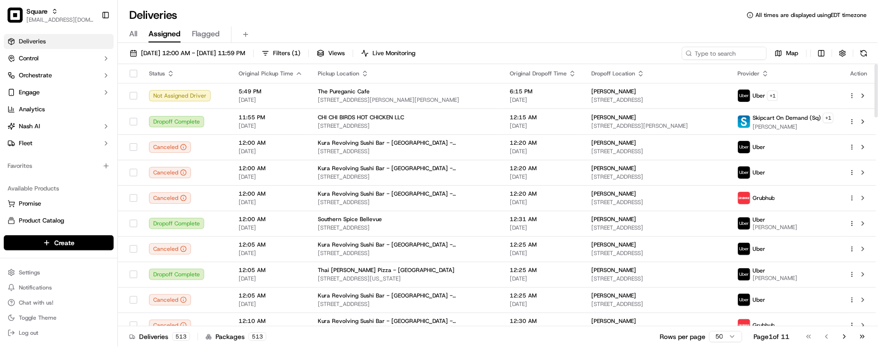
click at [405, 29] on div "All Assigned Flagged" at bounding box center [498, 34] width 760 height 17
click at [192, 8] on div "Deliveries All times are displayed using EDT timezone" at bounding box center [498, 15] width 760 height 15
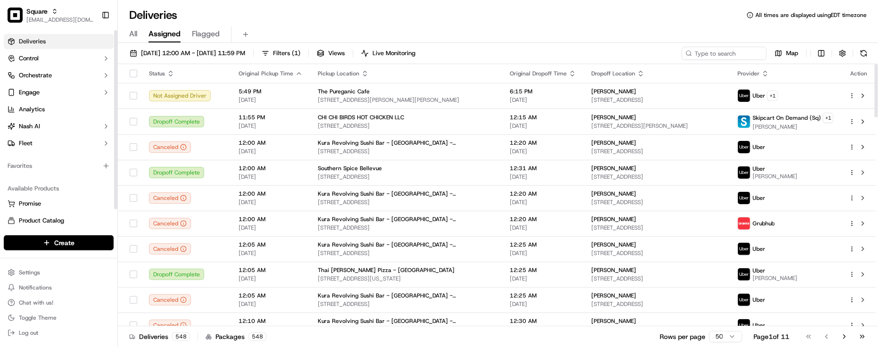
click at [91, 171] on div "Favorites" at bounding box center [59, 165] width 110 height 15
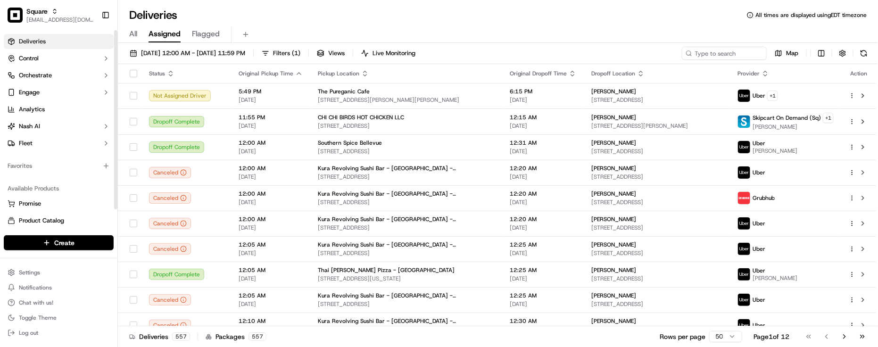
click at [16, 172] on div "Favorites" at bounding box center [59, 165] width 110 height 15
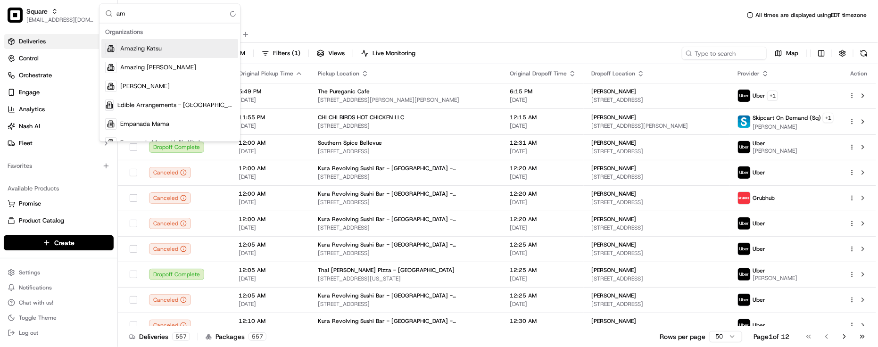
type input "a"
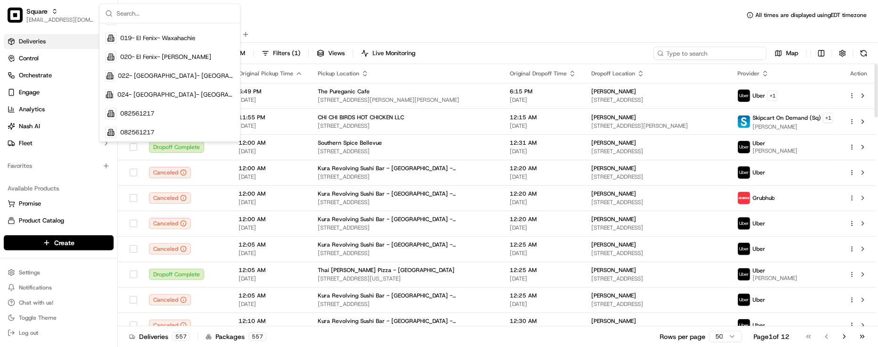
click at [738, 57] on input at bounding box center [710, 53] width 113 height 13
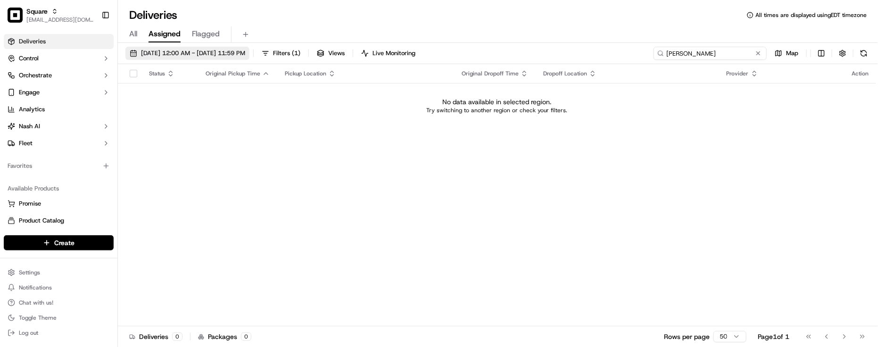
type input "[PERSON_NAME]"
click at [220, 48] on button "[DATE] 12:00 AM - [DATE] 11:59 PM" at bounding box center [187, 53] width 124 height 13
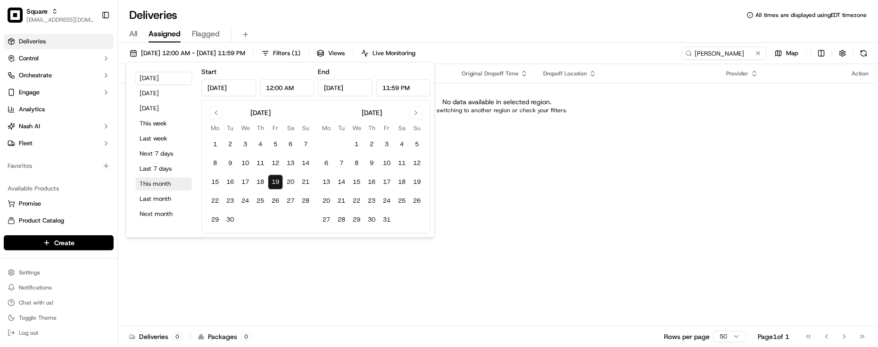
click at [159, 180] on button "This month" at bounding box center [163, 183] width 57 height 13
type input "[DATE]"
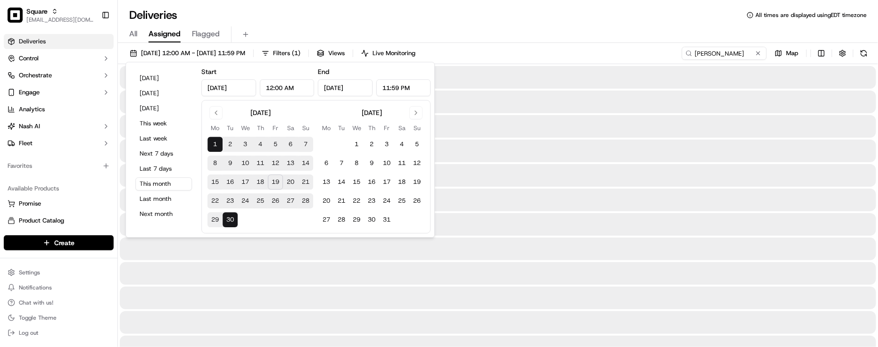
click at [429, 12] on div "Deliveries All times are displayed using EDT timezone" at bounding box center [498, 15] width 760 height 15
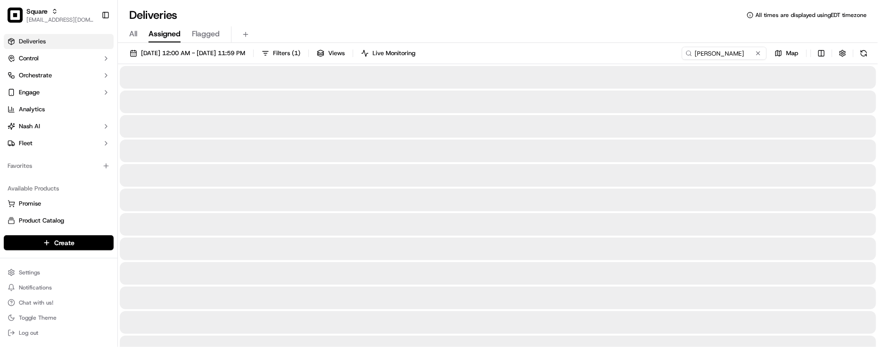
click at [413, 33] on div "All Assigned Flagged" at bounding box center [498, 34] width 760 height 17
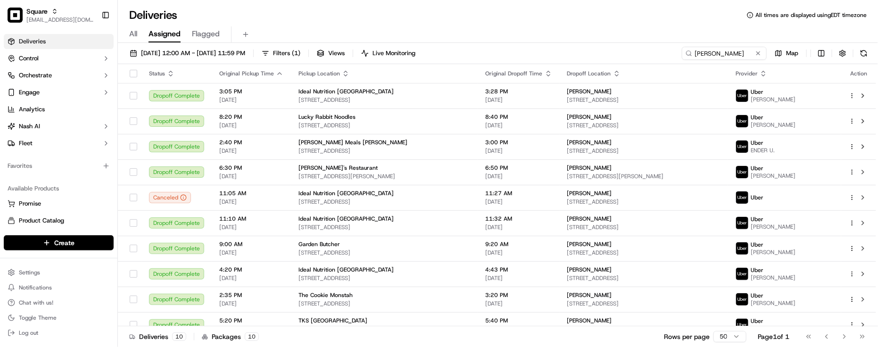
click at [233, 20] on div "Deliveries All times are displayed using EDT timezone" at bounding box center [498, 15] width 760 height 15
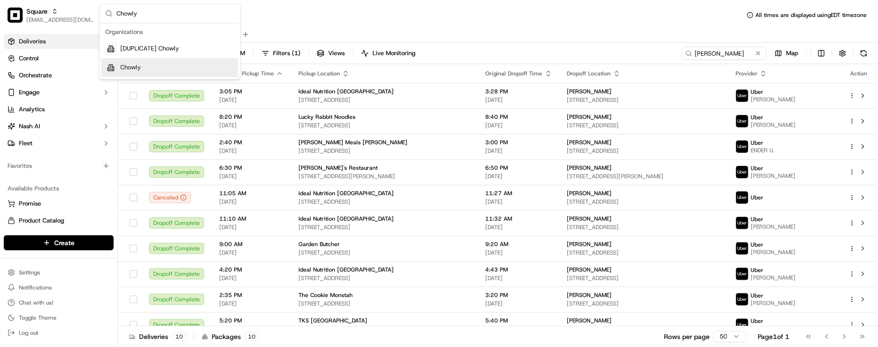
type input "Chowly"
click at [171, 75] on div "Chowly" at bounding box center [169, 67] width 137 height 19
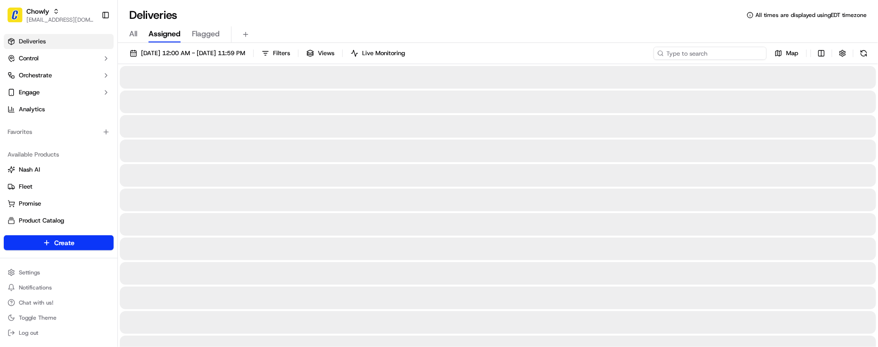
click at [709, 54] on input at bounding box center [710, 53] width 113 height 13
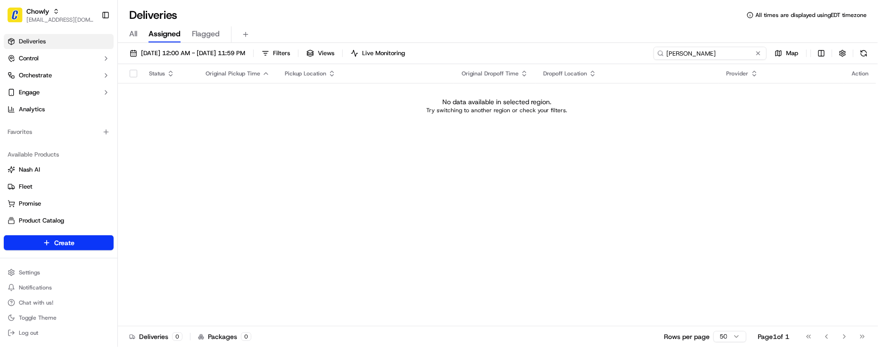
type input "[PERSON_NAME]"
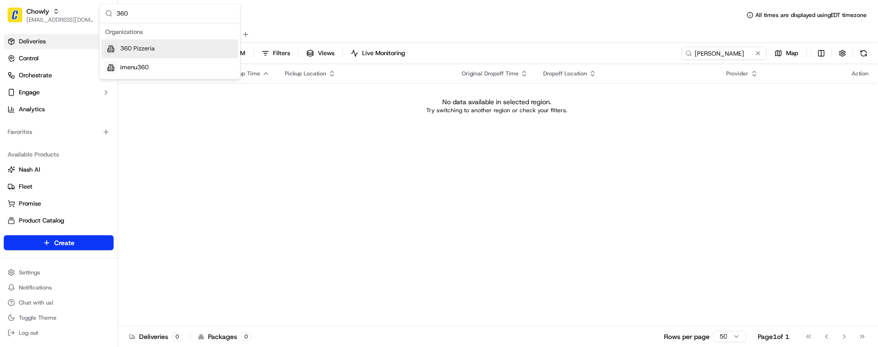
type input "360"
click at [216, 52] on div "360 Pizzeria" at bounding box center [169, 49] width 137 height 19
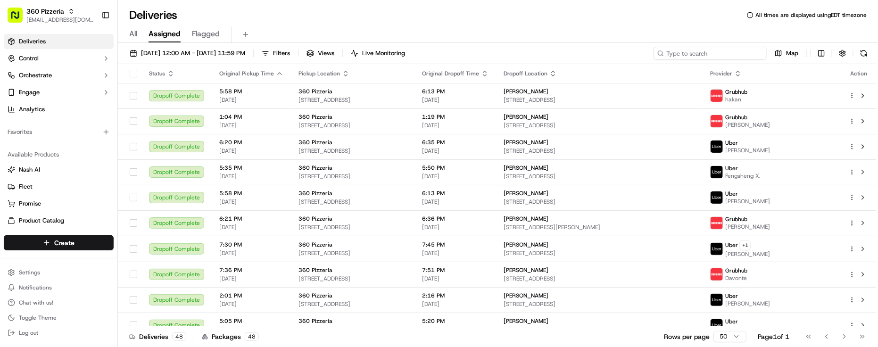
click at [713, 52] on input at bounding box center [710, 53] width 113 height 13
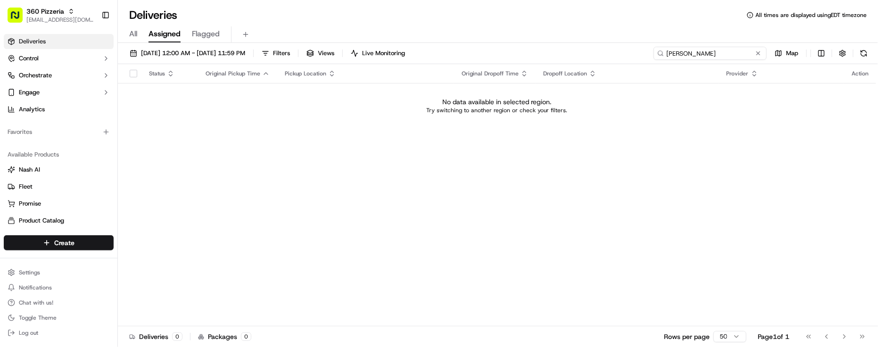
type input "[PERSON_NAME]"
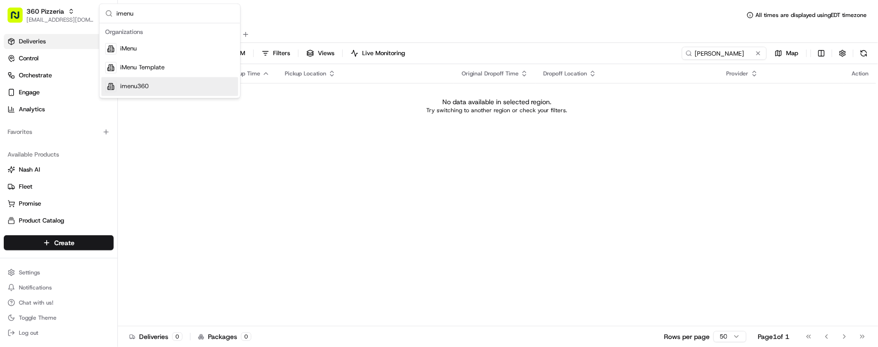
type input "imenu"
click at [128, 79] on div "imenu360" at bounding box center [169, 86] width 137 height 19
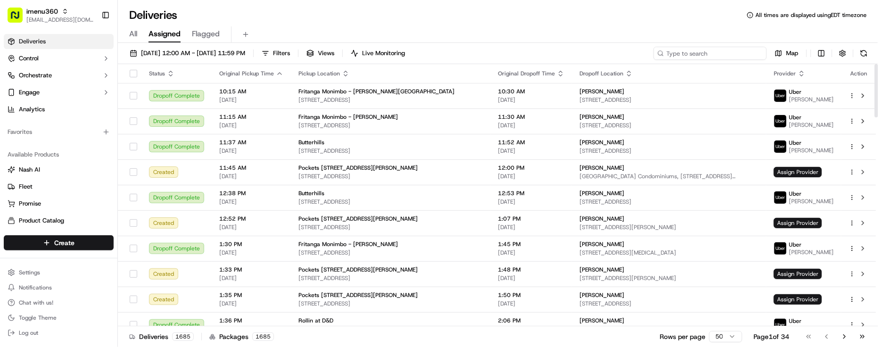
click at [737, 51] on input at bounding box center [710, 53] width 113 height 13
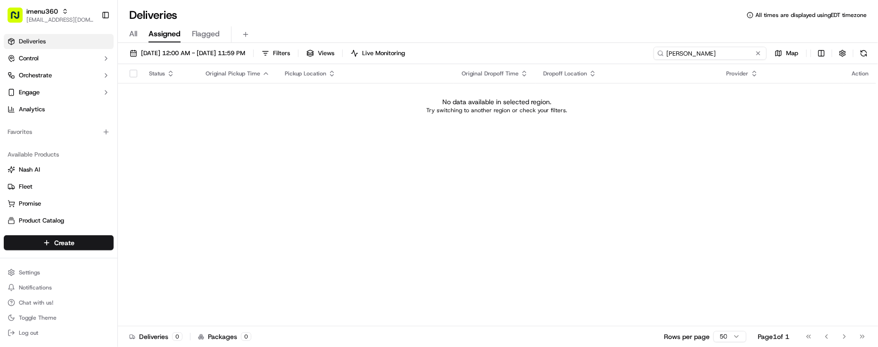
type input "[PERSON_NAME]"
click at [761, 54] on button at bounding box center [758, 53] width 9 height 9
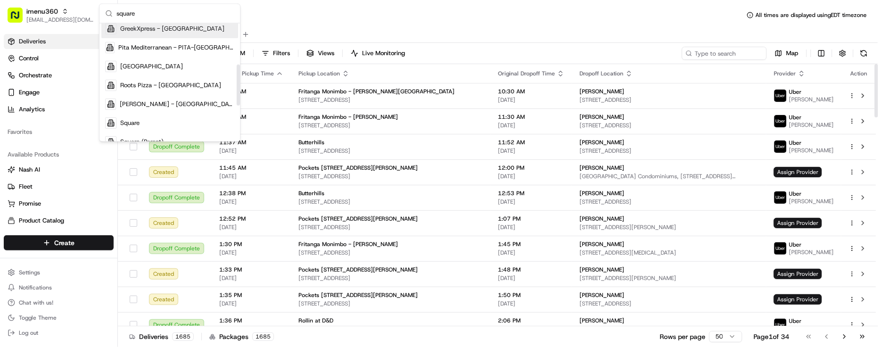
scroll to position [118, 0]
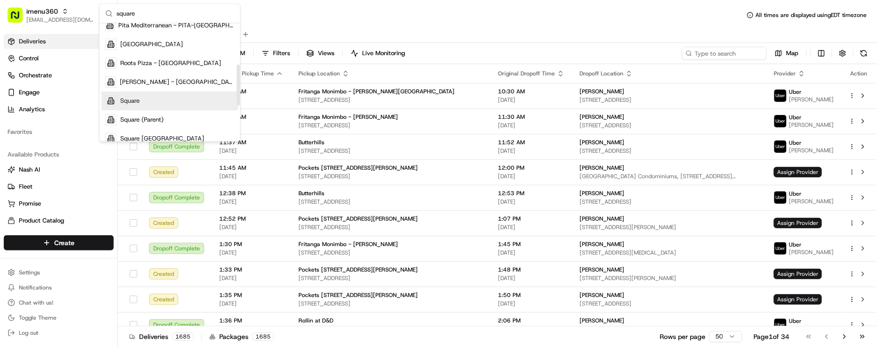
type input "square"
click at [182, 100] on div "Square" at bounding box center [169, 101] width 137 height 19
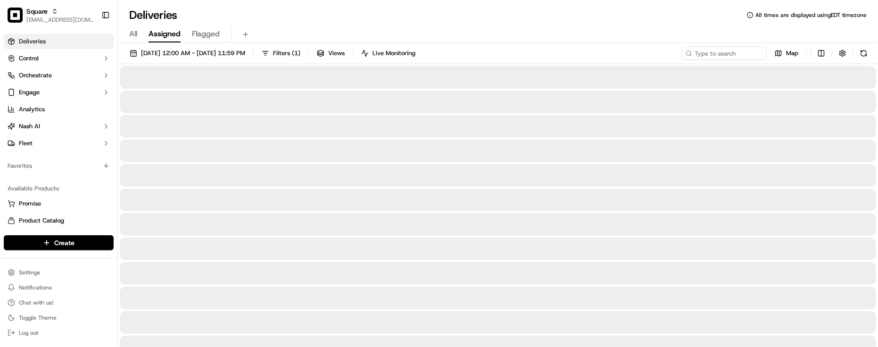
click at [591, 23] on div "All Assigned Flagged" at bounding box center [498, 33] width 760 height 20
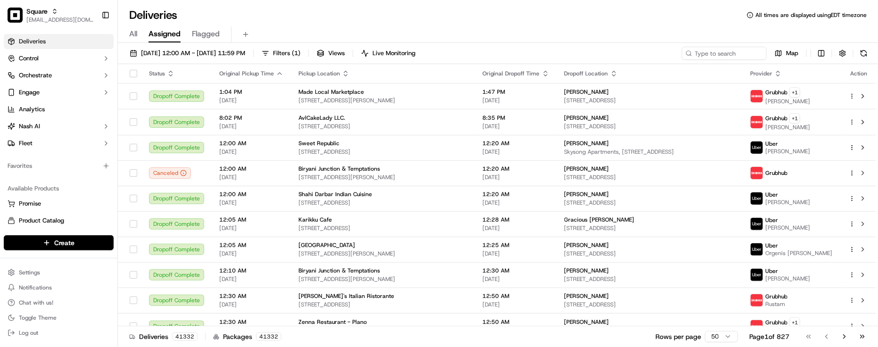
click at [201, 12] on div "Deliveries All times are displayed using EDT timezone" at bounding box center [498, 15] width 760 height 15
click at [70, 172] on div "Favorites" at bounding box center [59, 165] width 110 height 15
click at [309, 21] on div "Deliveries All times are displayed using EDT timezone" at bounding box center [498, 15] width 760 height 15
click at [210, 18] on div "Deliveries All times are displayed using EDT timezone" at bounding box center [498, 15] width 760 height 15
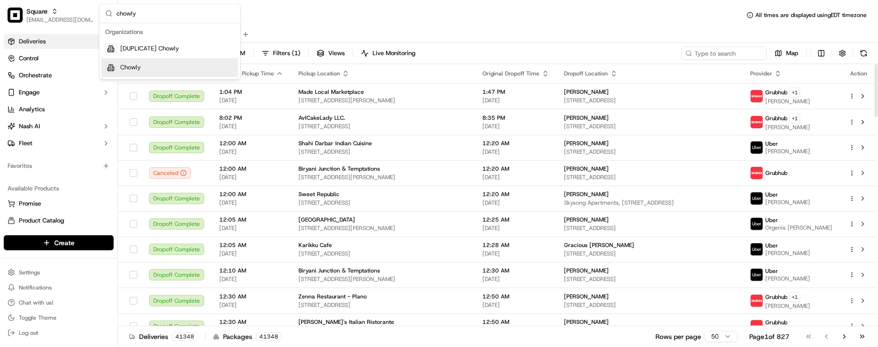
type input "chowly"
click at [154, 68] on div "Chowly" at bounding box center [169, 67] width 137 height 19
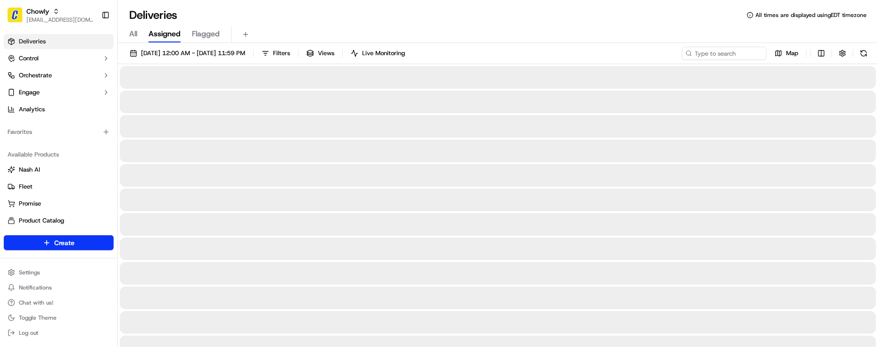
click at [133, 38] on span "All" at bounding box center [133, 33] width 8 height 11
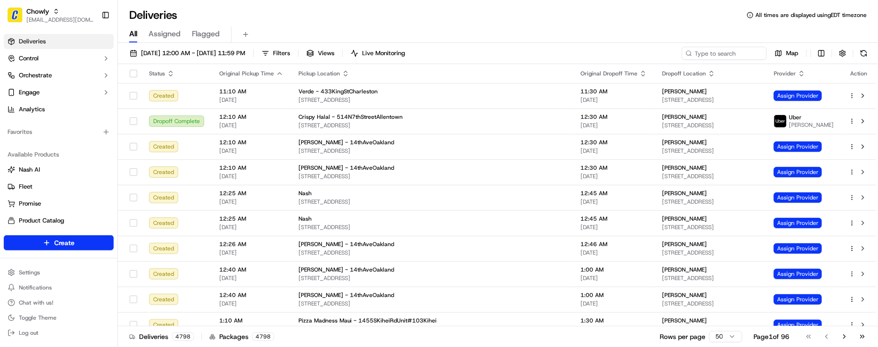
click at [552, 14] on div "Deliveries All times are displayed using EDT timezone" at bounding box center [498, 15] width 760 height 15
click at [739, 52] on input at bounding box center [710, 53] width 113 height 13
click at [213, 15] on div "Deliveries All times are displayed using EDT timezone" at bounding box center [498, 15] width 760 height 15
click at [707, 50] on input at bounding box center [710, 53] width 113 height 13
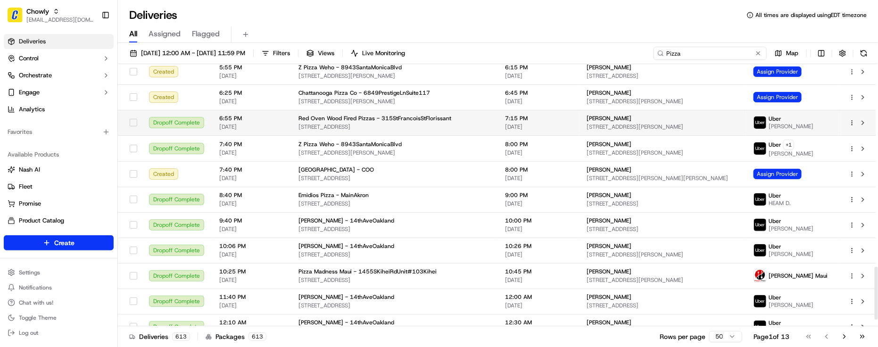
scroll to position [1033, 0]
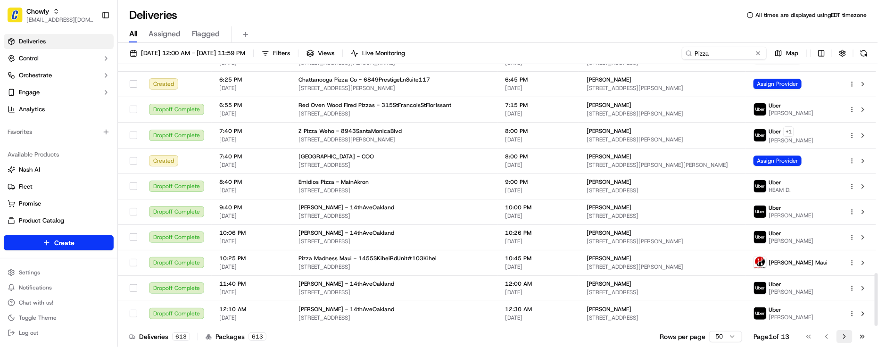
click at [845, 341] on button "Go to next page" at bounding box center [845, 336] width 16 height 13
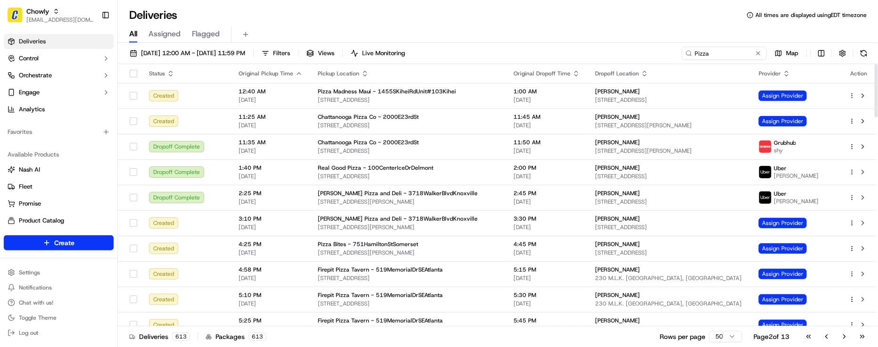
click at [222, 17] on div "Deliveries All times are displayed using EDT timezone" at bounding box center [498, 15] width 760 height 15
drag, startPoint x: 719, startPoint y: 49, endPoint x: 655, endPoint y: 30, distance: 67.3
click at [655, 30] on div "Deliveries All times are displayed using EDT timezone All Assigned Flagged 09/0…" at bounding box center [498, 173] width 760 height 347
paste input "Tyler Ryssenus"
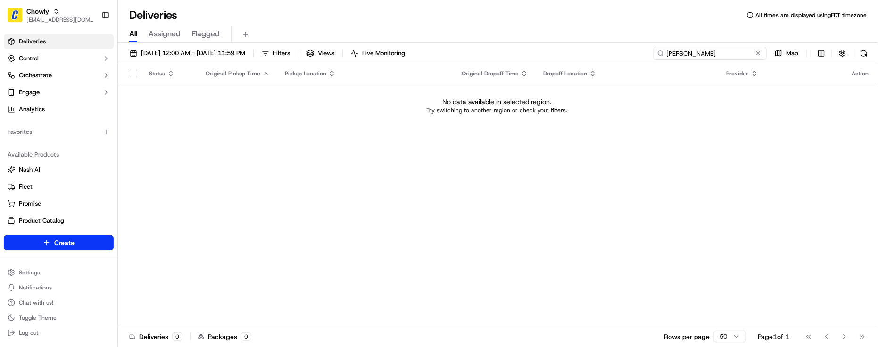
type input "Tyler Ryssenus"
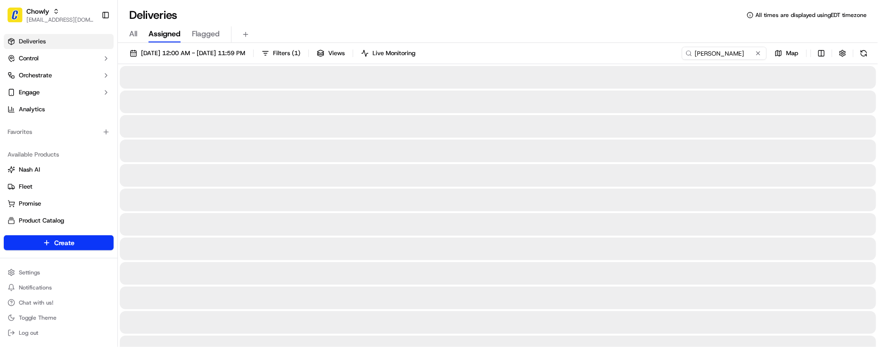
click at [167, 30] on span "Assigned" at bounding box center [165, 33] width 32 height 11
click at [215, 33] on span "Flagged" at bounding box center [206, 33] width 28 height 11
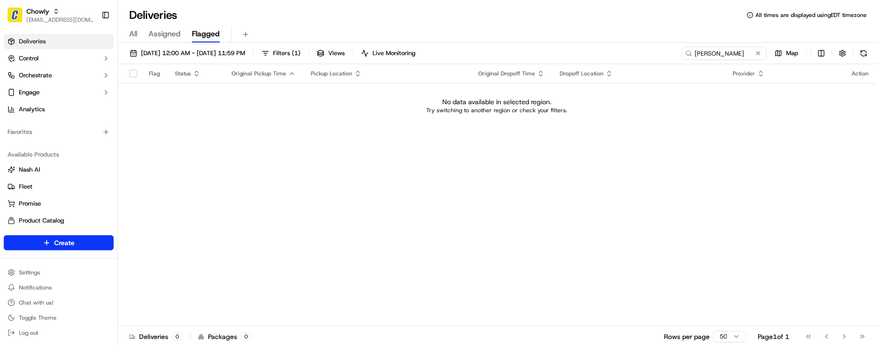
click at [144, 29] on div "All Assigned Flagged" at bounding box center [498, 34] width 760 height 17
click at [135, 31] on span "All" at bounding box center [133, 33] width 8 height 11
click at [177, 53] on span "09/01/2025 12:00 AM - 09/30/2025 11:59 PM" at bounding box center [193, 53] width 104 height 8
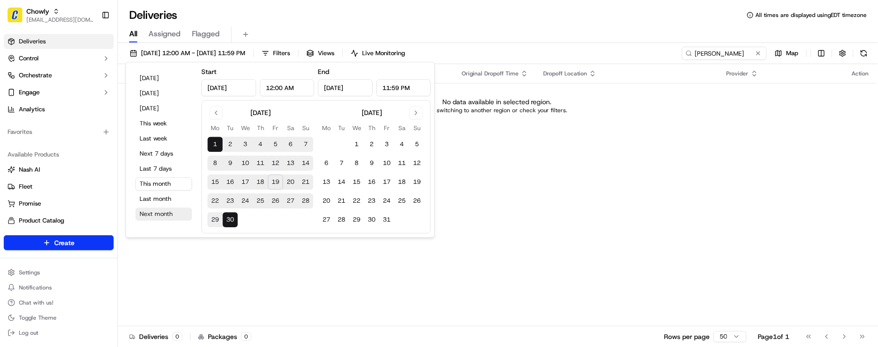
click at [164, 218] on button "Next month" at bounding box center [163, 214] width 57 height 13
type input "Oct 1, 2025"
type input "Oct 31, 2025"
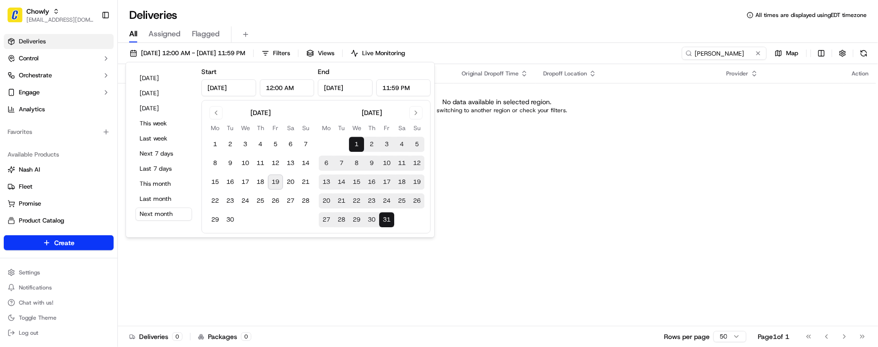
click at [552, 29] on div "All Assigned Flagged" at bounding box center [498, 34] width 760 height 17
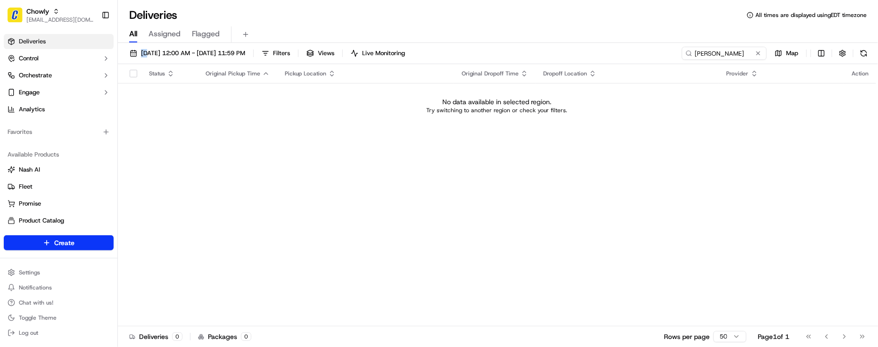
click at [552, 29] on div "All Assigned Flagged" at bounding box center [498, 34] width 760 height 17
click at [541, 24] on div "All Assigned Flagged" at bounding box center [498, 33] width 760 height 20
click at [374, 189] on div "Status Original Pickup Time Pickup Location Original Dropoff Time Dropoff Locat…" at bounding box center [497, 195] width 758 height 262
click at [206, 36] on span "Flagged" at bounding box center [206, 33] width 28 height 11
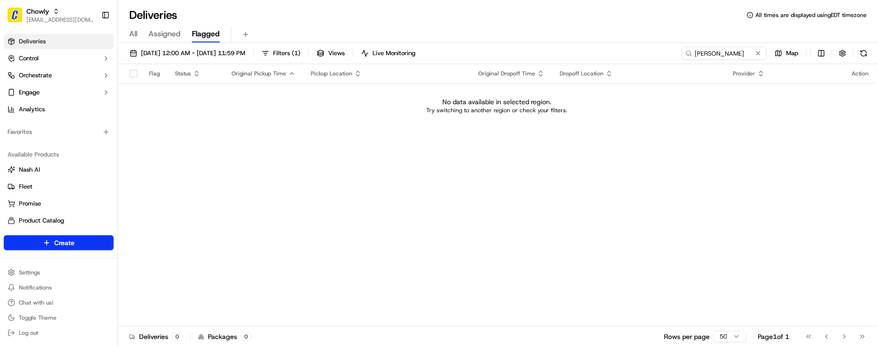
click at [133, 31] on span "All" at bounding box center [133, 33] width 8 height 11
click at [383, 18] on div "Deliveries All times are displayed using EDT timezone" at bounding box center [498, 15] width 760 height 15
click at [397, 170] on div "Status Original Pickup Time Pickup Location Original Dropoff Time Dropoff Locat…" at bounding box center [497, 195] width 758 height 262
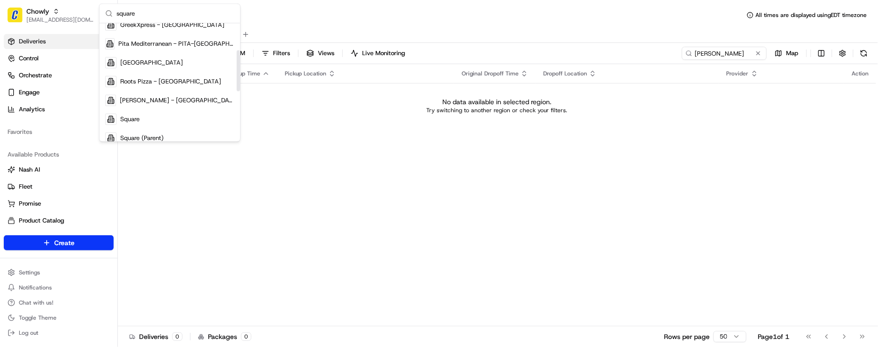
scroll to position [177, 0]
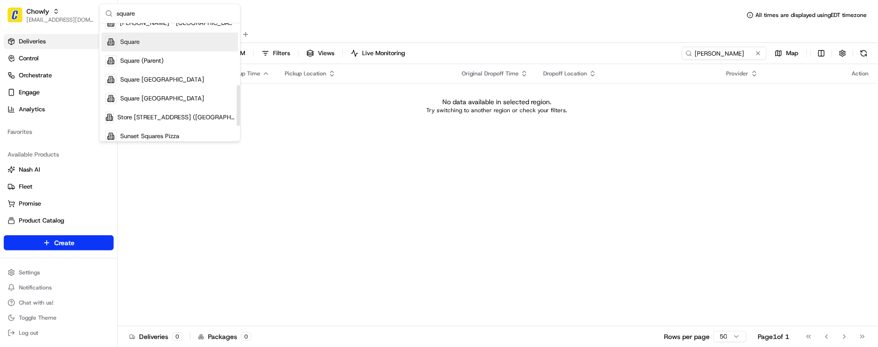
type input "square"
click at [163, 46] on div "Square" at bounding box center [169, 42] width 137 height 19
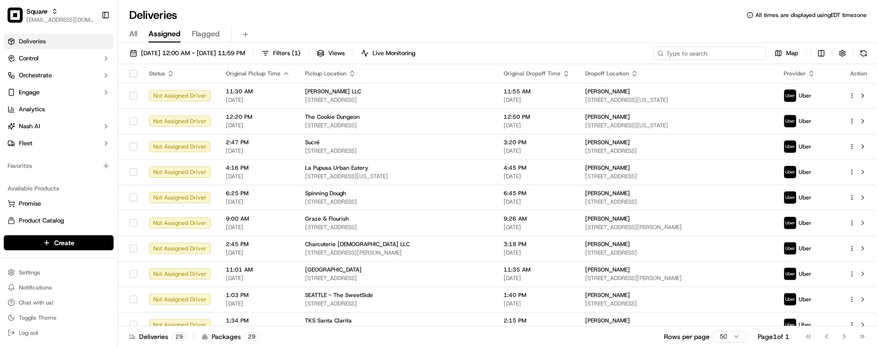
click at [739, 59] on input at bounding box center [710, 53] width 113 height 13
paste input "Tyler Ryssenus"
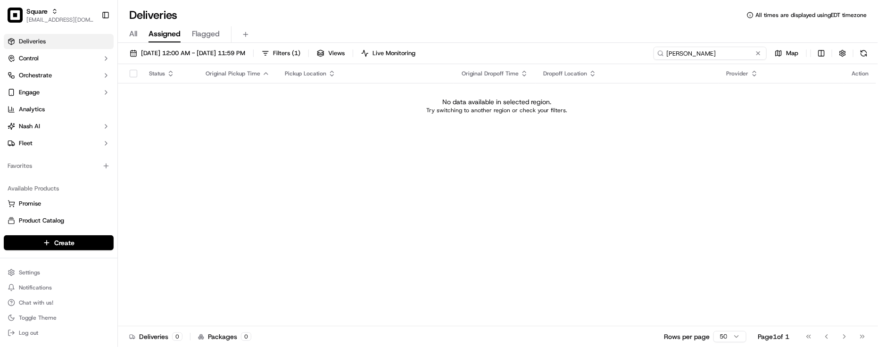
type input "Tyler Ryssenus"
click at [299, 19] on div "Deliveries All times are displayed using EDT timezone" at bounding box center [498, 15] width 760 height 15
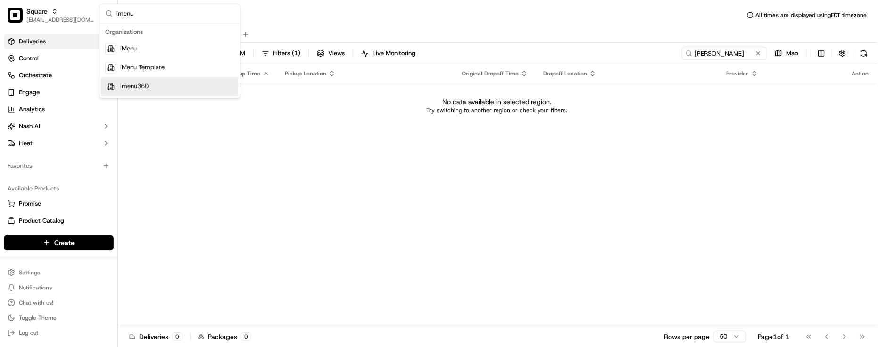
type input "imenu"
click at [166, 92] on div "imenu360" at bounding box center [169, 86] width 137 height 19
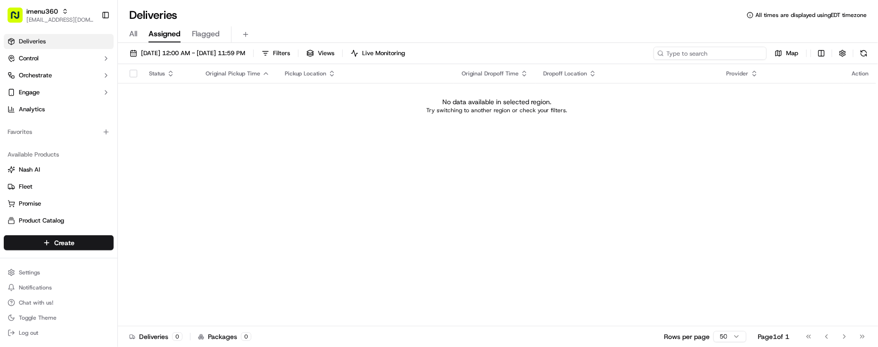
click at [700, 53] on input at bounding box center [710, 53] width 113 height 13
click at [175, 63] on div "10/01/2025 12:00 AM - 10/31/2025 11:59 PM Filters Views Live Monitoring Map" at bounding box center [498, 55] width 760 height 17
click at [175, 62] on div "10/01/2025 12:00 AM - 10/31/2025 11:59 PM Filters Views Live Monitoring Map" at bounding box center [498, 55] width 760 height 17
click at [176, 59] on button "10/01/2025 12:00 AM - 10/31/2025 11:59 PM" at bounding box center [187, 53] width 124 height 13
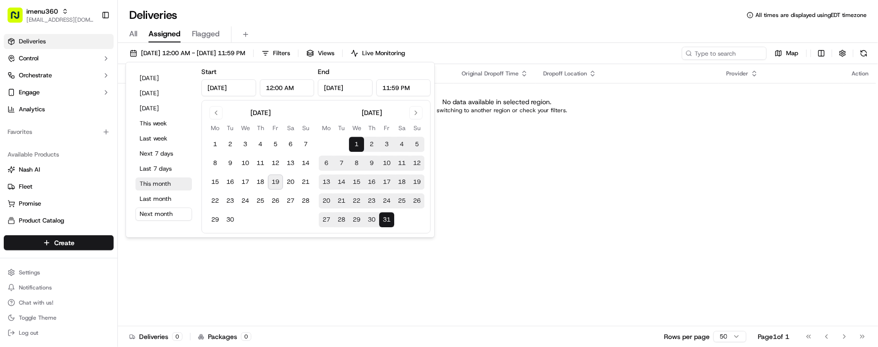
click at [147, 186] on button "This month" at bounding box center [163, 183] width 57 height 13
type input "Sep 1, 2025"
type input "Sep 30, 2025"
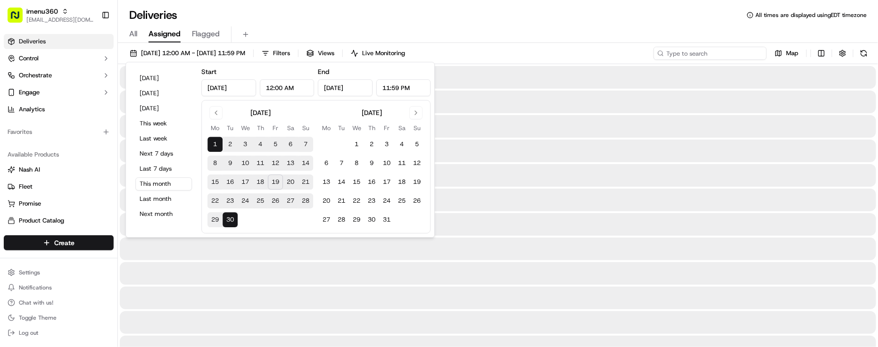
click at [700, 48] on input at bounding box center [710, 53] width 113 height 13
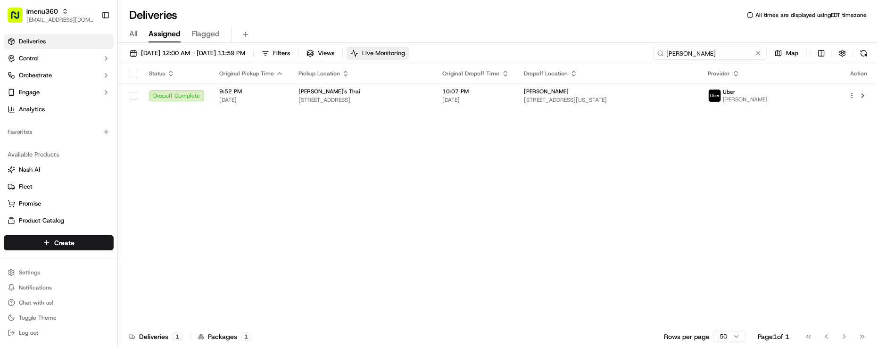
drag, startPoint x: 727, startPoint y: 52, endPoint x: 396, endPoint y: 53, distance: 330.7
click at [396, 53] on div "09/01/2025 12:00 AM - 09/30/2025 11:59 PM Filters Views Live Monitoring amado M…" at bounding box center [498, 55] width 760 height 17
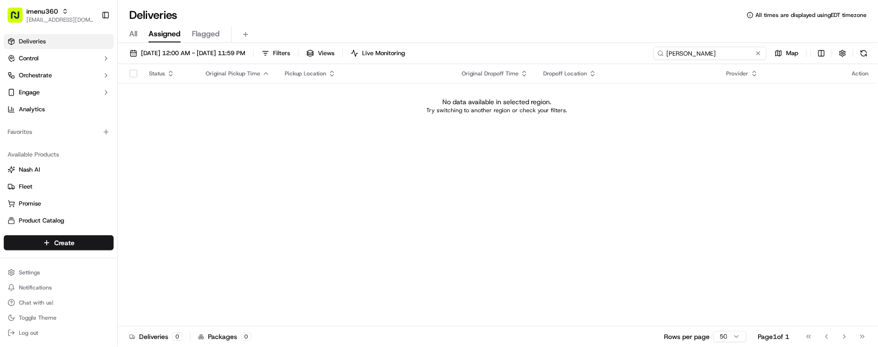
type input "Tyler Ry"
click at [540, 29] on div "All Assigned Flagged" at bounding box center [498, 34] width 760 height 17
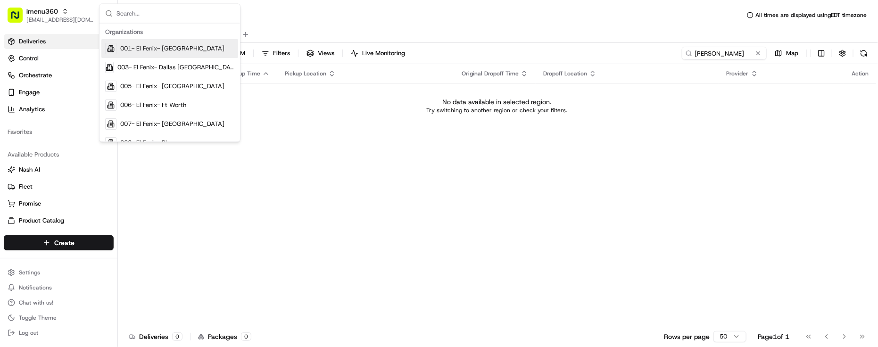
type input "b"
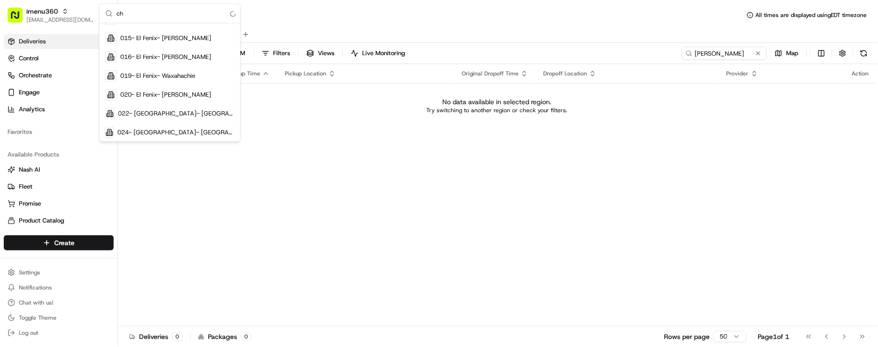
scroll to position [30, 0]
type input "c"
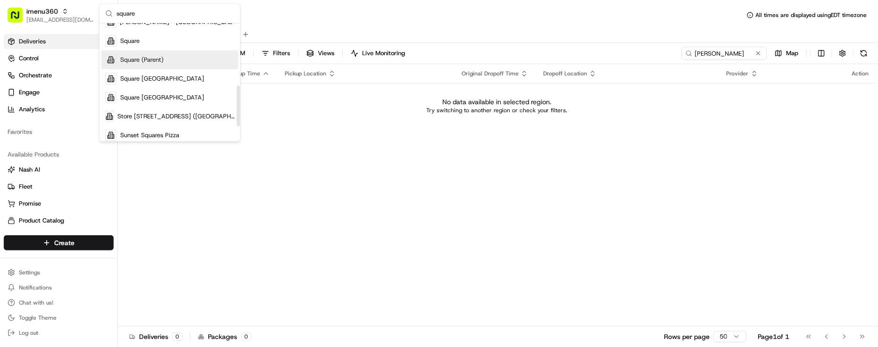
scroll to position [161, 0]
type input "square"
click at [154, 60] on div "Square" at bounding box center [169, 57] width 137 height 19
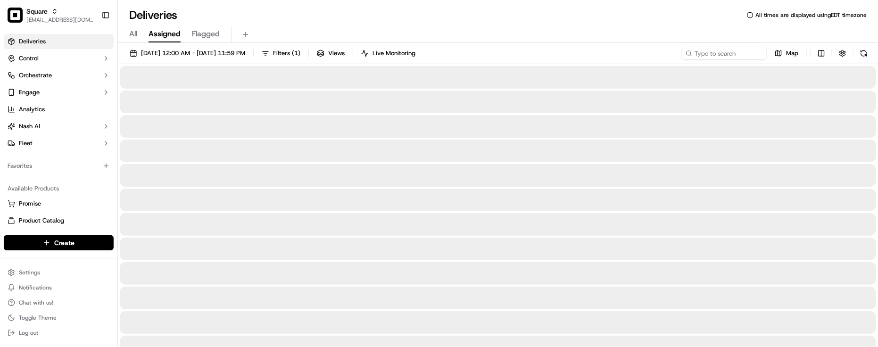
click at [525, 6] on div "Deliveries All times are displayed using EDT timezone All Assigned Flagged 09/0…" at bounding box center [498, 173] width 760 height 347
click at [707, 55] on input at bounding box center [710, 53] width 113 height 13
paste input "Tyler Ryssenus"
click at [486, 33] on div "All Assigned Flagged" at bounding box center [498, 34] width 760 height 17
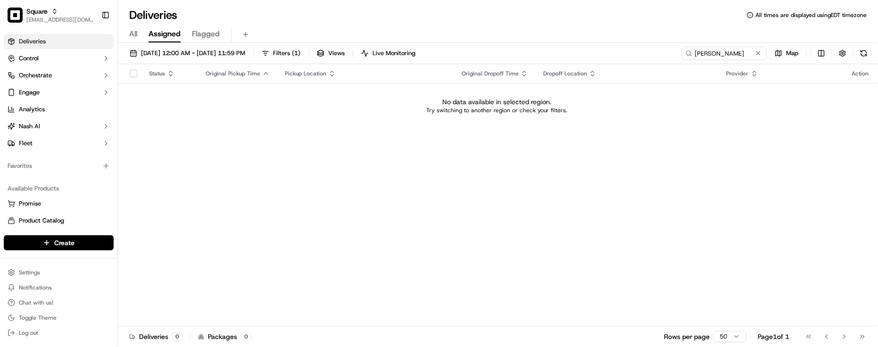
click at [200, 8] on div "Deliveries All times are displayed using EDT timezone" at bounding box center [498, 15] width 760 height 15
click at [723, 59] on input "Tyler Rys" at bounding box center [710, 53] width 113 height 13
click at [158, 151] on div "Status Original Pickup Time Pickup Location Original Dropoff Time Dropoff Locat…" at bounding box center [497, 195] width 758 height 262
click at [256, 15] on div "Deliveries All times are displayed using EDT timezone" at bounding box center [498, 15] width 760 height 15
click at [306, 22] on div "Deliveries All times are displayed using EDT timezone All Assigned Flagged 09/0…" at bounding box center [498, 173] width 760 height 347
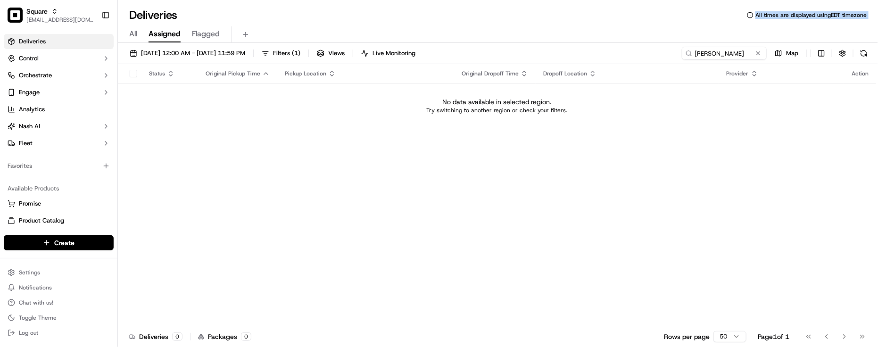
click at [491, 24] on div "All Assigned Flagged" at bounding box center [498, 33] width 760 height 20
click at [730, 57] on input "Tyler Rys" at bounding box center [710, 53] width 113 height 13
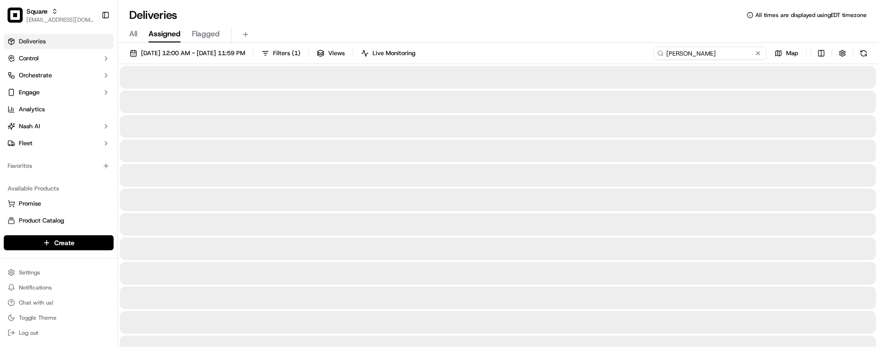
type input "Tyler"
drag, startPoint x: 715, startPoint y: 54, endPoint x: 407, endPoint y: 78, distance: 308.9
click at [197, 48] on button "09/01/2025 12:00 AM - 09/30/2025 11:59 PM" at bounding box center [187, 53] width 124 height 13
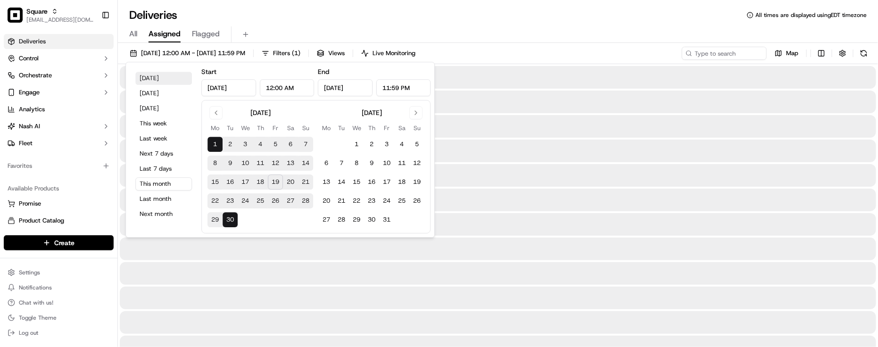
click at [166, 81] on button "Today" at bounding box center [163, 78] width 57 height 13
type input "Sep 19, 2025"
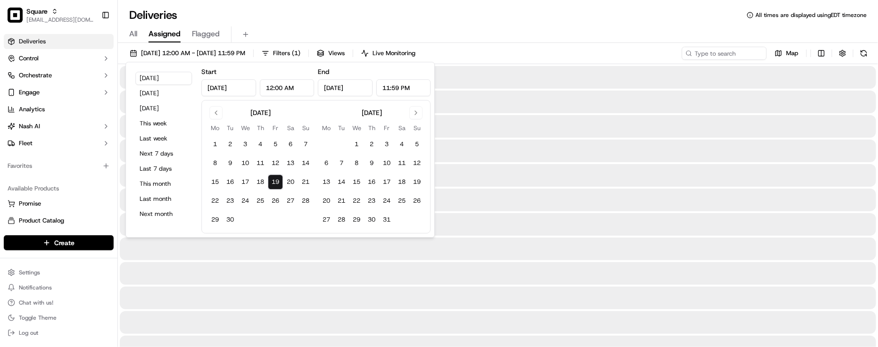
click at [423, 26] on div "All Assigned Flagged" at bounding box center [498, 34] width 760 height 17
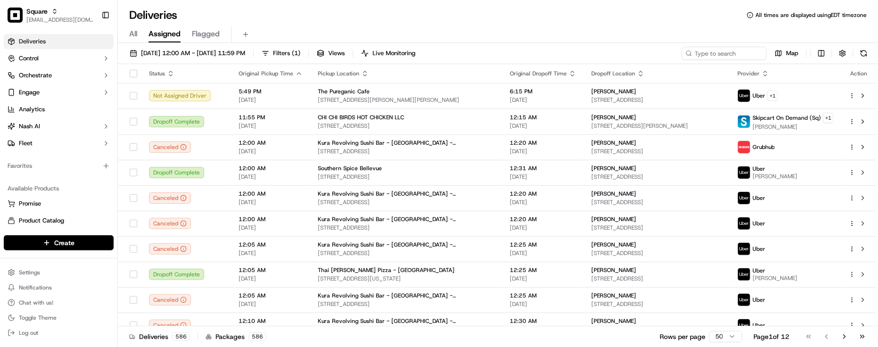
click at [423, 26] on div "All Assigned Flagged" at bounding box center [498, 34] width 760 height 17
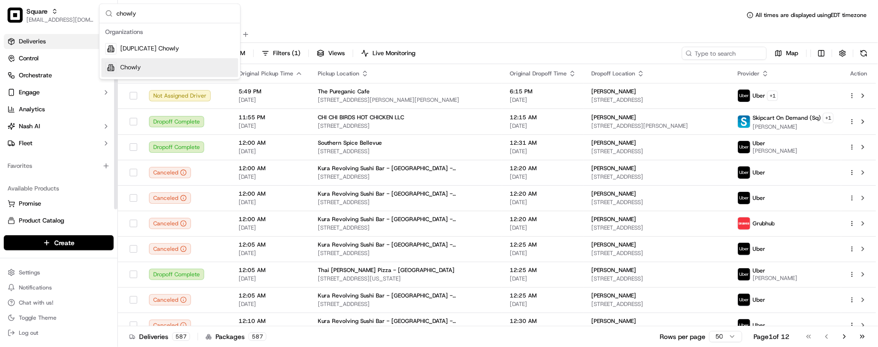
type input "chowly"
click at [125, 64] on span "Chowly" at bounding box center [130, 68] width 21 height 8
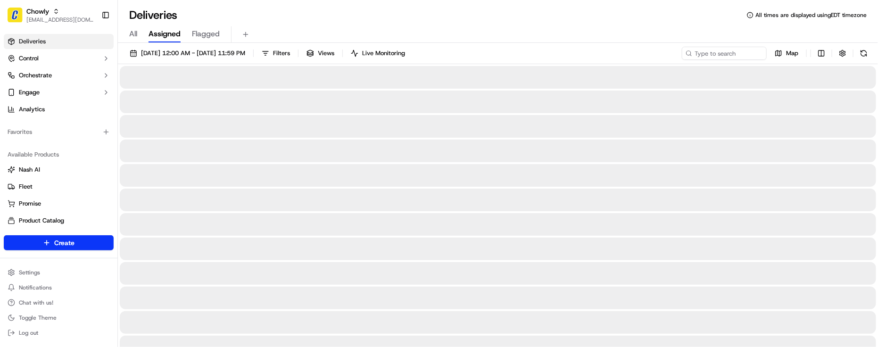
click at [308, 23] on div "All Assigned Flagged" at bounding box center [498, 33] width 760 height 20
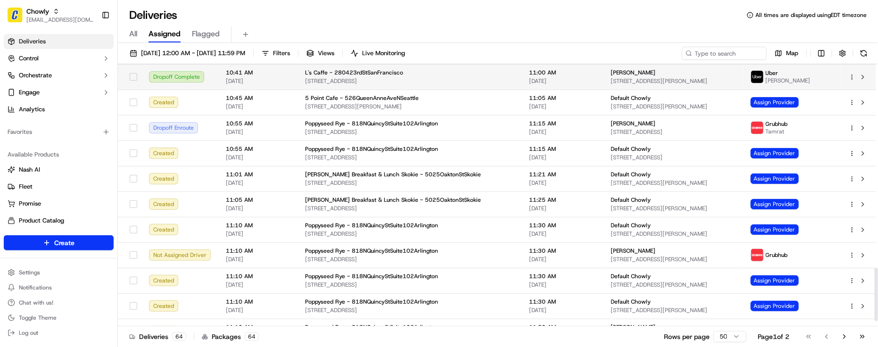
scroll to position [972, 0]
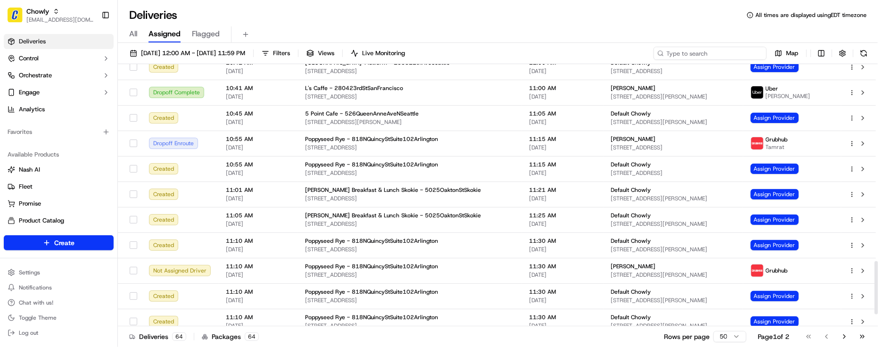
click at [712, 48] on input at bounding box center [710, 53] width 113 height 13
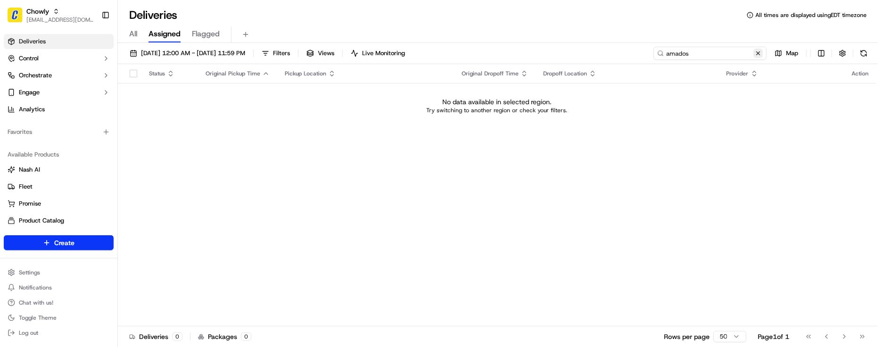
type input "amados"
click at [760, 55] on button at bounding box center [758, 53] width 9 height 9
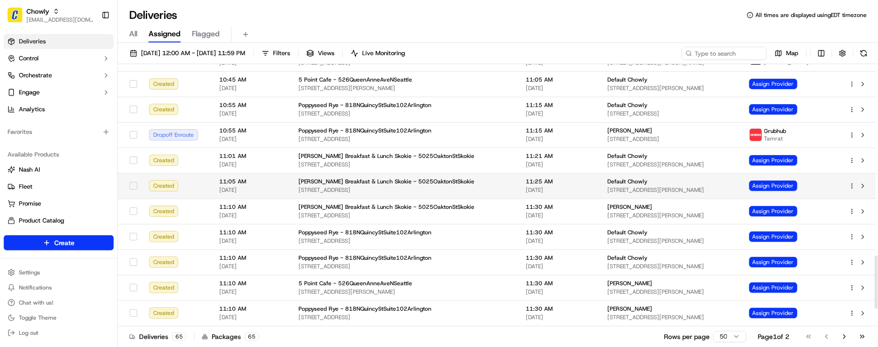
scroll to position [1031, 0]
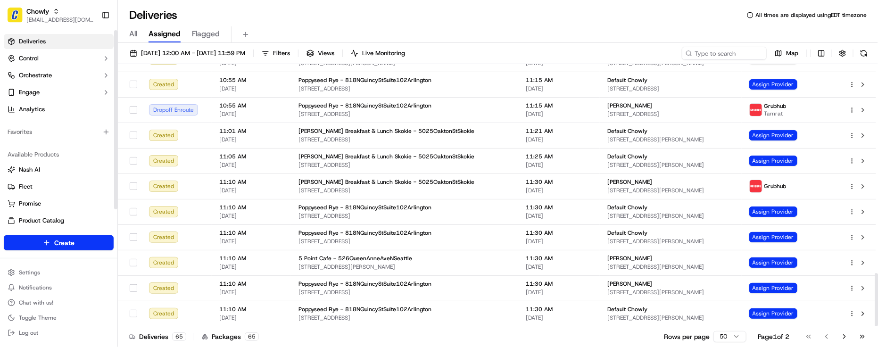
click at [67, 141] on div "Favorites" at bounding box center [58, 132] width 117 height 23
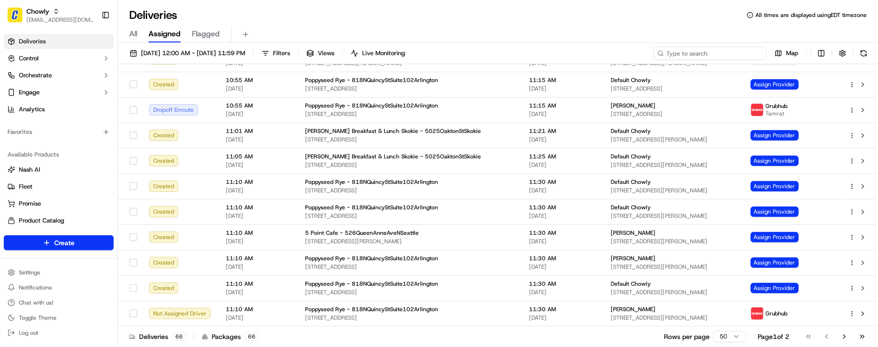
click at [702, 49] on input at bounding box center [710, 53] width 113 height 13
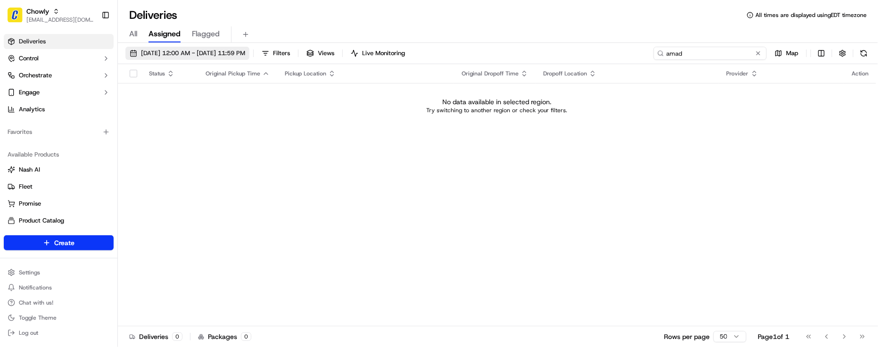
type input "amad"
click at [188, 52] on span "09/19/2025 12:00 AM - 09/19/2025 11:59 PM" at bounding box center [193, 53] width 104 height 8
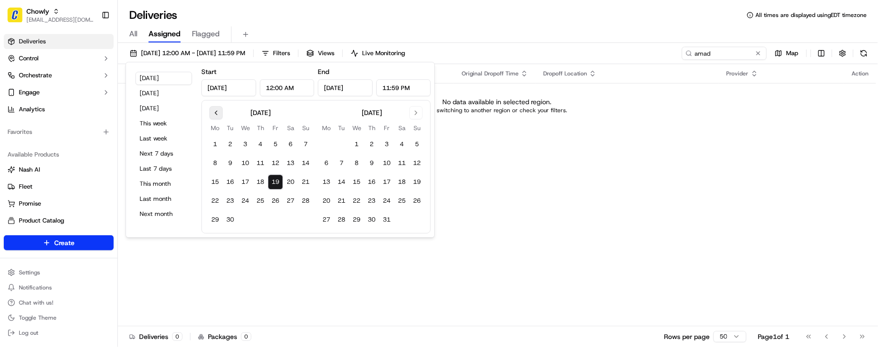
click at [216, 111] on button "Go to previous month" at bounding box center [215, 112] width 13 height 13
click at [218, 112] on button "Go to previous month" at bounding box center [215, 112] width 13 height 13
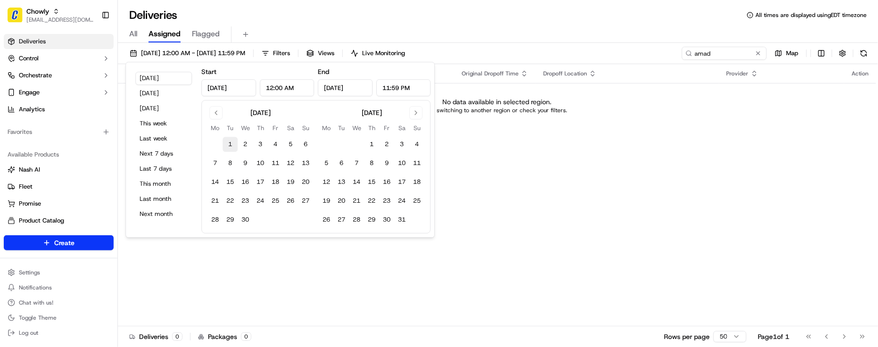
click at [233, 141] on button "1" at bounding box center [230, 144] width 15 height 15
type input "Apr 1, 2025"
click at [417, 113] on button "Go to next month" at bounding box center [415, 112] width 13 height 13
click at [421, 108] on button "Go to next month" at bounding box center [415, 112] width 13 height 13
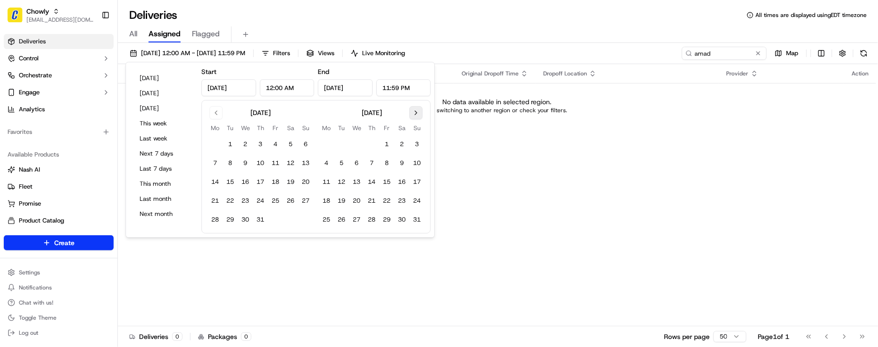
click at [422, 108] on button "Go to next month" at bounding box center [415, 112] width 13 height 13
click at [386, 182] on button "19" at bounding box center [386, 182] width 15 height 15
type input "Sep 19, 2025"
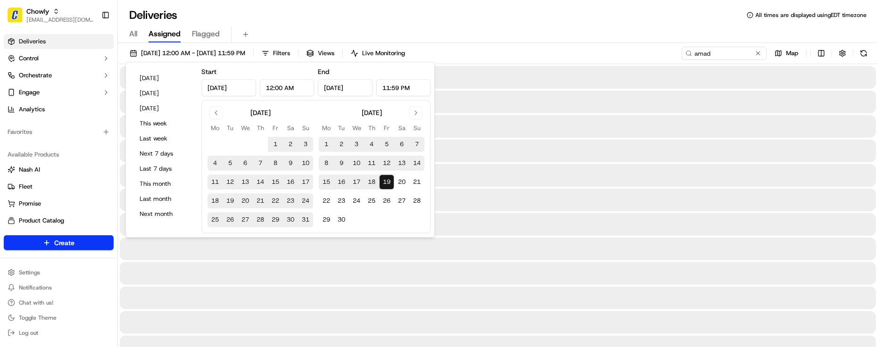
click at [633, 27] on div "All Assigned Flagged" at bounding box center [498, 34] width 760 height 17
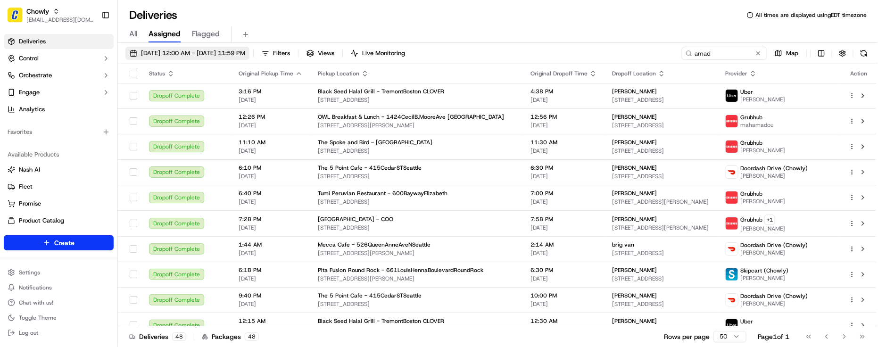
click at [175, 59] on button "04/01/2025 12:00 AM - 09/19/2025 11:59 PM" at bounding box center [187, 53] width 124 height 13
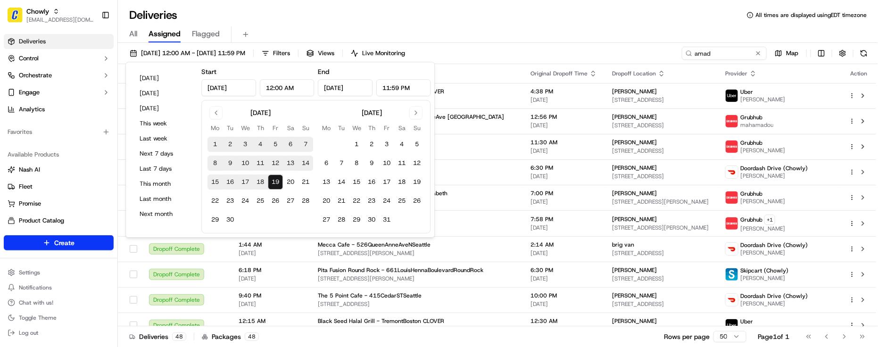
click at [313, 28] on div "All Assigned Flagged" at bounding box center [498, 34] width 760 height 17
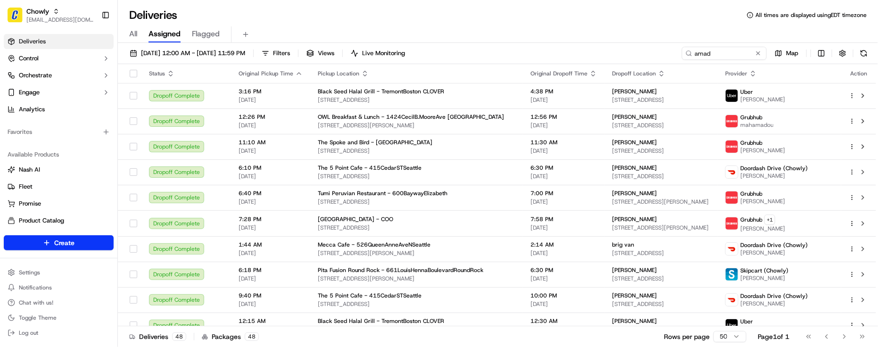
click at [202, 60] on div "04/01/2025 12:00 AM - 09/19/2025 11:59 PM Filters Views Live Monitoring amad Map" at bounding box center [498, 55] width 760 height 17
click at [194, 52] on span "04/01/2025 12:00 AM - 09/19/2025 11:59 PM" at bounding box center [193, 53] width 104 height 8
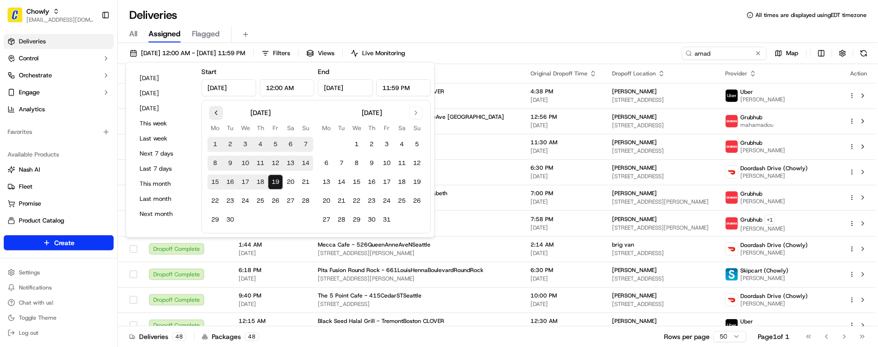
click at [213, 116] on button "Go to previous month" at bounding box center [215, 112] width 13 height 13
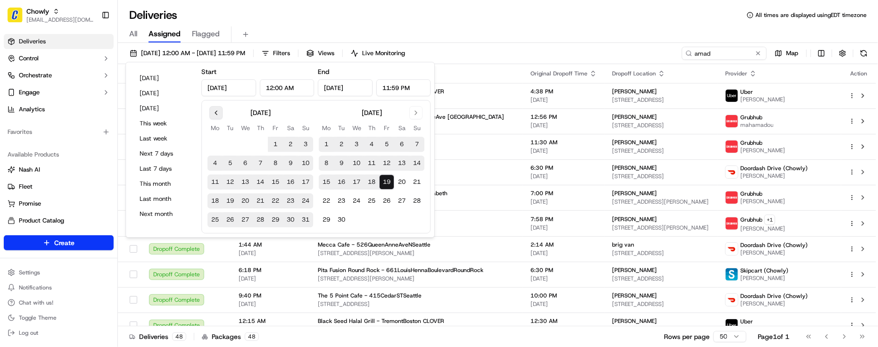
click at [213, 116] on button "Go to previous month" at bounding box center [215, 112] width 13 height 13
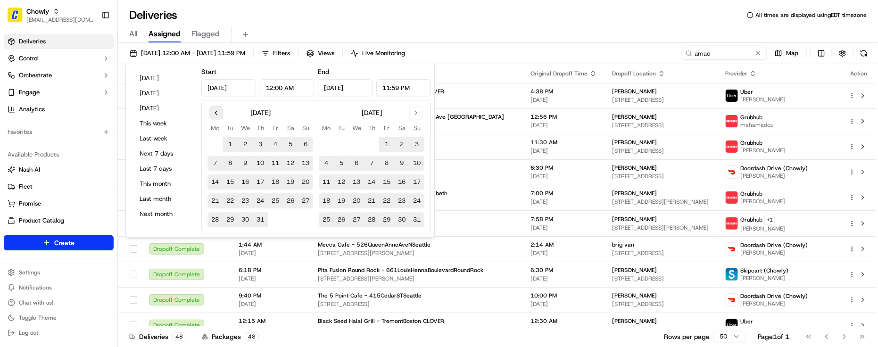
click at [213, 116] on button "Go to previous month" at bounding box center [215, 112] width 13 height 13
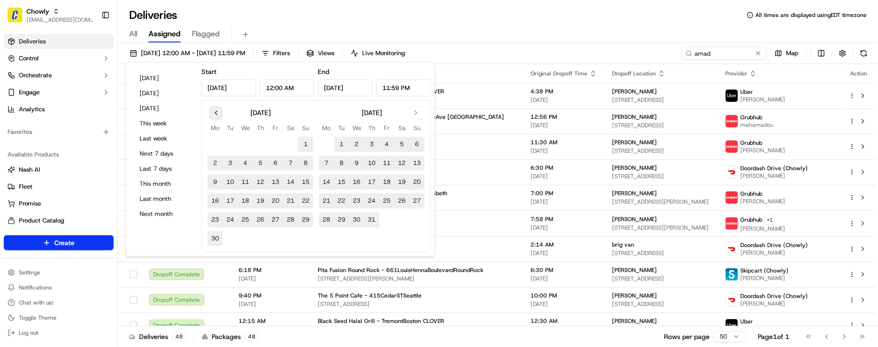
click at [213, 114] on button "Go to previous month" at bounding box center [215, 112] width 13 height 13
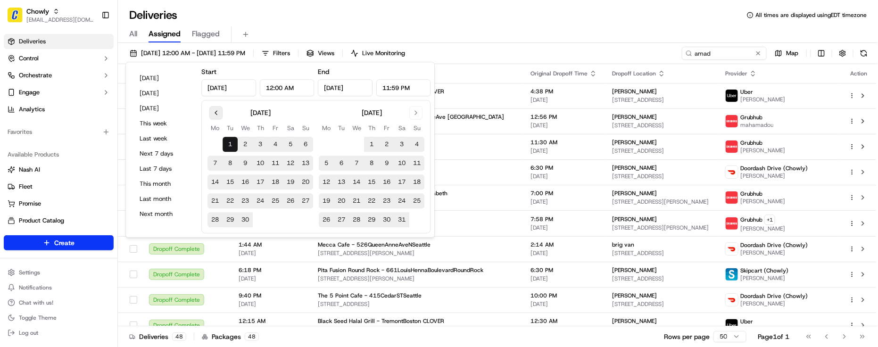
click at [213, 114] on button "Go to previous month" at bounding box center [215, 112] width 13 height 13
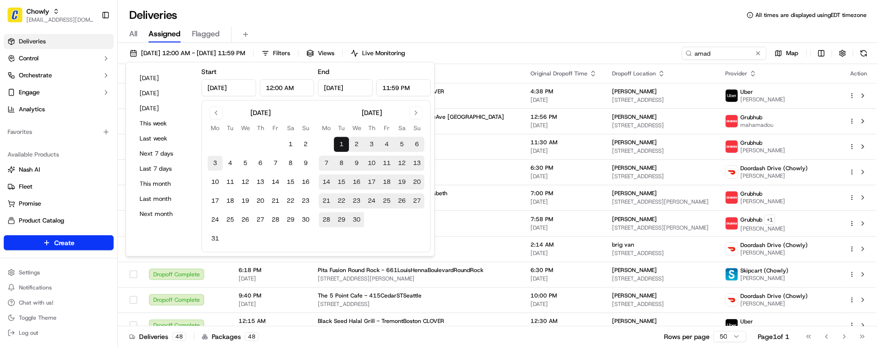
click at [216, 164] on button "3" at bounding box center [215, 163] width 15 height 15
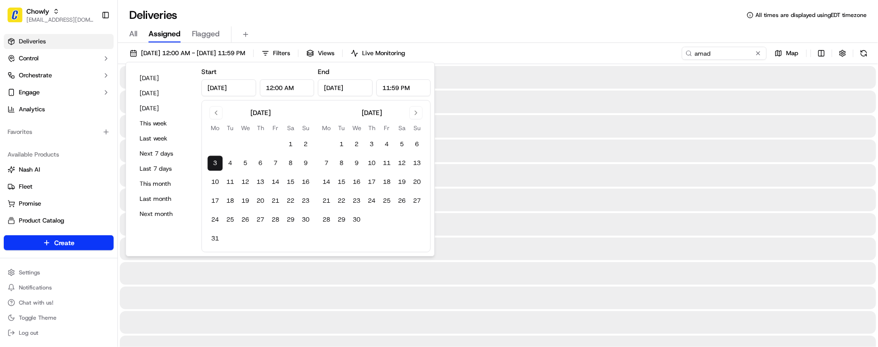
type input "Mar 3, 2025"
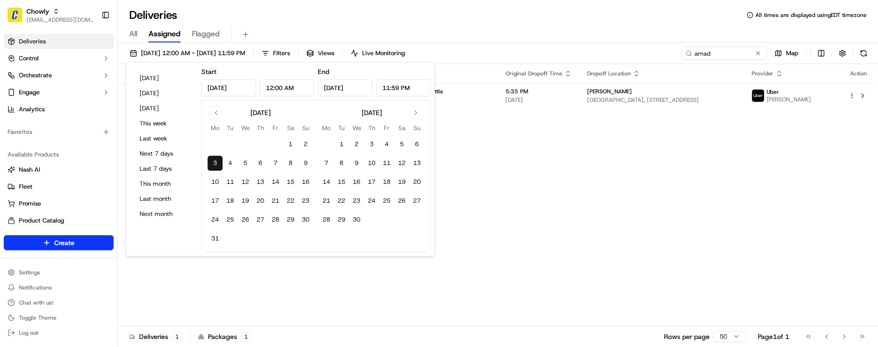
click at [538, 192] on div "Status Original Pickup Time Pickup Location Original Dropoff Time Dropoff Locat…" at bounding box center [497, 195] width 758 height 262
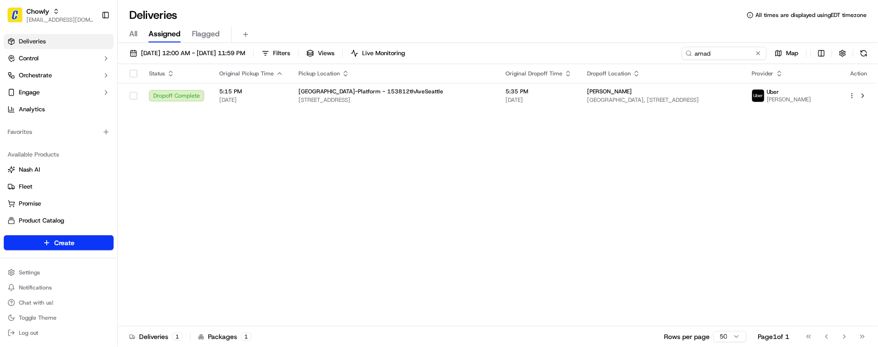
click at [229, 192] on div "Status Original Pickup Time Pickup Location Original Dropoff Time Dropoff Locat…" at bounding box center [497, 195] width 758 height 262
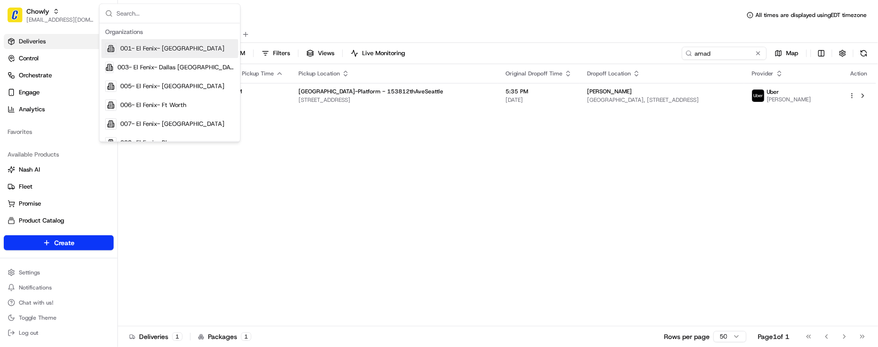
click at [229, 192] on div "Status Original Pickup Time Pickup Location Original Dropoff Time Dropoff Locat…" at bounding box center [497, 195] width 758 height 262
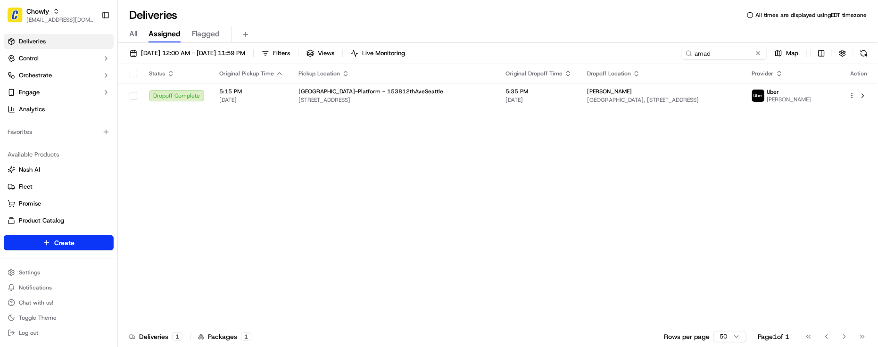
click at [616, 208] on div "Status Original Pickup Time Pickup Location Original Dropoff Time Dropoff Locat…" at bounding box center [497, 195] width 758 height 262
click at [192, 47] on button "03/03/2025 12:00 AM - 03/03/2025 11:59 PM" at bounding box center [187, 53] width 124 height 13
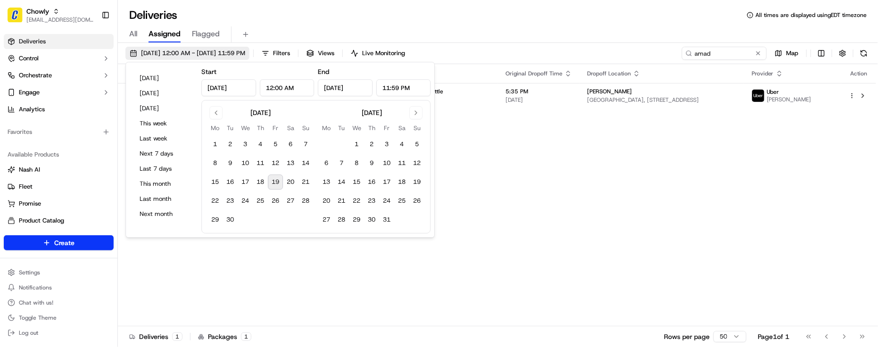
click at [192, 47] on button "03/03/2025 12:00 AM - 03/03/2025 11:59 PM" at bounding box center [187, 53] width 124 height 13
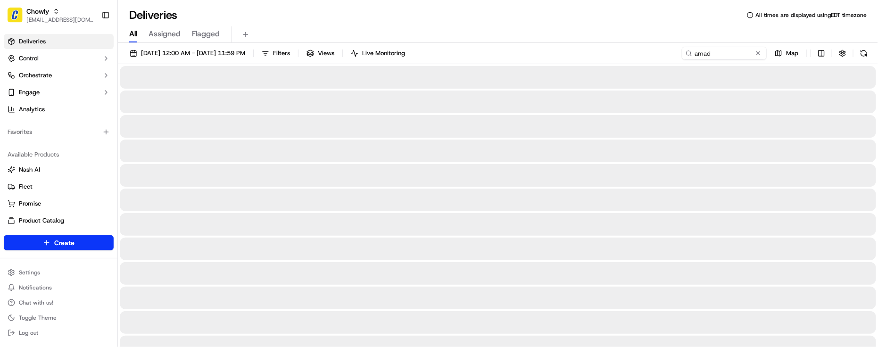
click at [135, 32] on span "All" at bounding box center [133, 33] width 8 height 11
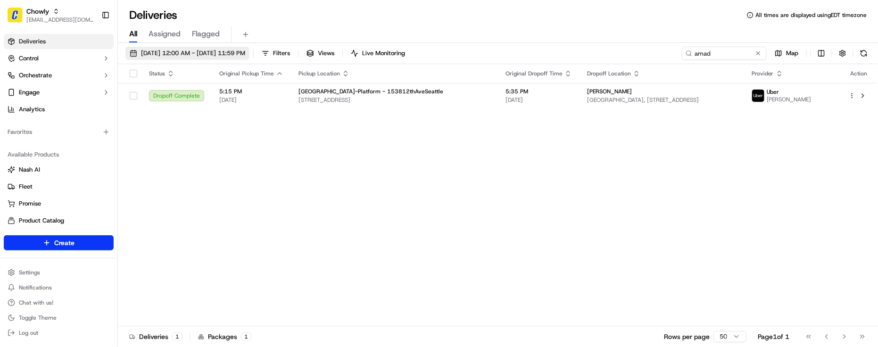
click at [177, 49] on span "03/03/2025 12:00 AM - 03/03/2025 11:59 PM" at bounding box center [193, 53] width 104 height 8
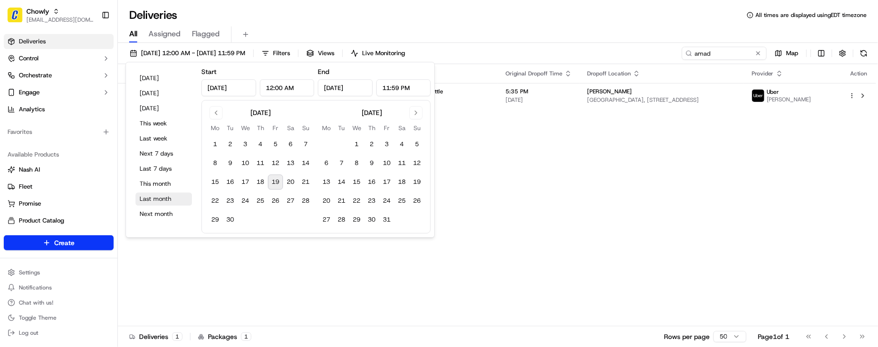
click at [151, 204] on button "Last month" at bounding box center [163, 198] width 57 height 13
type input "Aug 1, 2025"
type input "Aug 31, 2025"
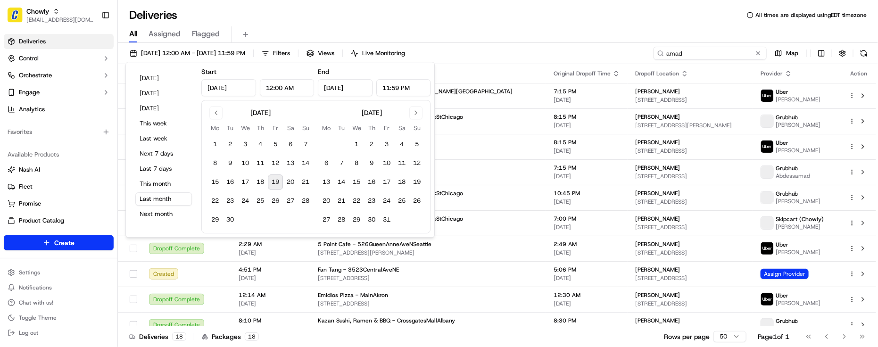
click at [730, 51] on input "amad" at bounding box center [710, 53] width 113 height 13
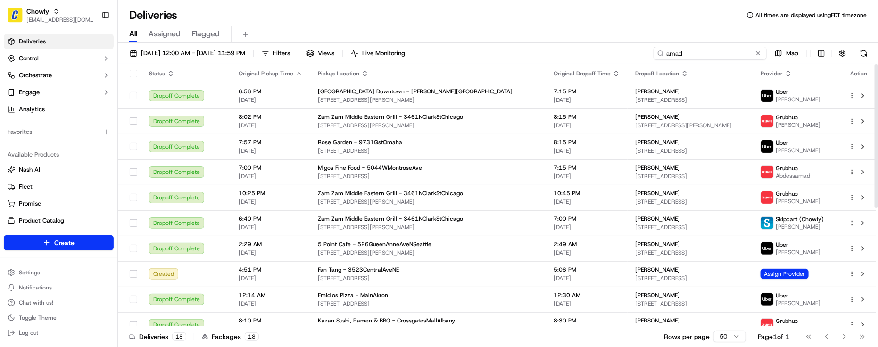
drag, startPoint x: 730, startPoint y: 51, endPoint x: 517, endPoint y: 72, distance: 214.3
click at [517, 72] on div "08/01/2025 12:00 AM - 08/31/2025 11:59 PM Filters Views Live Monitoring amad Ma…" at bounding box center [498, 196] width 760 height 306
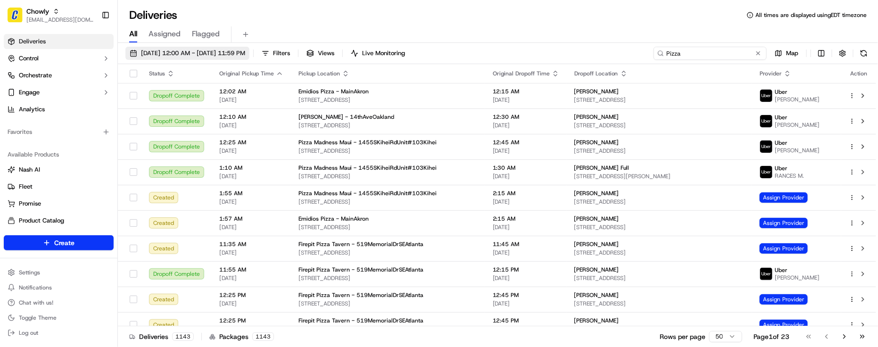
type input "Pizza"
click at [239, 55] on span "08/01/2025 12:00 AM - 08/31/2025 11:59 PM" at bounding box center [193, 53] width 104 height 8
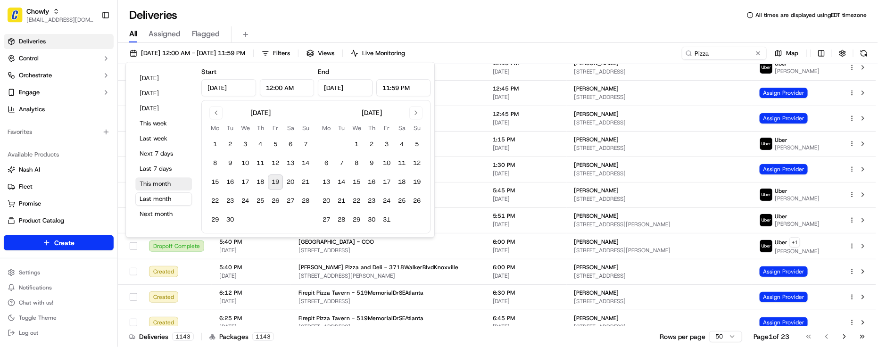
scroll to position [236, 0]
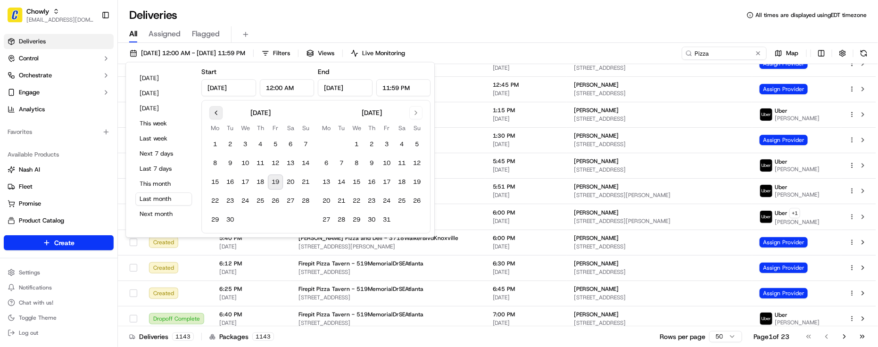
click at [216, 109] on button "Go to previous month" at bounding box center [215, 112] width 13 height 13
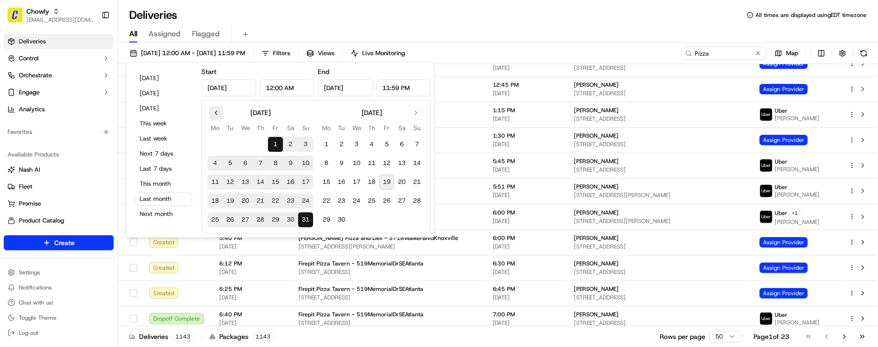
click at [216, 109] on button "Go to previous month" at bounding box center [215, 112] width 13 height 13
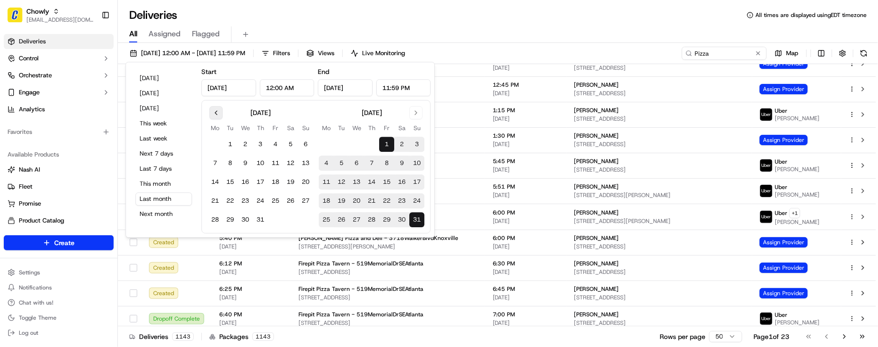
click at [211, 110] on button "Go to previous month" at bounding box center [215, 112] width 13 height 13
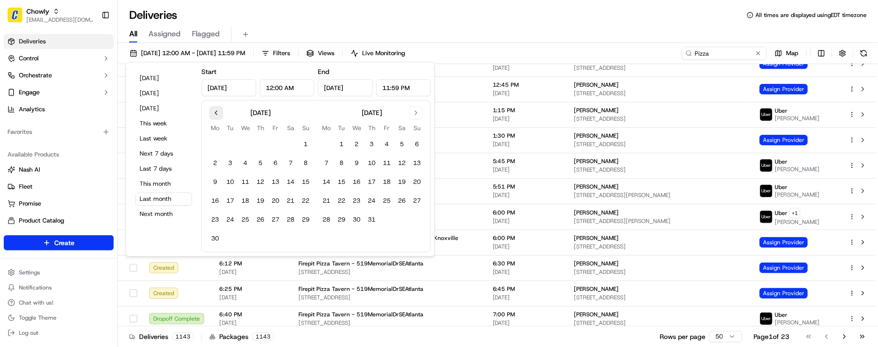
click at [211, 110] on button "Go to previous month" at bounding box center [215, 112] width 13 height 13
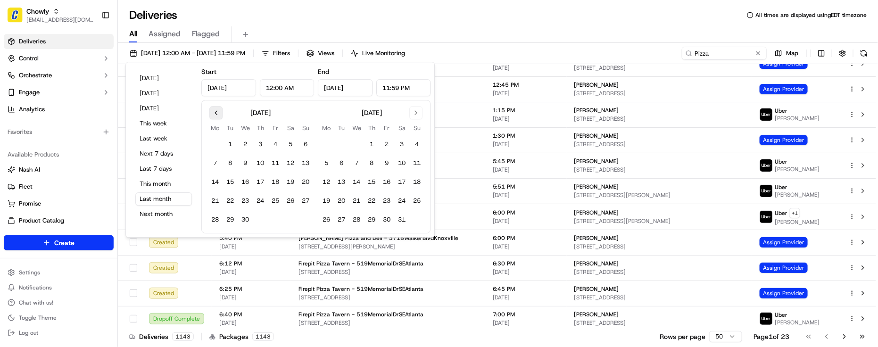
click at [211, 110] on button "Go to previous month" at bounding box center [215, 112] width 13 height 13
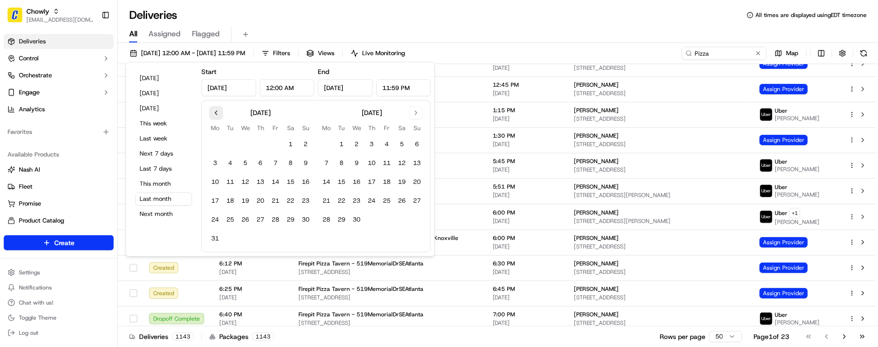
click at [211, 110] on button "Go to previous month" at bounding box center [215, 112] width 13 height 13
click at [216, 114] on button "Go to previous month" at bounding box center [215, 112] width 13 height 13
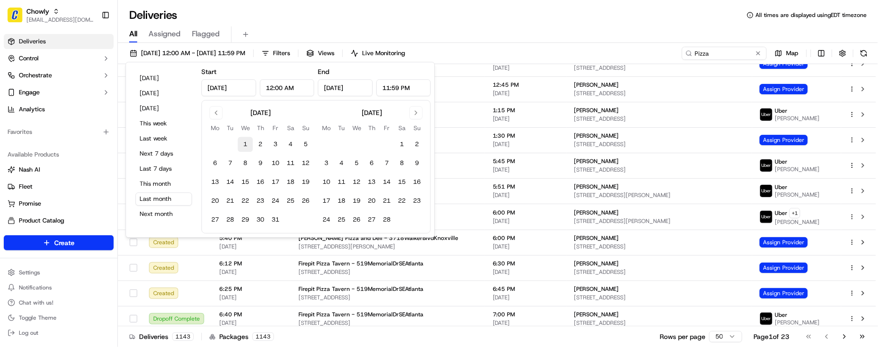
drag, startPoint x: 245, startPoint y: 142, endPoint x: 251, endPoint y: 138, distance: 6.6
click at [245, 142] on button "1" at bounding box center [245, 144] width 15 height 15
type input "Jan 1, 2025"
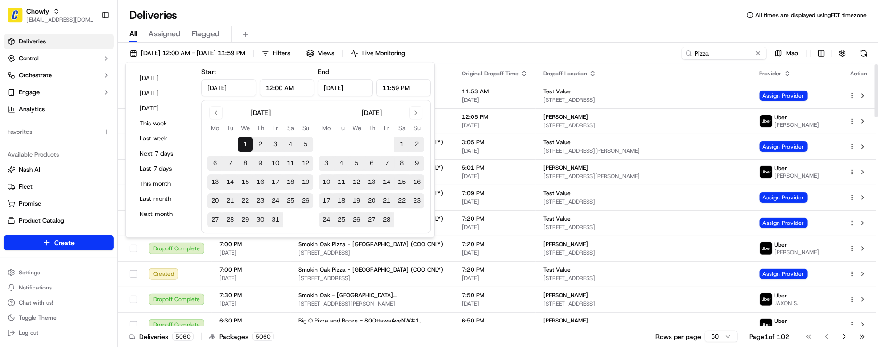
click at [494, 37] on div "All Assigned Flagged" at bounding box center [498, 34] width 760 height 17
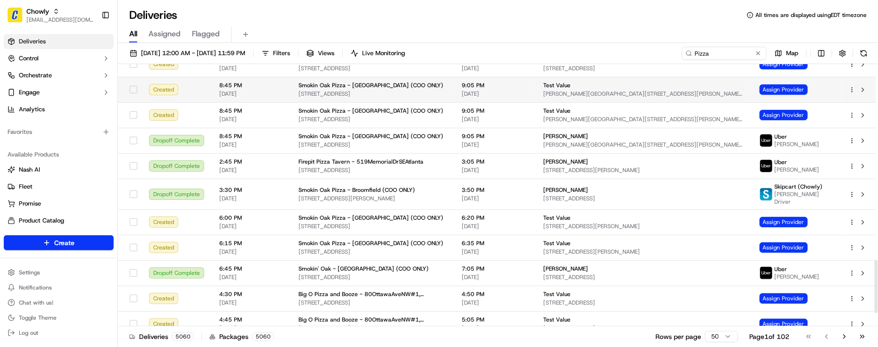
scroll to position [1031, 0]
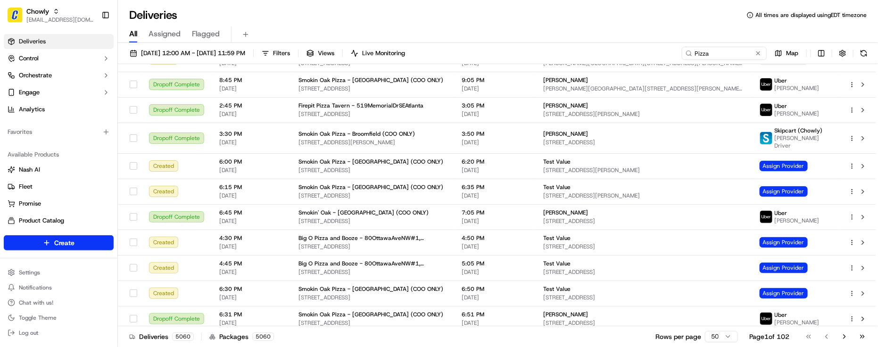
drag, startPoint x: 741, startPoint y: 45, endPoint x: 619, endPoint y: 47, distance: 122.2
click at [619, 47] on div "01/01/2025 12:00 AM - 08/31/2025 11:59 PM Filters Views Live Monitoring Pizza M…" at bounding box center [498, 196] width 760 height 306
click at [690, 30] on div "All Assigned Flagged" at bounding box center [498, 34] width 760 height 17
drag, startPoint x: 737, startPoint y: 52, endPoint x: 566, endPoint y: 55, distance: 170.8
click at [566, 55] on div "01/01/2025 12:00 AM - 08/31/2025 11:59 PM Filters Views Live Monitoring Pizza M…" at bounding box center [498, 55] width 760 height 17
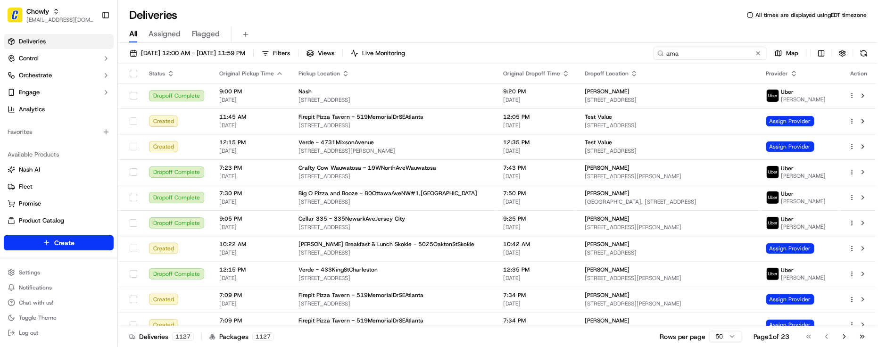
type input "ama"
click at [293, 20] on div "Deliveries All times are displayed using EDT timezone" at bounding box center [498, 15] width 760 height 15
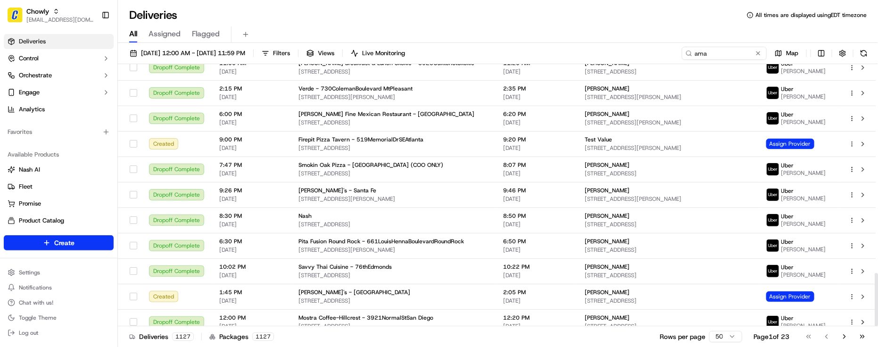
scroll to position [1029, 0]
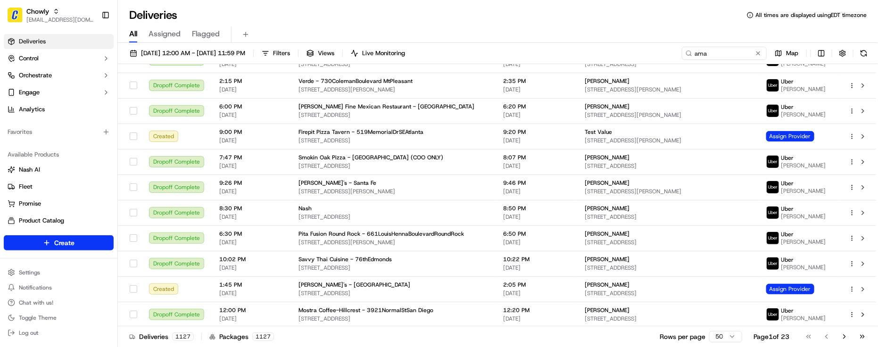
click at [224, 17] on div "Deliveries All times are displayed using EDT timezone" at bounding box center [498, 15] width 760 height 15
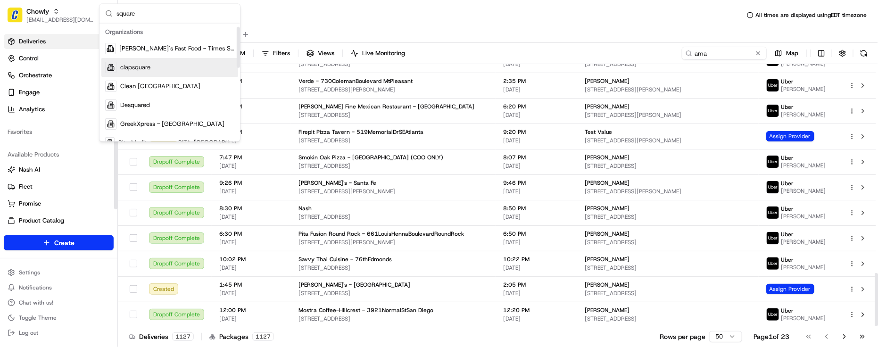
scroll to position [177, 0]
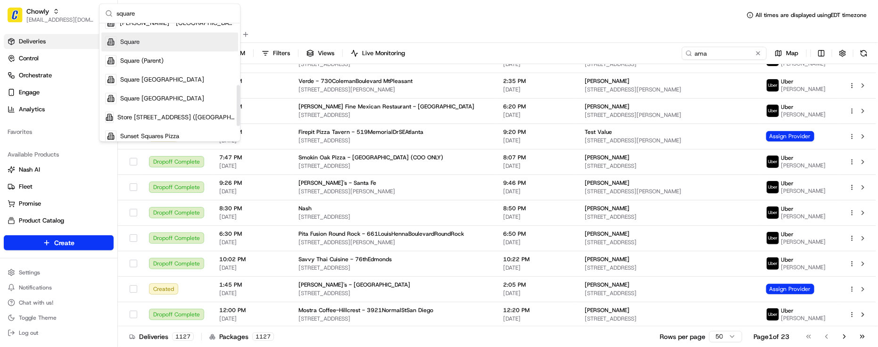
type input "square"
click at [147, 45] on div "Square" at bounding box center [169, 42] width 137 height 19
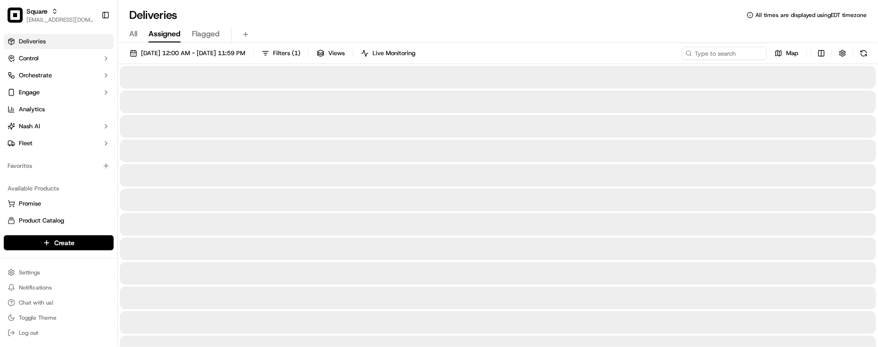
click at [338, 10] on div "Deliveries All times are displayed using EDT timezone" at bounding box center [498, 15] width 760 height 15
click at [232, 48] on button "01/01/2025 12:00 AM - 08/31/2025 11:59 PM" at bounding box center [187, 53] width 124 height 13
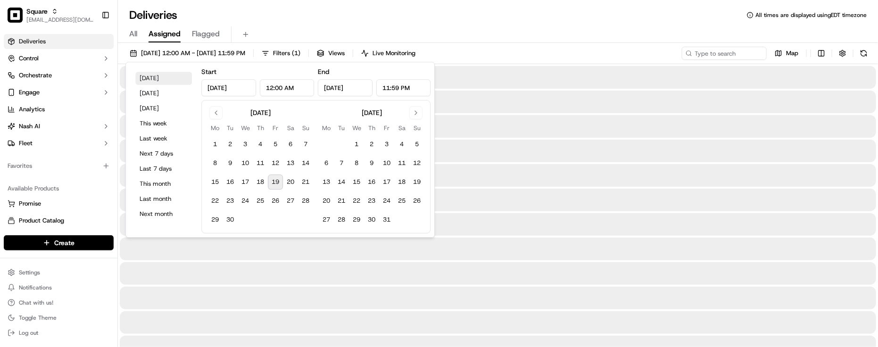
click at [147, 76] on button "Today" at bounding box center [163, 78] width 57 height 13
type input "Sep 19, 2025"
click at [359, 17] on div "Deliveries All times are displayed using EDT timezone" at bounding box center [498, 15] width 760 height 15
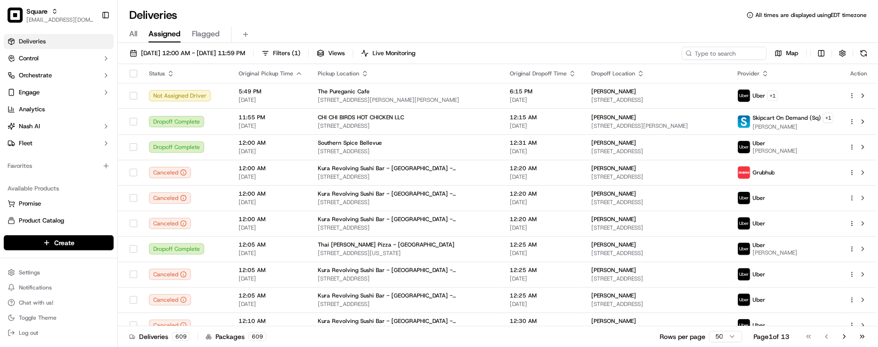
click at [208, 20] on div "Deliveries All times are displayed using EDT timezone" at bounding box center [498, 15] width 760 height 15
click at [684, 30] on div "All Assigned Flagged" at bounding box center [498, 34] width 760 height 17
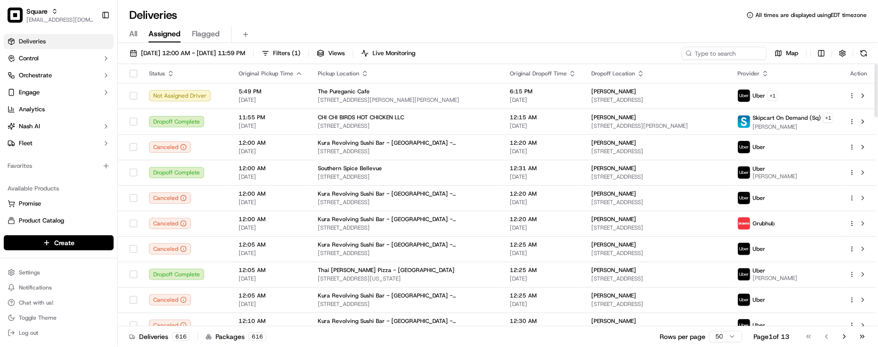
click at [192, 14] on div "Deliveries All times are displayed using EDT timezone" at bounding box center [498, 15] width 760 height 15
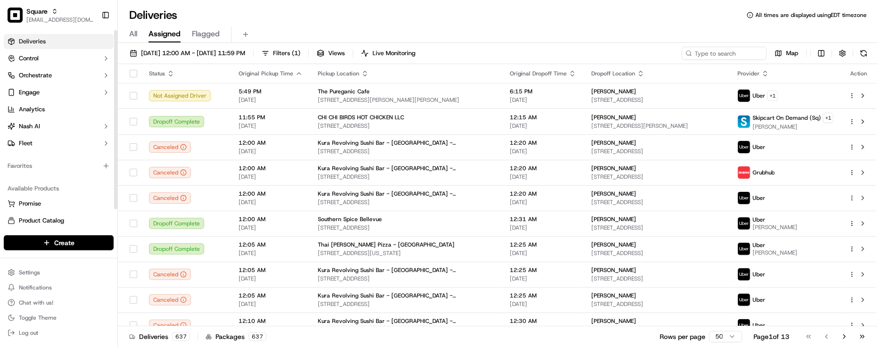
click at [62, 180] on div "Available Products Promise Product Catalog Returns" at bounding box center [58, 213] width 117 height 72
type input "z"
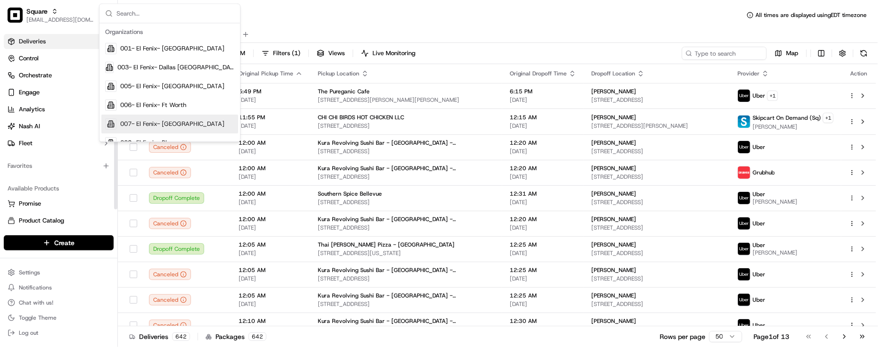
click at [57, 177] on div "Available Products Promise Product Catalog Returns" at bounding box center [58, 213] width 117 height 72
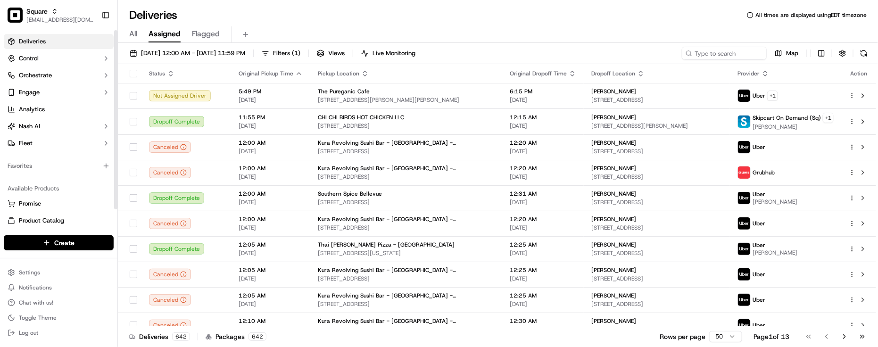
click at [58, 177] on div "Available Products Promise Product Catalog Returns" at bounding box center [58, 213] width 117 height 72
click at [294, 21] on div "Deliveries All times are displayed using EDT timezone" at bounding box center [498, 15] width 760 height 15
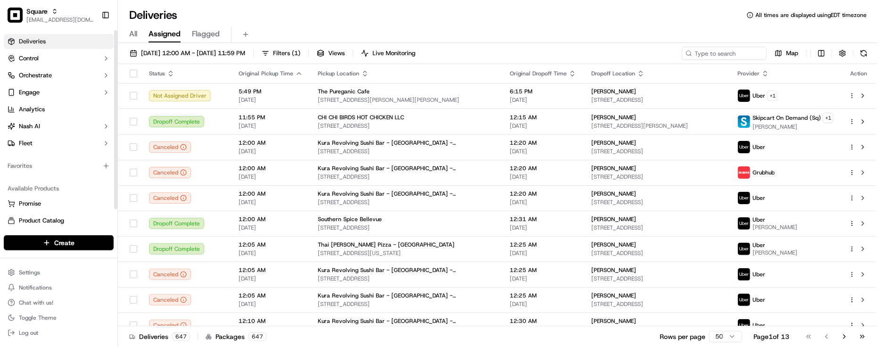
click at [50, 170] on div "Favorites" at bounding box center [59, 165] width 110 height 15
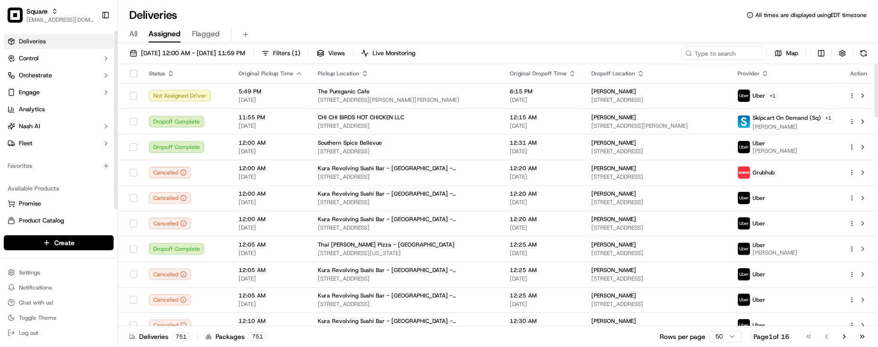
click at [107, 179] on div "Available Products Promise Product Catalog Returns" at bounding box center [58, 213] width 117 height 72
click at [607, 27] on div "All Assigned Flagged" at bounding box center [498, 34] width 760 height 17
click at [46, 173] on div "Favorites" at bounding box center [59, 165] width 110 height 15
click at [267, 11] on div "Deliveries All times are displayed using EDT timezone" at bounding box center [498, 15] width 760 height 15
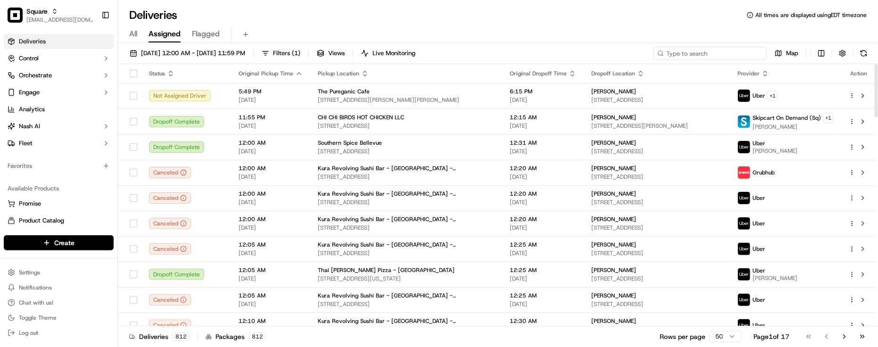
click at [709, 55] on input at bounding box center [710, 53] width 113 height 13
paste input "6622659"
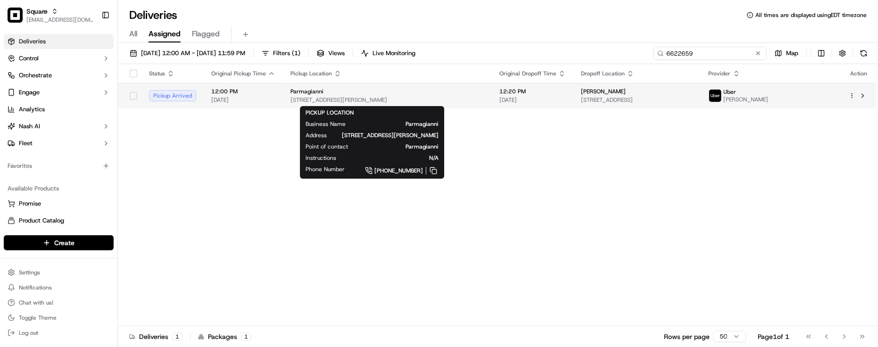
type input "6622659"
click at [438, 95] on div "Parmagianni" at bounding box center [388, 92] width 194 height 8
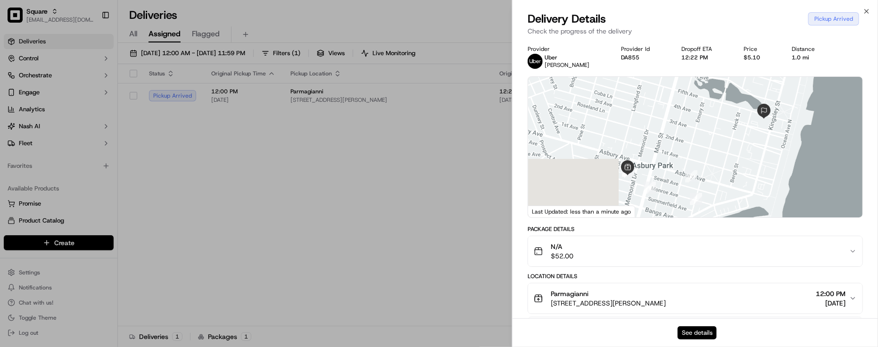
click at [692, 326] on button "See details" at bounding box center [697, 332] width 39 height 13
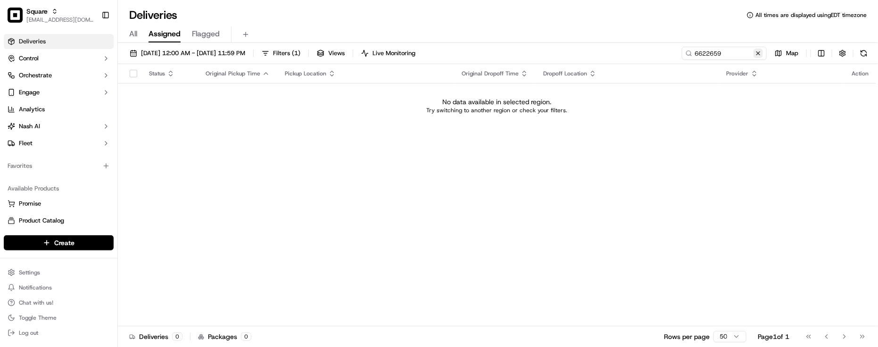
click at [758, 50] on button at bounding box center [758, 53] width 9 height 9
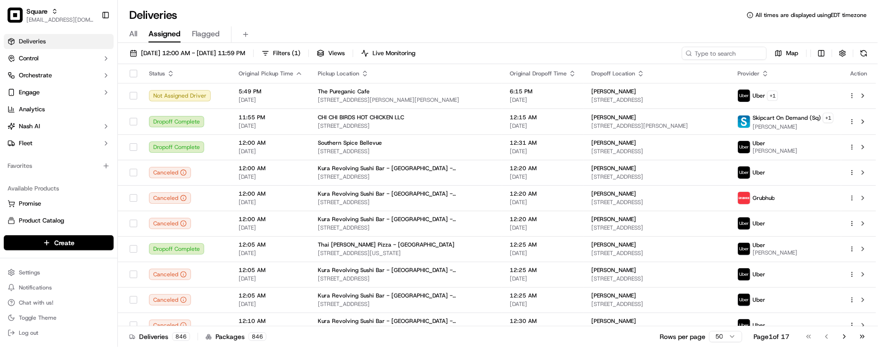
click at [222, 5] on div "Deliveries All times are displayed using EDT timezone All Assigned Flagged 09/1…" at bounding box center [498, 173] width 760 height 347
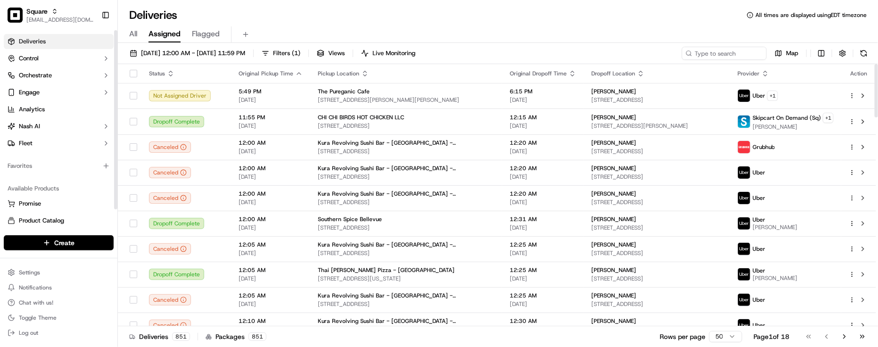
click at [8, 175] on div "Favorites" at bounding box center [58, 166] width 117 height 23
click at [38, 272] on html "Square lseguiran@nashhelp.com Toggle Sidebar Deliveries Control Orchestrate Eng…" at bounding box center [439, 173] width 878 height 347
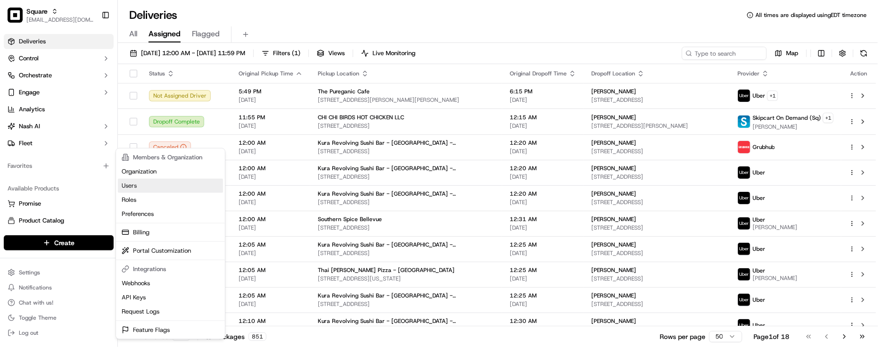
click at [138, 190] on link "Users" at bounding box center [170, 186] width 105 height 14
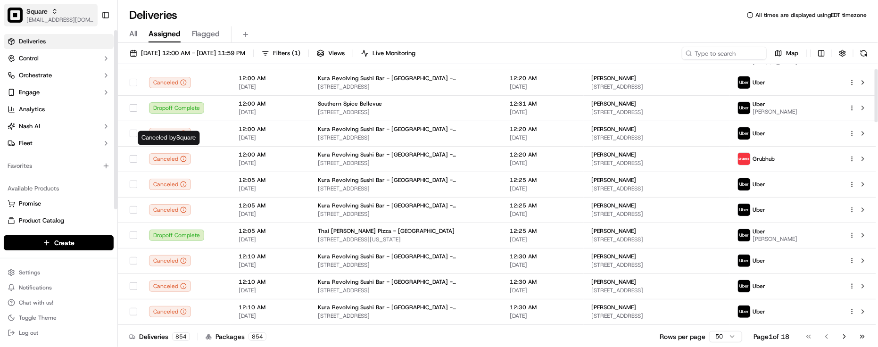
scroll to position [236, 0]
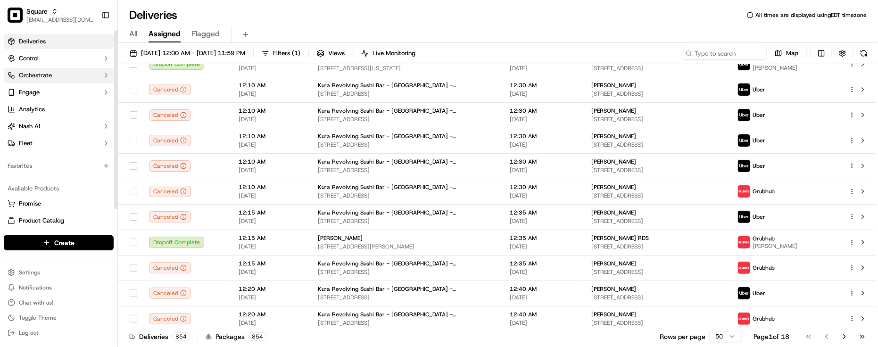
click at [70, 78] on button "Orchestrate" at bounding box center [59, 75] width 110 height 15
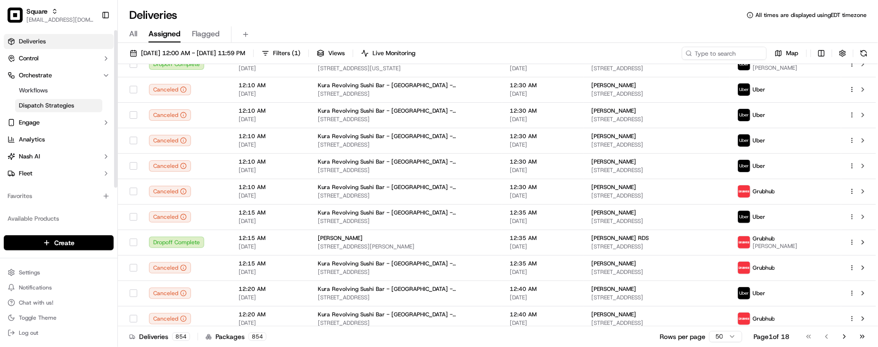
click at [55, 101] on span "Dispatch Strategies" at bounding box center [46, 105] width 55 height 8
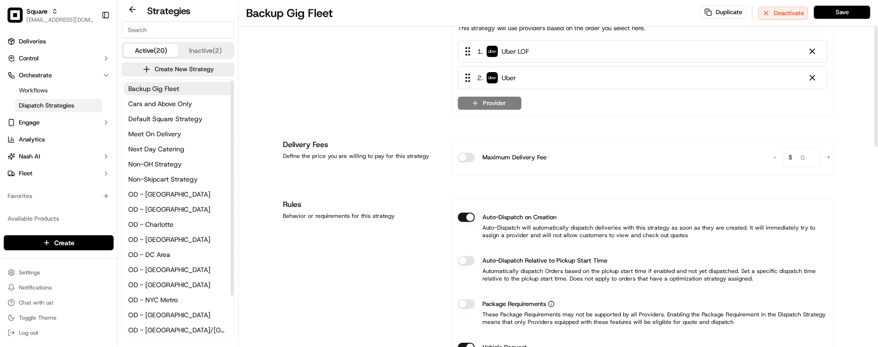
scroll to position [1, 0]
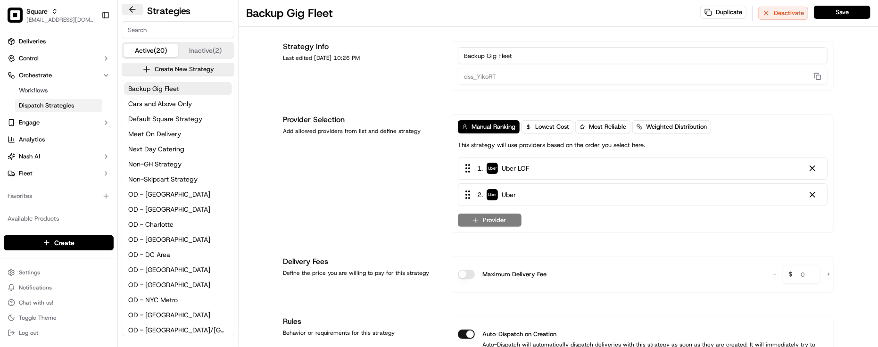
click at [133, 8] on button at bounding box center [133, 9] width 22 height 11
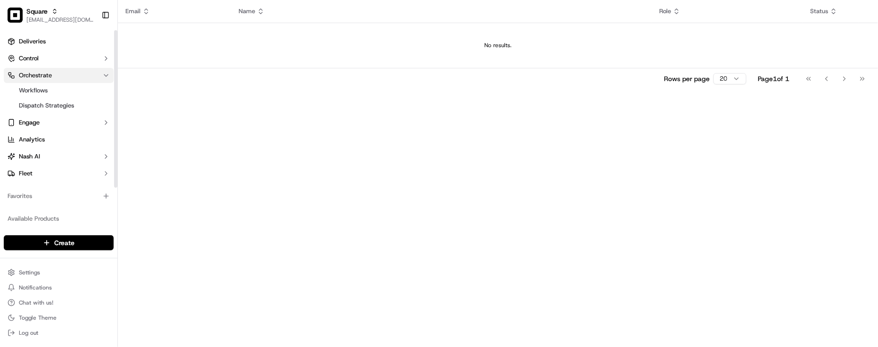
click at [39, 73] on span "Orchestrate" at bounding box center [35, 75] width 33 height 8
click at [41, 76] on span "Orchestrate" at bounding box center [35, 75] width 33 height 8
click at [43, 100] on link "Dispatch Strategies" at bounding box center [58, 105] width 87 height 13
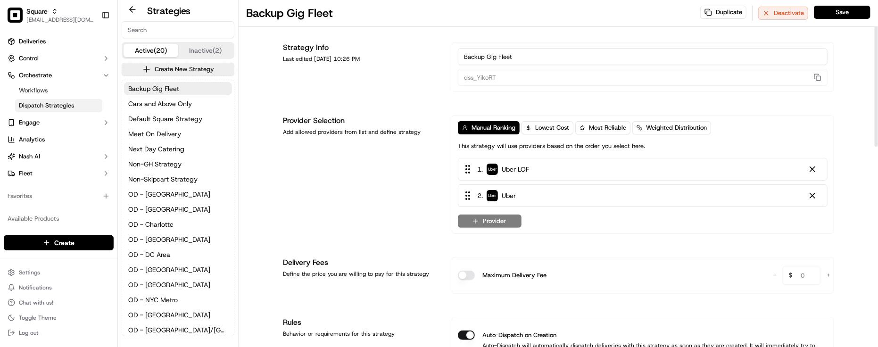
click at [326, 201] on div "Provider Selection Add allowed providers from list and define strategy" at bounding box center [362, 174] width 158 height 119
click at [131, 10] on button at bounding box center [133, 9] width 22 height 11
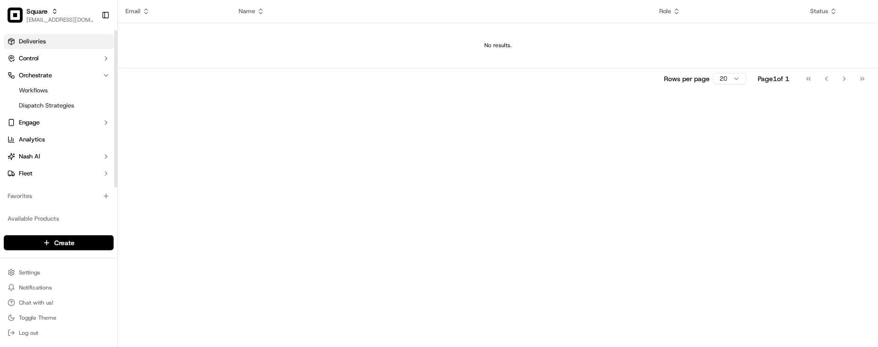
click at [31, 41] on span "Deliveries" at bounding box center [32, 41] width 27 height 8
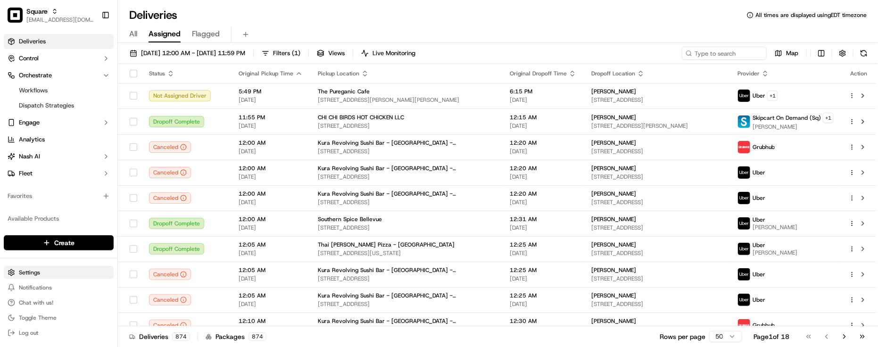
click at [10, 274] on html "Square lseguiran@nashhelp.com Toggle Sidebar Deliveries Control Orchestrate Wor…" at bounding box center [439, 173] width 878 height 347
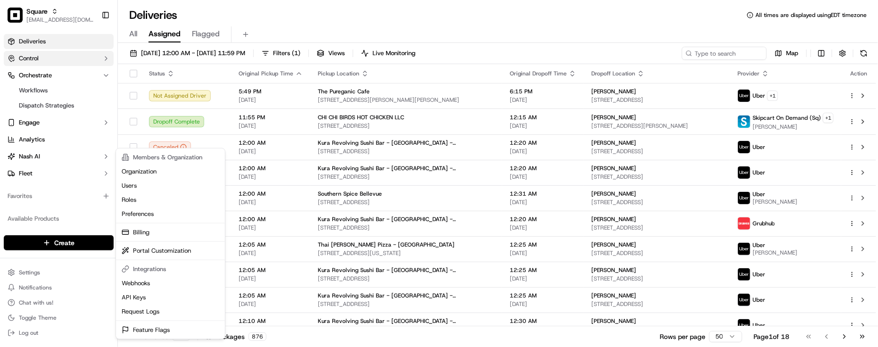
click at [40, 52] on html "Square lseguiran@nashhelp.com Toggle Sidebar Deliveries Control Orchestrate Wor…" at bounding box center [439, 173] width 878 height 347
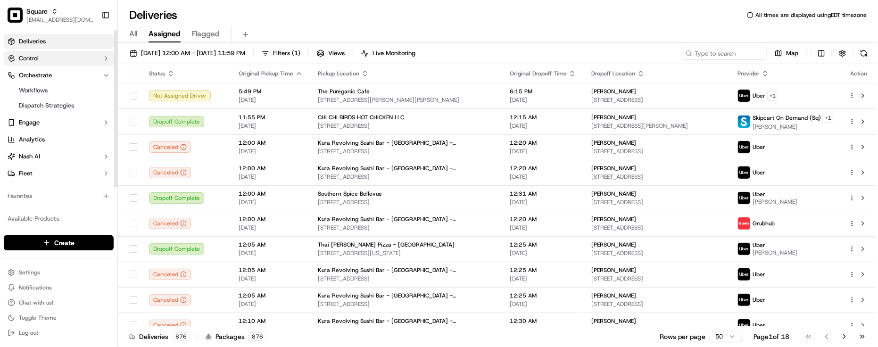
click at [62, 63] on button "Control" at bounding box center [59, 58] width 110 height 15
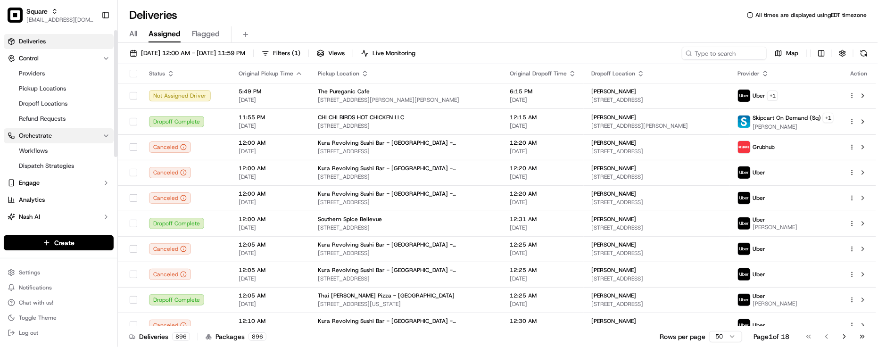
click at [47, 137] on span "Orchestrate" at bounding box center [35, 136] width 33 height 8
click at [38, 132] on span "Orchestrate" at bounding box center [35, 136] width 33 height 8
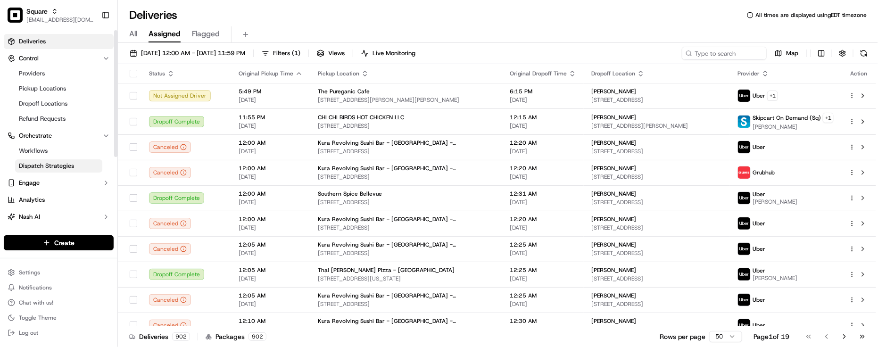
click at [48, 160] on link "Dispatch Strategies" at bounding box center [58, 165] width 87 height 13
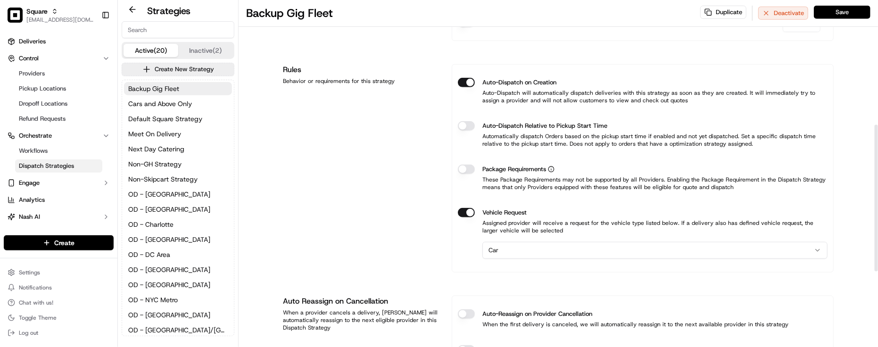
scroll to position [236, 0]
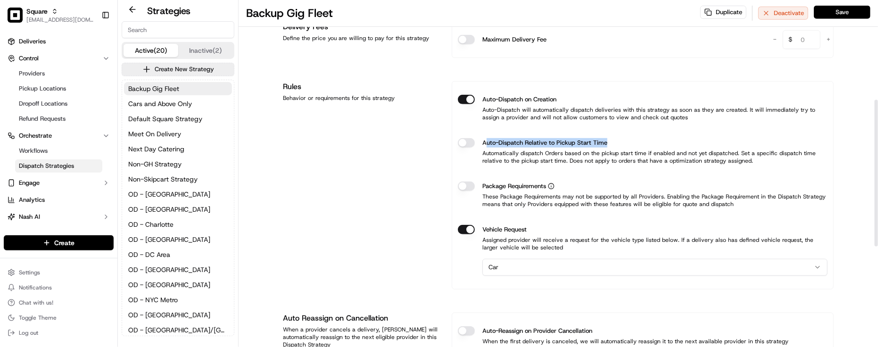
drag, startPoint x: 485, startPoint y: 145, endPoint x: 618, endPoint y: 143, distance: 133.0
click at [618, 143] on div "Auto-Dispatch Relative to Pickup Start Time" at bounding box center [643, 142] width 370 height 9
click at [567, 147] on label "Auto-Dispatch Relative to Pickup Start Time" at bounding box center [545, 142] width 125 height 9
click at [475, 147] on button "Auto-Dispatch Relative to Pickup Start Time" at bounding box center [466, 142] width 17 height 9
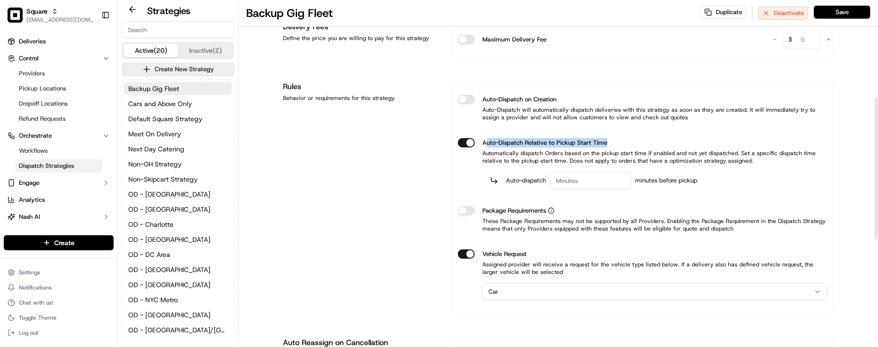
click at [508, 147] on label "Auto-Dispatch Relative to Pickup Start Time" at bounding box center [545, 142] width 125 height 9
click at [475, 147] on button "Auto-Dispatch Relative to Pickup Start Time" at bounding box center [466, 142] width 17 height 9
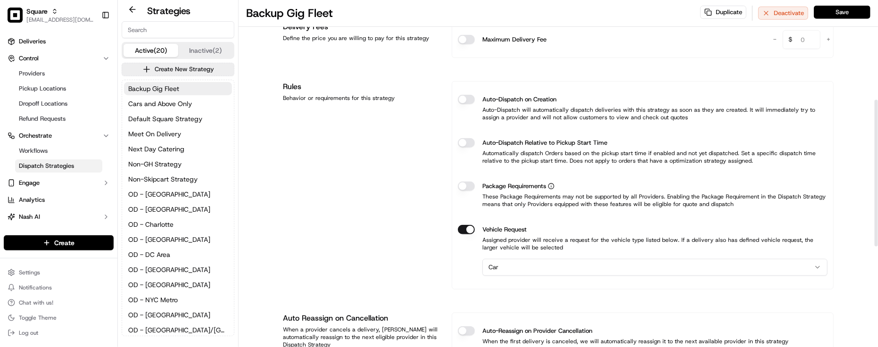
click at [483, 147] on label "Auto-Dispatch Relative to Pickup Start Time" at bounding box center [545, 142] width 125 height 9
click at [475, 147] on button "Auto-Dispatch Relative to Pickup Start Time" at bounding box center [466, 142] width 17 height 9
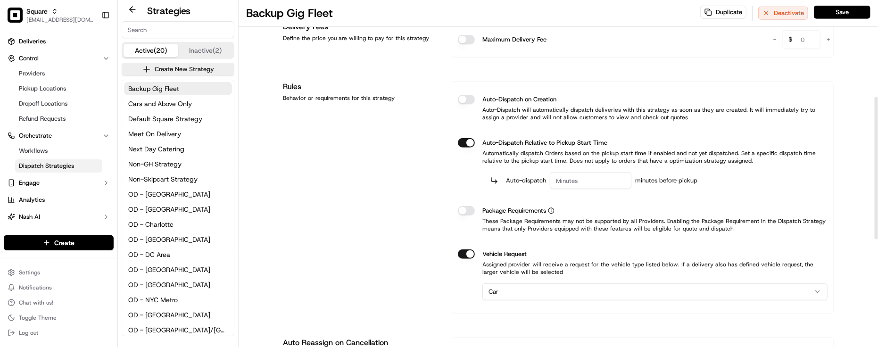
click at [468, 146] on button "Auto-Dispatch Relative to Pickup Start Time" at bounding box center [466, 142] width 17 height 9
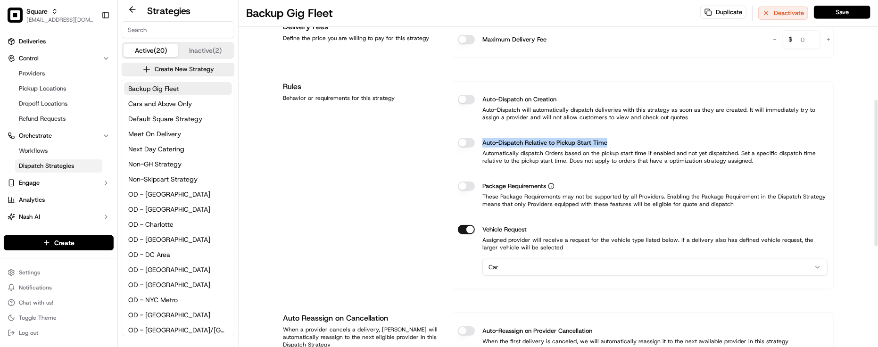
drag, startPoint x: 483, startPoint y: 145, endPoint x: 613, endPoint y: 142, distance: 129.8
click at [613, 142] on div "Auto-Dispatch Relative to Pickup Start Time" at bounding box center [643, 142] width 370 height 9
copy label "Auto-Dispatch Relative to Pickup Start Time"
click at [720, 40] on div "Maximum Delivery Fee" at bounding box center [609, 39] width 303 height 9
click at [130, 13] on button at bounding box center [133, 9] width 22 height 11
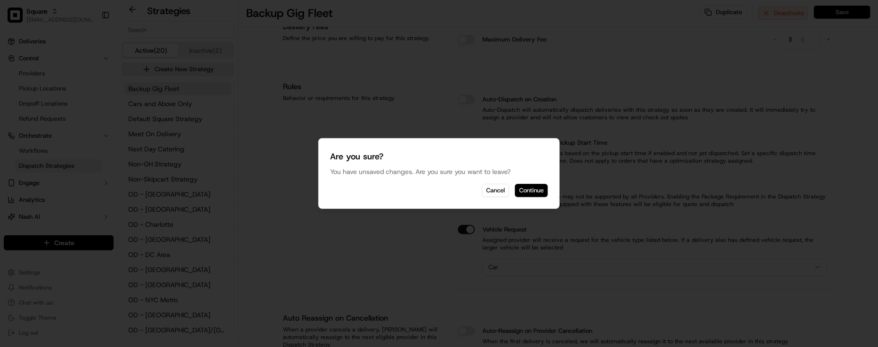
click at [523, 190] on button "Continue" at bounding box center [531, 190] width 33 height 13
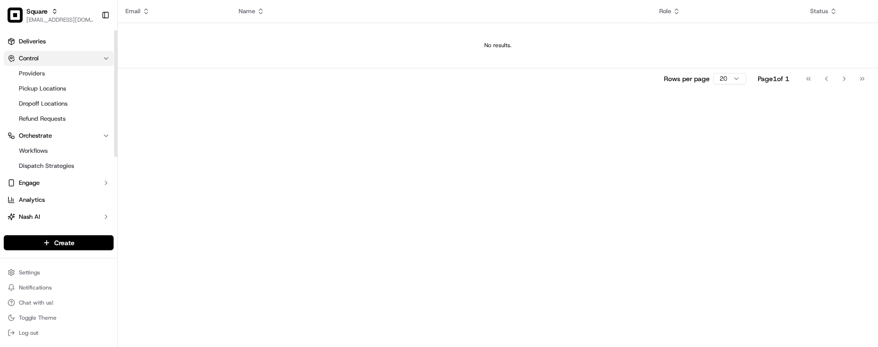
click at [34, 59] on span "Control" at bounding box center [29, 58] width 20 height 8
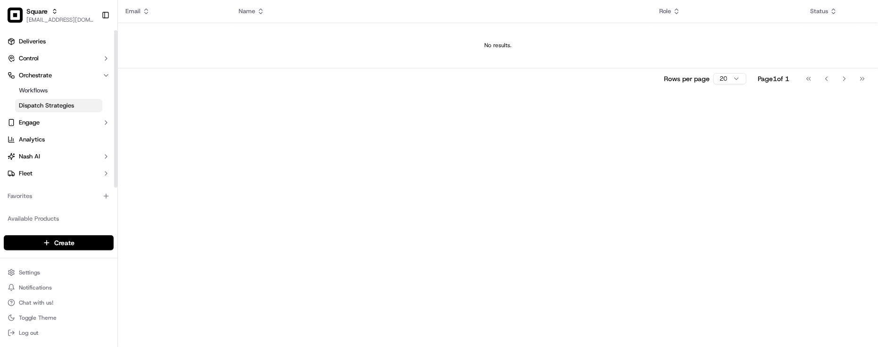
click at [48, 107] on span "Dispatch Strategies" at bounding box center [46, 105] width 55 height 8
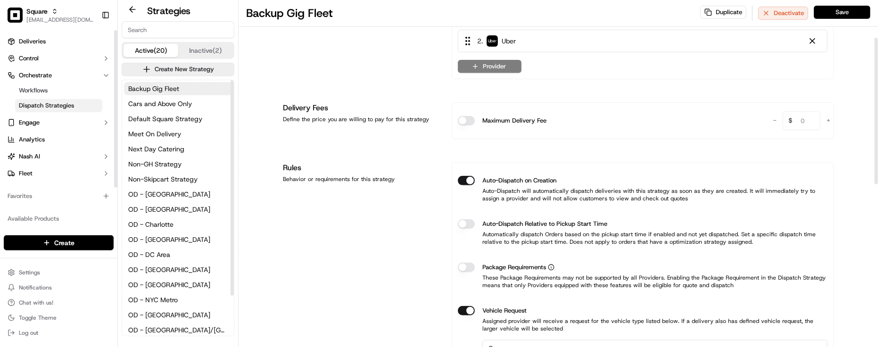
scroll to position [177, 0]
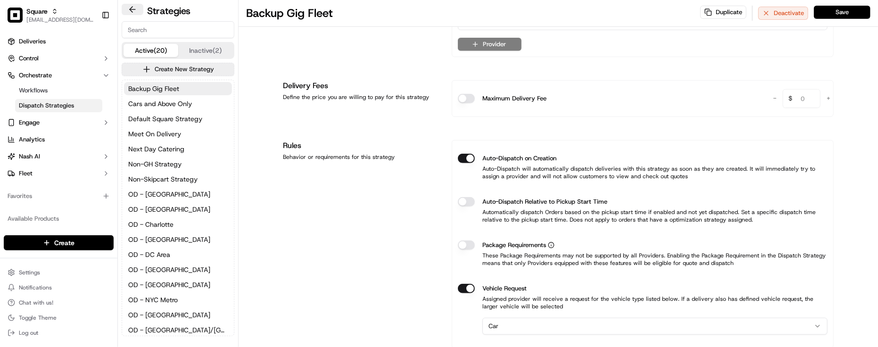
click at [127, 11] on button at bounding box center [133, 9] width 22 height 11
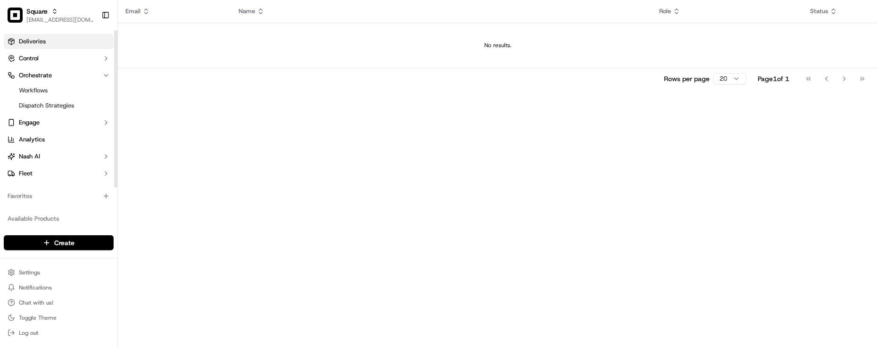
click at [69, 34] on link "Deliveries" at bounding box center [59, 41] width 110 height 15
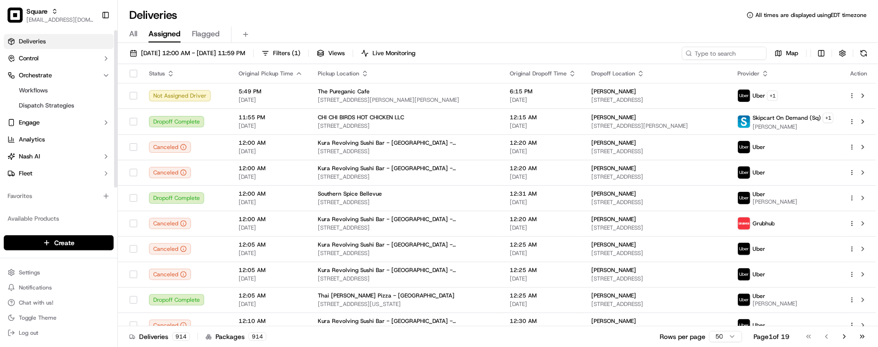
click at [11, 203] on div "Favorites" at bounding box center [59, 196] width 110 height 15
click at [218, 17] on div "Deliveries All times are displayed using EDT timezone" at bounding box center [498, 15] width 760 height 15
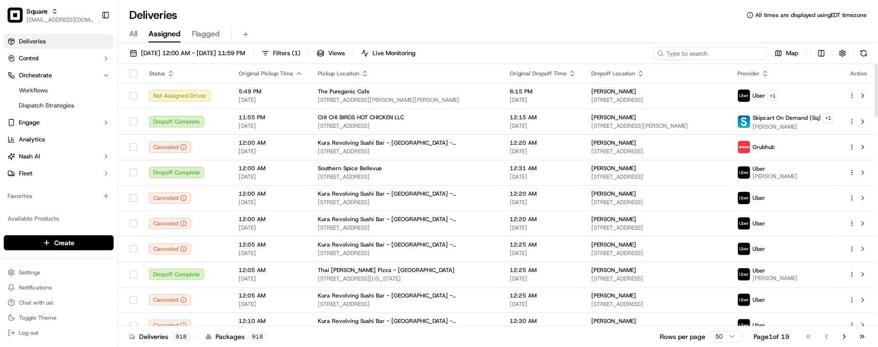
click at [748, 52] on input at bounding box center [710, 53] width 113 height 13
paste input "9460248"
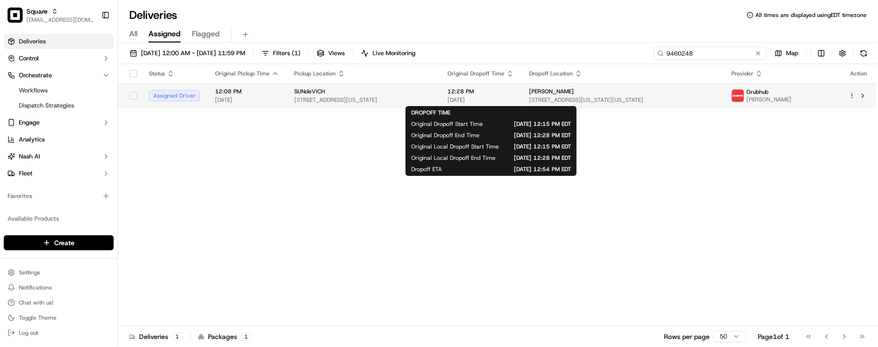
type input "9460248"
click at [513, 96] on span "[DATE]" at bounding box center [481, 100] width 67 height 8
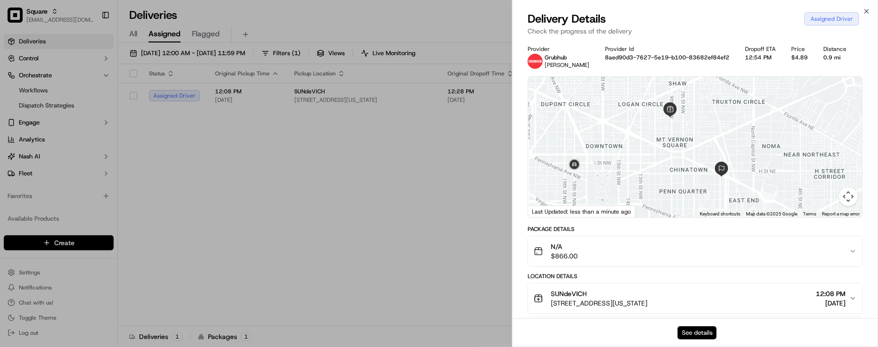
click at [698, 335] on button "See details" at bounding box center [697, 332] width 39 height 13
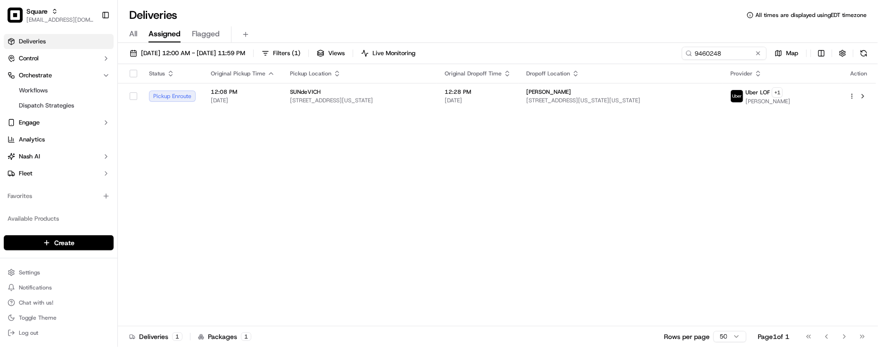
drag, startPoint x: 404, startPoint y: 163, endPoint x: 631, endPoint y: 82, distance: 241.4
click at [404, 163] on div "Status Original Pickup Time Pickup Location Original Dropoff Time Dropoff Locat…" at bounding box center [497, 195] width 758 height 262
click at [756, 54] on button at bounding box center [758, 53] width 9 height 9
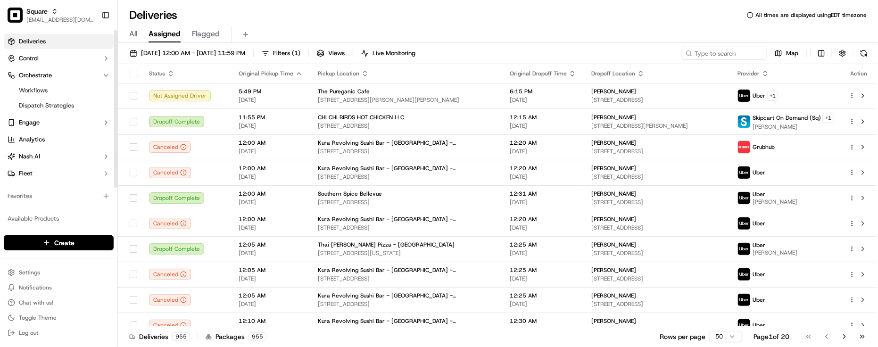
click at [58, 200] on div "Favorites" at bounding box center [59, 196] width 110 height 15
click at [50, 203] on div "Favorites" at bounding box center [59, 196] width 110 height 15
click at [729, 50] on input at bounding box center [710, 53] width 113 height 13
paste input "9334293"
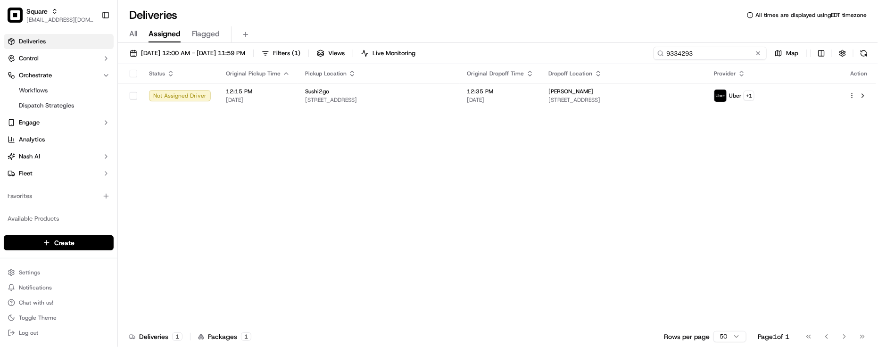
type input "9334293"
click at [474, 34] on div "All Assigned Flagged" at bounding box center [498, 34] width 760 height 17
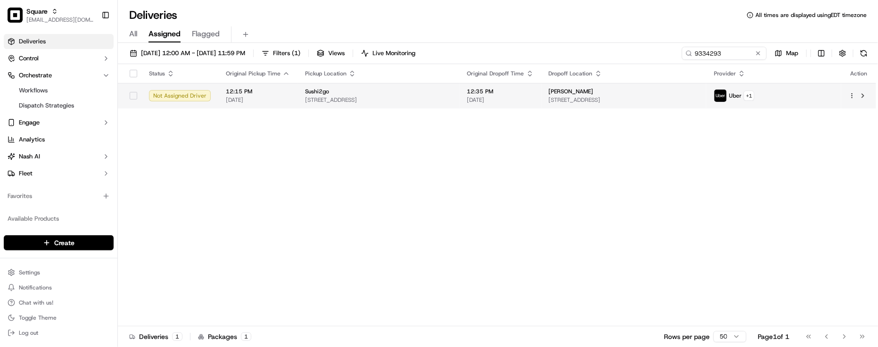
click at [539, 104] on td "12:35 PM 09/19/2025" at bounding box center [501, 95] width 82 height 25
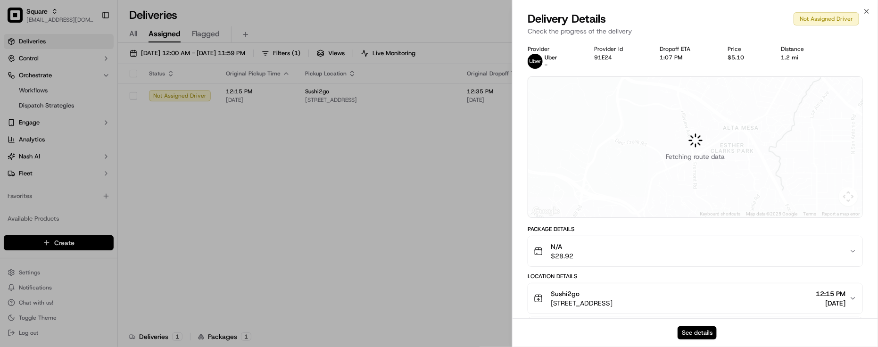
click at [695, 333] on button "See details" at bounding box center [697, 332] width 39 height 13
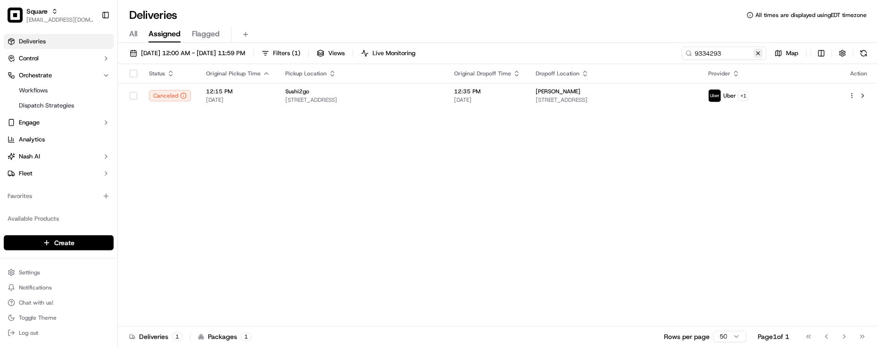
click at [757, 50] on button at bounding box center [758, 53] width 9 height 9
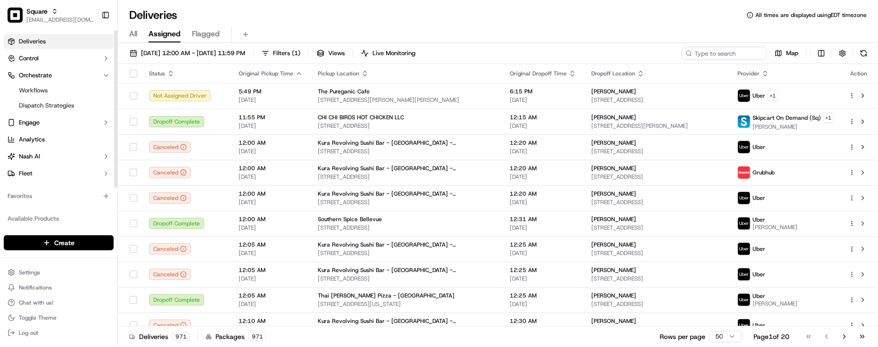
click at [45, 203] on div "Favorites" at bounding box center [59, 196] width 110 height 15
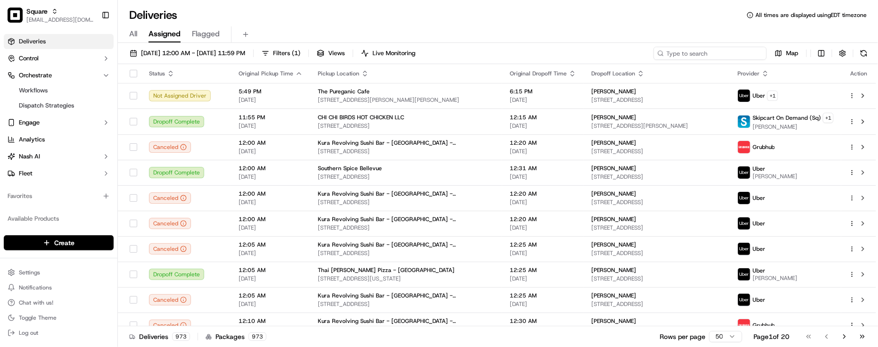
click at [737, 50] on input at bounding box center [710, 53] width 113 height 13
paste input "7782313"
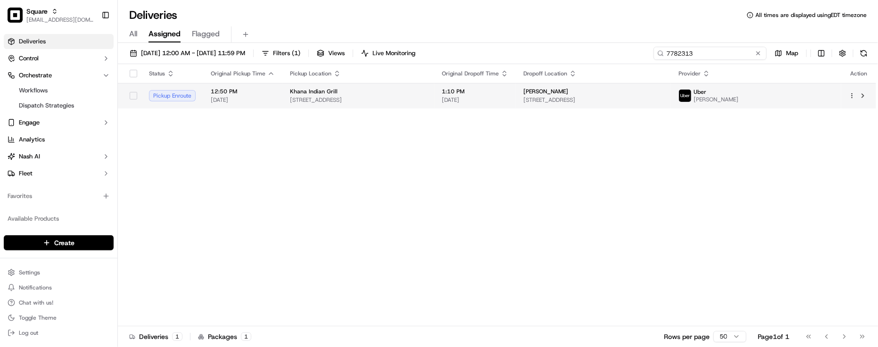
type input "7782313"
click at [614, 93] on div "Sidney Vinson" at bounding box center [594, 92] width 140 height 8
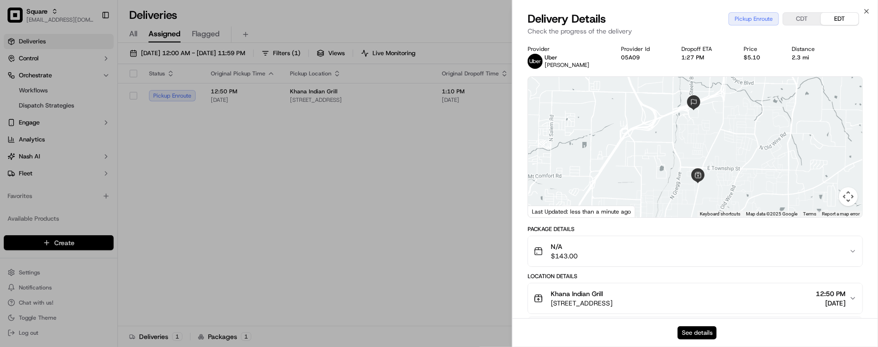
click at [687, 329] on button "See details" at bounding box center [697, 332] width 39 height 13
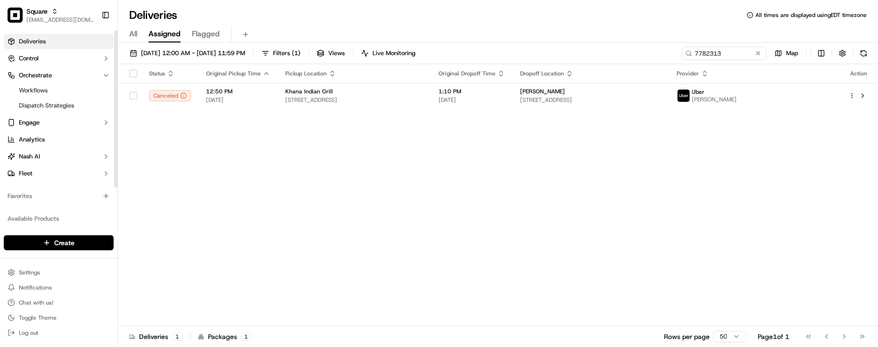
click at [215, 146] on div "Status Original Pickup Time Pickup Location Original Dropoff Time Dropoff Locat…" at bounding box center [497, 195] width 758 height 262
click at [151, 239] on div "Status Original Pickup Time Pickup Location Original Dropoff Time Dropoff Locat…" at bounding box center [497, 195] width 758 height 262
click at [170, 248] on div "Status Original Pickup Time Pickup Location Original Dropoff Time Dropoff Locat…" at bounding box center [497, 195] width 758 height 262
click at [432, 24] on div "All Assigned Flagged" at bounding box center [498, 33] width 760 height 20
click at [213, 161] on div "Status Original Pickup Time Pickup Location Original Dropoff Time Dropoff Locat…" at bounding box center [497, 195] width 758 height 262
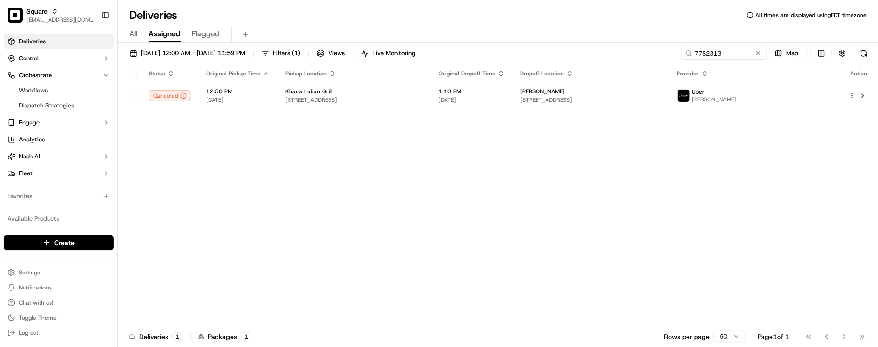
click at [631, 197] on div "Status Original Pickup Time Pickup Location Original Dropoff Time Dropoff Locat…" at bounding box center [497, 195] width 758 height 262
click at [145, 192] on div "Status Original Pickup Time Pickup Location Original Dropoff Time Dropoff Locat…" at bounding box center [497, 195] width 758 height 262
click at [423, 189] on div "Status Original Pickup Time Pickup Location Original Dropoff Time Dropoff Locat…" at bounding box center [497, 195] width 758 height 262
click at [218, 179] on div "Status Original Pickup Time Pickup Location Original Dropoff Time Dropoff Locat…" at bounding box center [497, 195] width 758 height 262
click at [755, 52] on button at bounding box center [758, 53] width 9 height 9
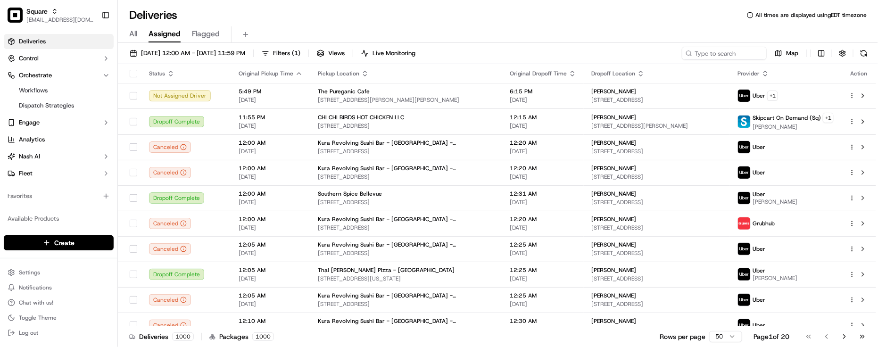
click at [236, 13] on div "Deliveries All times are displayed using EDT timezone" at bounding box center [498, 15] width 760 height 15
click at [292, 15] on div "Deliveries All times are displayed using EDT timezone" at bounding box center [498, 15] width 760 height 15
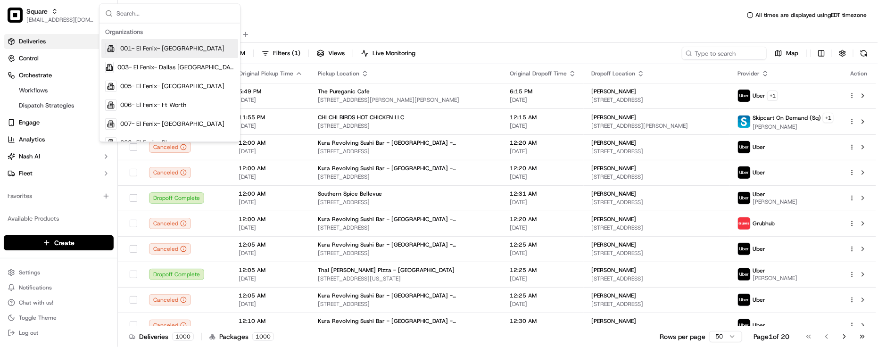
type input "p"
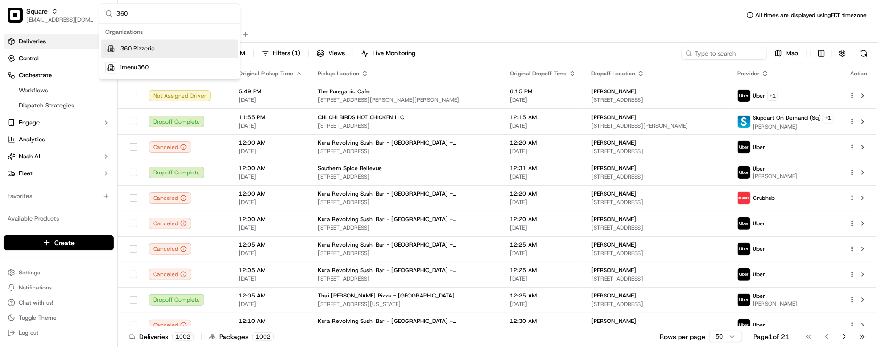
type input "360"
click at [156, 45] on div "360 Pizzeria" at bounding box center [169, 49] width 137 height 19
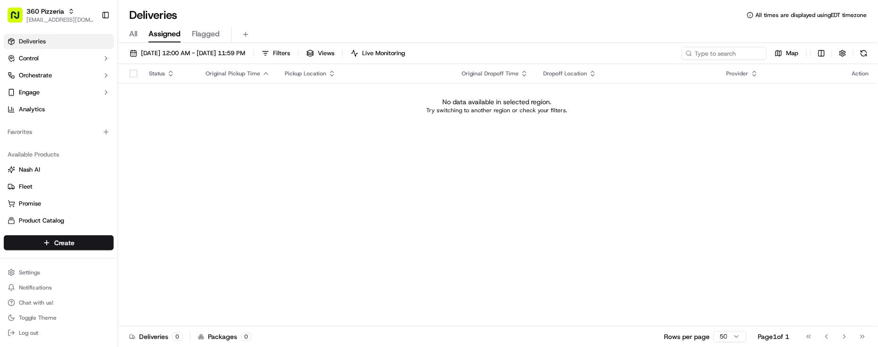
click at [324, 13] on div "Deliveries All times are displayed using EDT timezone" at bounding box center [498, 15] width 760 height 15
click at [195, 52] on span "09/19/2025 12:00 AM - 09/19/2025 11:59 PM" at bounding box center [193, 53] width 104 height 8
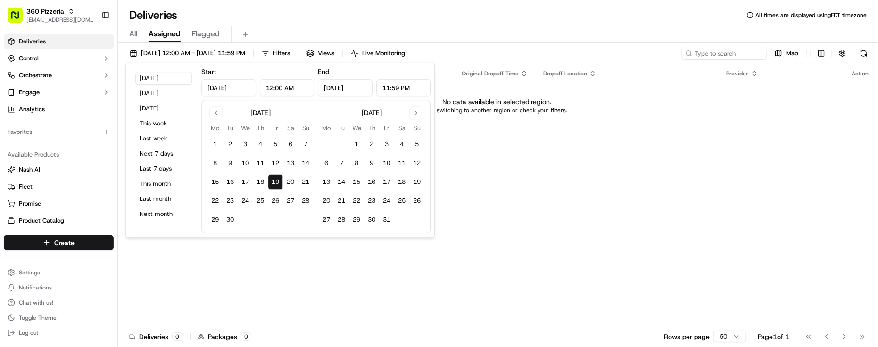
click at [269, 24] on div "All Assigned Flagged" at bounding box center [498, 33] width 760 height 20
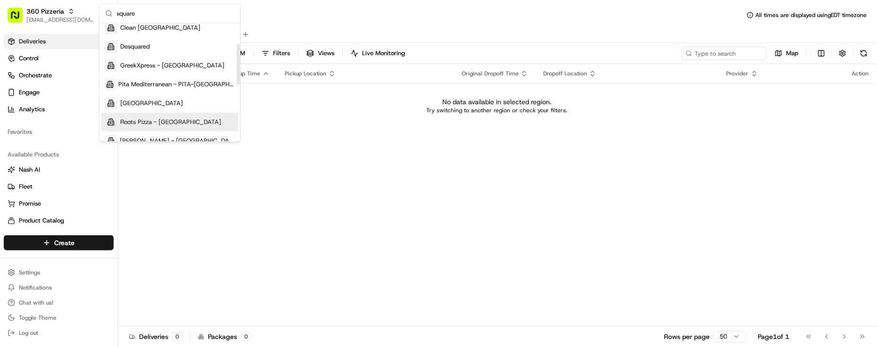
scroll to position [118, 0]
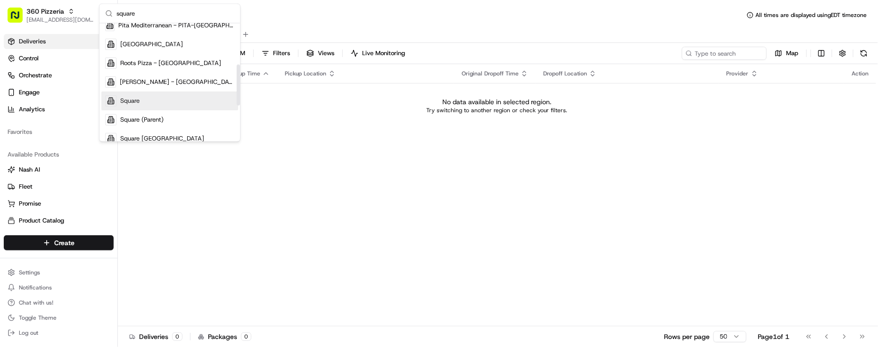
type input "square"
click at [150, 105] on div "Square" at bounding box center [169, 101] width 137 height 19
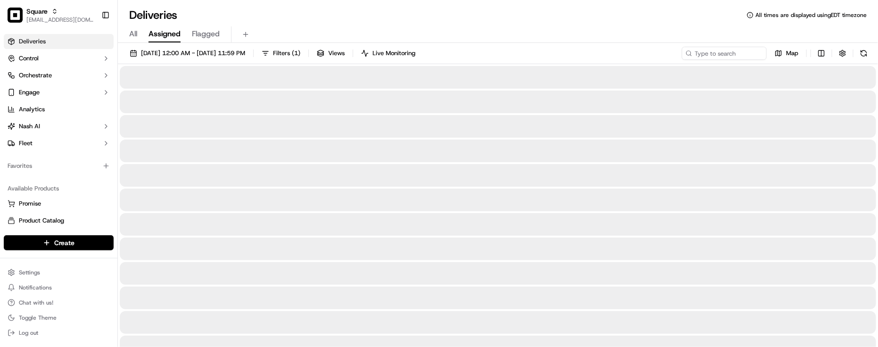
click at [420, 29] on div "All Assigned Flagged" at bounding box center [498, 34] width 760 height 17
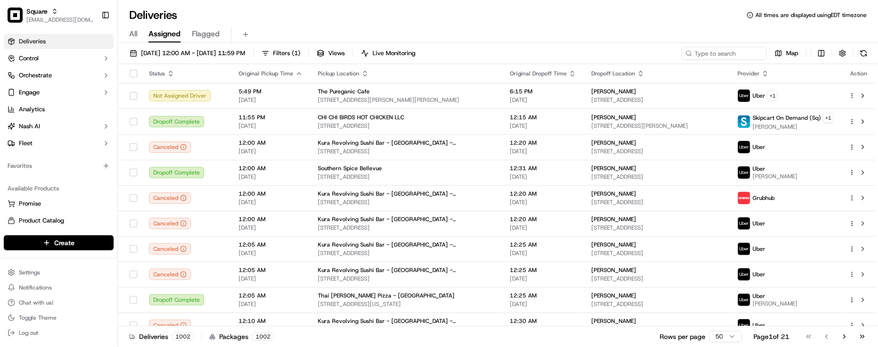
click at [206, 0] on div "Deliveries All times are displayed using EDT timezone All Assigned Flagged 09/1…" at bounding box center [498, 173] width 760 height 347
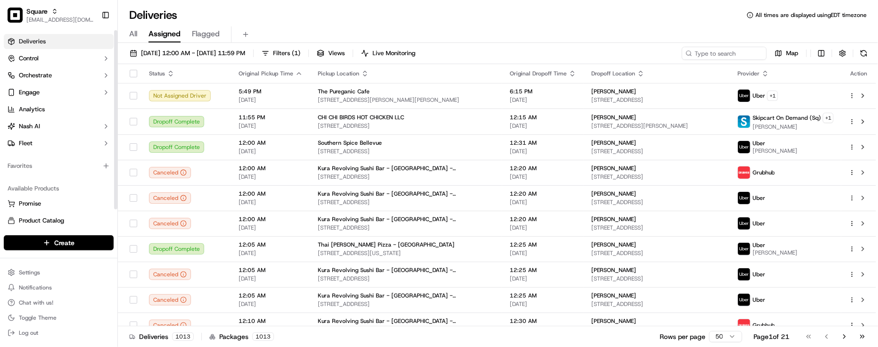
click at [64, 170] on div "Favorites" at bounding box center [59, 165] width 110 height 15
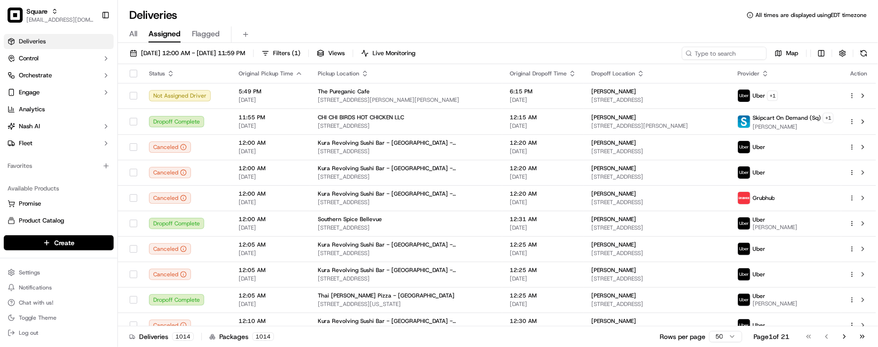
click at [234, 8] on div "Deliveries All times are displayed using EDT timezone" at bounding box center [498, 15] width 760 height 15
click at [232, 10] on div "Deliveries All times are displayed using EDT timezone" at bounding box center [498, 15] width 760 height 15
click at [79, 176] on div "Favorites" at bounding box center [58, 166] width 117 height 23
click at [729, 53] on input at bounding box center [710, 53] width 113 height 13
paste input "9295680"
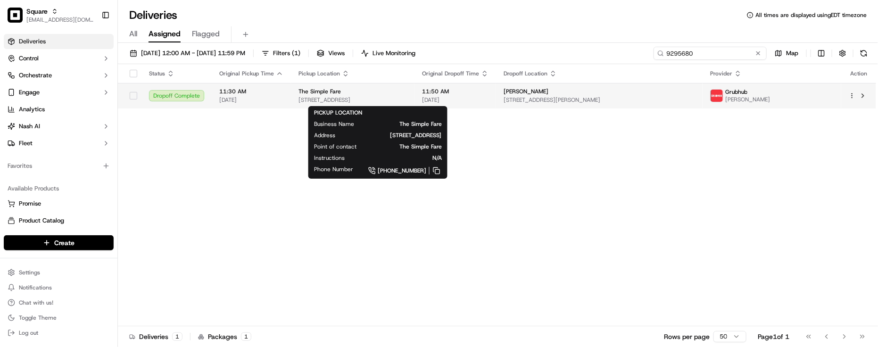
type input "9295680"
click at [399, 89] on div "The Simple Fare" at bounding box center [353, 92] width 108 height 8
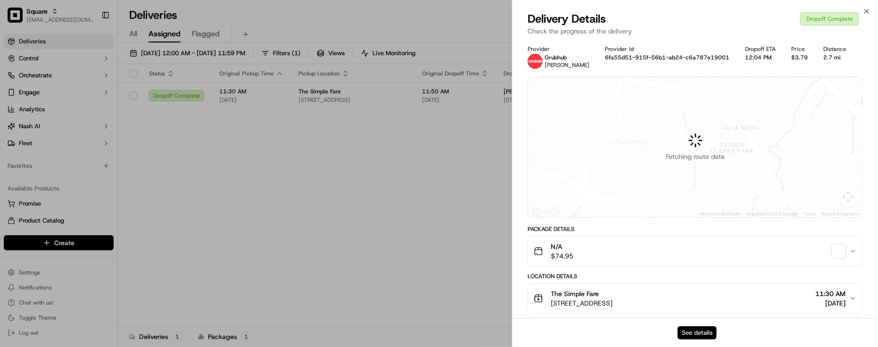
click at [690, 329] on button "See details" at bounding box center [697, 332] width 39 height 13
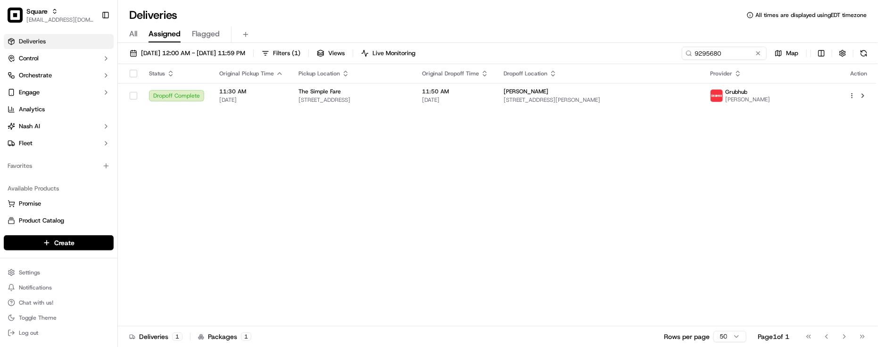
click at [397, 231] on div "Status Original Pickup Time Pickup Location Original Dropoff Time Dropoff Locat…" at bounding box center [497, 195] width 758 height 262
drag, startPoint x: 540, startPoint y: 39, endPoint x: 736, endPoint y: 53, distance: 196.3
click at [541, 40] on div "All Assigned Flagged" at bounding box center [498, 34] width 760 height 17
click at [383, 210] on div "Status Original Pickup Time Pickup Location Original Dropoff Time Dropoff Locat…" at bounding box center [497, 195] width 758 height 262
click at [442, 15] on div "Deliveries All times are displayed using EDT timezone" at bounding box center [498, 15] width 760 height 15
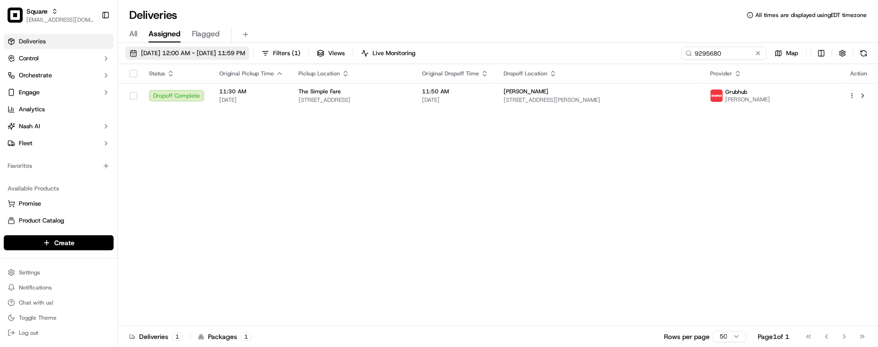
click at [245, 54] on span "09/19/2025 12:00 AM - 09/19/2025 11:59 PM" at bounding box center [193, 53] width 104 height 8
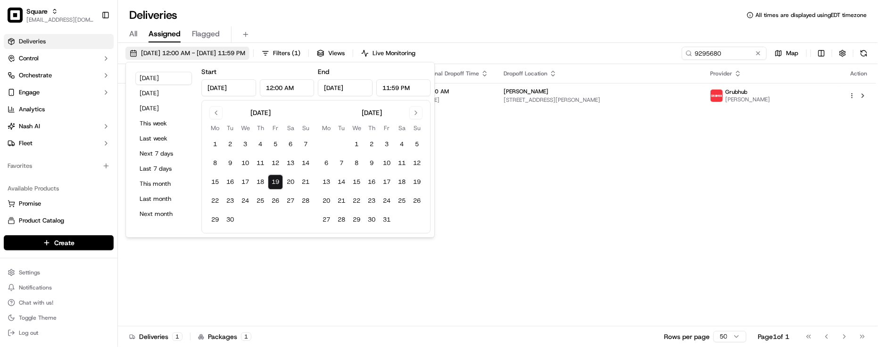
click at [245, 54] on span "09/19/2025 12:00 AM - 09/19/2025 11:59 PM" at bounding box center [193, 53] width 104 height 8
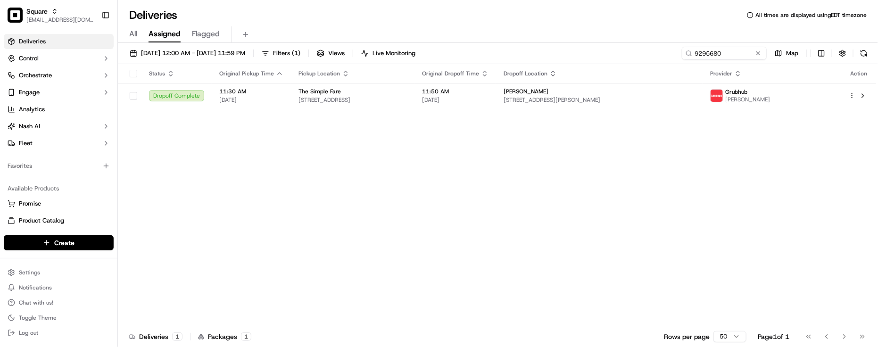
click at [565, 258] on div "Status Original Pickup Time Pickup Location Original Dropoff Time Dropoff Locat…" at bounding box center [497, 195] width 758 height 262
click at [232, 60] on div "09/19/2025 12:00 AM - 09/19/2025 11:59 PM Filters ( 1 ) Views Live Monitoring 9…" at bounding box center [498, 55] width 760 height 17
click at [515, 34] on div "All Assigned Flagged" at bounding box center [498, 34] width 760 height 17
click at [754, 54] on button at bounding box center [758, 53] width 9 height 9
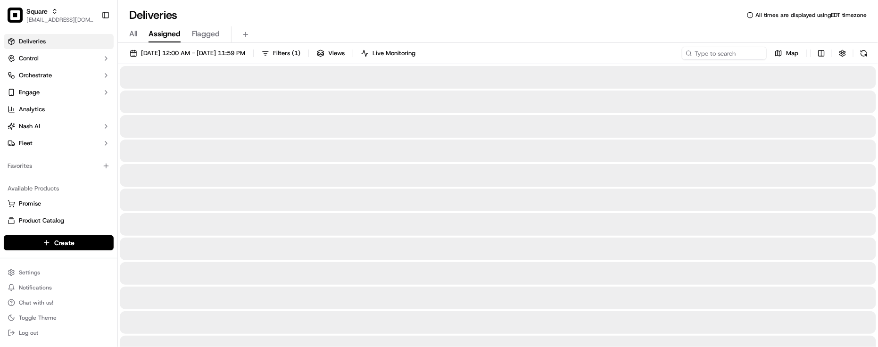
click at [666, 31] on div "All Assigned Flagged" at bounding box center [498, 34] width 760 height 17
click at [711, 57] on input at bounding box center [710, 53] width 113 height 13
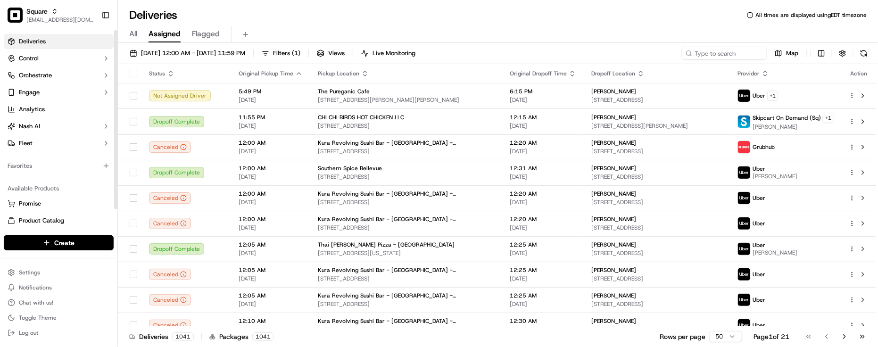
click at [46, 177] on div "Available Products Promise Product Catalog Returns" at bounding box center [58, 213] width 117 height 72
click at [492, 34] on div "All Assigned Flagged" at bounding box center [498, 34] width 760 height 17
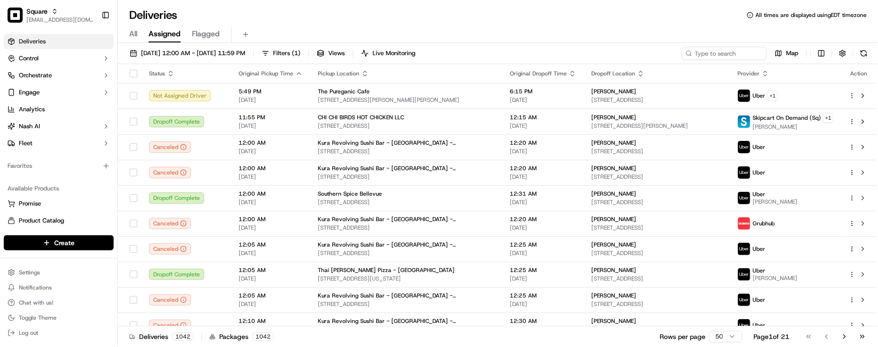
click at [272, 16] on div "Deliveries All times are displayed using EDT timezone" at bounding box center [498, 15] width 760 height 15
click at [223, 12] on div "Deliveries All times are displayed using EDT timezone" at bounding box center [498, 15] width 760 height 15
click at [43, 246] on html "Square lseguiran@nashhelp.com Toggle Sidebar Deliveries Control Orchestrate Eng…" at bounding box center [439, 173] width 878 height 347
click at [161, 262] on link "Delivery" at bounding box center [170, 260] width 105 height 17
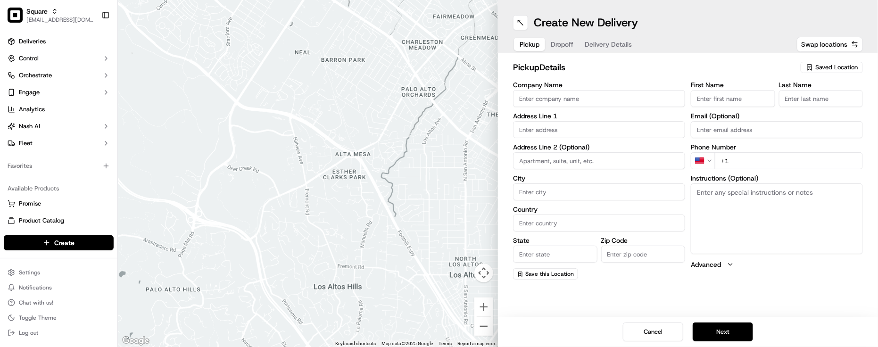
click at [559, 49] on span "Dropoff" at bounding box center [562, 44] width 23 height 9
click at [558, 130] on input "text" at bounding box center [599, 129] width 172 height 17
paste input "Flat 6, Wellington Buildings, Wellington Way, London, E3 4NA"
click at [551, 299] on div "Create New Delivery Pickup Dropoff Delivery Details Swap locations dropoff Deta…" at bounding box center [688, 173] width 380 height 347
click at [659, 131] on input "Flat 6, Wellington Buildings, Wellington Way, London, E3 4NA" at bounding box center [599, 129] width 172 height 17
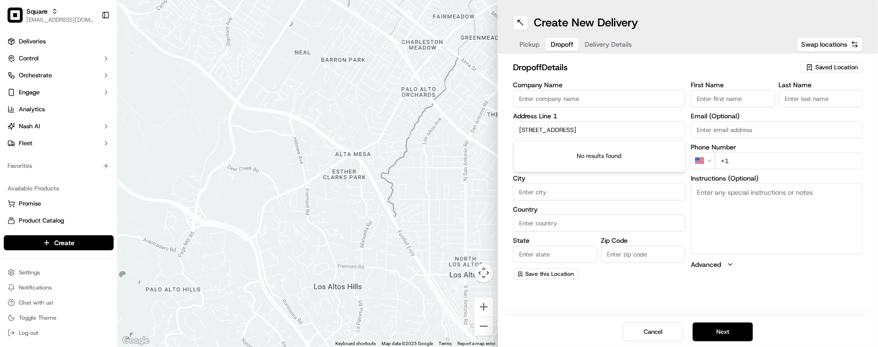
click at [644, 289] on div "Create New Delivery Pickup Dropoff Delivery Details Swap locations dropoff Deta…" at bounding box center [688, 173] width 380 height 347
click at [618, 128] on input "Flat 6, Wellington Buildings, Wellington Way, London, E3 4NA" at bounding box center [599, 129] width 172 height 17
paste input "Wellington Way, Bow, London E3 4NA, UK"
drag, startPoint x: 641, startPoint y: 292, endPoint x: 593, endPoint y: 218, distance: 88.2
click at [641, 293] on div "Create New Delivery Pickup Dropoff Delivery Details Swap locations dropoff Deta…" at bounding box center [688, 173] width 380 height 347
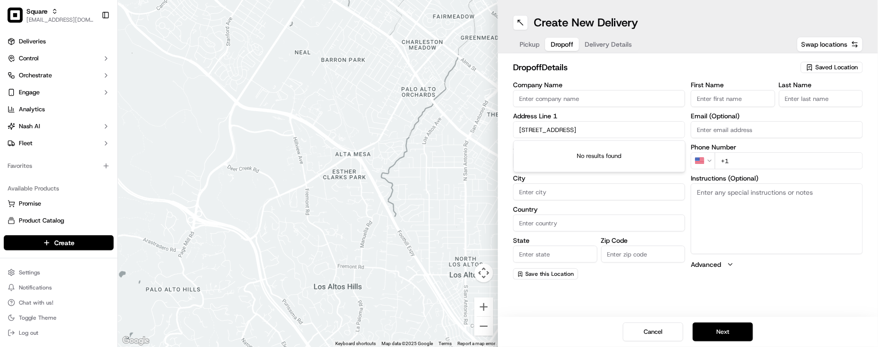
drag, startPoint x: 642, startPoint y: 135, endPoint x: 397, endPoint y: 175, distance: 249.0
click at [397, 175] on div "← Move left → Move right ↑ Move up ↓ Move down + Zoom in - Zoom out Home Jump l…" at bounding box center [498, 173] width 760 height 347
paste input "Bow, London E3 4NA, United Kingdom"
drag, startPoint x: 683, startPoint y: 312, endPoint x: 670, endPoint y: 199, distance: 113.9
click at [681, 313] on div "Create New Delivery Pickup Dropoff Delivery Details Swap locations dropoff Deta…" at bounding box center [688, 173] width 380 height 347
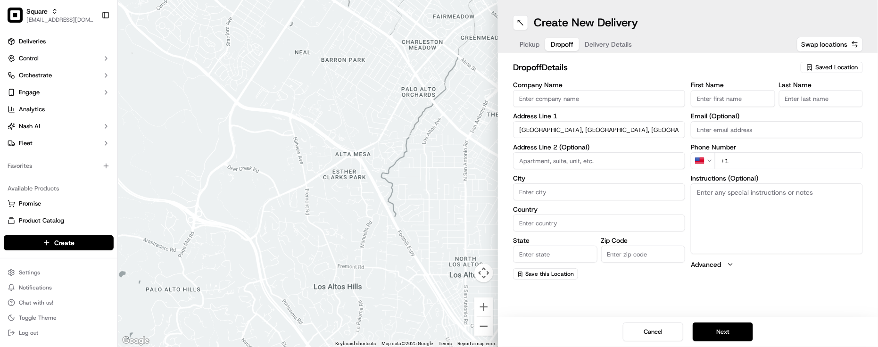
drag, startPoint x: 608, startPoint y: 284, endPoint x: 594, endPoint y: 252, distance: 34.3
click at [609, 284] on div "dropoff Details Saved Location Company Name Address Line 1 Bow, London E3 4NA, …" at bounding box center [688, 170] width 380 height 234
drag, startPoint x: 640, startPoint y: 128, endPoint x: 502, endPoint y: 125, distance: 137.8
click at [499, 126] on div "dropoff Details Saved Location Company Name Address Line 1 Bow, London E3 4NA, …" at bounding box center [688, 170] width 380 height 234
paste input "2B Wellington Way, Bow, London E3 4YN, UK"
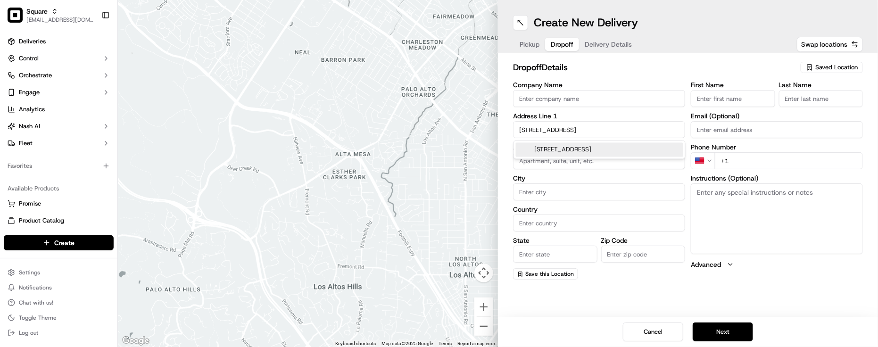
click at [598, 150] on div "2B Wellington Way, Bow, London E3 4YN, UK" at bounding box center [599, 150] width 167 height 14
type input "2B Wellington Way, Bow, London E3 4YN, UK"
type input "Bow"
type input "United Kingdom"
type input "England"
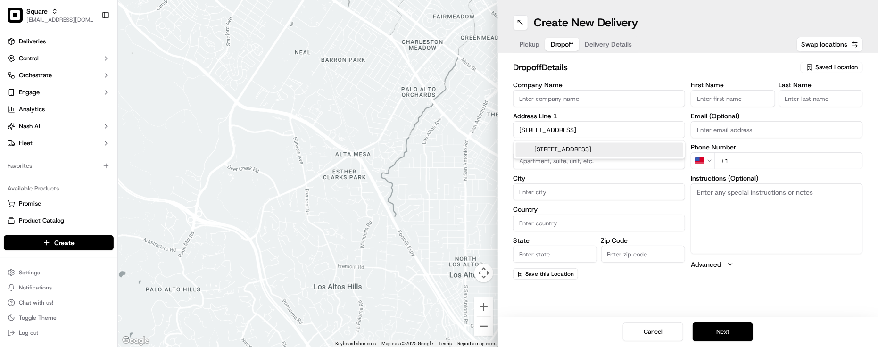
type input "E3 4YN"
type input "2B Wellington Way"
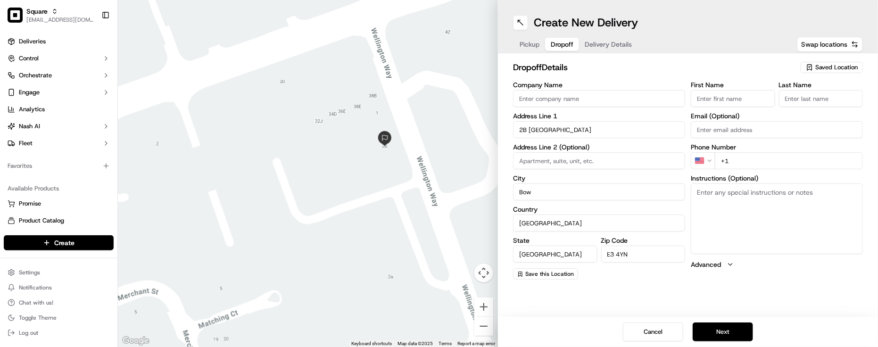
drag, startPoint x: 437, startPoint y: 147, endPoint x: 431, endPoint y: 149, distance: 6.8
click at [431, 149] on div at bounding box center [308, 173] width 380 height 347
click at [658, 38] on div "Pickup Dropoff Delivery Details Swap locations" at bounding box center [688, 44] width 350 height 17
click at [620, 43] on span "Delivery Details" at bounding box center [608, 44] width 47 height 9
click at [769, 293] on div "Create New Delivery Pickup Dropoff Delivery Details Swap locations dropoff Deta…" at bounding box center [688, 173] width 380 height 347
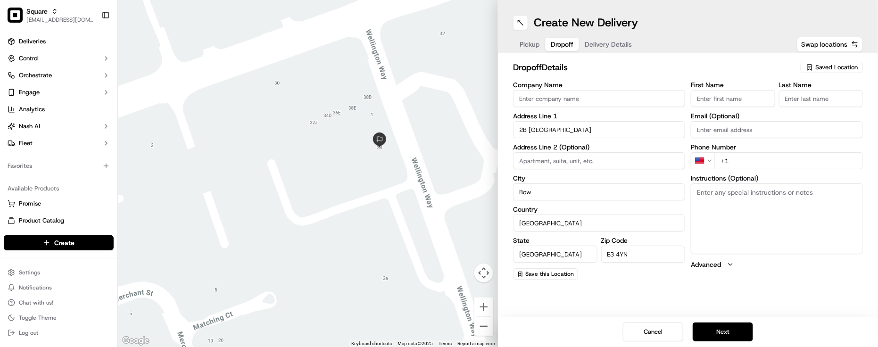
click at [616, 304] on div "Create New Delivery Pickup Dropoff Delivery Details Swap locations dropoff Deta…" at bounding box center [688, 173] width 380 height 347
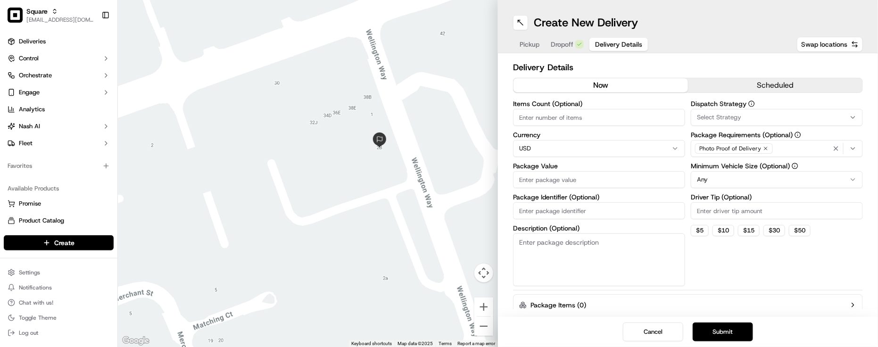
click at [617, 46] on span "Delivery Details" at bounding box center [618, 44] width 47 height 9
click at [791, 148] on div "Photo Proof of Delivery" at bounding box center [776, 149] width 167 height 14
type input "me"
click at [746, 187] on span "Meet on Delivery" at bounding box center [765, 186] width 116 height 8
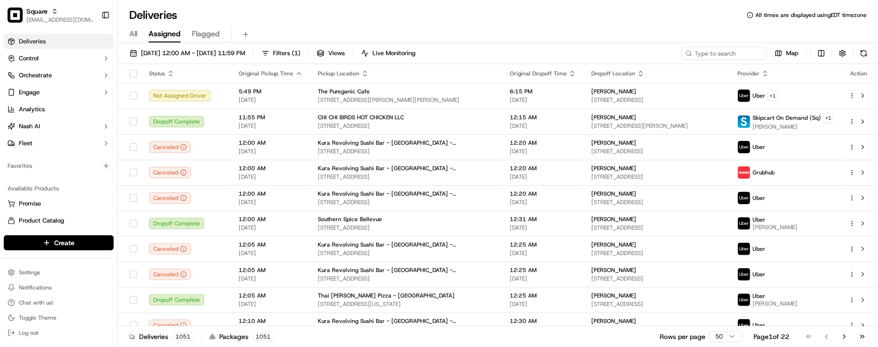
click at [291, 17] on div "Deliveries All times are displayed using EDT timezone" at bounding box center [498, 15] width 760 height 15
click at [265, 17] on div "Deliveries All times are displayed using EDT timezone" at bounding box center [498, 15] width 760 height 15
click at [425, 19] on div "Deliveries All times are displayed using EDT timezone" at bounding box center [498, 15] width 760 height 15
drag, startPoint x: 281, startPoint y: 27, endPoint x: 285, endPoint y: 26, distance: 4.8
click at [283, 26] on div "All Assigned Flagged" at bounding box center [498, 34] width 760 height 17
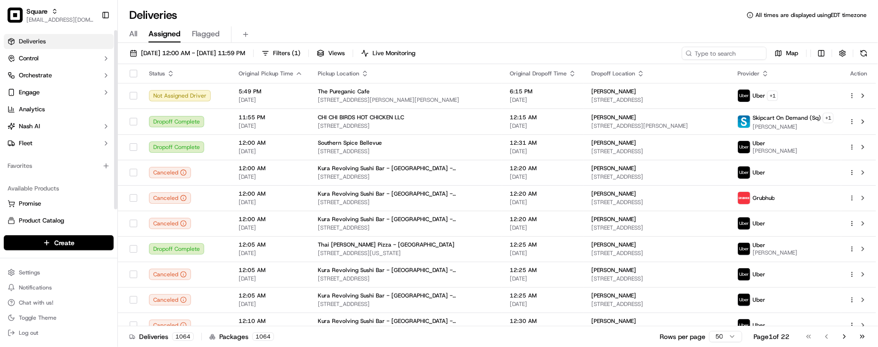
click at [81, 176] on div "Favorites" at bounding box center [58, 166] width 117 height 23
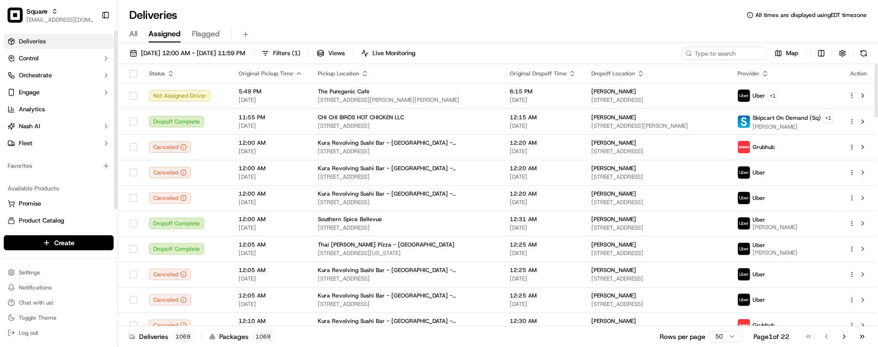
click at [112, 175] on div "Favorites" at bounding box center [58, 166] width 117 height 23
click at [721, 47] on input at bounding box center [710, 53] width 113 height 13
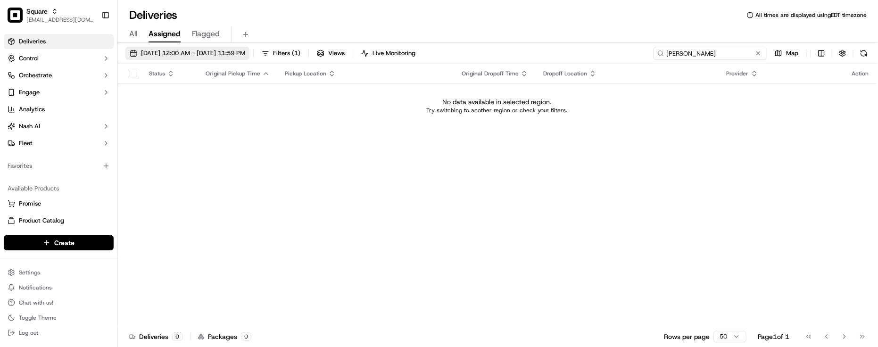
type input "John allen"
click at [171, 57] on span "09/19/2025 12:00 AM - 09/19/2025 11:59 PM" at bounding box center [193, 53] width 104 height 8
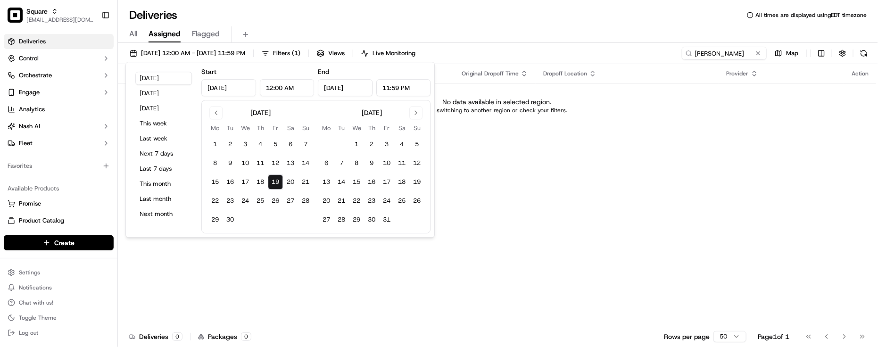
drag, startPoint x: 810, startPoint y: 275, endPoint x: 361, endPoint y: 164, distance: 462.6
click at [809, 275] on div "Status Original Pickup Time Pickup Location Original Dropoff Time Dropoff Locat…" at bounding box center [497, 195] width 758 height 262
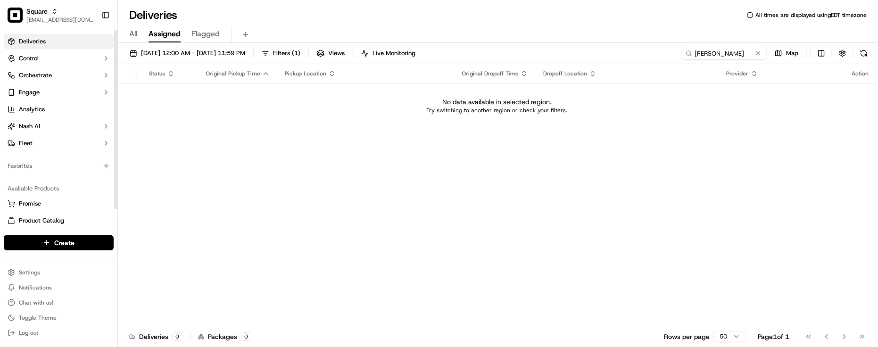
click at [133, 35] on span "All" at bounding box center [133, 33] width 8 height 11
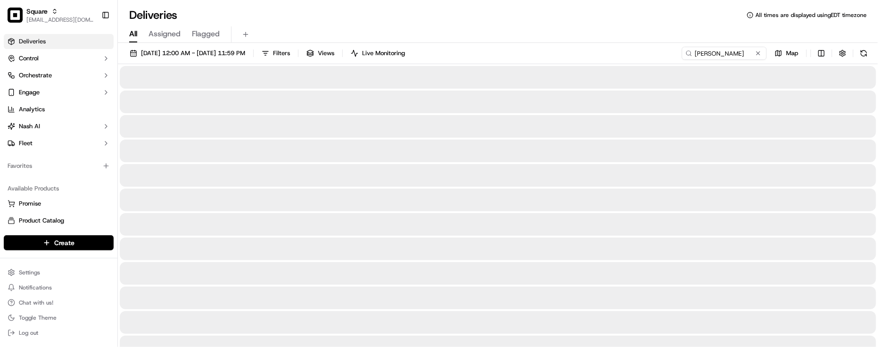
click at [585, 35] on div "All Assigned Flagged" at bounding box center [498, 34] width 760 height 17
click at [585, 38] on div "All Assigned Flagged" at bounding box center [498, 34] width 760 height 17
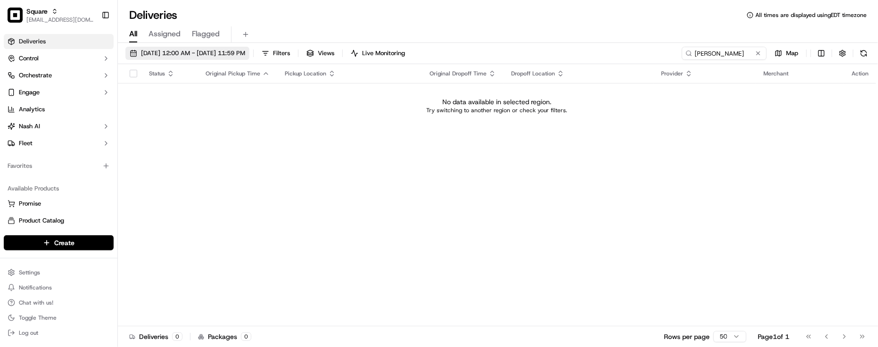
click at [242, 53] on span "09/19/2025 12:00 AM - 09/19/2025 11:59 PM" at bounding box center [193, 53] width 104 height 8
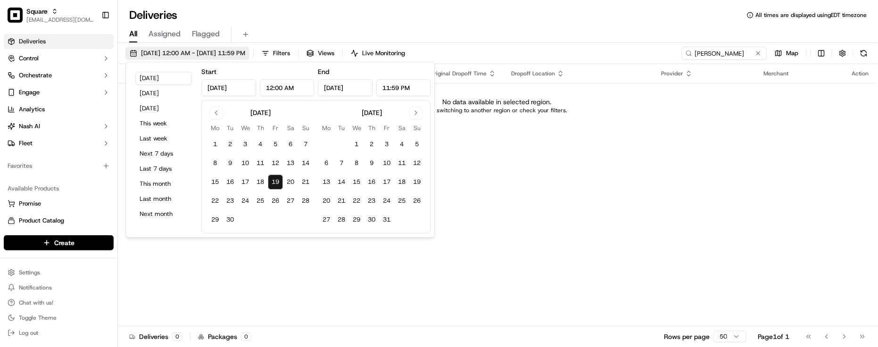
click at [242, 53] on span "09/19/2025 12:00 AM - 09/19/2025 11:59 PM" at bounding box center [193, 53] width 104 height 8
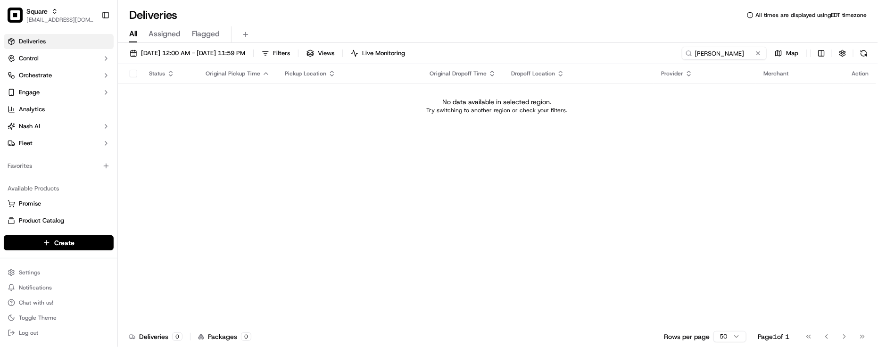
click at [529, 32] on div "All Assigned Flagged" at bounding box center [498, 34] width 760 height 17
click at [234, 53] on span "09/19/2025 12:00 AM - 09/19/2025 11:59 PM" at bounding box center [193, 53] width 104 height 8
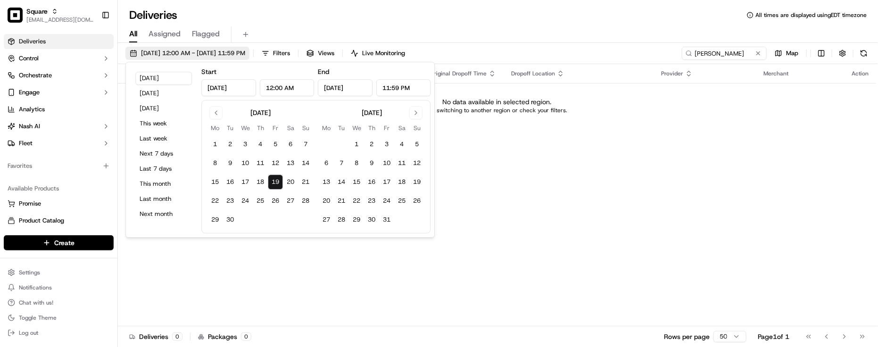
click at [233, 53] on span "09/19/2025 12:00 AM - 09/19/2025 11:59 PM" at bounding box center [193, 53] width 104 height 8
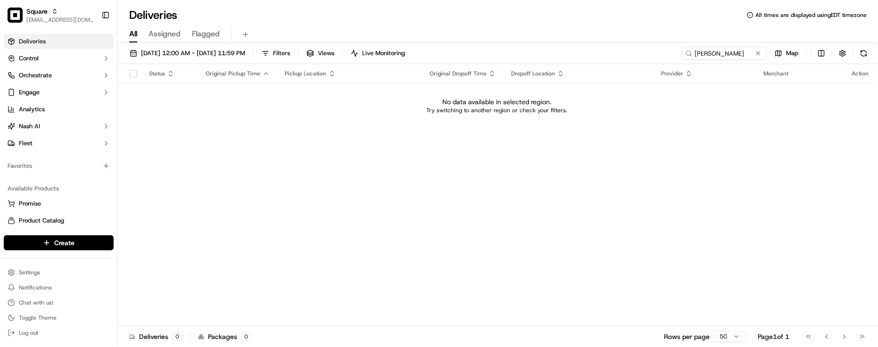
click at [663, 274] on div "Status Original Pickup Time Pickup Location Original Dropoff Time Dropoff Locat…" at bounding box center [497, 195] width 758 height 262
click at [183, 56] on span "09/19/2025 12:00 AM - 09/19/2025 11:59 PM" at bounding box center [193, 53] width 104 height 8
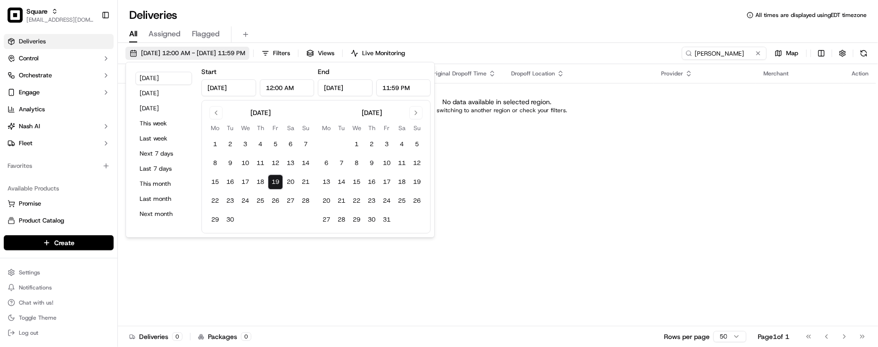
click at [183, 56] on span "09/19/2025 12:00 AM - 09/19/2025 11:59 PM" at bounding box center [193, 53] width 104 height 8
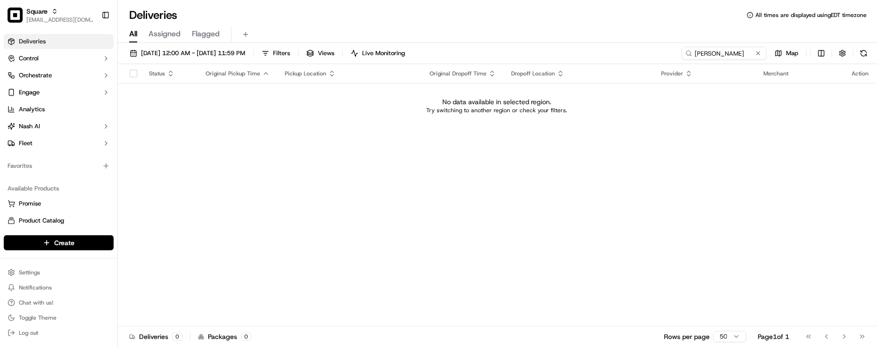
click at [172, 33] on span "Assigned" at bounding box center [165, 33] width 32 height 11
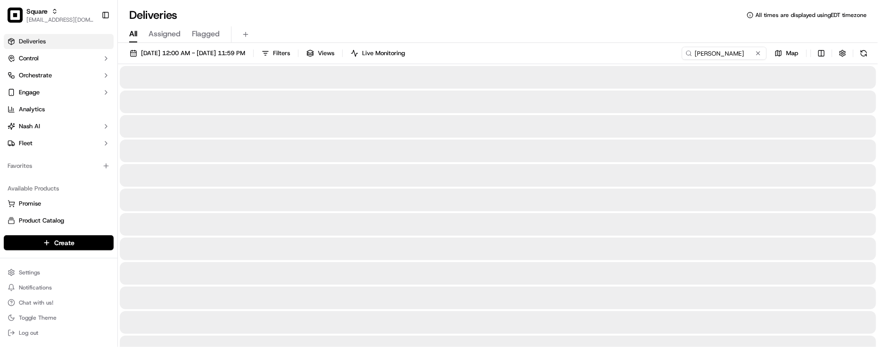
click at [131, 34] on span "All" at bounding box center [133, 33] width 8 height 11
click at [749, 54] on input "John allen" at bounding box center [710, 53] width 113 height 13
click at [756, 52] on button at bounding box center [758, 53] width 9 height 9
click at [735, 50] on input at bounding box center [710, 53] width 113 height 13
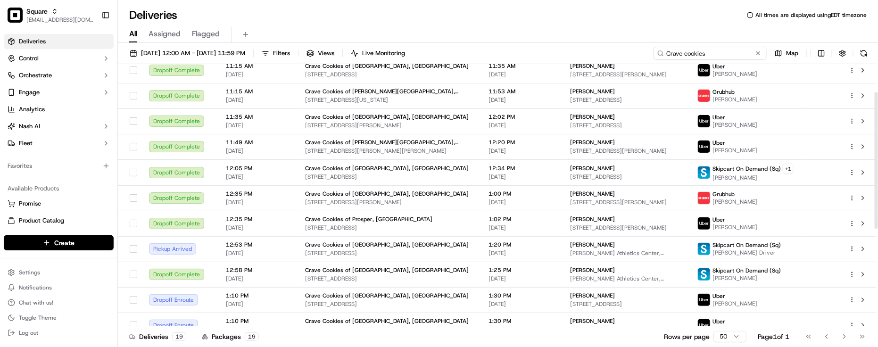
scroll to position [177, 0]
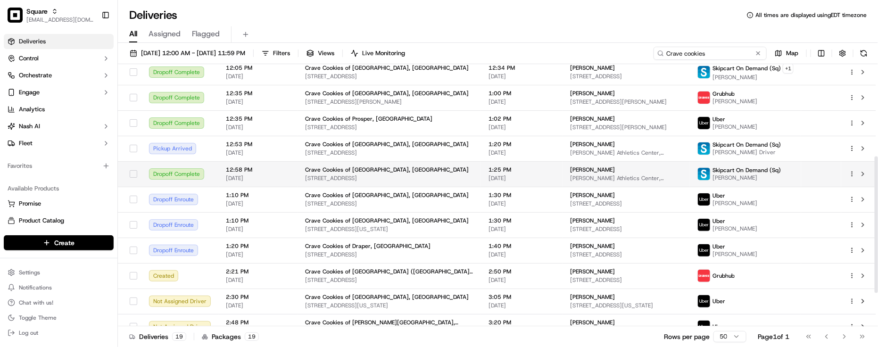
type input "Crave cookies"
click at [570, 167] on span "John-Allen Stone" at bounding box center [592, 170] width 45 height 8
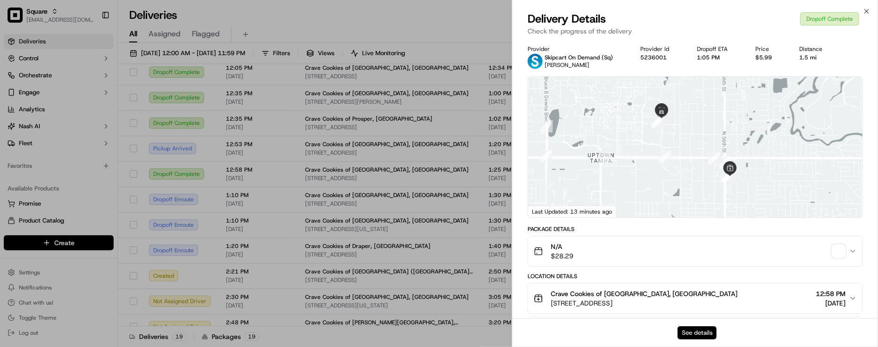
click at [700, 331] on button "See details" at bounding box center [697, 332] width 39 height 13
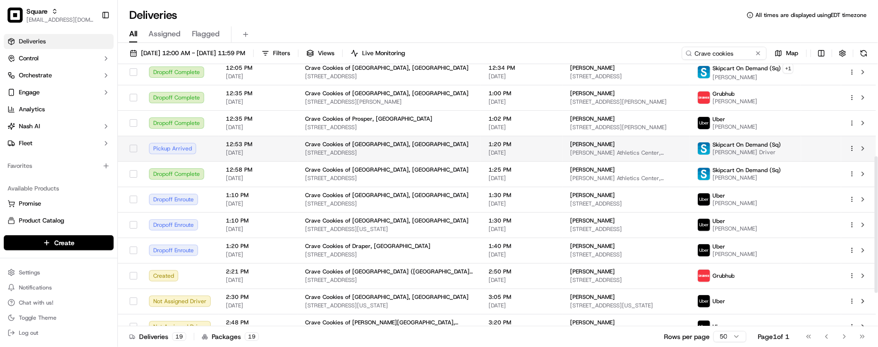
click at [570, 144] on span "John-Allen Stone" at bounding box center [592, 145] width 45 height 8
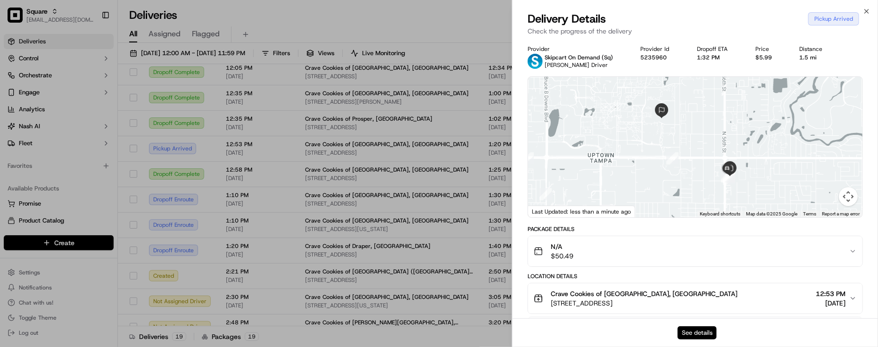
click at [683, 328] on button "See details" at bounding box center [697, 332] width 39 height 13
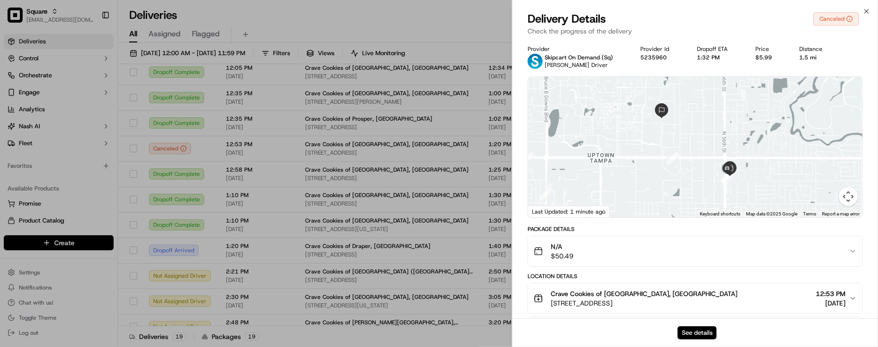
drag, startPoint x: 335, startPoint y: 24, endPoint x: 345, endPoint y: 19, distance: 11.0
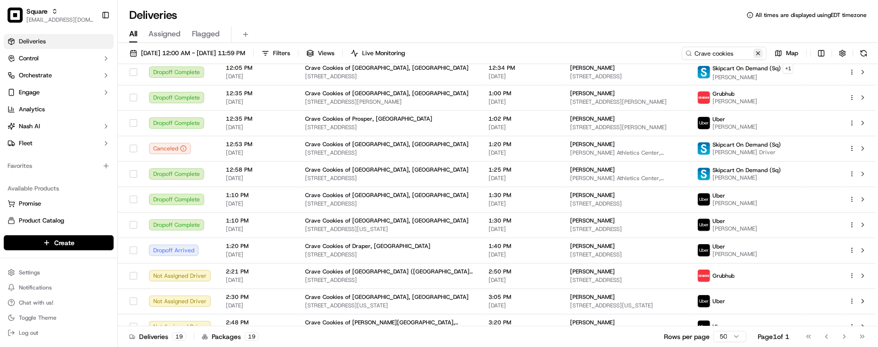
click at [756, 50] on button at bounding box center [758, 53] width 9 height 9
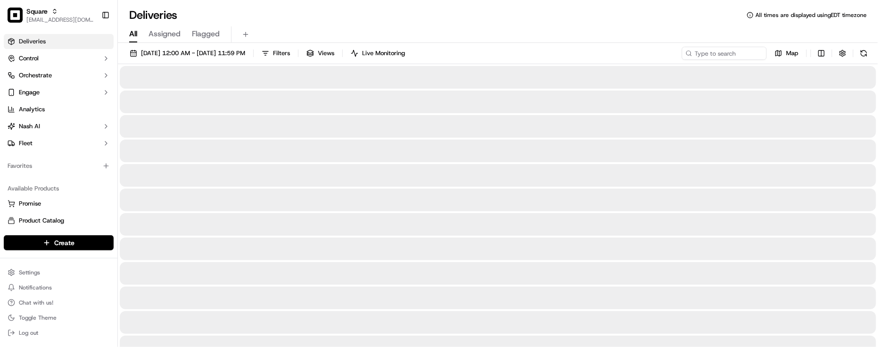
click at [609, 15] on div "Deliveries All times are displayed using EDT timezone" at bounding box center [498, 15] width 760 height 15
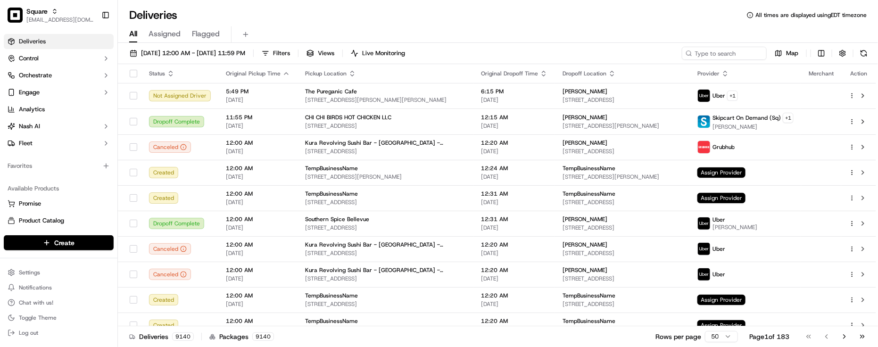
click at [221, 3] on div "Deliveries All times are displayed using EDT timezone All Assigned Flagged 09/1…" at bounding box center [498, 173] width 760 height 347
click at [702, 52] on input at bounding box center [710, 53] width 113 height 13
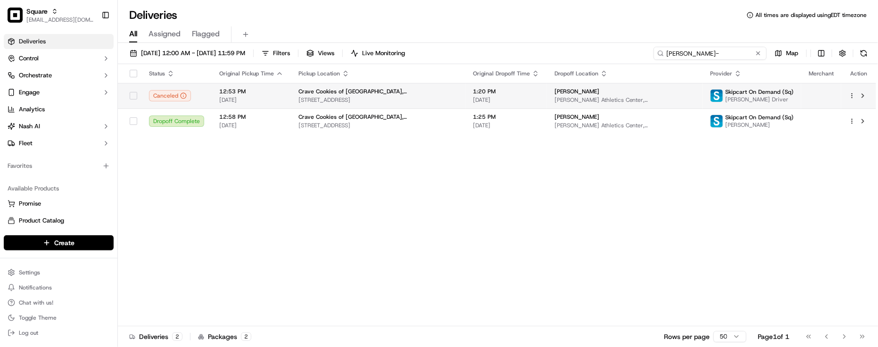
type input "John-"
click at [560, 102] on span "Lee Roy Selmon Athletics Center, 12503 USF Bull Run Drive, Tampa, FL 33620, USA" at bounding box center [625, 100] width 141 height 8
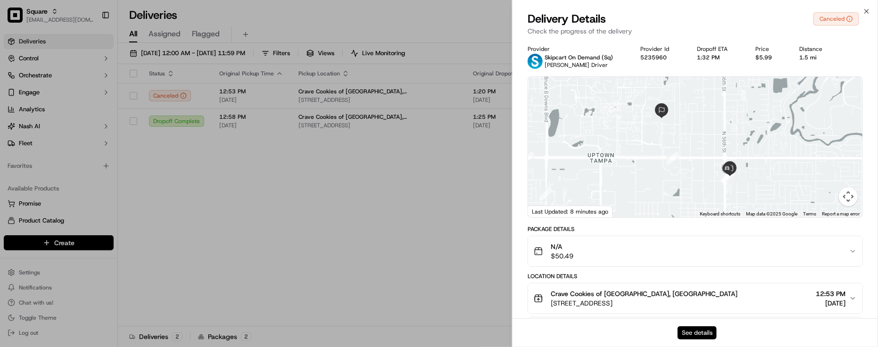
click at [707, 329] on button "See details" at bounding box center [697, 332] width 39 height 13
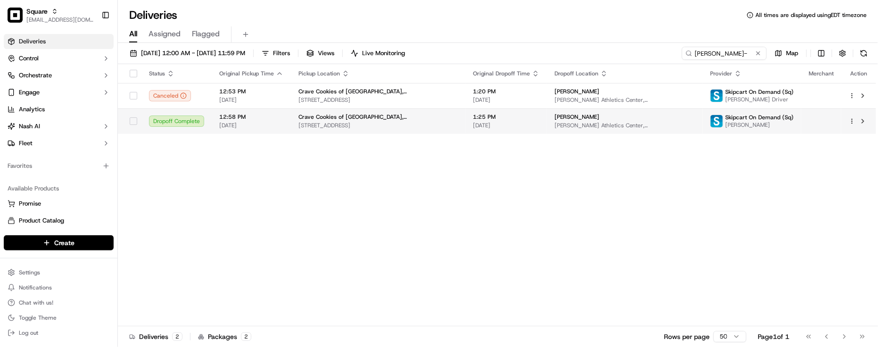
click at [473, 122] on span "[DATE]" at bounding box center [506, 126] width 67 height 8
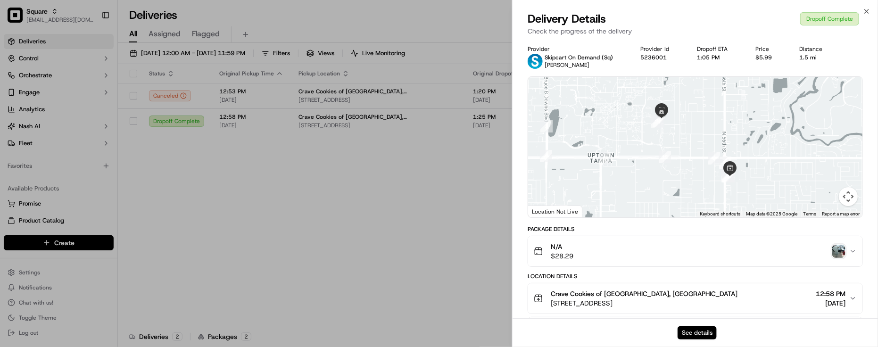
click at [706, 333] on button "See details" at bounding box center [697, 332] width 39 height 13
click at [421, 259] on div at bounding box center [439, 173] width 878 height 347
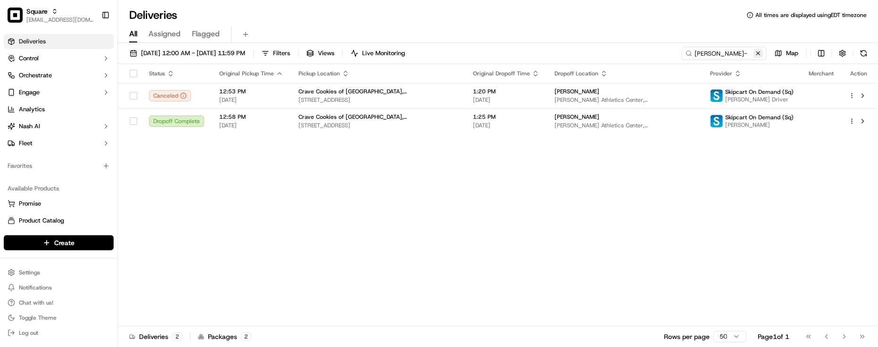
click at [758, 56] on button at bounding box center [758, 53] width 9 height 9
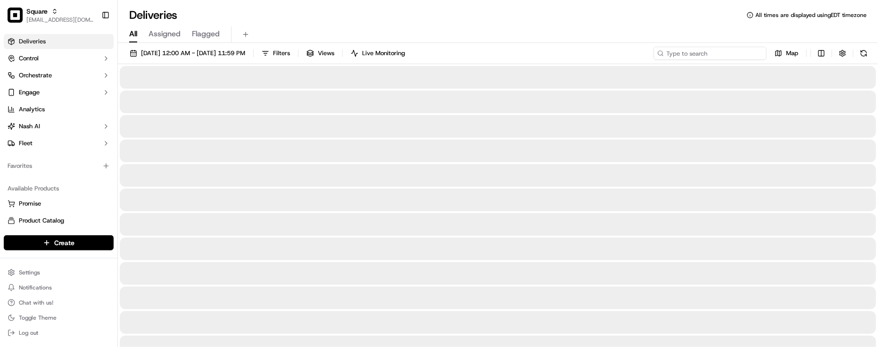
click at [744, 54] on input at bounding box center [710, 53] width 113 height 13
paste input "5406872"
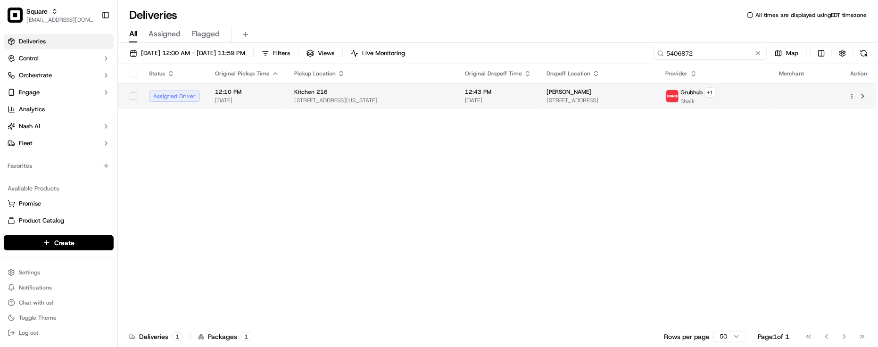
type input "5406872"
click at [569, 100] on span "[STREET_ADDRESS]" at bounding box center [599, 101] width 104 height 8
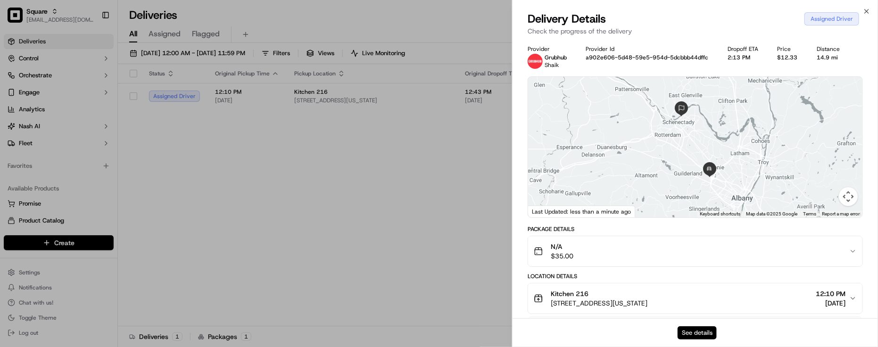
click at [692, 335] on button "See details" at bounding box center [697, 332] width 39 height 13
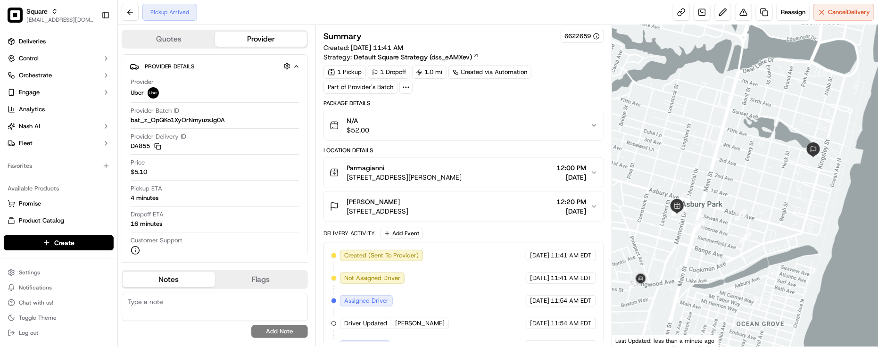
click at [546, 91] on div "1 Pickup 1 Dropoff 1.0 mi Created via Automation Part of Provider's Batch" at bounding box center [464, 80] width 281 height 28
click at [563, 64] on div "Summary 6622659 Created: 09/19/2025 11:41 AM Strategy: Default Square Strategy …" at bounding box center [464, 62] width 281 height 64
click at [234, 197] on div "Pickup ETA 4 minutes" at bounding box center [215, 193] width 168 height 18
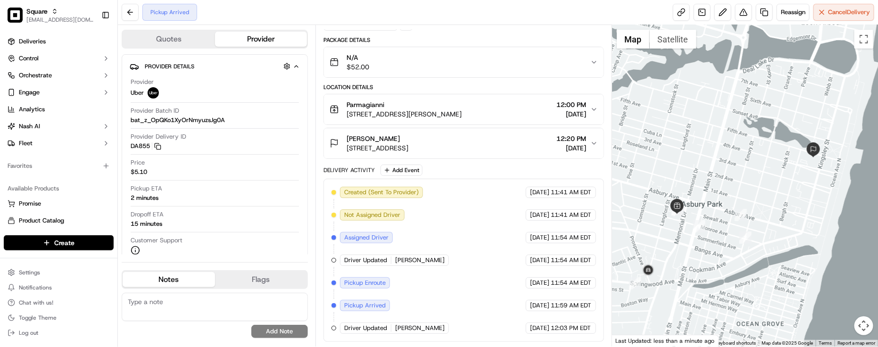
click at [474, 208] on div "Created (Sent To Provider) Uber 09/19/2025 11:41 AM EDT Not Assigned Driver Ube…" at bounding box center [464, 260] width 265 height 147
click at [429, 36] on div "Package Details" at bounding box center [464, 40] width 281 height 8
click at [819, 16] on button "Cancel Delivery" at bounding box center [844, 12] width 61 height 17
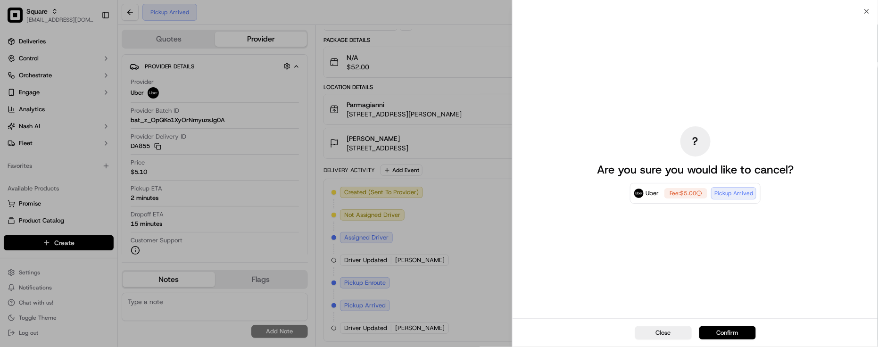
click at [736, 327] on button "Confirm" at bounding box center [728, 332] width 57 height 13
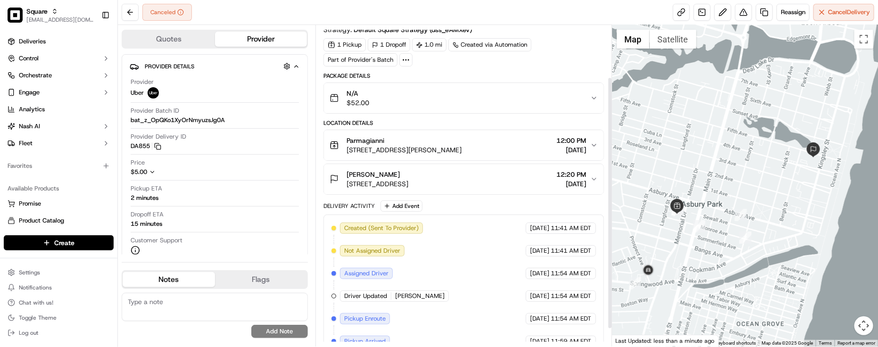
scroll to position [66, 0]
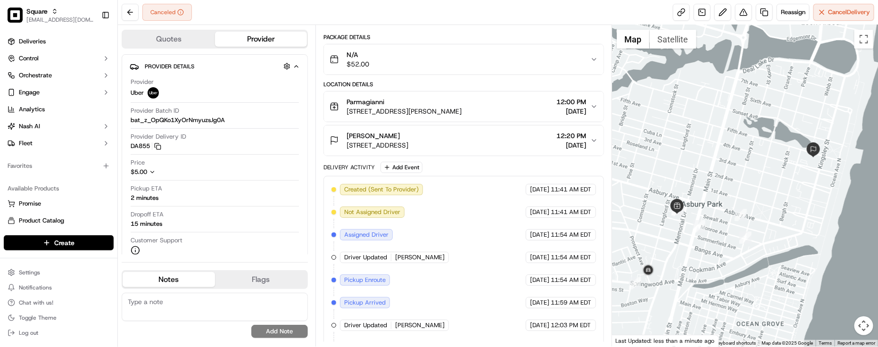
click at [415, 10] on div "Canceled Reassign Cancel Delivery" at bounding box center [498, 12] width 760 height 25
click at [182, 292] on div "No results found Add Note" at bounding box center [215, 315] width 186 height 53
click at [183, 296] on textarea at bounding box center [215, 307] width 186 height 28
paste textarea "Caller Information: Merchant -"
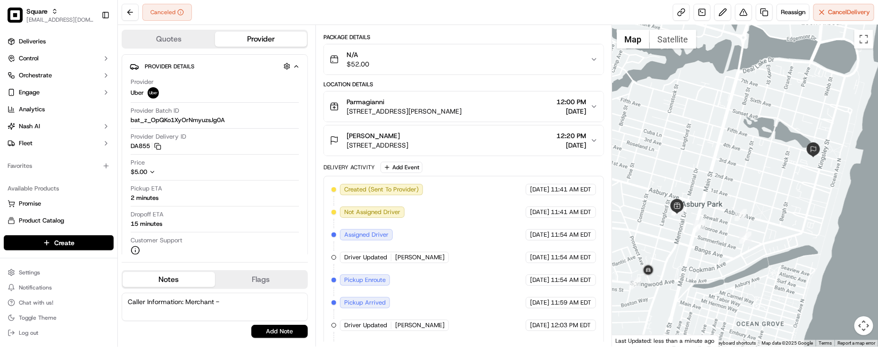
click at [127, 308] on textarea "Caller Information: Merchant -" at bounding box center [215, 307] width 186 height 28
click at [265, 300] on textarea "Caller Information: Merchant -" at bounding box center [215, 307] width 186 height 28
paste textarea "Reason for call:"
click at [275, 298] on textarea "Caller Information: Merchant - Reason for call:" at bounding box center [215, 307] width 186 height 28
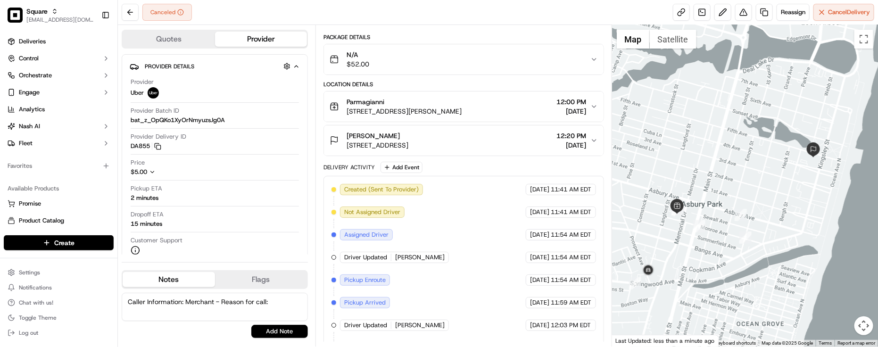
paste textarea "Reschedule"
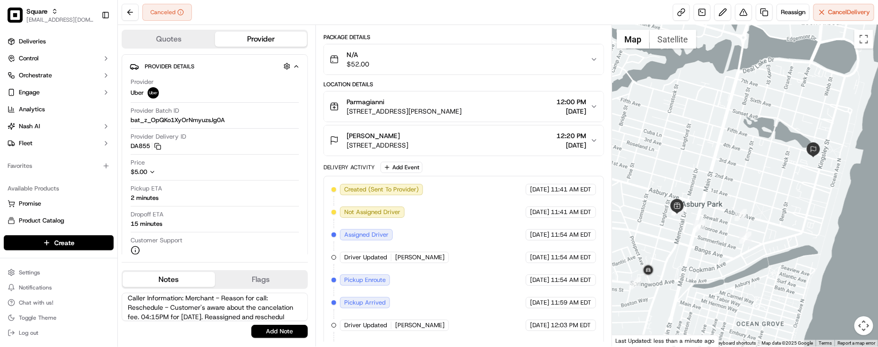
scroll to position [13, 0]
click at [170, 303] on textarea "Caller Information: Merchant - Reason for call: Reschedule - Customer's aware a…" at bounding box center [215, 307] width 186 height 28
type textarea "Caller Information: Merchant - Reason for call: Reschedule - Customer's aware a…"
click at [279, 331] on button "Add Note" at bounding box center [279, 331] width 57 height 13
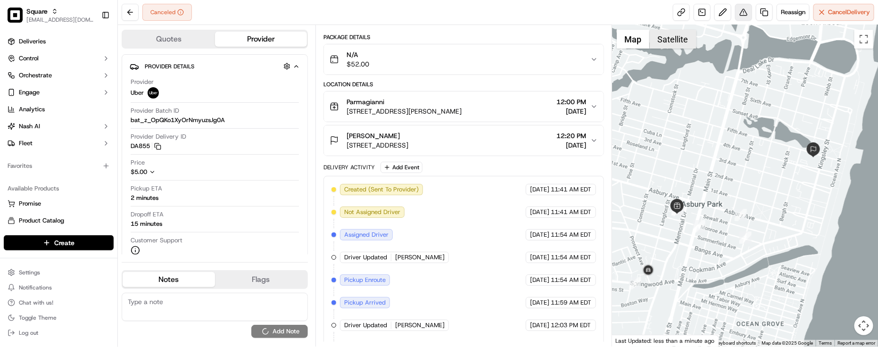
scroll to position [0, 0]
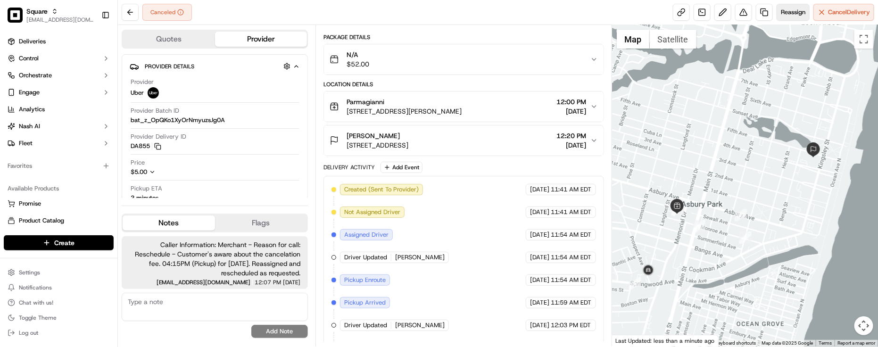
click at [795, 5] on button "Reassign" at bounding box center [793, 12] width 33 height 17
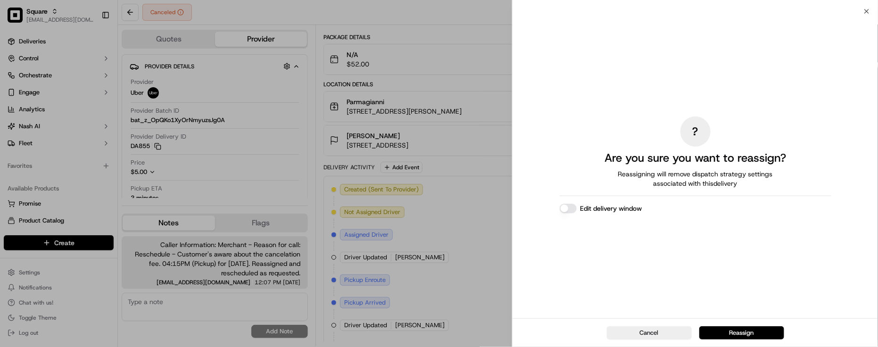
click at [560, 215] on div "? Are you sure you want to reassign? Reassigning will remove dispatch strategy …" at bounding box center [696, 164] width 272 height 303
click at [570, 208] on button "Edit delivery window" at bounding box center [568, 208] width 17 height 9
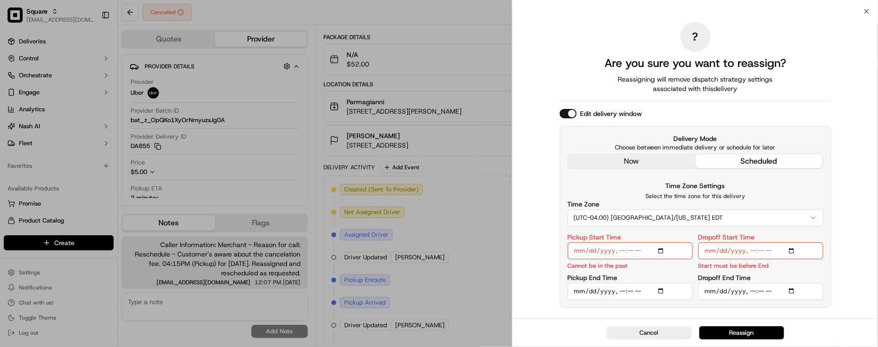
click at [591, 248] on input "Pickup Start Time" at bounding box center [630, 250] width 125 height 17
type input "2025-09-20T12:00"
click at [592, 287] on input "Pickup End Time" at bounding box center [630, 291] width 125 height 17
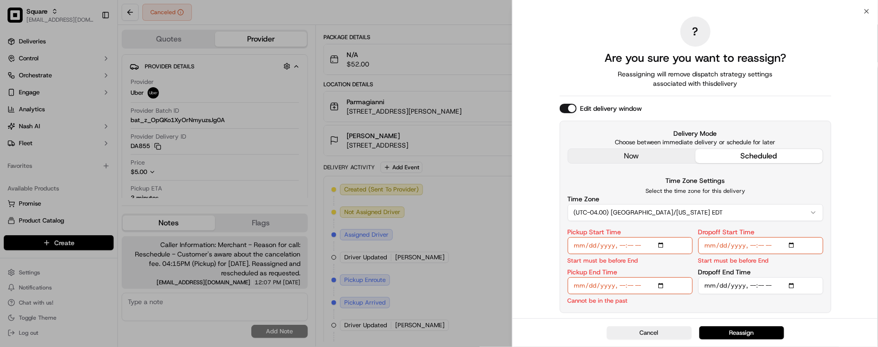
type input "2025-09-20T12:10"
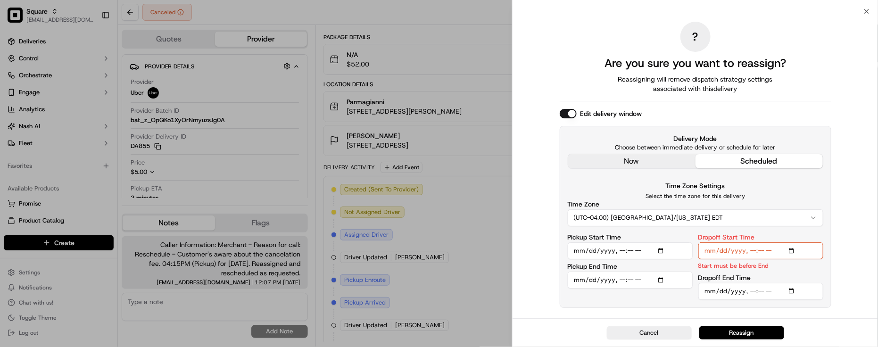
click at [719, 250] on input "Dropoff Start Time" at bounding box center [761, 250] width 125 height 17
type input "2025-09-20T12:23"
click at [723, 289] on input "Dropoff End Time" at bounding box center [761, 291] width 125 height 17
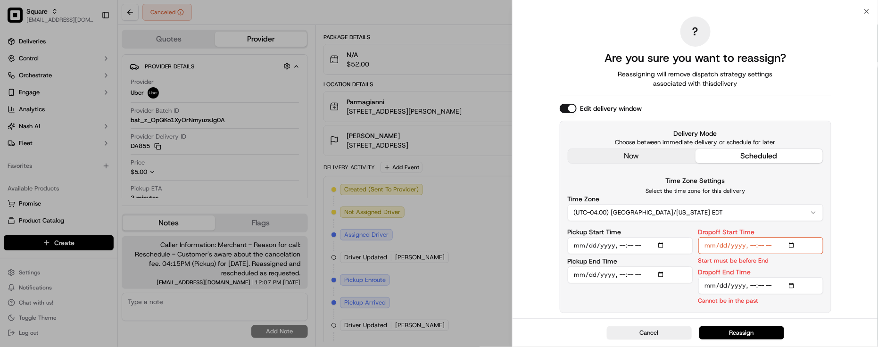
type input "2025-09-20T12:23"
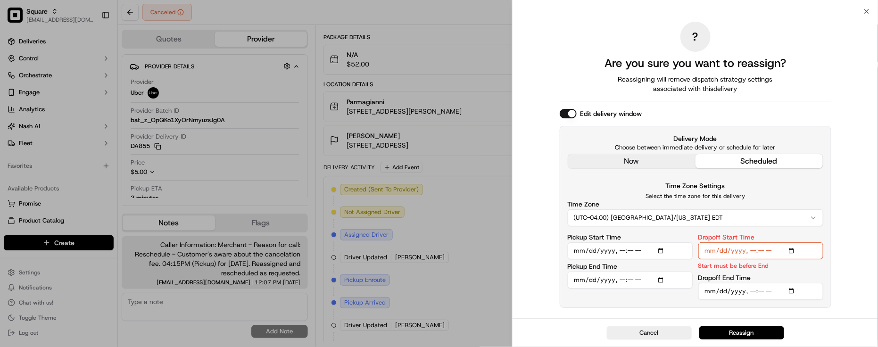
click at [621, 253] on input "Pickup Start Time" at bounding box center [630, 250] width 125 height 17
type input "2025-09-20T16:15"
click at [650, 272] on div "Pickup Start Time Start must be before End Pickup End Time" at bounding box center [630, 267] width 125 height 66
click at [624, 292] on input "Pickup End Time" at bounding box center [630, 291] width 125 height 17
type input "2025-09-20T16:25"
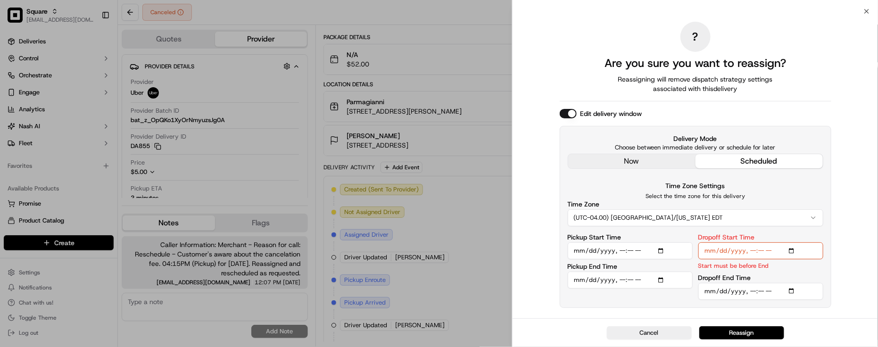
click at [749, 253] on input "Dropoff Start Time" at bounding box center [761, 250] width 125 height 17
type input "2025-09-20T16:25"
click at [753, 291] on input "Dropoff End Time" at bounding box center [761, 291] width 125 height 17
type input "2025-09-20T16:30"
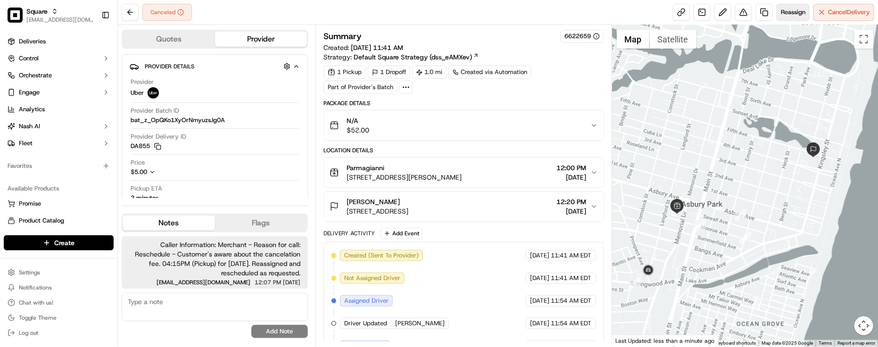
click at [803, 9] on span "Reassign" at bounding box center [793, 12] width 25 height 8
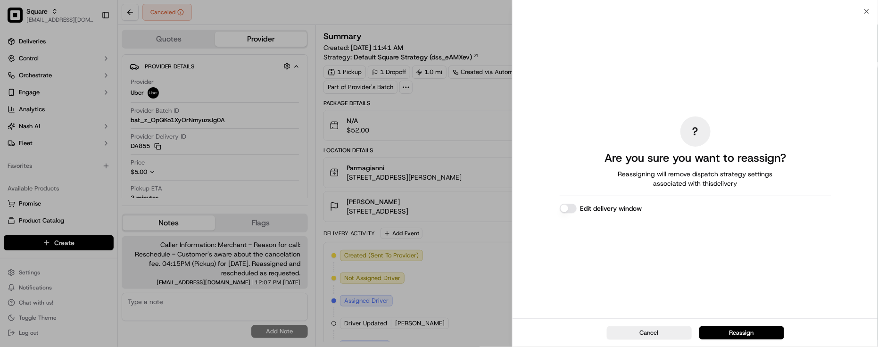
click at [570, 211] on button "Edit delivery window" at bounding box center [568, 208] width 17 height 9
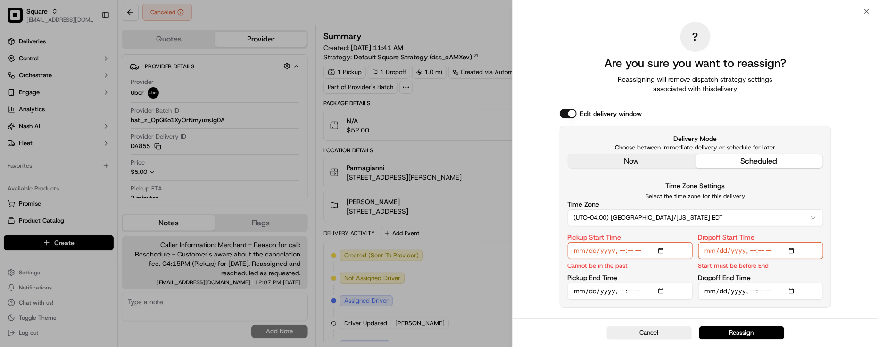
click at [590, 249] on input "Pickup Start Time" at bounding box center [630, 250] width 125 height 17
type input "2025-09-20T12:00"
type input "2025-09-20T16:15"
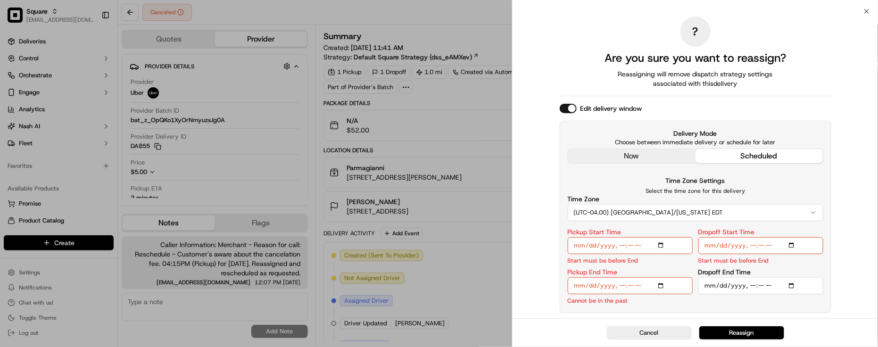
type input "2025-09-20T12:10"
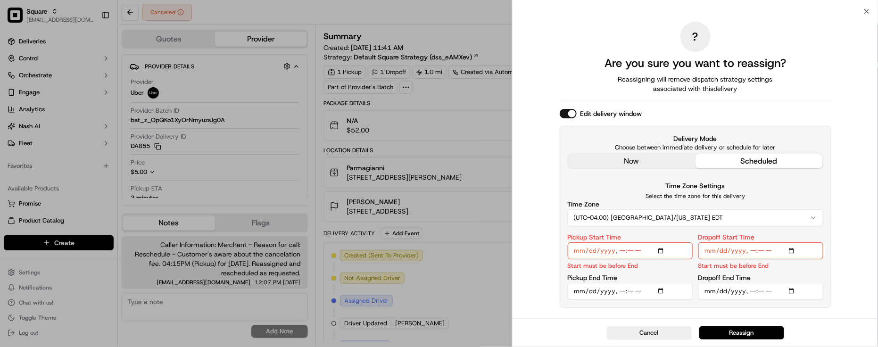
click at [621, 289] on input "Pickup End Time" at bounding box center [630, 291] width 125 height 17
type input "2025-09-20T16:25"
type input "2025-09-20T12:23"
type input "2025-09-20T16:25"
type input "2025-09-20T12:23"
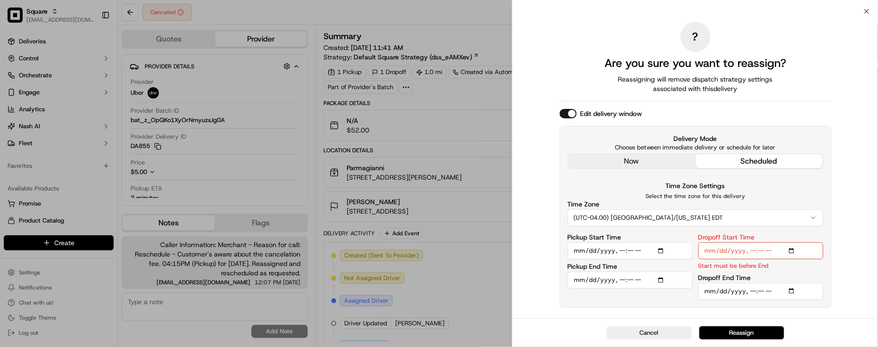
type input "2025-09-20T16:30"
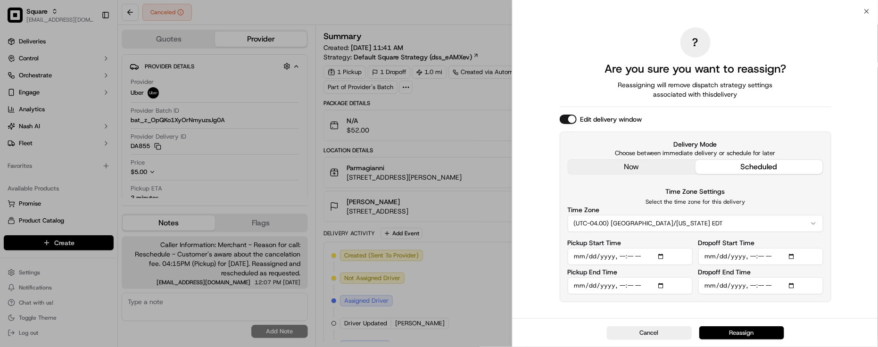
click at [753, 330] on button "Reassign" at bounding box center [742, 332] width 85 height 13
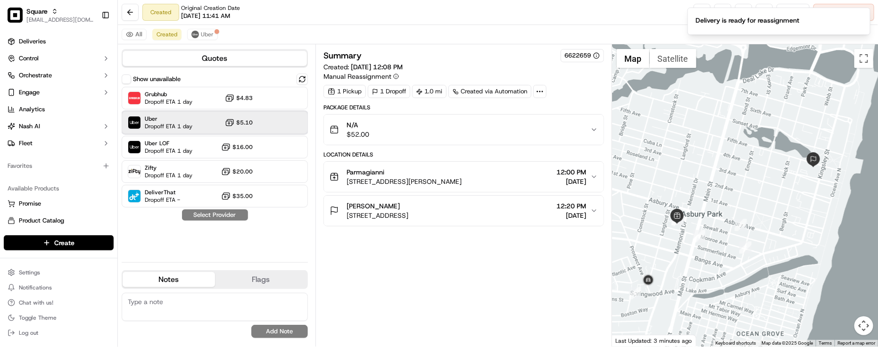
click at [184, 124] on span "Dropoff ETA 1 day" at bounding box center [169, 127] width 48 height 8
click at [194, 123] on div "Uber Dropoff ETA 1 day $5.10" at bounding box center [215, 122] width 186 height 23
click at [204, 122] on div "Uber Dropoff ETA 1 day $5.10" at bounding box center [215, 122] width 186 height 23
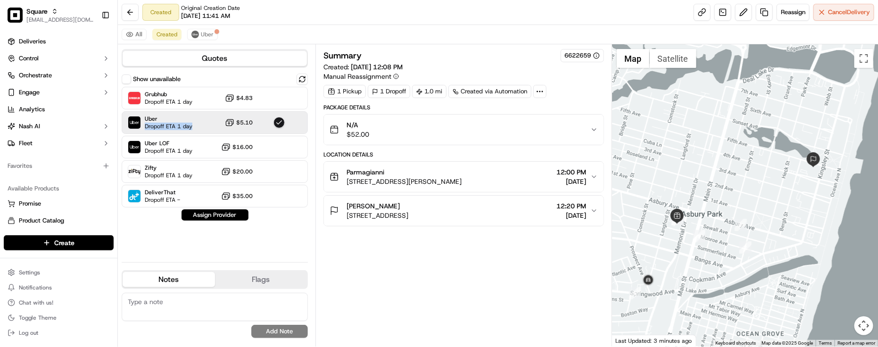
click at [224, 216] on button "Assign Provider" at bounding box center [215, 214] width 67 height 11
click at [445, 276] on div "Summary 6622659 Created: 09/19/2025 12:08 PM Manual Reassignment 1 Pickup 1 Dro…" at bounding box center [464, 195] width 281 height 293
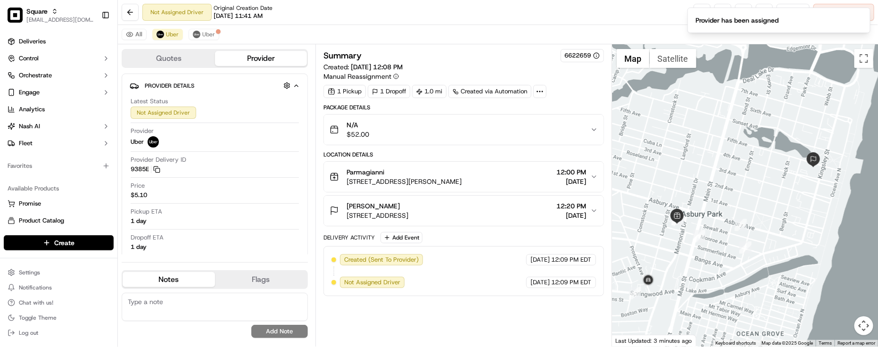
click at [499, 33] on div "All Uber Uber" at bounding box center [498, 34] width 760 height 19
click at [209, 256] on div "Quotes Provider Provider Details Hidden ( 2 ) Latest Status Not Assigned Driver…" at bounding box center [217, 195] width 198 height 302
click at [442, 168] on button "Parmagianni 906 Sewall Ave, Asbury Park, NJ 07712, USA 12:00 PM 09/19/2025" at bounding box center [464, 177] width 280 height 30
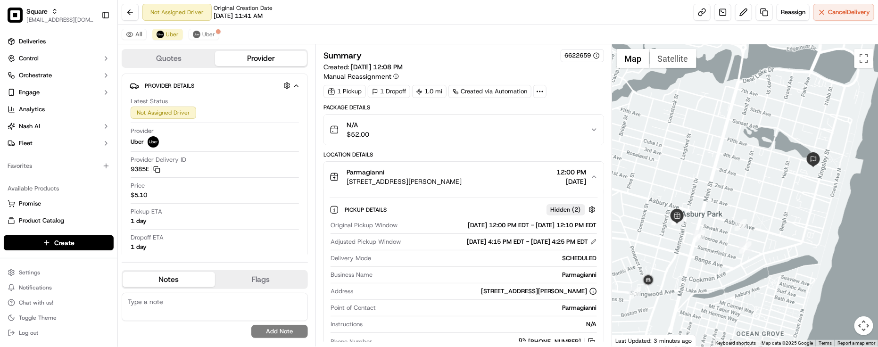
click at [445, 166] on button "Parmagianni 906 Sewall Ave, Asbury Park, NJ 07712, USA 12:00 PM 09/19/2025" at bounding box center [464, 177] width 280 height 30
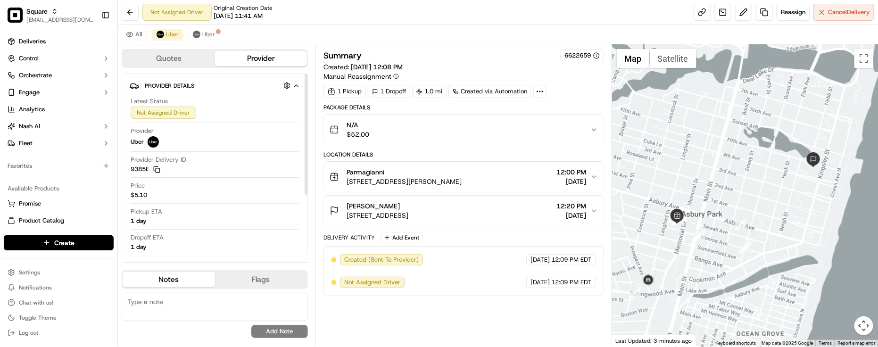
click at [208, 311] on textarea at bounding box center [215, 307] width 186 height 28
type textarea "For reference this is scheduled at 04"
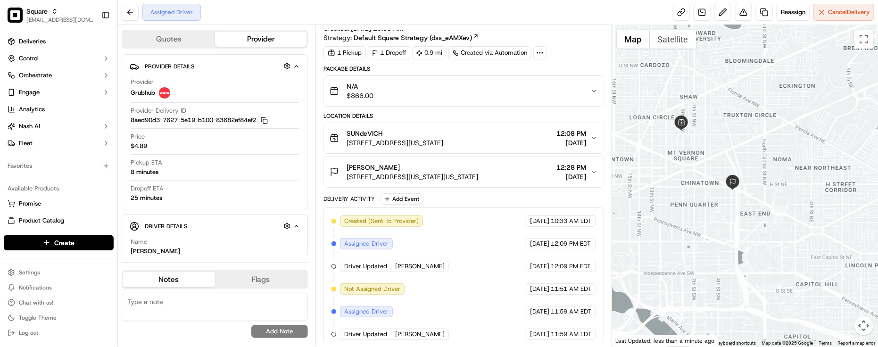
scroll to position [52, 0]
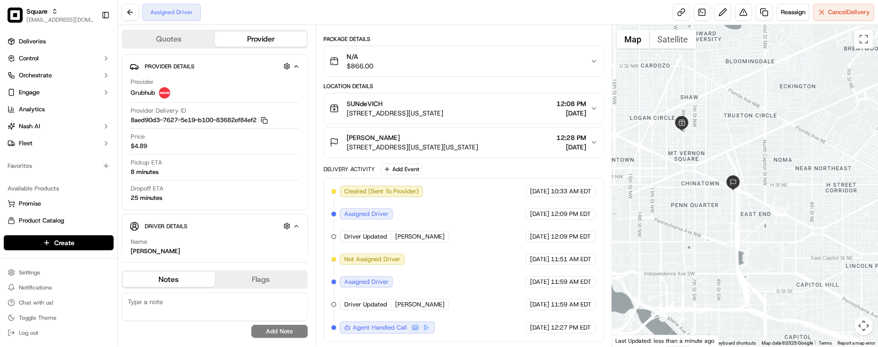
drag, startPoint x: 717, startPoint y: 208, endPoint x: 770, endPoint y: 259, distance: 73.7
click at [770, 259] on div at bounding box center [745, 186] width 266 height 322
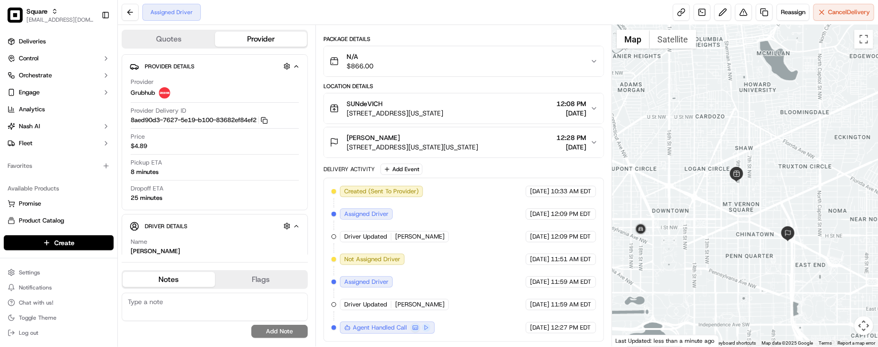
drag, startPoint x: 725, startPoint y: 233, endPoint x: 742, endPoint y: 234, distance: 16.6
click at [742, 234] on div at bounding box center [745, 186] width 266 height 322
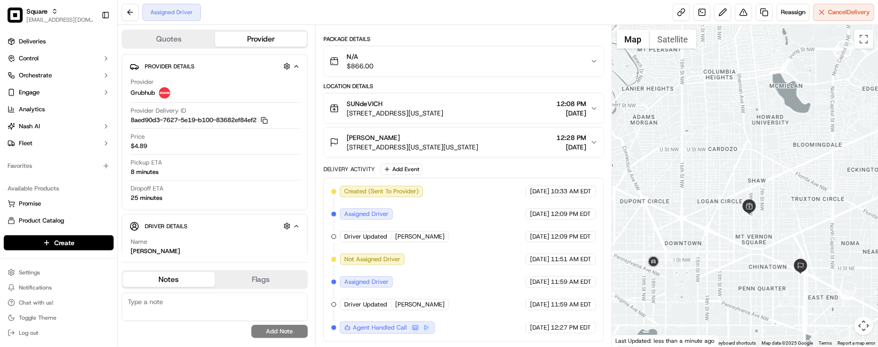
drag, startPoint x: 734, startPoint y: 177, endPoint x: 730, endPoint y: 208, distance: 30.9
click at [730, 208] on div at bounding box center [745, 186] width 266 height 322
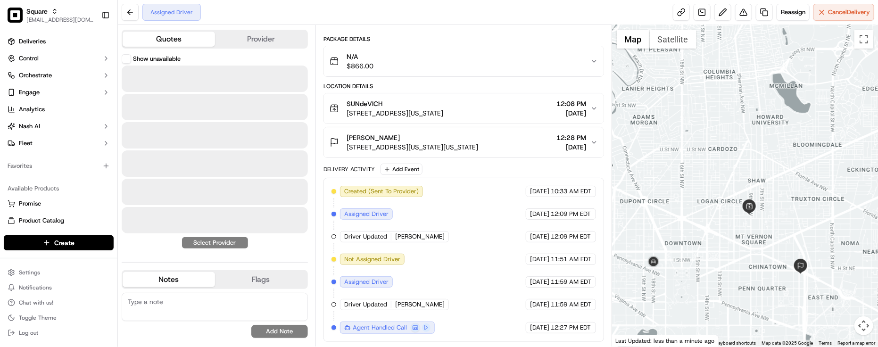
click at [197, 40] on button "Quotes" at bounding box center [169, 39] width 92 height 15
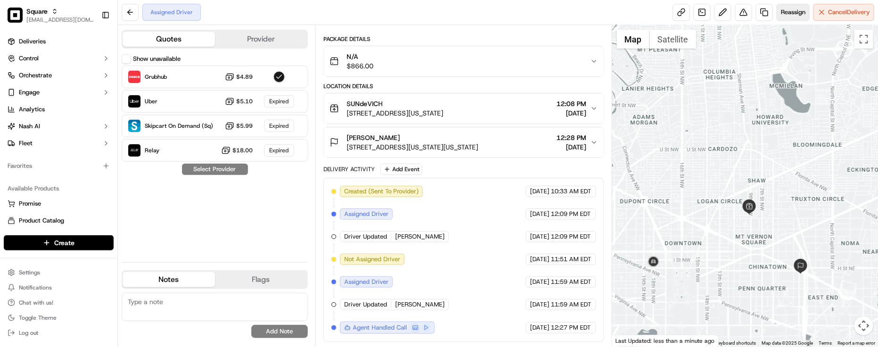
click at [781, 16] on span "Reassign" at bounding box center [793, 12] width 25 height 8
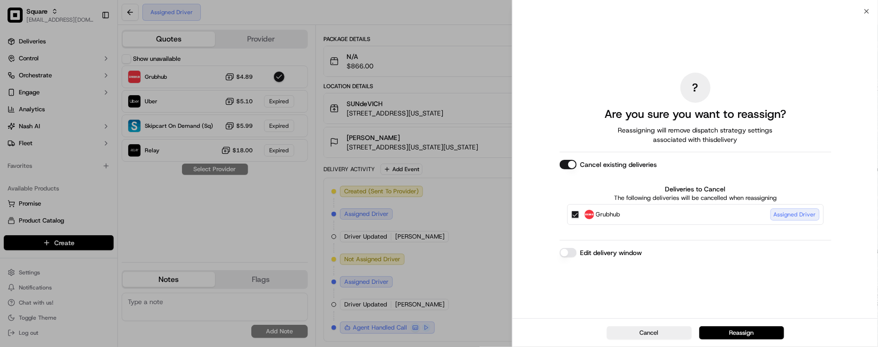
click at [567, 253] on button "Edit delivery window" at bounding box center [568, 252] width 17 height 9
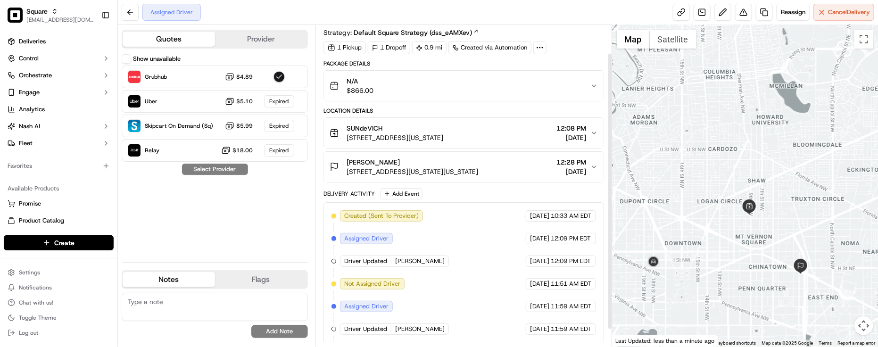
scroll to position [0, 0]
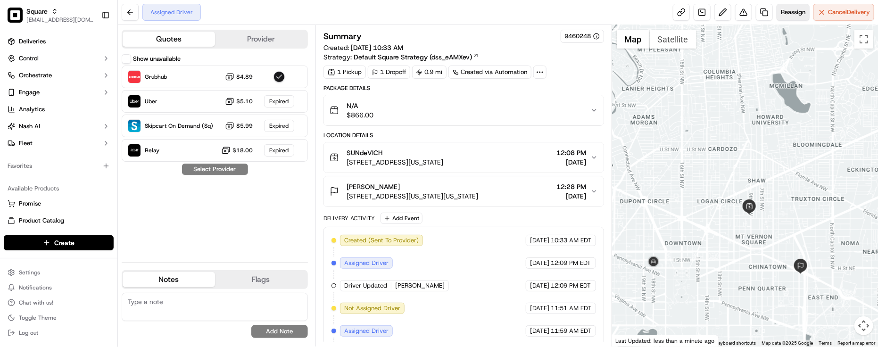
click at [784, 14] on span "Reassign" at bounding box center [793, 12] width 25 height 8
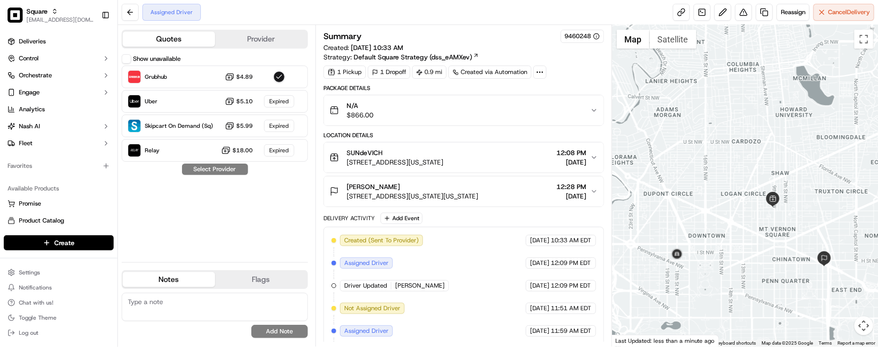
drag, startPoint x: 694, startPoint y: 192, endPoint x: 707, endPoint y: 187, distance: 13.1
click at [707, 187] on div at bounding box center [745, 186] width 266 height 322
click at [467, 268] on div "Created (Sent To Provider) Grubhub 09/10/2025 10:33 AM EDT Assigned Driver Grub…" at bounding box center [464, 309] width 265 height 148
click at [508, 168] on button "SUNdeVICH 1314 9th St NW, Washington, DC 20001, USA 12:08 PM 09/19/2025" at bounding box center [464, 157] width 280 height 30
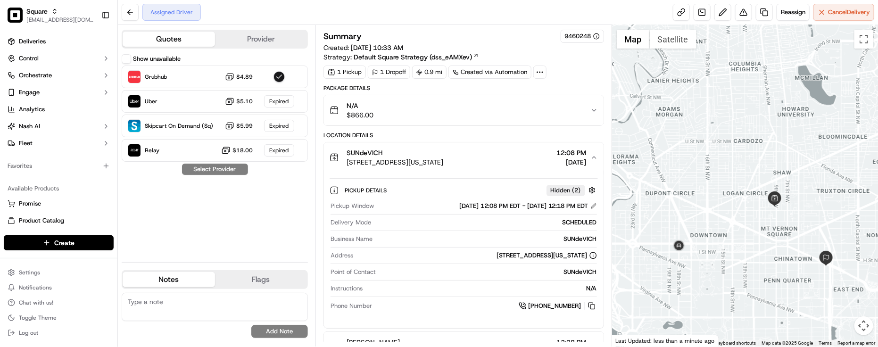
click at [508, 167] on div "SUNdeVICH 1314 9th St NW, Washington, DC 20001, USA 12:08 PM 09/19/2025" at bounding box center [460, 157] width 261 height 19
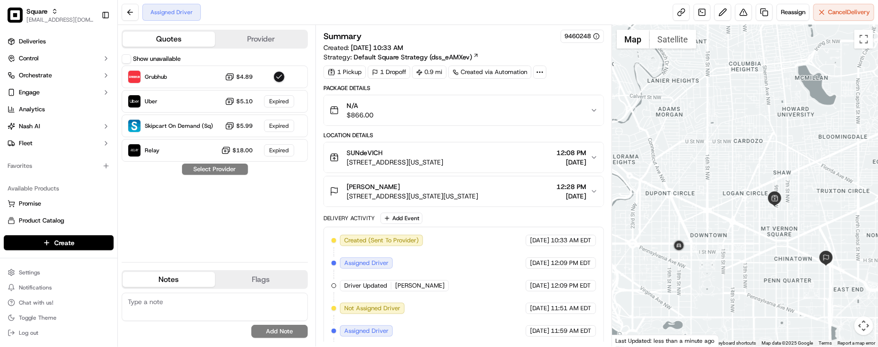
click at [508, 167] on div "SUNdeVICH 1314 9th St NW, Washington, DC 20001, USA 12:08 PM 09/19/2025" at bounding box center [460, 157] width 261 height 19
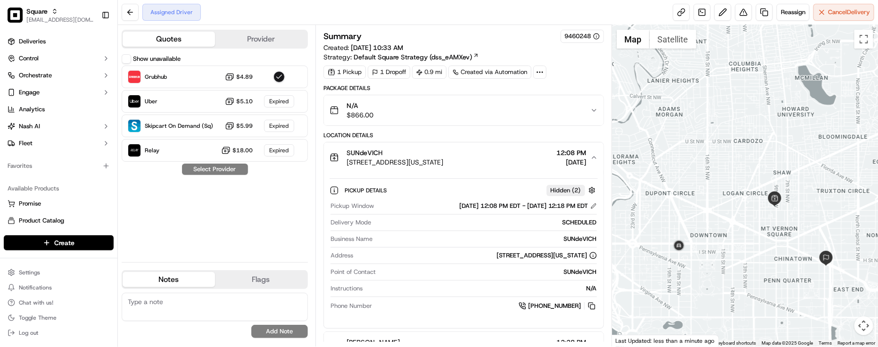
click at [508, 167] on div "SUNdeVICH 1314 9th St NW, Washington, DC 20001, USA 12:08 PM 09/19/2025" at bounding box center [460, 157] width 261 height 19
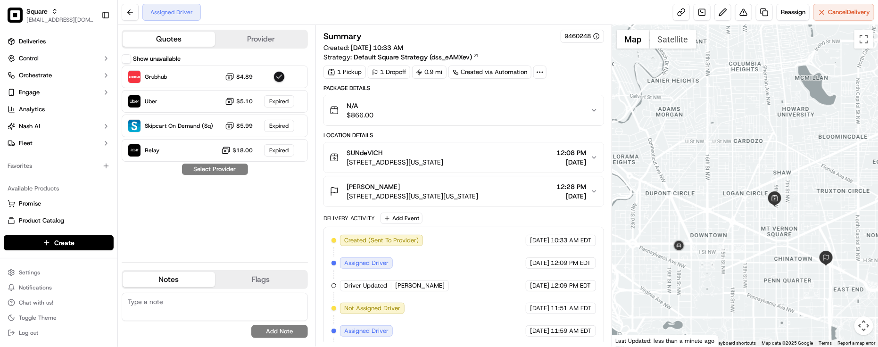
click at [508, 167] on div "SUNdeVICH 1314 9th St NW, Washington, DC 20001, USA 12:08 PM 09/19/2025" at bounding box center [460, 157] width 261 height 19
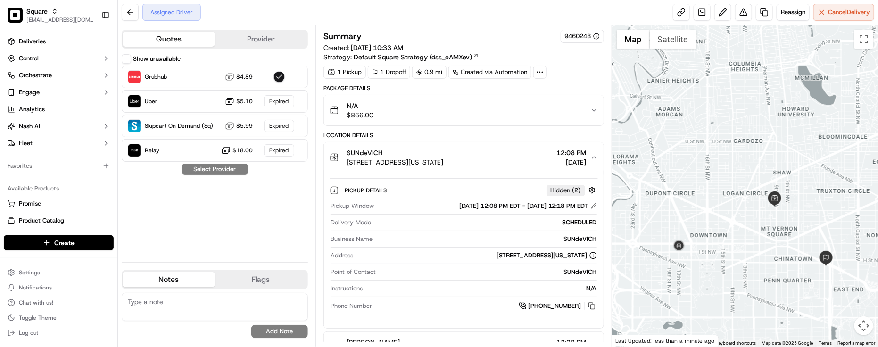
click at [508, 167] on div "SUNdeVICH 1314 9th St NW, Washington, DC 20001, USA 12:08 PM 09/19/2025" at bounding box center [460, 157] width 261 height 19
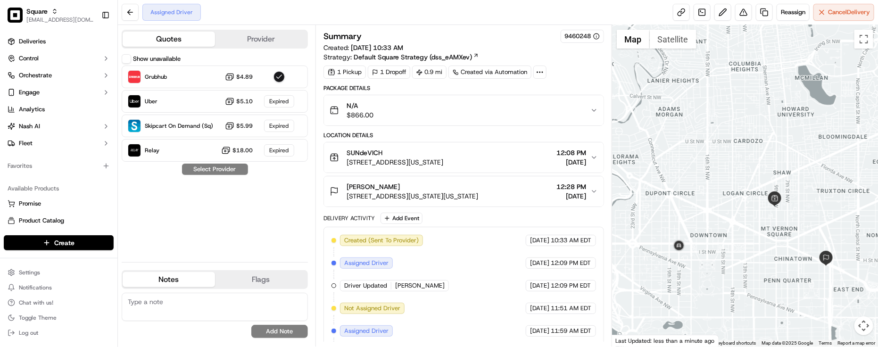
click at [493, 244] on div "Created (Sent To Provider) Grubhub 09/10/2025 10:33 AM EDT Assigned Driver Grub…" at bounding box center [464, 309] width 265 height 148
drag, startPoint x: 532, startPoint y: 23, endPoint x: 575, endPoint y: 13, distance: 43.6
click at [532, 23] on div "Assigned Driver Reassign Cancel Delivery" at bounding box center [498, 12] width 760 height 25
click at [800, 13] on span "Reassign" at bounding box center [793, 12] width 25 height 8
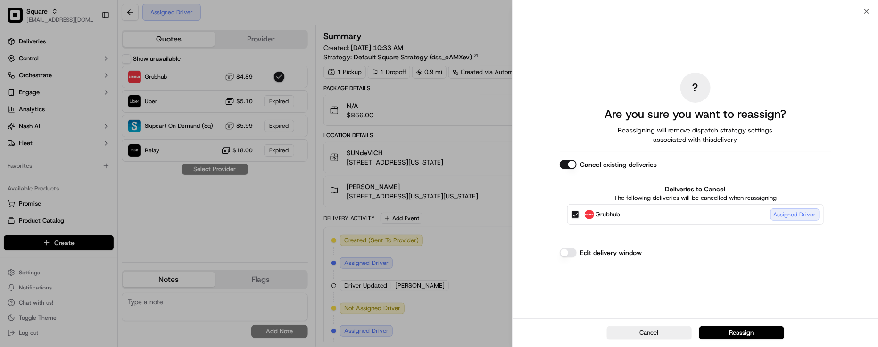
click at [573, 250] on button "Edit delivery window" at bounding box center [568, 252] width 17 height 9
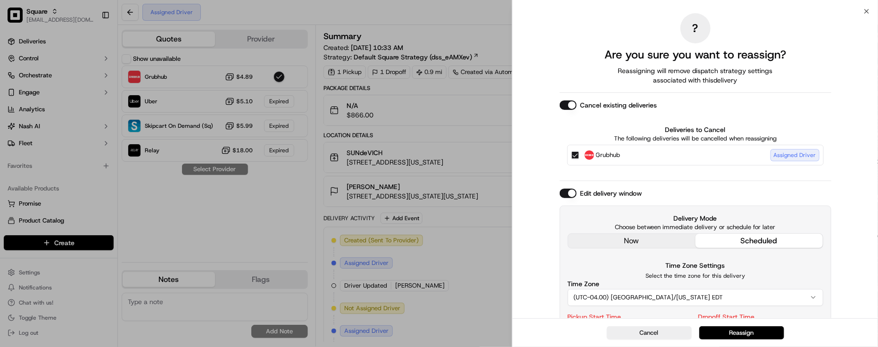
click at [624, 248] on div "Delivery Mode Choose between immediate delivery or schedule for later now sched…" at bounding box center [696, 231] width 256 height 35
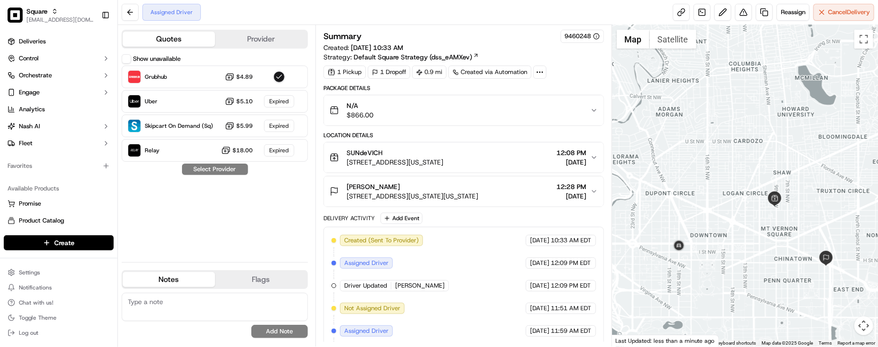
click at [483, 232] on div "Created (Sent To Provider) Grubhub 09/10/2025 10:33 AM EDT Assigned Driver Grub…" at bounding box center [464, 309] width 281 height 164
click at [506, 234] on div "Created (Sent To Provider) Grubhub 09/10/2025 10:33 AM EDT Assigned Driver Grub…" at bounding box center [464, 309] width 281 height 164
click at [781, 14] on span "Reassign" at bounding box center [793, 12] width 25 height 8
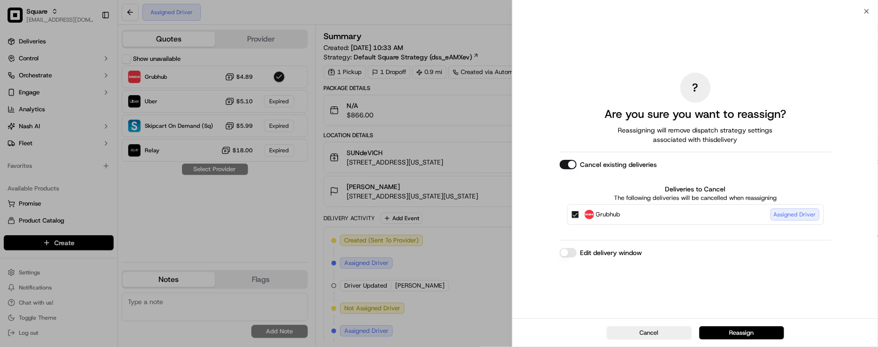
click at [598, 289] on div "? Are you sure you want to reassign? Reassigning will remove dispatch strategy …" at bounding box center [696, 164] width 272 height 303
click at [569, 255] on button "Edit delivery window" at bounding box center [568, 252] width 17 height 9
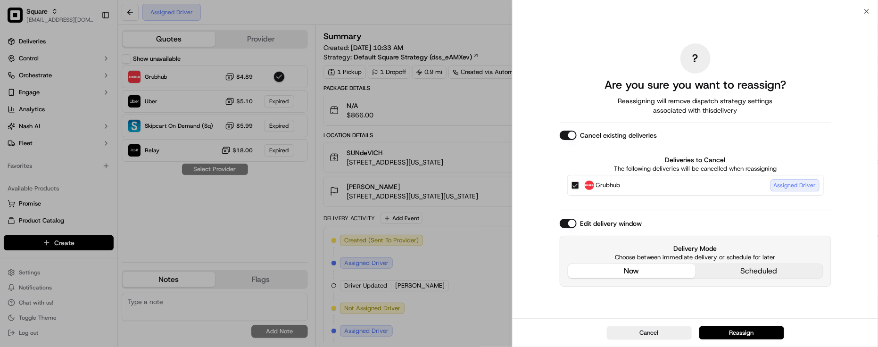
click at [631, 157] on div "? Are you sure you want to reassign? Reassigning will remove dispatch strategy …" at bounding box center [696, 164] width 272 height 303
click at [730, 336] on button "Reassign" at bounding box center [742, 332] width 85 height 13
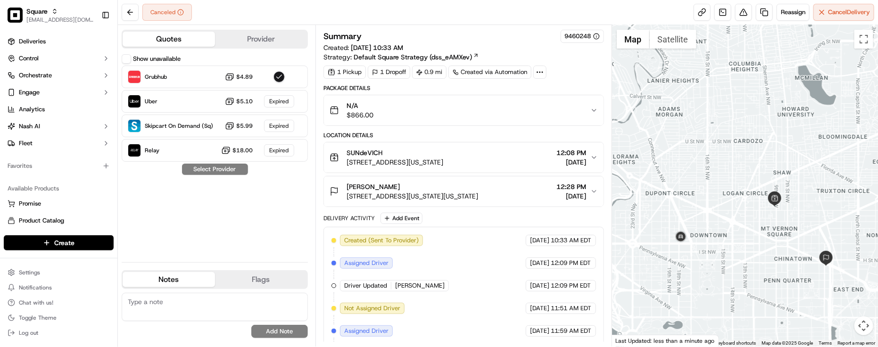
click at [251, 208] on div "Show unavailable Grubhub $4.89 Uber $5.10 Expired Skipcart On Demand (Sq) $5.99…" at bounding box center [215, 154] width 186 height 200
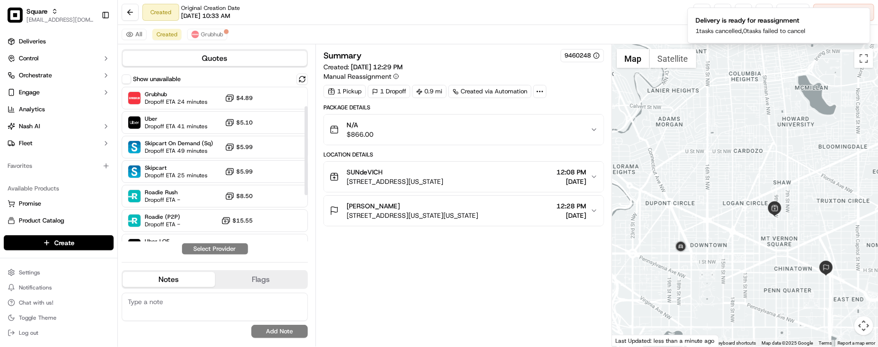
scroll to position [112, 0]
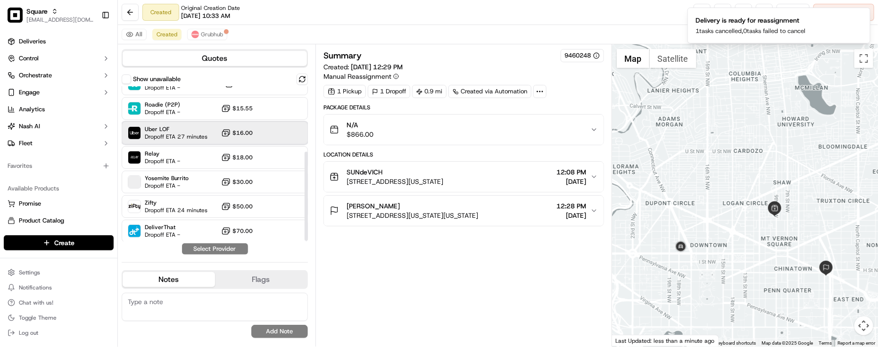
click at [185, 134] on span "Dropoff ETA 27 minutes" at bounding box center [176, 137] width 63 height 8
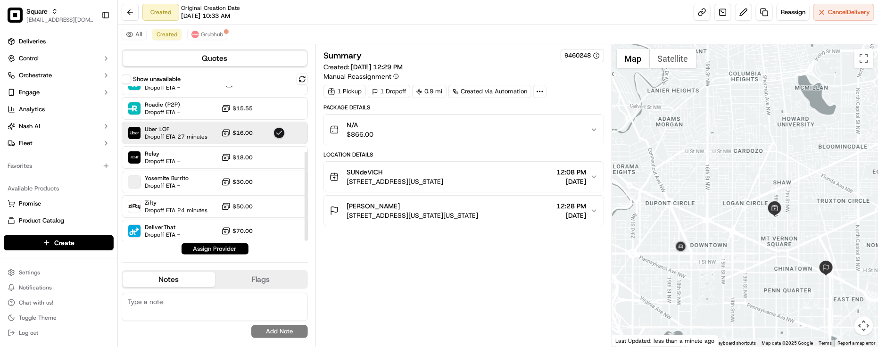
click at [210, 250] on button "Assign Provider" at bounding box center [215, 248] width 67 height 11
click at [416, 268] on div "Summary 9460248 Created: 09/19/2025 12:29 PM Manual Reassignment 1 Pickup 1 Dro…" at bounding box center [464, 195] width 281 height 293
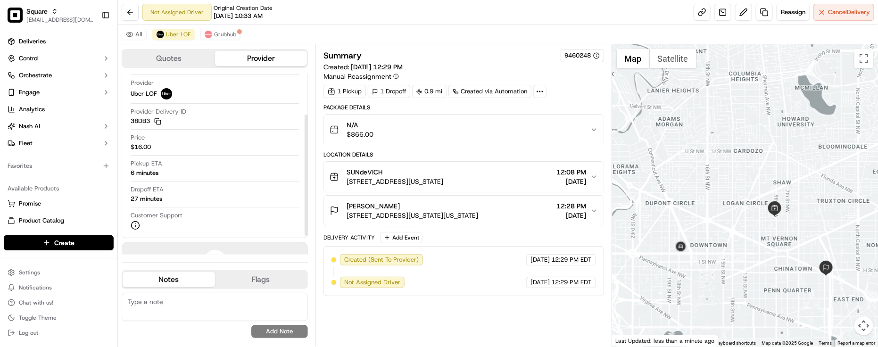
scroll to position [88, 0]
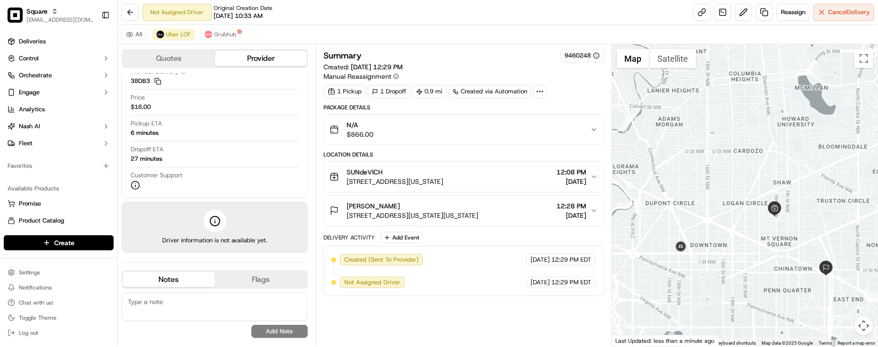
click at [527, 253] on div "Created (Sent To Provider) Uber LOF 09/19/2025 12:29 PM EDT Not Assigned Driver…" at bounding box center [464, 271] width 281 height 50
click at [174, 151] on div "Dropoff ETA 27 minutes" at bounding box center [215, 154] width 168 height 18
click at [538, 31] on div "All Uber LOF Grubhub" at bounding box center [498, 34] width 760 height 19
click at [203, 153] on div "Dropoff ETA 27 minutes" at bounding box center [215, 154] width 168 height 18
click at [481, 240] on div "Delivery Activity Add Event" at bounding box center [464, 237] width 281 height 11
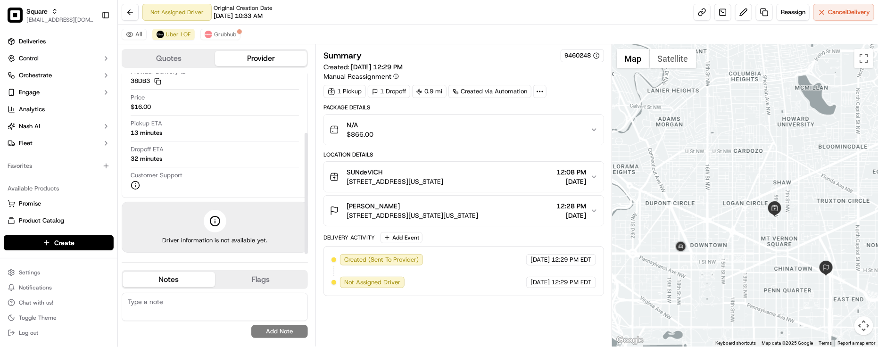
click at [230, 151] on div "Dropoff ETA 32 minutes" at bounding box center [215, 154] width 168 height 18
click at [217, 39] on button "Grubhub" at bounding box center [220, 34] width 40 height 11
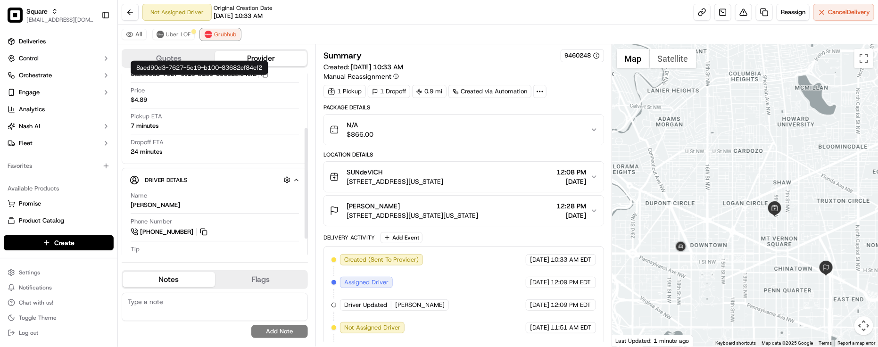
scroll to position [114, 0]
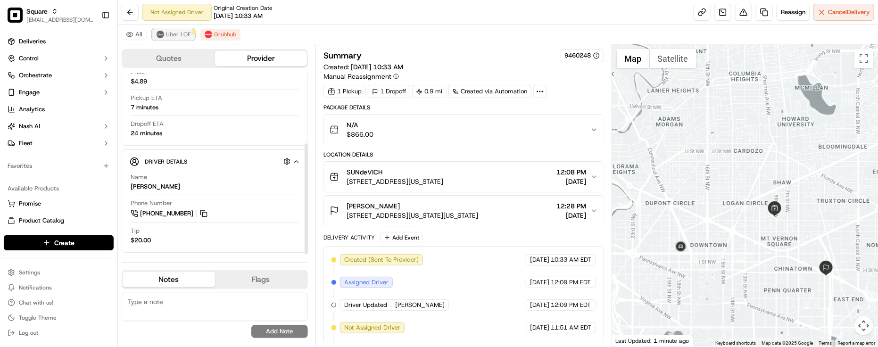
click at [169, 32] on span "Uber LOF" at bounding box center [178, 35] width 25 height 8
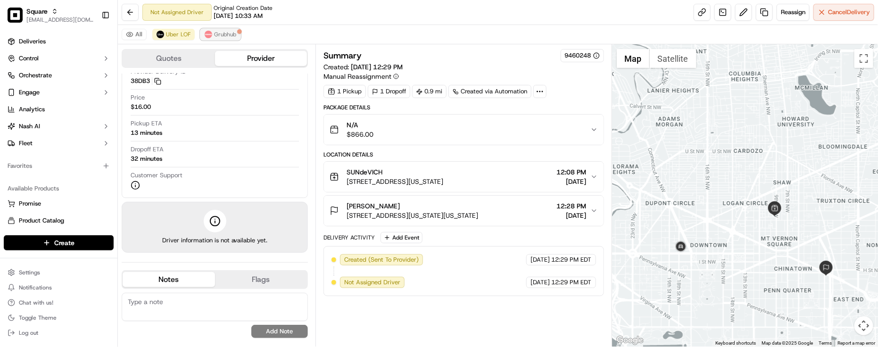
click at [224, 36] on span "Grubhub" at bounding box center [225, 35] width 22 height 8
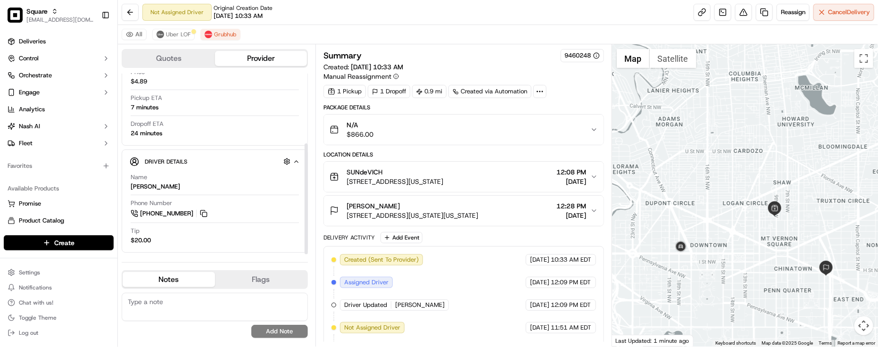
click at [151, 304] on textarea at bounding box center [215, 307] width 186 height 28
click at [142, 302] on textarea at bounding box center [215, 307] width 186 height 28
paste textarea "Caller Information: Merchant -"
click at [233, 296] on textarea "Caller Information: Merchant -" at bounding box center [215, 307] width 186 height 28
paste textarea "Reason for call: Cancellation"
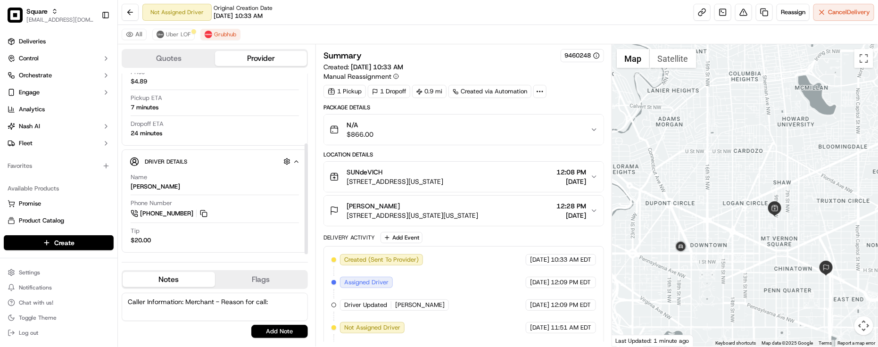
click at [286, 297] on textarea "Caller Information: Merchant - Reason for call:" at bounding box center [215, 307] width 186 height 28
paste textarea "Driver Location"
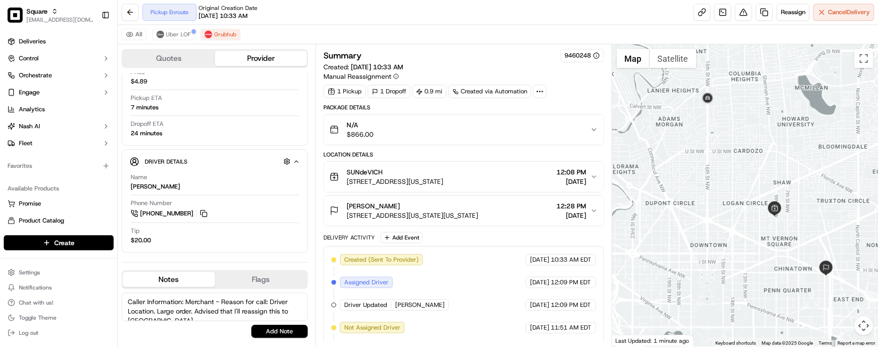
scroll to position [5, 0]
click at [171, 34] on span "Uber LOF" at bounding box center [178, 35] width 25 height 8
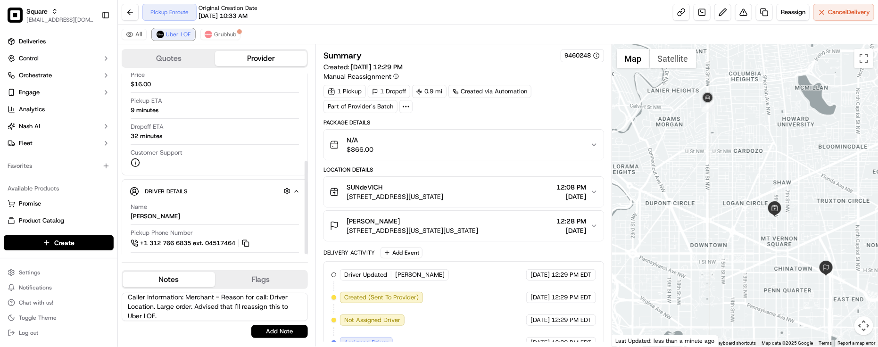
scroll to position [169, 0]
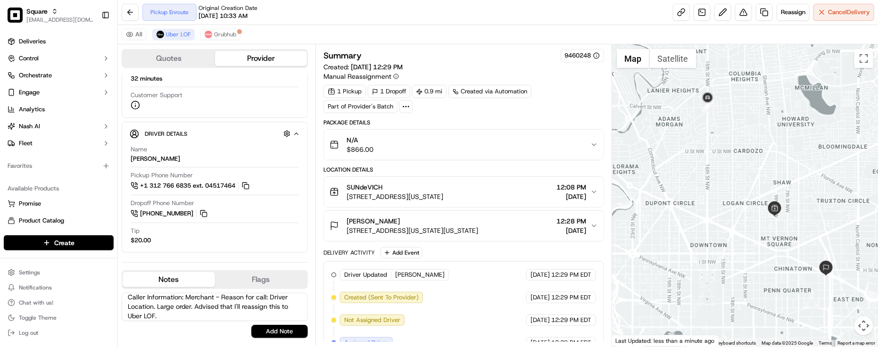
click at [194, 317] on textarea "Caller Information: Merchant - Reason for call: Driver Location. Large order. A…" at bounding box center [215, 307] width 186 height 28
type textarea "Caller Information: Merchant - Reason for call: Driver Location. Large order. A…"
click at [310, 336] on div "Quotes Provider Provider Details Hidden ( 2 ) Latest Status Pickup Enroute Prov…" at bounding box center [217, 195] width 198 height 302
click at [302, 325] on div "Caller Information: Merchant - Reason for call: Driver Location. Large order. A…" at bounding box center [215, 315] width 186 height 45
click at [298, 330] on button "Add Note" at bounding box center [279, 331] width 57 height 13
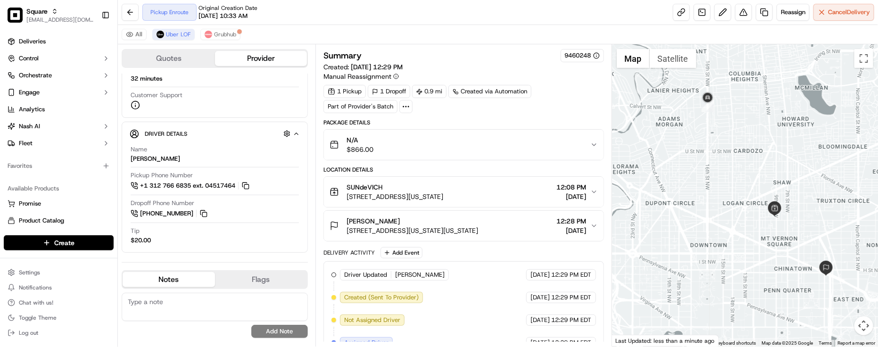
scroll to position [0, 0]
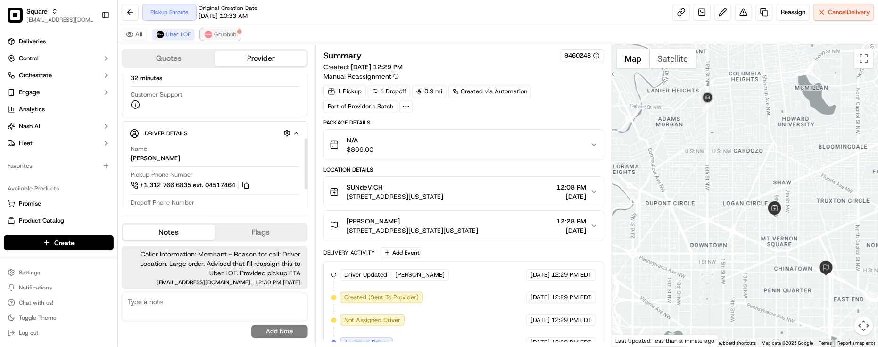
click at [231, 34] on span "Grubhub" at bounding box center [225, 35] width 22 height 8
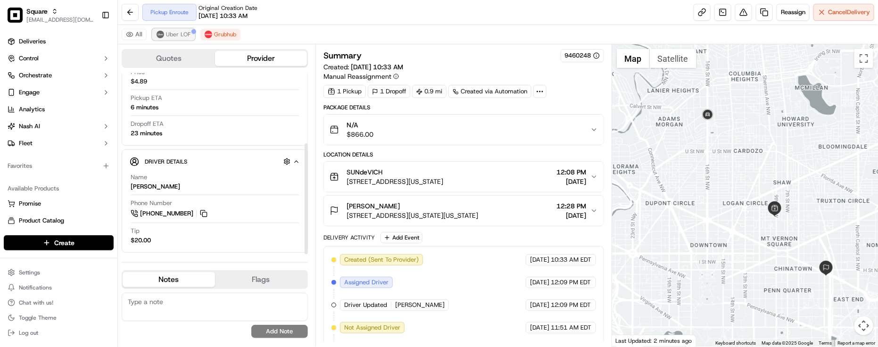
click at [173, 38] on span "Uber LOF" at bounding box center [178, 35] width 25 height 8
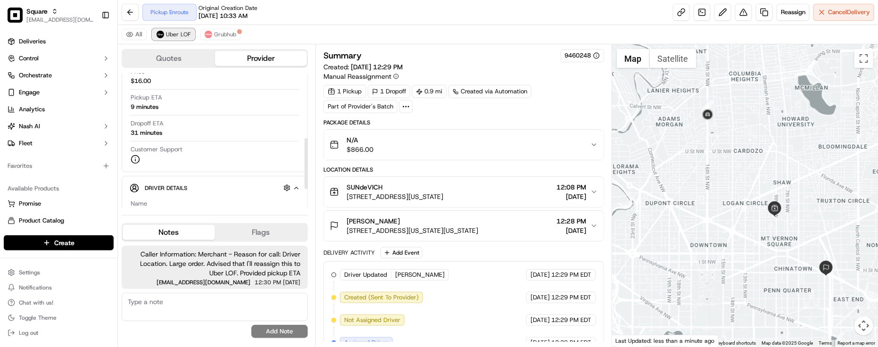
scroll to position [169, 0]
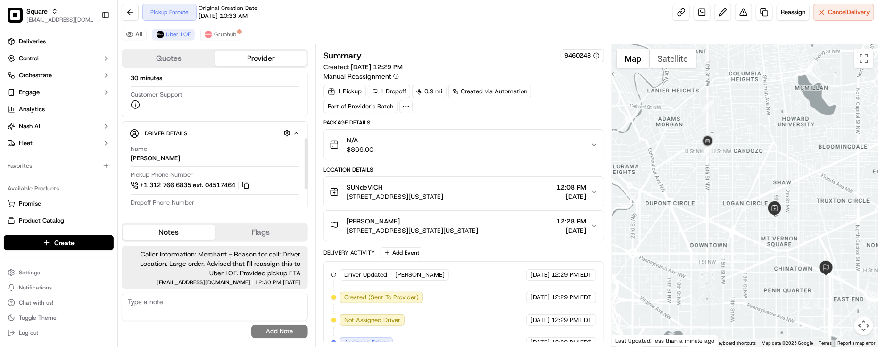
click at [216, 197] on div "Name ABDELLAHI A. Pickup Phone Number +1 312 766 6835 ext. 04517464 Dropoff Pho…" at bounding box center [215, 194] width 170 height 107
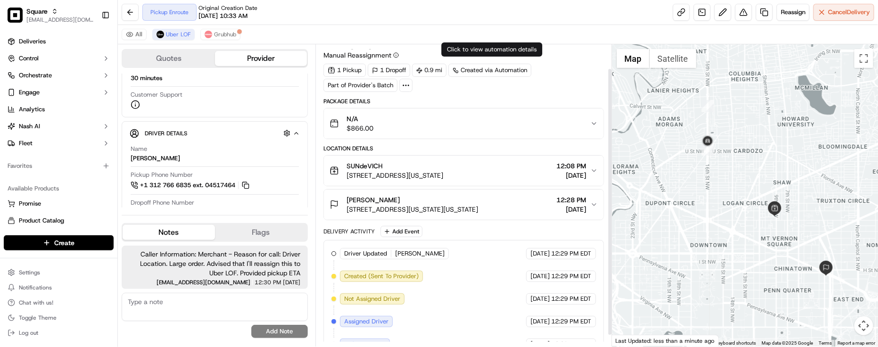
scroll to position [39, 0]
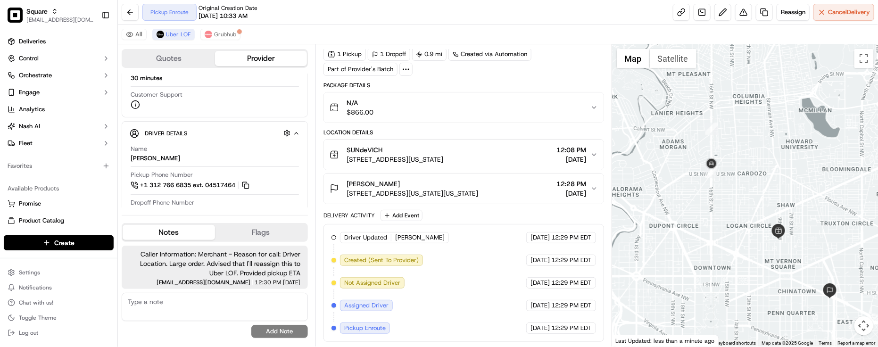
click at [670, 203] on div at bounding box center [745, 195] width 266 height 302
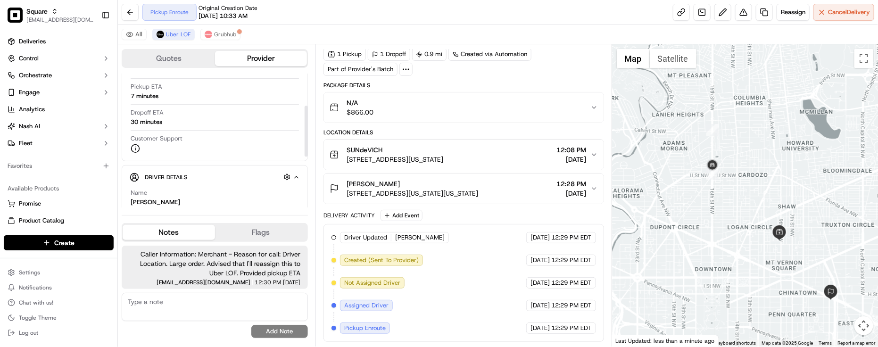
scroll to position [51, 0]
click at [426, 20] on div "Pickup Enroute Original Creation Date 09/10/2025 10:33 AM Reassign Cancel Deliv…" at bounding box center [498, 12] width 760 height 25
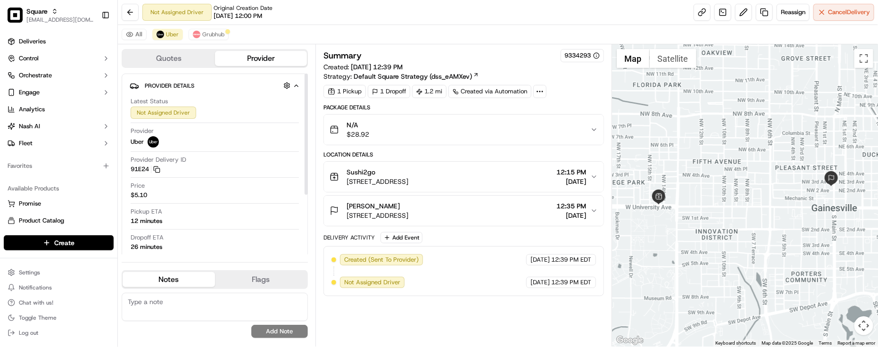
drag, startPoint x: 281, startPoint y: 190, endPoint x: 275, endPoint y: 186, distance: 6.8
click at [281, 190] on div "Price $5.10" at bounding box center [215, 191] width 168 height 18
click at [225, 31] on button "Grubhub" at bounding box center [209, 34] width 40 height 11
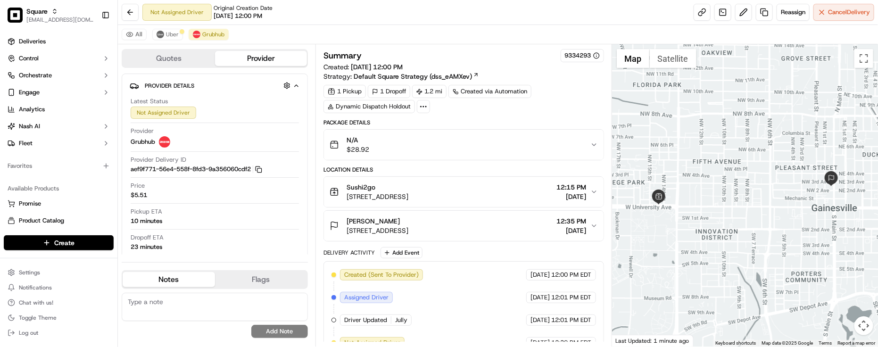
drag, startPoint x: 388, startPoint y: 8, endPoint x: 499, endPoint y: 45, distance: 116.3
click at [387, 8] on div "Not Assigned Driver Original Creation Date 09/19/2025 12:00 PM Reassign Cancel …" at bounding box center [498, 12] width 760 height 25
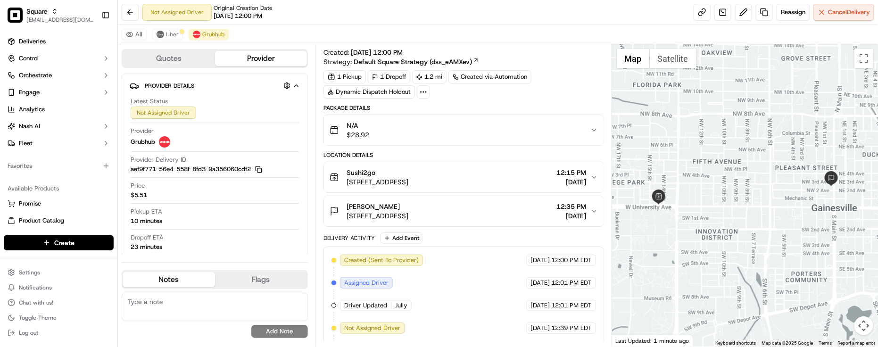
scroll to position [41, 0]
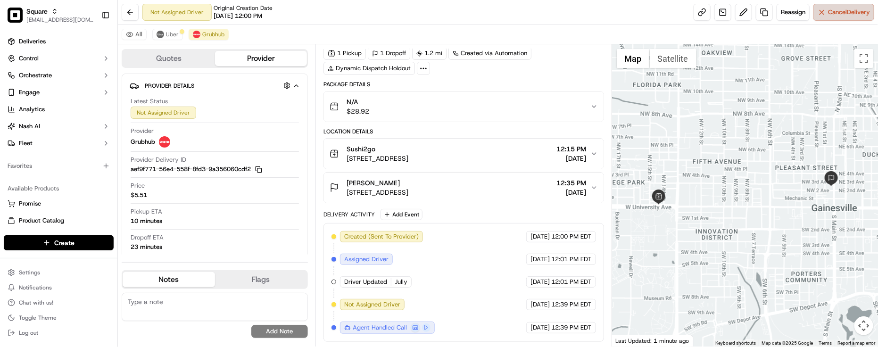
click at [824, 12] on button "Cancel Delivery" at bounding box center [844, 12] width 61 height 17
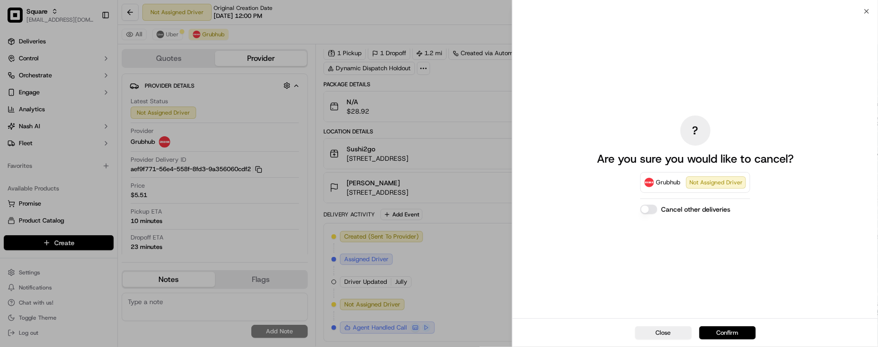
click at [722, 335] on button "Confirm" at bounding box center [728, 332] width 57 height 13
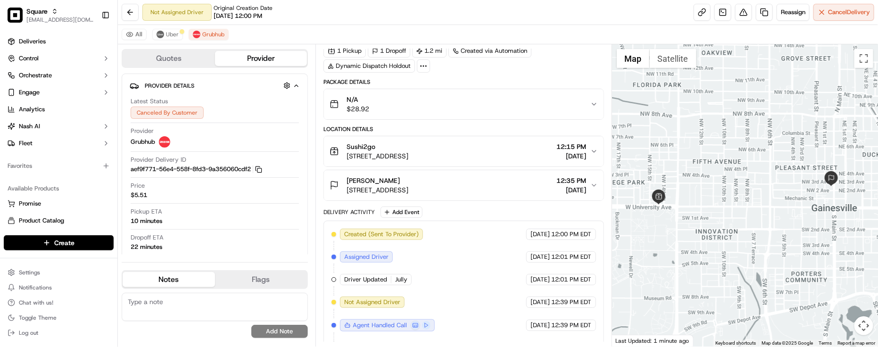
click at [173, 26] on div "All Uber Grubhub" at bounding box center [498, 34] width 760 height 19
click at [170, 36] on span "Uber" at bounding box center [172, 35] width 13 height 8
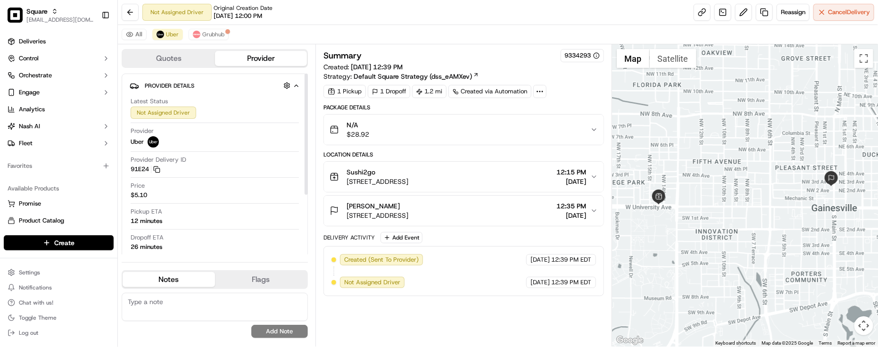
click at [215, 41] on div "All Uber Grubhub" at bounding box center [498, 34] width 760 height 19
click at [216, 38] on span "Grubhub" at bounding box center [213, 35] width 22 height 8
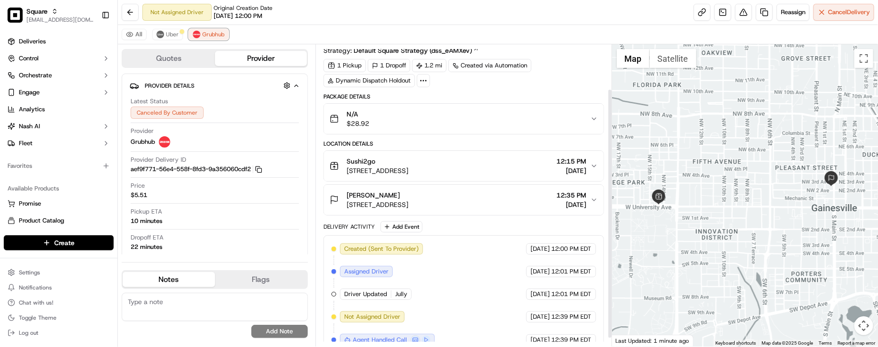
scroll to position [64, 0]
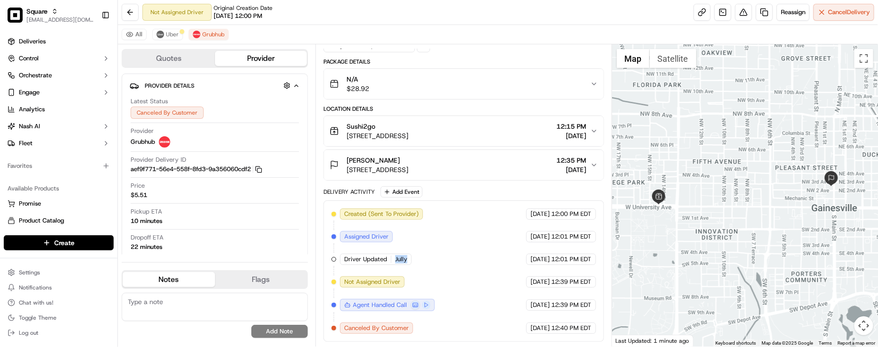
drag, startPoint x: 392, startPoint y: 254, endPoint x: 440, endPoint y: 262, distance: 47.9
click at [440, 262] on div "Created (Sent To Provider) Grubhub 09/19/2025 12:00 PM EDT Assigned Driver Grub…" at bounding box center [464, 270] width 265 height 125
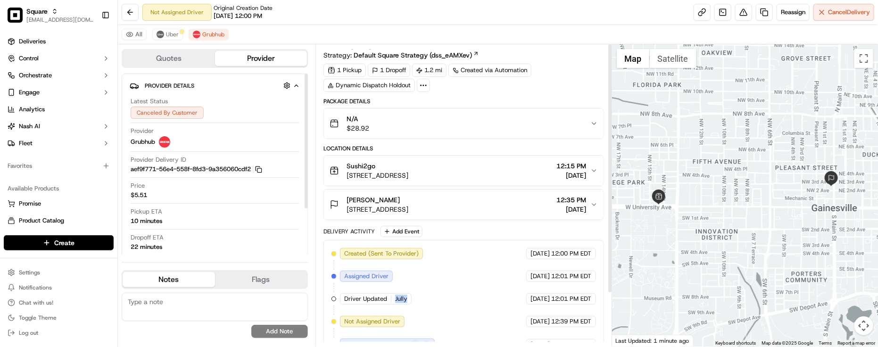
scroll to position [0, 0]
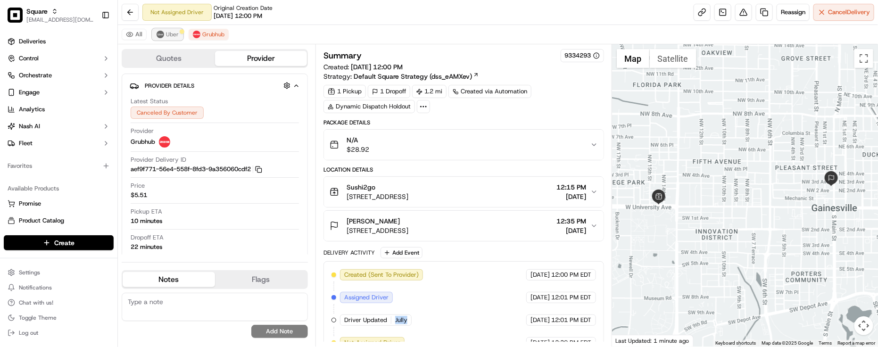
click at [162, 35] on img at bounding box center [161, 35] width 8 height 8
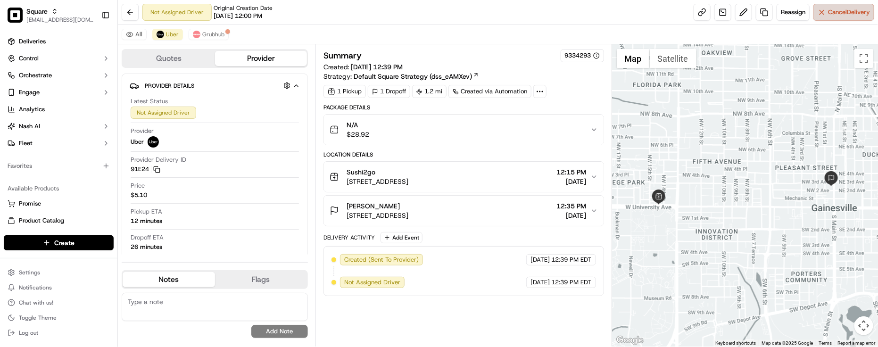
click at [847, 8] on span "Cancel Delivery" at bounding box center [849, 12] width 42 height 8
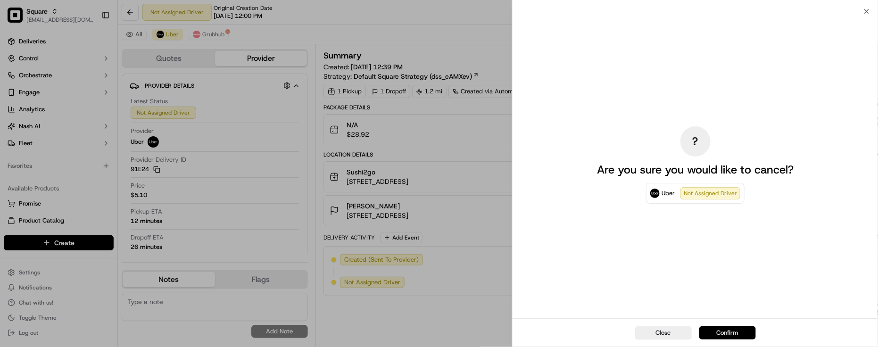
click at [731, 326] on button "Confirm" at bounding box center [728, 332] width 57 height 13
click at [722, 334] on div "Close Confirm" at bounding box center [696, 332] width 366 height 29
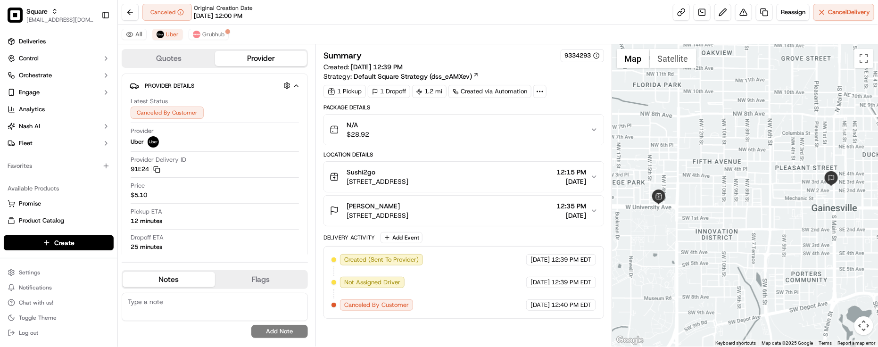
click at [368, 32] on div "All Uber Grubhub" at bounding box center [498, 34] width 760 height 19
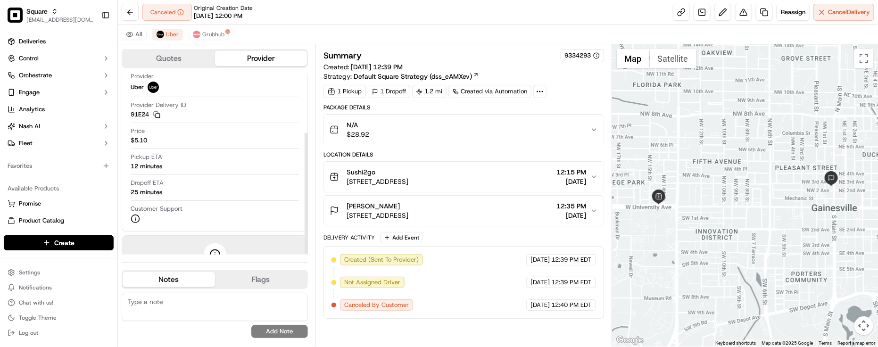
scroll to position [88, 0]
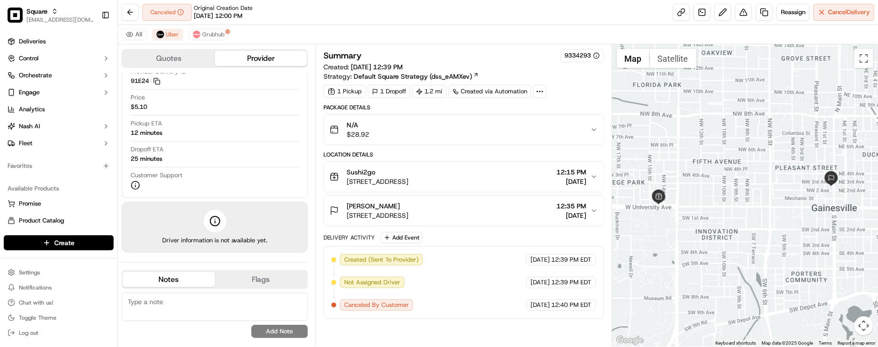
click at [526, 263] on div "09/19/2025 12:39 PM EDT" at bounding box center [561, 259] width 70 height 11
click at [590, 109] on div "Package Details" at bounding box center [464, 108] width 281 height 8
click at [216, 121] on div "Pickup ETA 12 minutes" at bounding box center [215, 128] width 168 height 18
click at [436, 41] on div "All Uber Grubhub" at bounding box center [498, 34] width 760 height 19
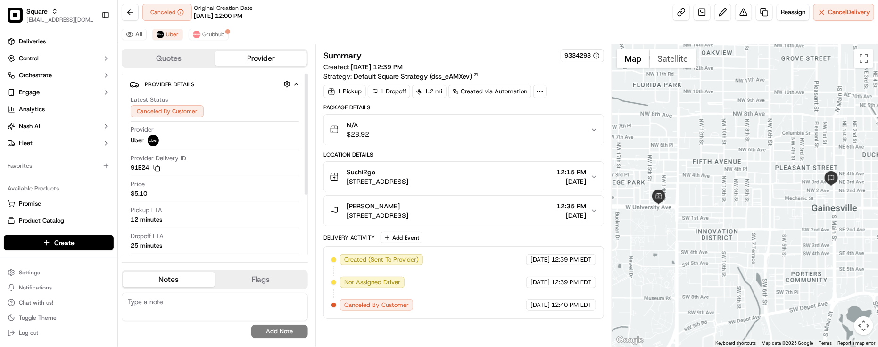
scroll to position [0, 0]
drag, startPoint x: 132, startPoint y: 197, endPoint x: 150, endPoint y: 199, distance: 17.6
click at [147, 199] on span "$5.10" at bounding box center [139, 195] width 17 height 8
click at [223, 32] on span "Grubhub" at bounding box center [213, 35] width 22 height 8
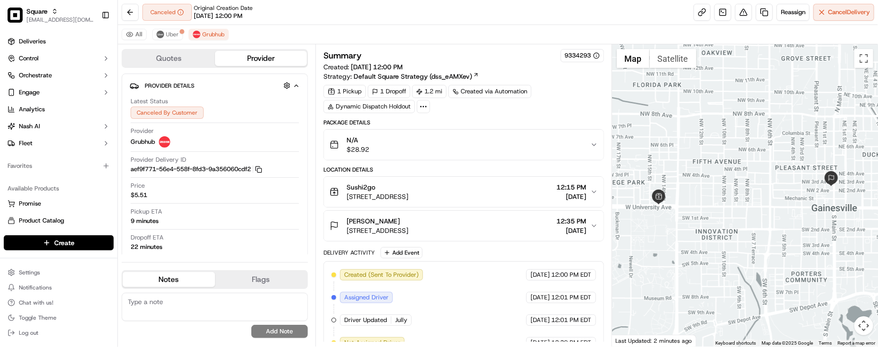
drag, startPoint x: 420, startPoint y: 36, endPoint x: 347, endPoint y: 110, distance: 103.7
click at [421, 38] on div "All Uber Grubhub" at bounding box center [498, 34] width 760 height 19
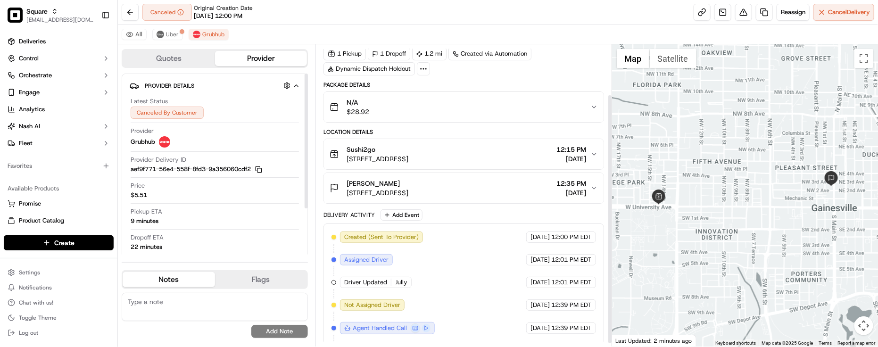
scroll to position [64, 0]
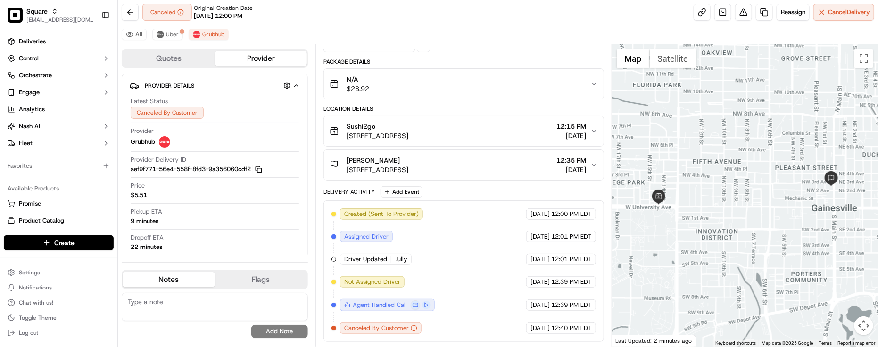
click at [505, 256] on div "Created (Sent To Provider) Grubhub 09/19/2025 12:00 PM EDT Assigned Driver Grub…" at bounding box center [464, 270] width 265 height 125
click at [518, 25] on div "All Uber Grubhub" at bounding box center [498, 34] width 760 height 19
click at [544, 41] on div "All Uber Grubhub" at bounding box center [498, 34] width 760 height 19
click at [232, 36] on div "All Uber Grubhub" at bounding box center [498, 34] width 760 height 19
click at [237, 35] on div "All Uber Grubhub" at bounding box center [498, 34] width 760 height 19
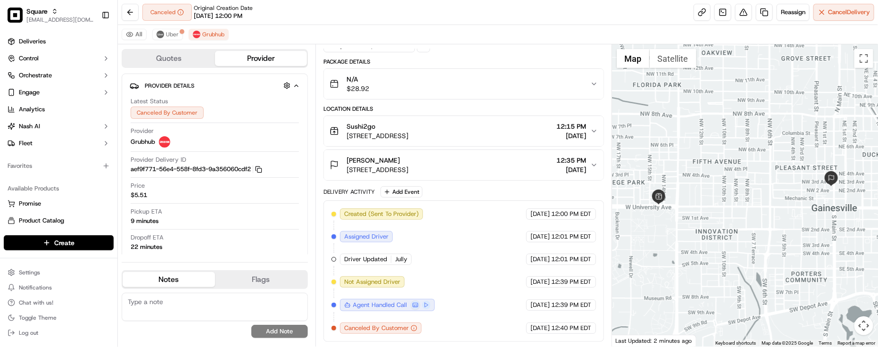
click at [263, 45] on div "Quotes Provider Provider Details Hidden ( 2 ) Latest Status Canceled By Custome…" at bounding box center [217, 195] width 198 height 302
click at [195, 303] on textarea at bounding box center [215, 307] width 186 height 28
paste textarea "Caller Information: Merchant -"
click at [265, 308] on textarea "Caller Information: Merchant -" at bounding box center [215, 307] width 186 height 28
paste textarea "Reason for call: Cancellation"
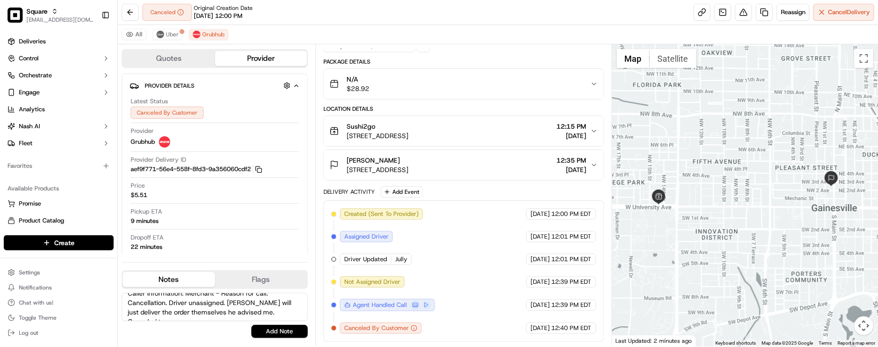
scroll to position [14, 0]
type textarea "Caller Information: Merchant - Reason for call: Cancellation. Driver unassigned…"
click at [284, 331] on button "Add Note" at bounding box center [279, 331] width 57 height 13
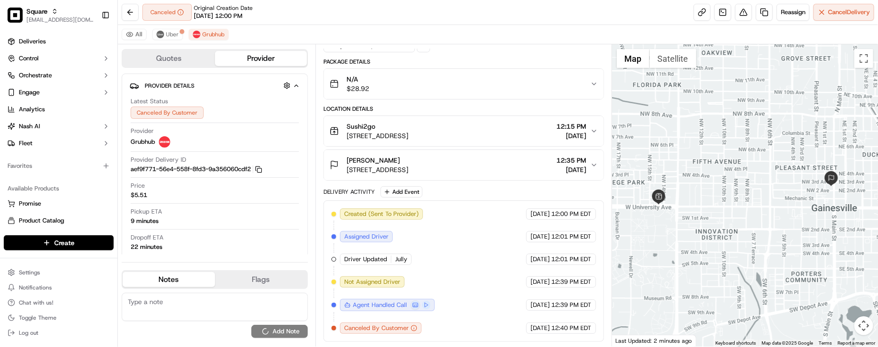
scroll to position [0, 0]
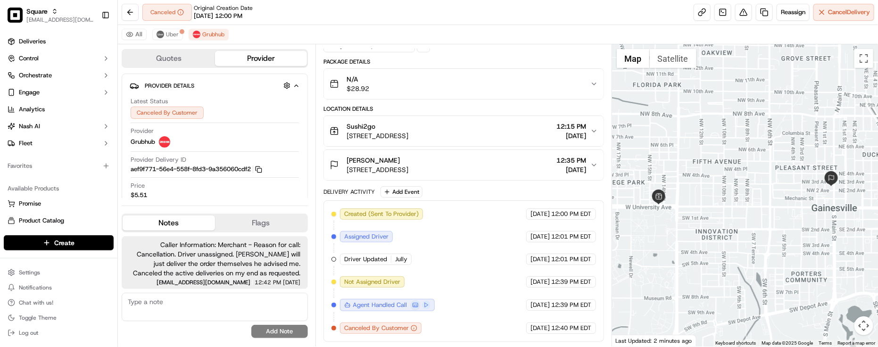
click at [332, 17] on div "Canceled Original Creation Date 09/19/2025 12:00 PM Reassign Cancel Delivery" at bounding box center [498, 12] width 760 height 25
click at [494, 60] on div "Package Details" at bounding box center [464, 62] width 281 height 8
click at [232, 92] on button "Provider Details Hidden ( 2 )" at bounding box center [215, 86] width 170 height 16
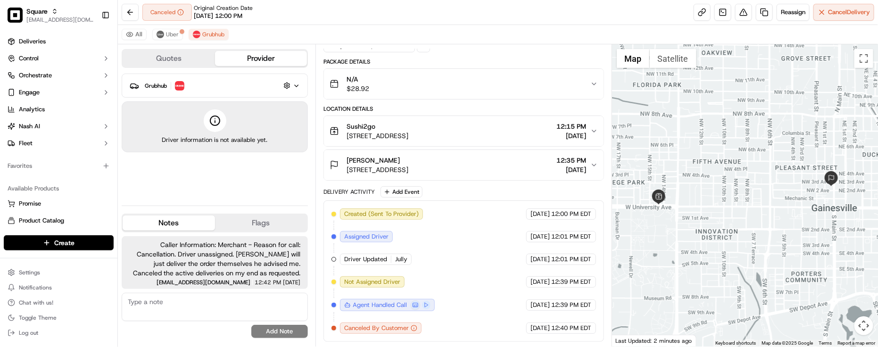
click at [505, 261] on div "Created (Sent To Provider) Grubhub 09/19/2025 12:00 PM EDT Assigned Driver Grub…" at bounding box center [464, 270] width 265 height 125
click at [234, 27] on div "All Uber Grubhub" at bounding box center [498, 34] width 760 height 19
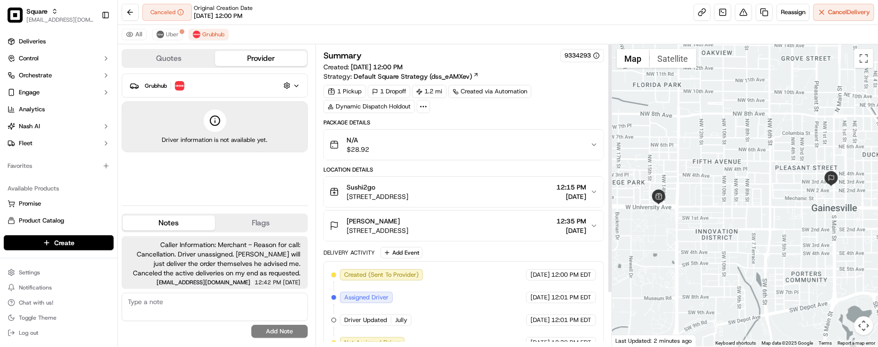
click at [343, 26] on div "All Uber Grubhub" at bounding box center [498, 34] width 760 height 19
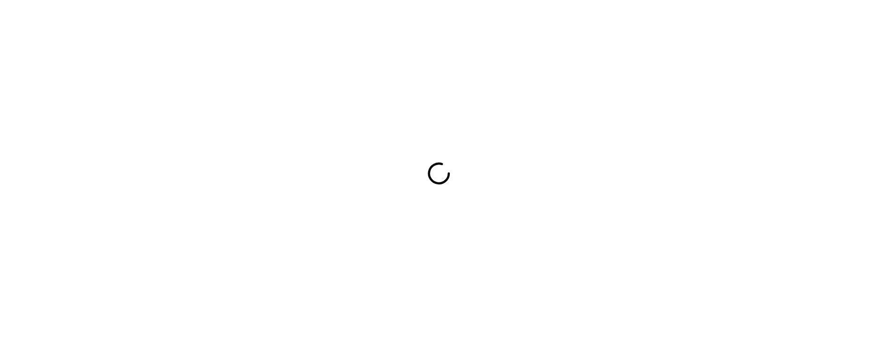
click at [236, 57] on div at bounding box center [439, 173] width 878 height 347
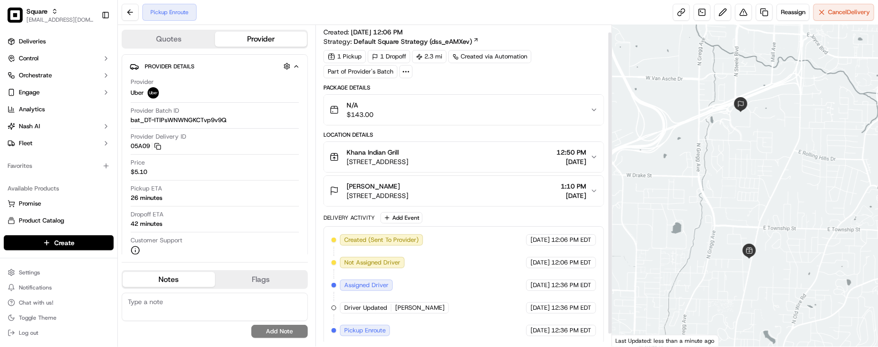
scroll to position [20, 0]
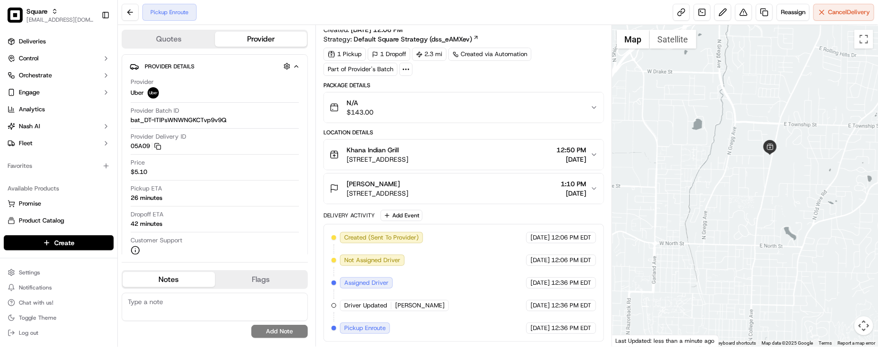
drag, startPoint x: 717, startPoint y: 213, endPoint x: 766, endPoint y: 57, distance: 163.1
click at [766, 57] on div at bounding box center [745, 186] width 266 height 322
click at [475, 311] on div "Created (Sent To Provider) Uber [DATE] 12:06 PM EDT Not Assigned Driver Uber [D…" at bounding box center [464, 283] width 265 height 102
drag, startPoint x: 138, startPoint y: 170, endPoint x: 154, endPoint y: 175, distance: 16.7
click at [142, 173] on span "$5.10" at bounding box center [139, 172] width 17 height 8
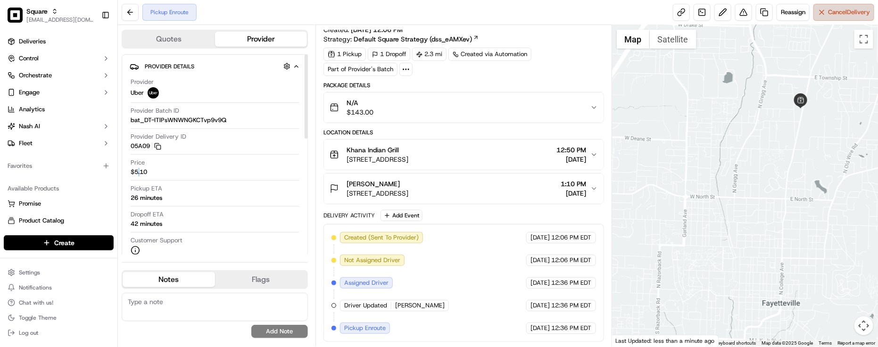
click at [835, 19] on button "Cancel Delivery" at bounding box center [844, 12] width 61 height 17
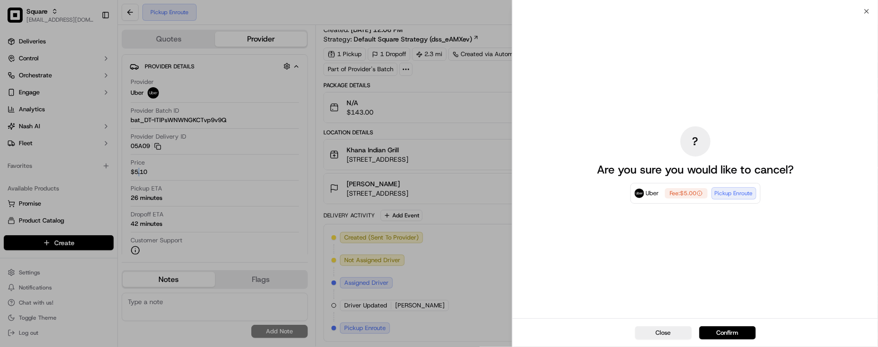
click at [722, 330] on button "Confirm" at bounding box center [728, 332] width 57 height 13
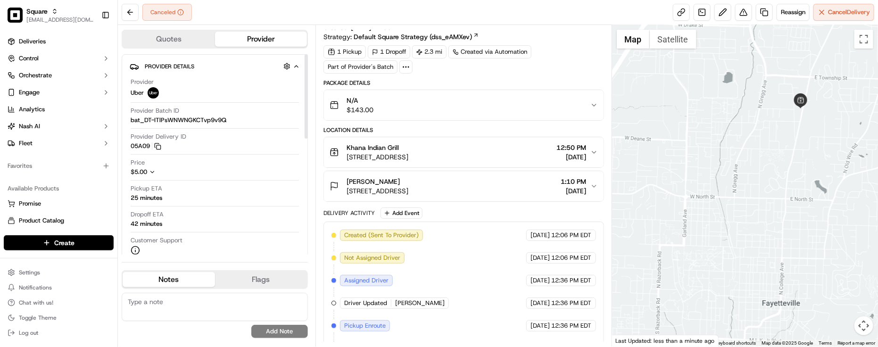
click at [218, 187] on div "Pickup ETA 25 minutes" at bounding box center [215, 193] width 168 height 18
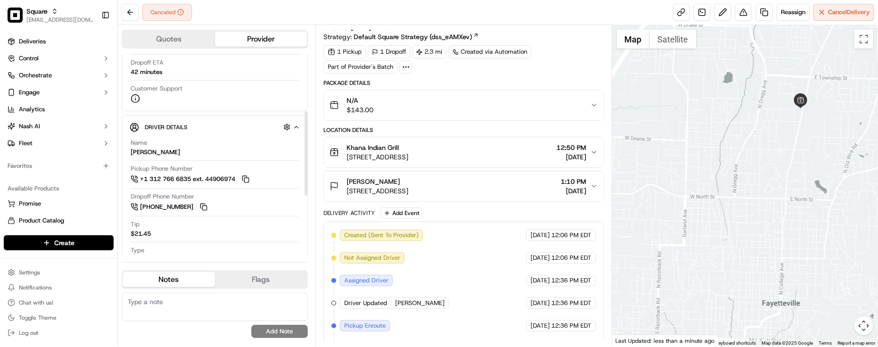
scroll to position [99, 0]
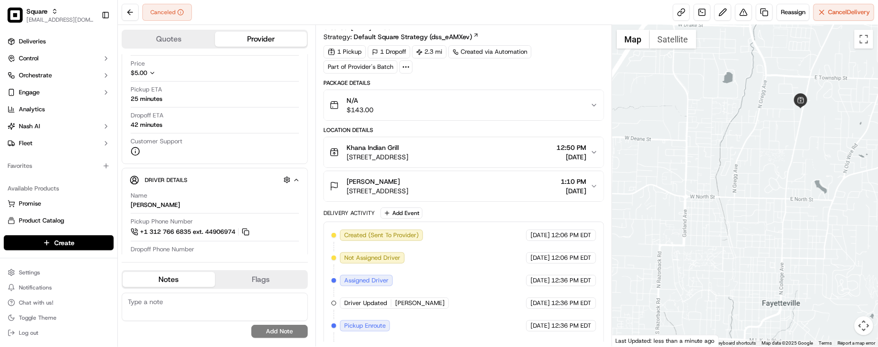
click at [408, 158] on span "[STREET_ADDRESS]" at bounding box center [378, 156] width 62 height 9
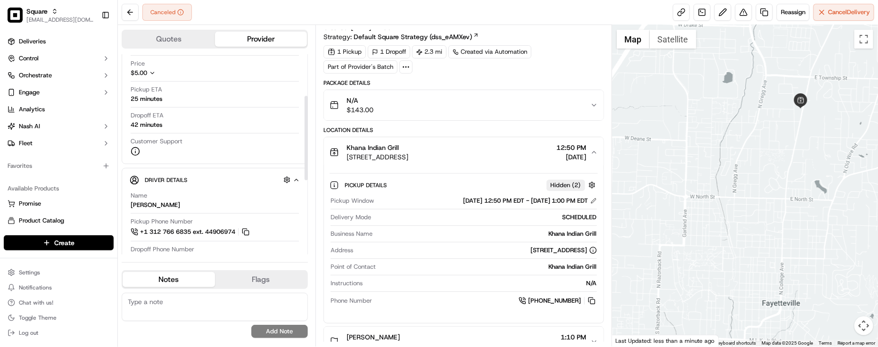
click at [227, 203] on div "Name [PERSON_NAME]" at bounding box center [215, 201] width 168 height 18
drag, startPoint x: 220, startPoint y: 309, endPoint x: 218, endPoint y: 304, distance: 4.9
click at [220, 309] on textarea at bounding box center [215, 307] width 186 height 28
click at [168, 305] on textarea at bounding box center [215, 307] width 186 height 28
paste textarea "Caller Information: Merchant -"
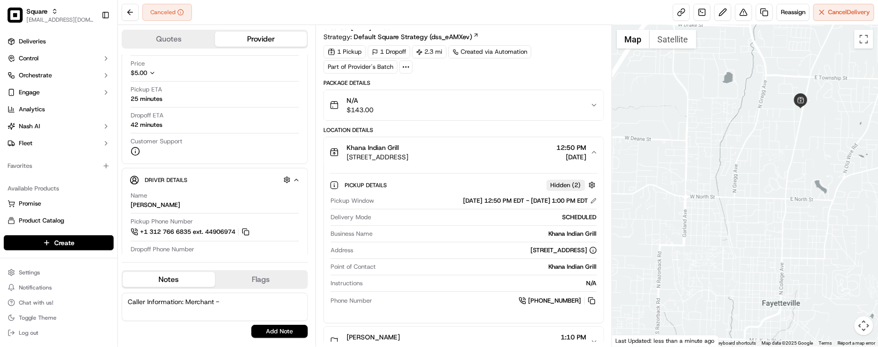
click at [258, 308] on textarea "Caller Information: Merchant -" at bounding box center [215, 307] width 186 height 28
paste textarea "Reason for call: Cancellation"
type textarea "Caller Information: Merchant - Reason for call: Cancellation. He'll deliver the…"
click at [290, 338] on button "Add Note" at bounding box center [279, 331] width 57 height 13
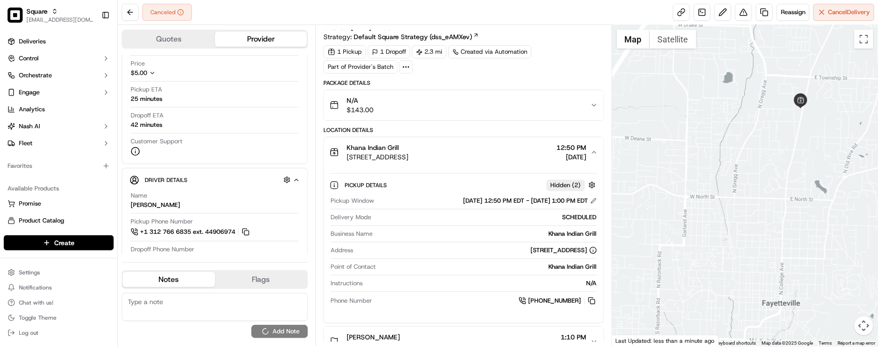
scroll to position [0, 0]
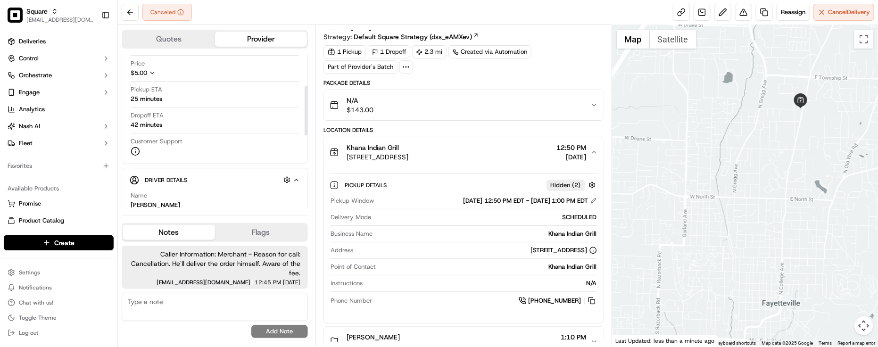
click at [227, 198] on div "Name [PERSON_NAME]" at bounding box center [215, 201] width 168 height 18
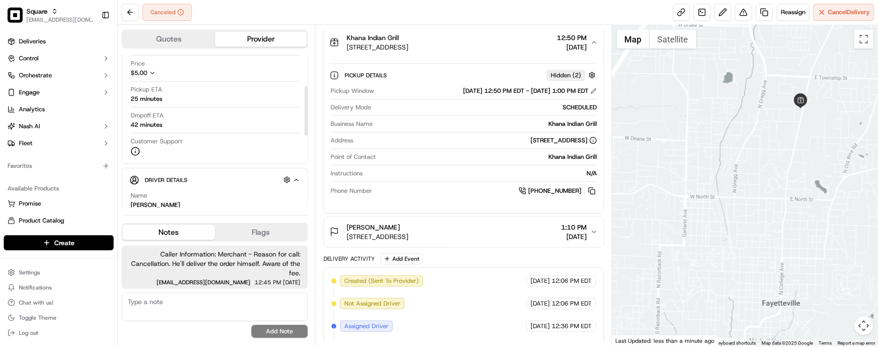
scroll to position [199, 0]
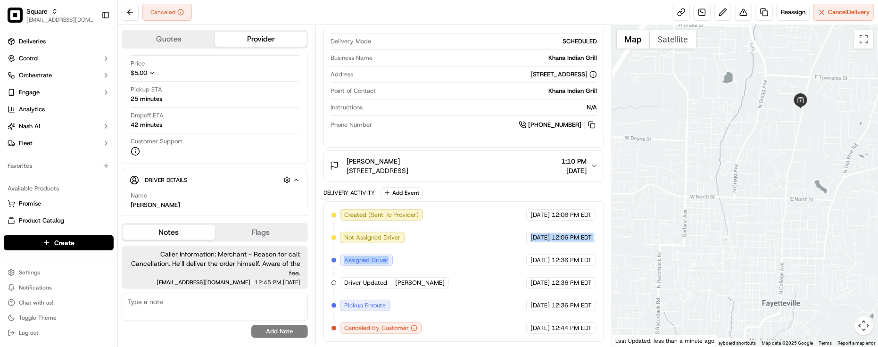
click at [462, 249] on div "Created (Sent To Provider) Uber [DATE] 12:06 PM EDT Not Assigned Driver Uber [D…" at bounding box center [464, 271] width 265 height 125
drag, startPoint x: 216, startPoint y: 315, endPoint x: 452, endPoint y: 256, distance: 243.6
click at [215, 315] on textarea at bounding box center [215, 307] width 186 height 28
click at [482, 251] on div "Created (Sent To Provider) Uber [DATE] 12:06 PM EDT Not Assigned Driver Uber [D…" at bounding box center [464, 271] width 265 height 125
click at [501, 295] on div "Created (Sent To Provider) Uber [DATE] 12:06 PM EDT Not Assigned Driver Uber [D…" at bounding box center [464, 271] width 265 height 125
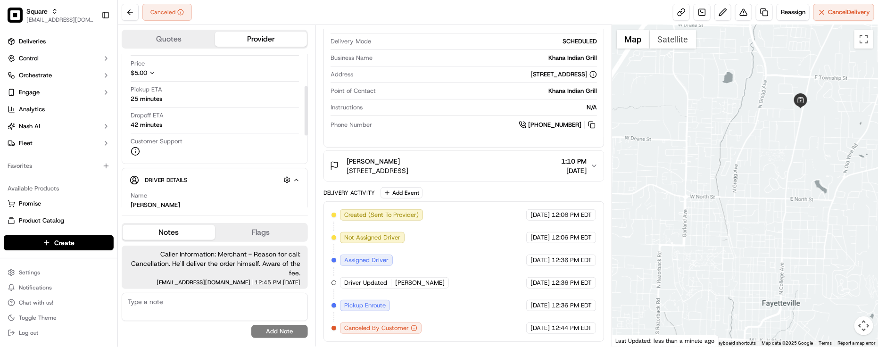
click at [212, 100] on div "Pickup ETA 25 minutes" at bounding box center [215, 94] width 168 height 18
click at [251, 317] on textarea at bounding box center [215, 307] width 186 height 28
click at [276, 270] on span "Caller Information: Merchant - Reason for call: Cancellation. He'll deliver the…" at bounding box center [214, 264] width 171 height 28
click at [277, 272] on span "Caller Information: Merchant - Reason for call: Cancellation. He'll deliver the…" at bounding box center [214, 264] width 171 height 28
click at [280, 273] on span "Caller Information: Merchant - Reason for call: Cancellation. He'll deliver the…" at bounding box center [214, 264] width 171 height 28
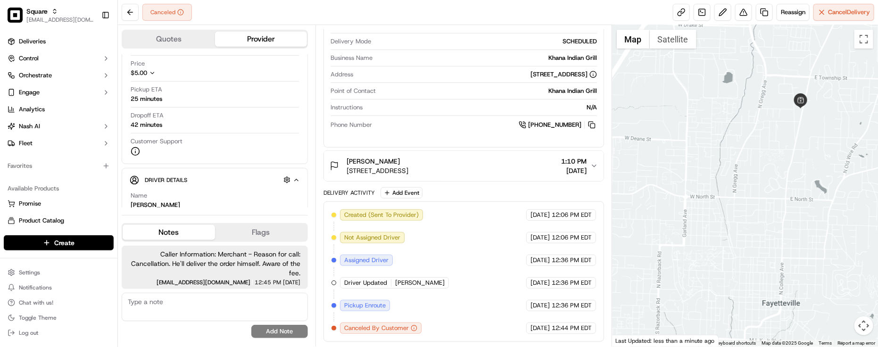
click at [428, 258] on div "Created (Sent To Provider) Uber 09/19/2025 12:06 PM EDT Not Assigned Driver Ube…" at bounding box center [464, 271] width 265 height 125
drag, startPoint x: 461, startPoint y: 236, endPoint x: 382, endPoint y: 199, distance: 87.6
click at [459, 237] on div "Created (Sent To Provider) Uber 09/19/2025 12:06 PM EDT Not Assigned Driver Ube…" at bounding box center [464, 271] width 265 height 125
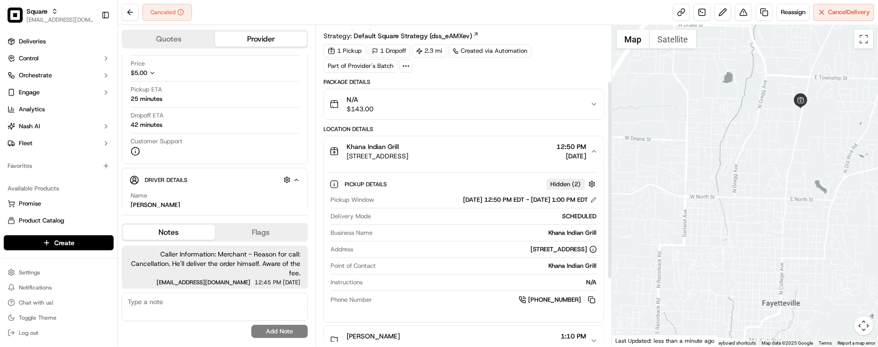
scroll to position [0, 0]
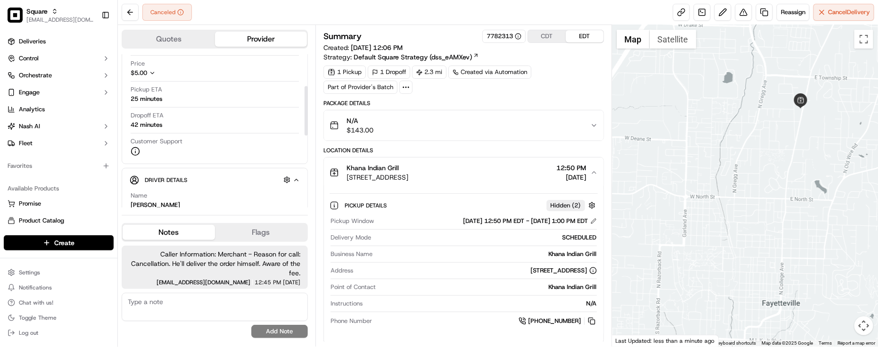
click at [190, 130] on div "Dropoff ETA 42 minutes" at bounding box center [215, 122] width 168 height 22
drag, startPoint x: 471, startPoint y: 257, endPoint x: 606, endPoint y: 290, distance: 139.3
click at [474, 258] on div "Khana Indian Grill" at bounding box center [486, 254] width 221 height 8
click at [189, 131] on div "Dropoff ETA 42 minutes" at bounding box center [215, 122] width 168 height 22
click at [222, 6] on div "Canceled Reassign Cancel Delivery" at bounding box center [498, 12] width 760 height 25
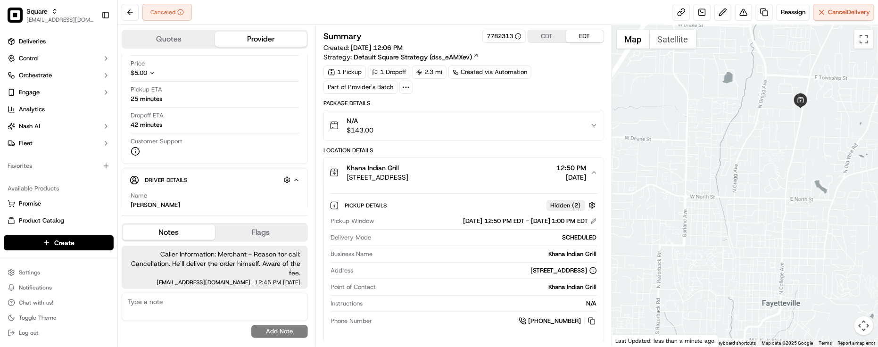
click at [222, 6] on div "Canceled Reassign Cancel Delivery" at bounding box center [498, 12] width 760 height 25
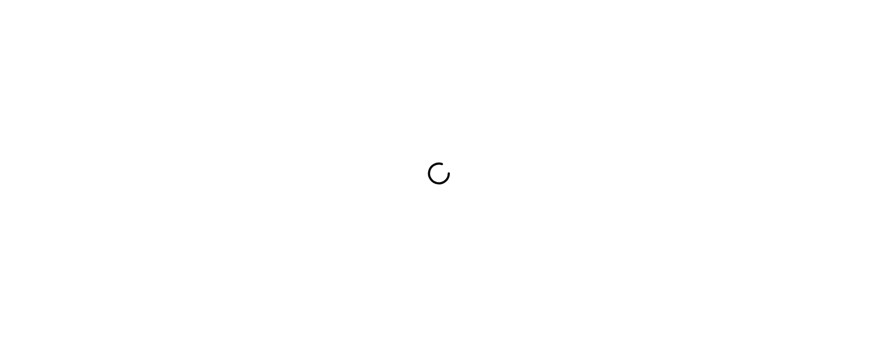
click at [242, 80] on div at bounding box center [439, 173] width 878 height 347
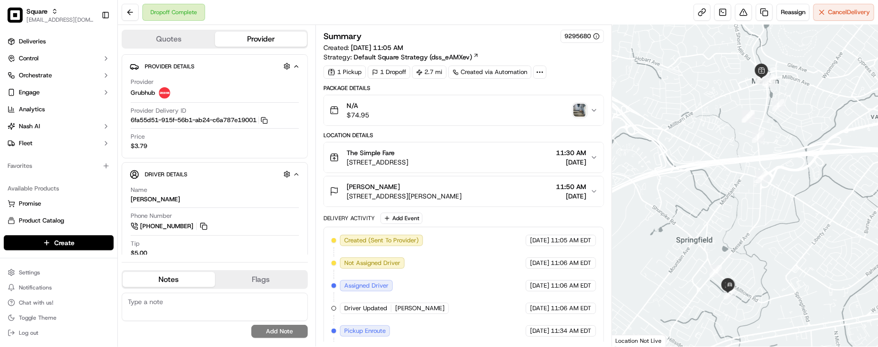
click at [557, 192] on span "11:50 AM" at bounding box center [572, 186] width 30 height 9
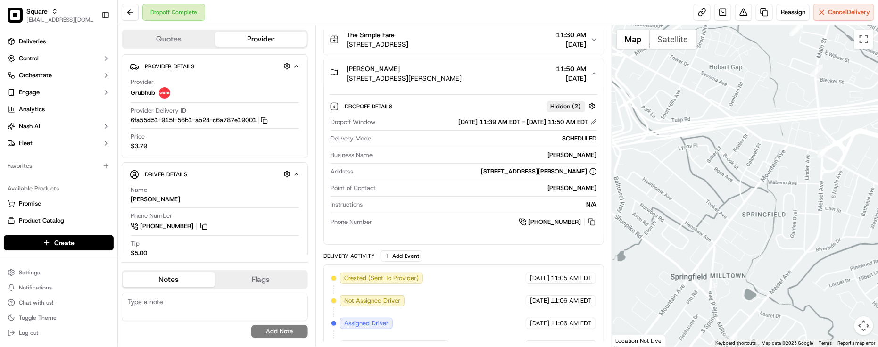
drag, startPoint x: 739, startPoint y: 246, endPoint x: 767, endPoint y: 97, distance: 152.2
click at [767, 97] on div at bounding box center [745, 186] width 266 height 322
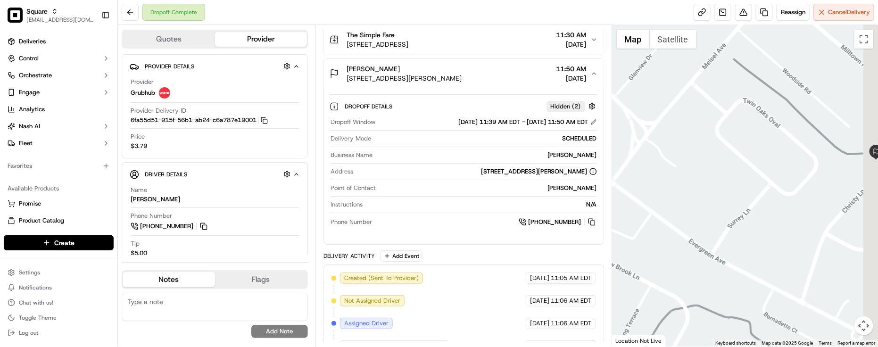
drag, startPoint x: 733, startPoint y: 192, endPoint x: 713, endPoint y: 177, distance: 24.5
click at [717, 180] on div at bounding box center [745, 186] width 266 height 322
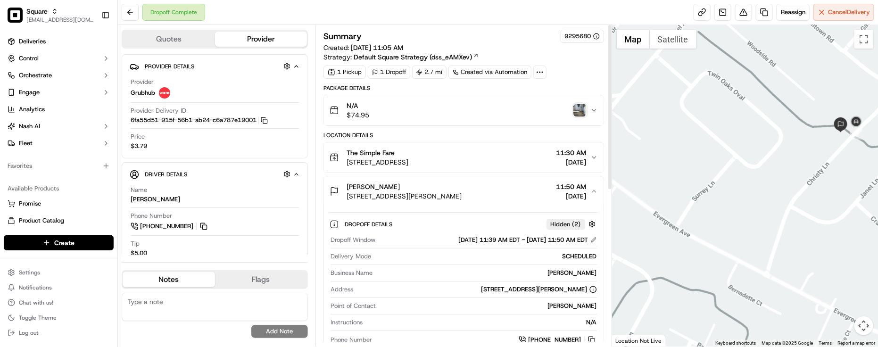
click at [582, 113] on img "button" at bounding box center [580, 110] width 13 height 13
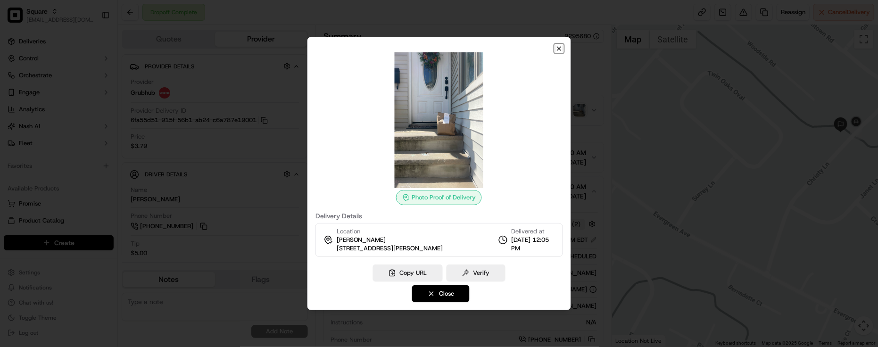
click at [559, 46] on icon "button" at bounding box center [559, 49] width 8 height 8
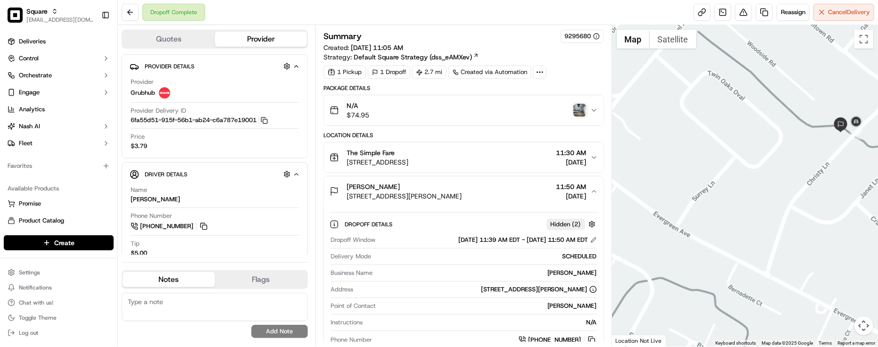
drag, startPoint x: 733, startPoint y: 210, endPoint x: 718, endPoint y: 215, distance: 14.8
click at [718, 215] on div at bounding box center [745, 186] width 266 height 322
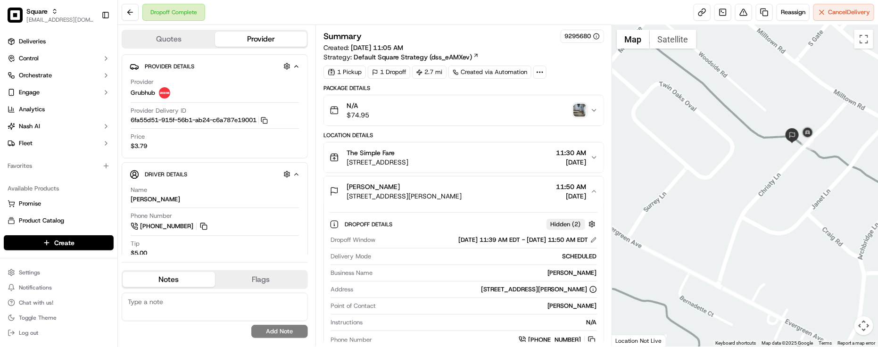
drag, startPoint x: 806, startPoint y: 151, endPoint x: 788, endPoint y: 195, distance: 47.0
click at [788, 195] on div at bounding box center [745, 186] width 266 height 322
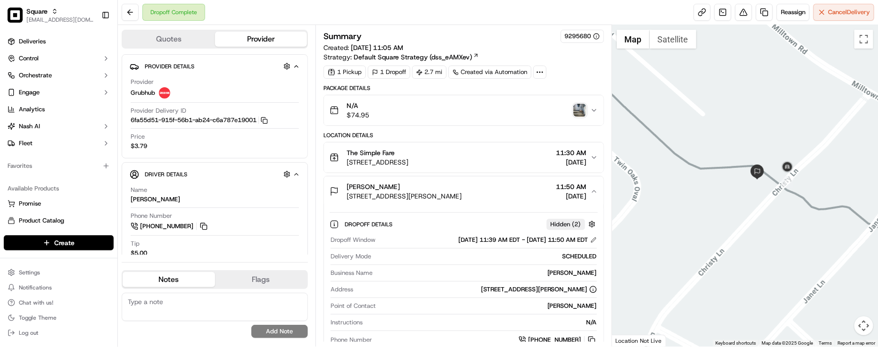
drag, startPoint x: 350, startPoint y: 195, endPoint x: 482, endPoint y: 199, distance: 132.1
click at [482, 199] on div "Patty Morano 45 Christy Ln, Springfield, NJ 07081, USA 11:50 AM 09/19/2025" at bounding box center [460, 191] width 261 height 19
copy span "45 Christy Ln, Springfield, NJ 07081, USA"
click at [298, 12] on div "Dropoff Complete Reassign Cancel Delivery" at bounding box center [498, 12] width 760 height 25
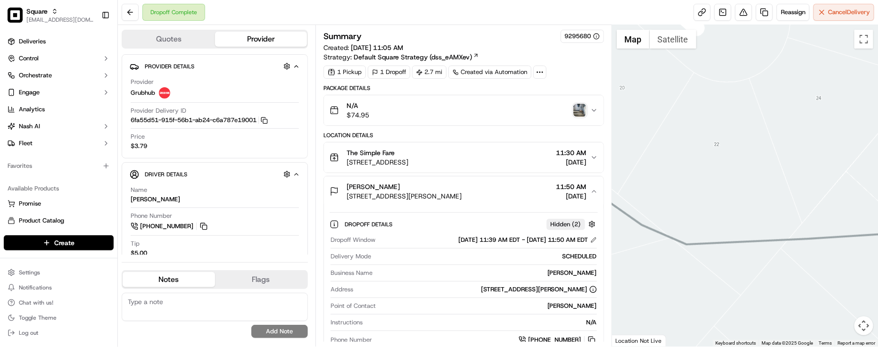
drag, startPoint x: 782, startPoint y: 163, endPoint x: 717, endPoint y: 50, distance: 130.1
click at [717, 50] on div at bounding box center [745, 186] width 266 height 322
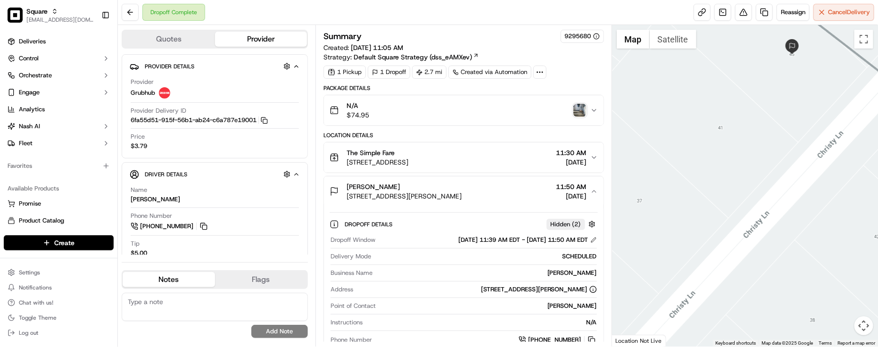
drag, startPoint x: 791, startPoint y: 189, endPoint x: 769, endPoint y: 229, distance: 46.0
click at [769, 229] on div at bounding box center [745, 186] width 266 height 322
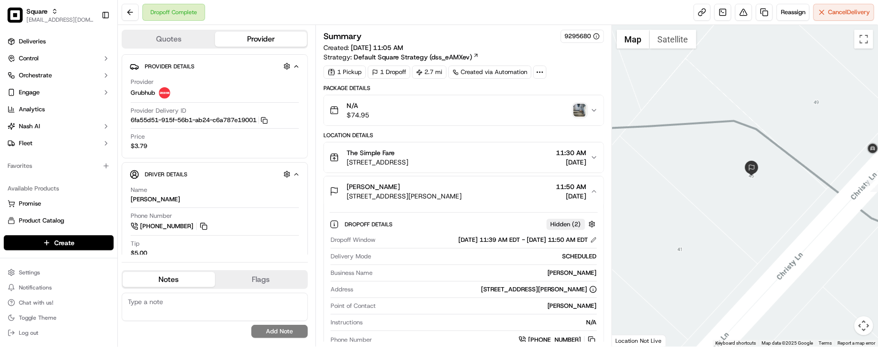
drag, startPoint x: 758, startPoint y: 138, endPoint x: 735, endPoint y: 128, distance: 24.7
click at [735, 128] on div at bounding box center [745, 186] width 266 height 322
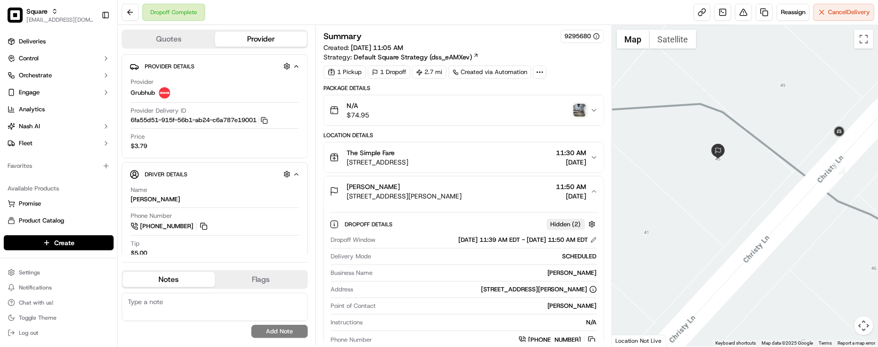
drag, startPoint x: 732, startPoint y: 166, endPoint x: 715, endPoint y: 140, distance: 31.4
click at [715, 140] on div at bounding box center [745, 186] width 266 height 322
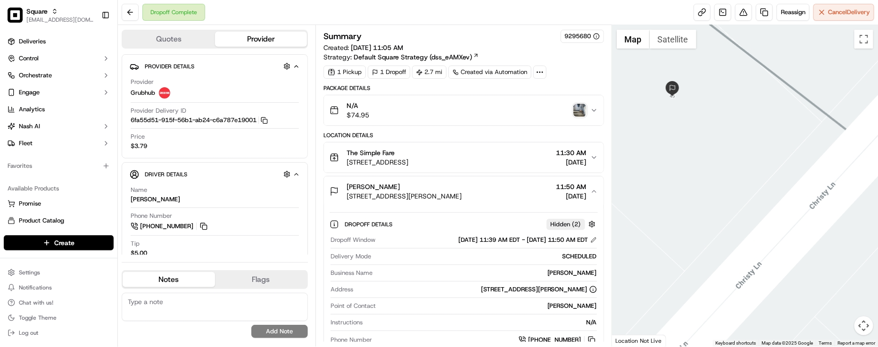
drag, startPoint x: 723, startPoint y: 149, endPoint x: 732, endPoint y: 169, distance: 22.2
click at [732, 169] on div at bounding box center [745, 186] width 266 height 322
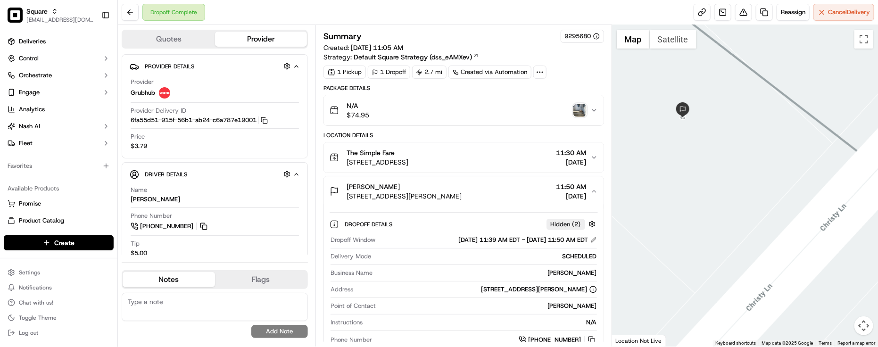
click at [581, 110] on img "button" at bounding box center [580, 110] width 13 height 13
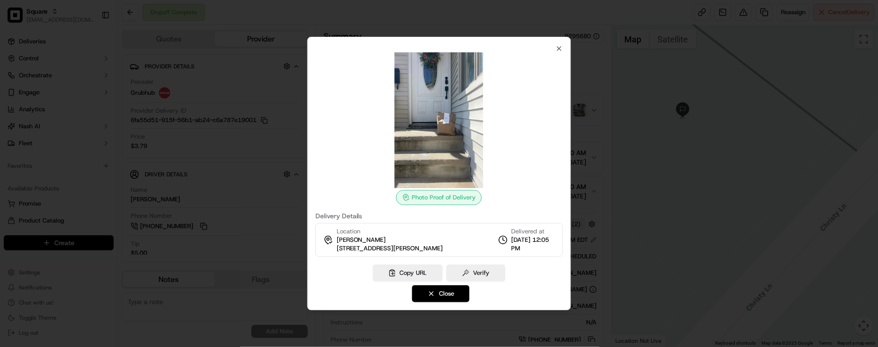
click at [550, 189] on div "Photo Proof of Delivery" at bounding box center [440, 128] width 248 height 153
click at [513, 205] on div "Photo Proof of Delivery" at bounding box center [440, 128] width 248 height 153
click at [562, 48] on icon "button" at bounding box center [559, 49] width 8 height 8
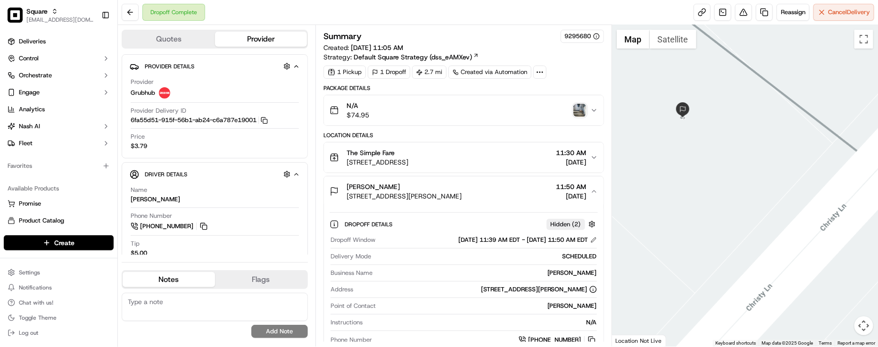
click at [536, 139] on div "Location Details" at bounding box center [464, 136] width 281 height 8
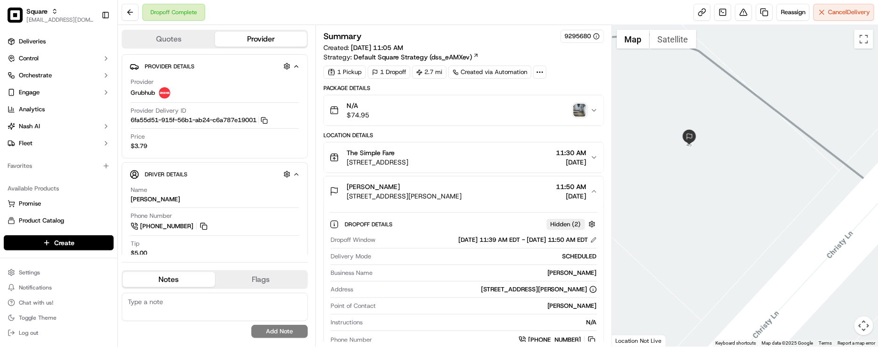
click at [737, 246] on div at bounding box center [745, 186] width 266 height 322
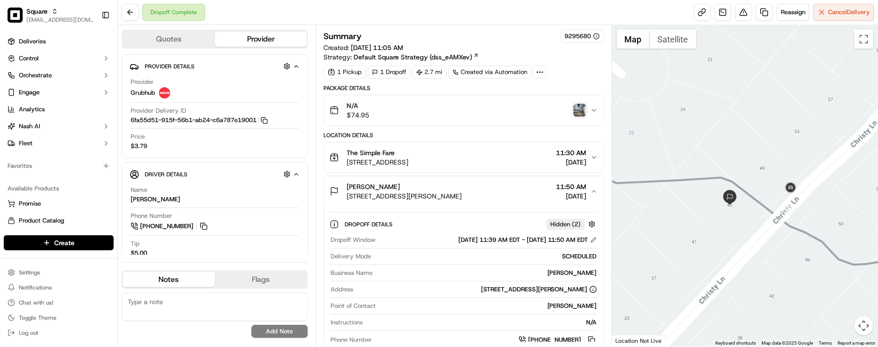
click at [591, 77] on div "1 Pickup 1 Dropoff 2.7 mi Created via Automation" at bounding box center [464, 72] width 281 height 13
click at [452, 31] on div "Summary 9295680" at bounding box center [464, 36] width 281 height 13
click at [450, 185] on div "Patty Morano" at bounding box center [404, 186] width 115 height 9
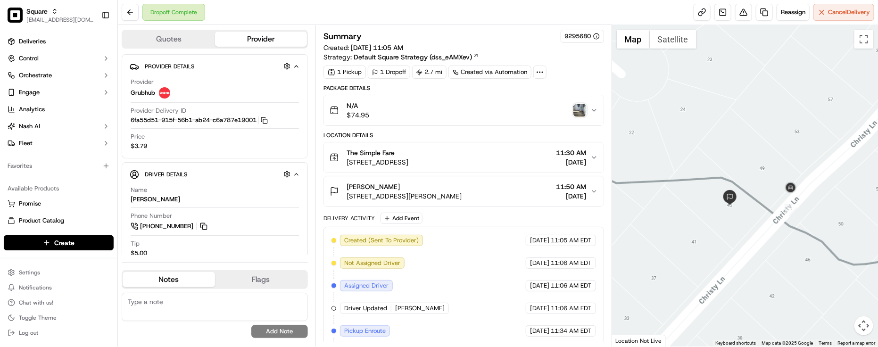
click at [516, 189] on div "Patty Morano 45 Christy Ln, Springfield, NJ 07081, USA 11:50 AM 09/19/2025" at bounding box center [460, 191] width 261 height 19
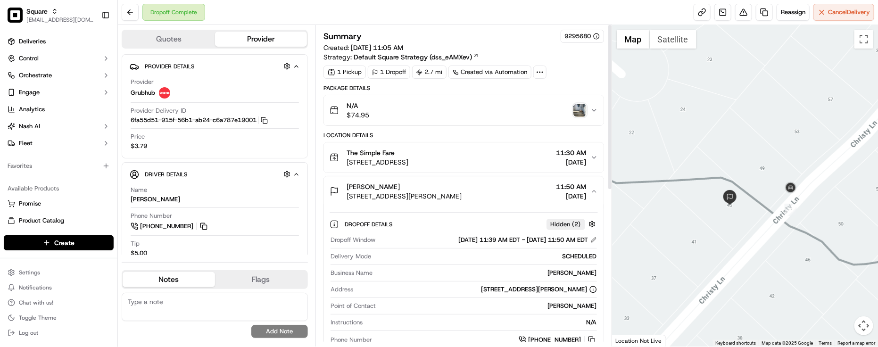
click at [440, 203] on button "Patty Morano 45 Christy Ln, Springfield, NJ 07081, USA 11:50 AM 09/19/2025" at bounding box center [464, 191] width 280 height 30
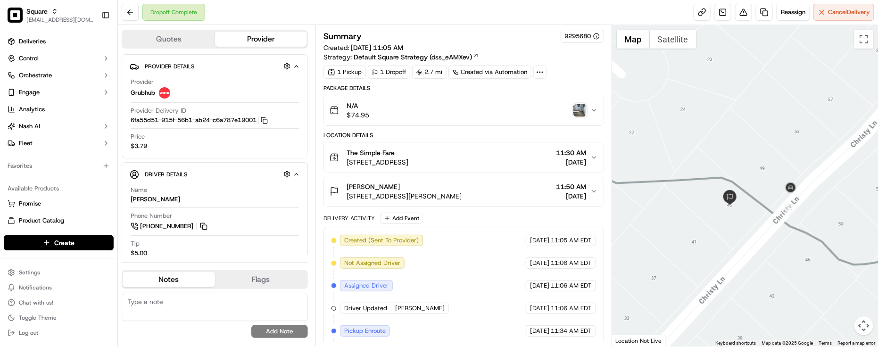
click at [385, 138] on div "Location Details" at bounding box center [464, 136] width 281 height 8
click at [244, 150] on div "Price $3.79" at bounding box center [215, 142] width 168 height 18
click at [527, 29] on div "Summary 9295680 Created: 09/19/2025 11:05 AM Strategy: Default Square Strategy …" at bounding box center [464, 186] width 297 height 322
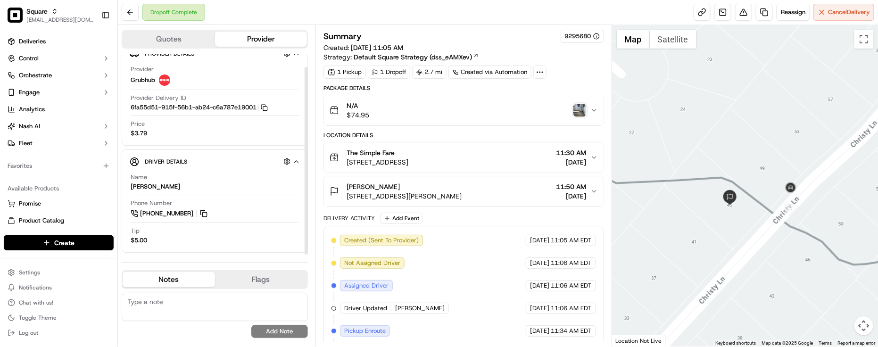
click at [201, 138] on div "Provider Grubhub Provider Delivery ID 6fa55d51-915f-56b1-ab24-c6a787e19001 Copy…" at bounding box center [215, 101] width 170 height 80
click at [530, 240] on span "[DATE]" at bounding box center [539, 240] width 19 height 8
click at [472, 155] on div "The Simple Fare 35 Main St, Millburn, NJ 07041, USA 11:30 AM 09/19/2025" at bounding box center [460, 157] width 261 height 19
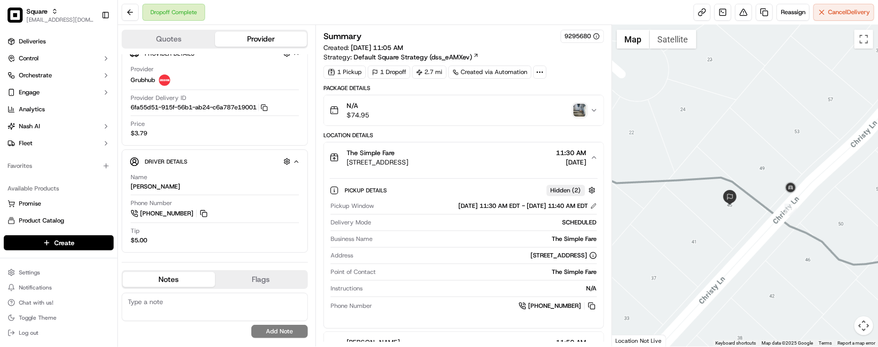
click at [472, 155] on div "The Simple Fare 35 Main St, Millburn, NJ 07041, USA 11:30 AM 09/19/2025" at bounding box center [460, 157] width 261 height 19
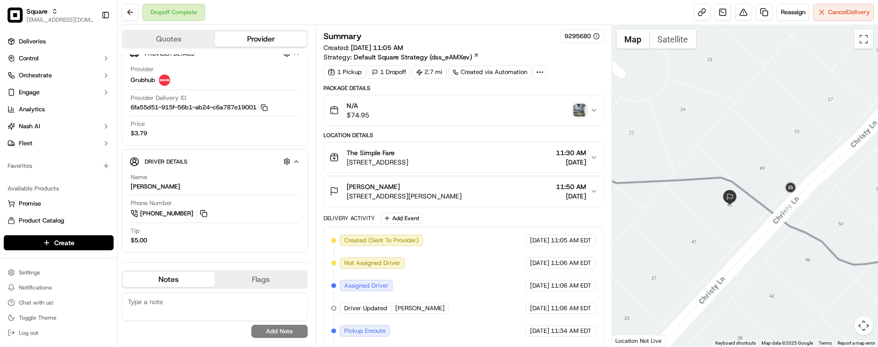
click at [483, 215] on div "Delivery Activity Add Event" at bounding box center [464, 218] width 281 height 11
click at [461, 19] on div "Dropoff Complete Reassign Cancel Delivery" at bounding box center [498, 12] width 760 height 25
click at [199, 71] on div "Provider Grubhub" at bounding box center [215, 75] width 168 height 21
click at [461, 25] on div "Summary 9295680 Created: 09/19/2025 11:05 AM Strategy: Default Square Strategy …" at bounding box center [464, 186] width 297 height 322
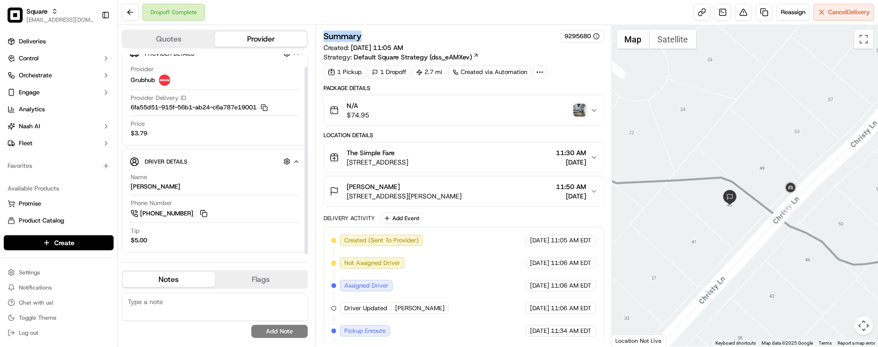
click at [461, 25] on div "Summary 9295680 Created: 09/19/2025 11:05 AM Strategy: Default Square Strategy …" at bounding box center [464, 186] width 297 height 322
click at [441, 185] on div "Patty Morano" at bounding box center [404, 186] width 115 height 9
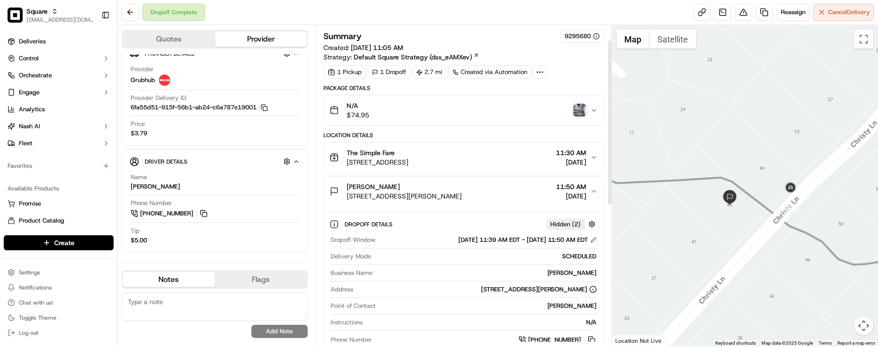
scroll to position [59, 0]
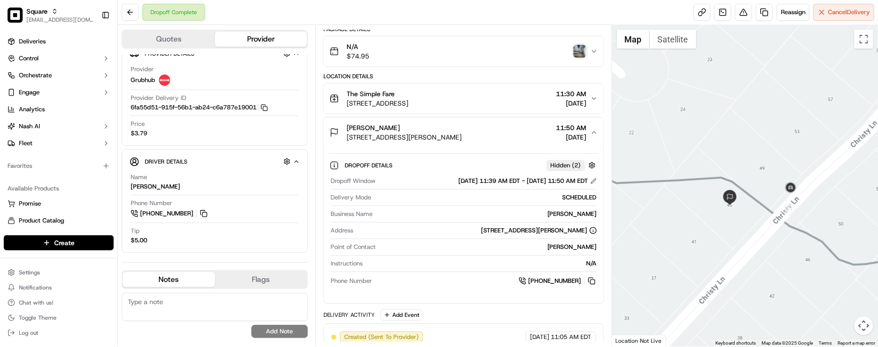
click at [461, 270] on div "Instructions N/A" at bounding box center [464, 265] width 267 height 13
click at [468, 258] on div "Dropoff Window 09/19/2025 11:39 AM EDT - 09/19/2025 11:50 AM EDT Delivery Mode …" at bounding box center [464, 231] width 268 height 117
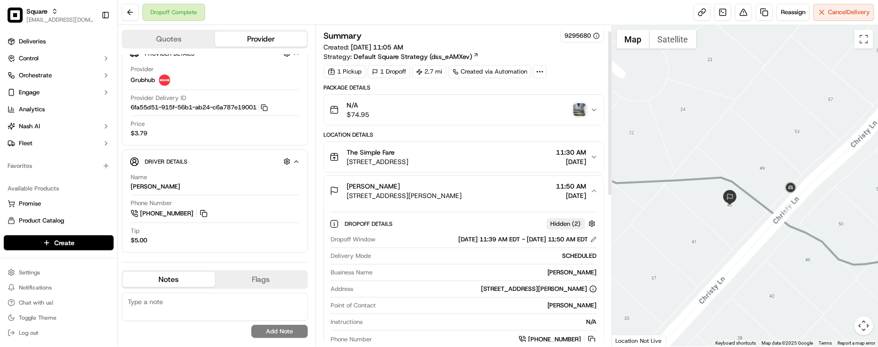
scroll to position [0, 0]
click at [411, 196] on span "45 Christy Ln, Springfield, NJ 07081, USA" at bounding box center [404, 196] width 115 height 9
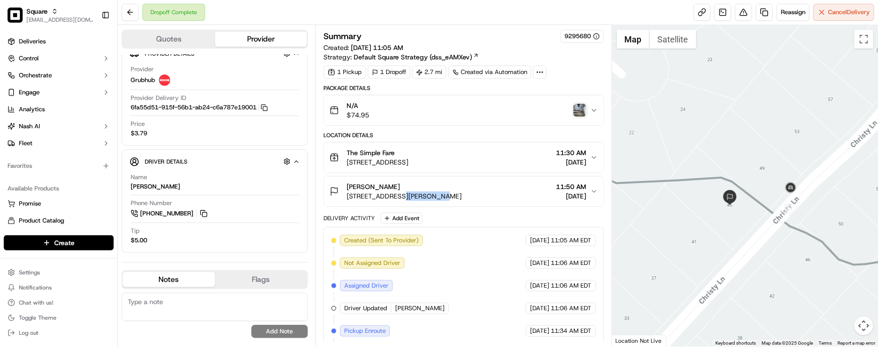
click at [411, 196] on span "45 Christy Ln, Springfield, NJ 07081, USA" at bounding box center [404, 196] width 115 height 9
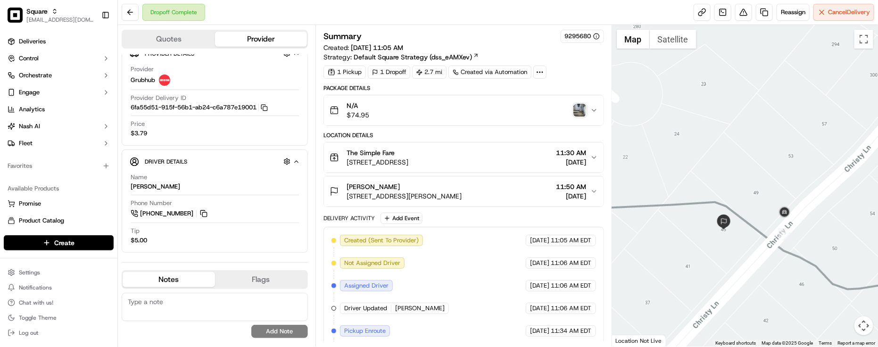
drag, startPoint x: 708, startPoint y: 249, endPoint x: 706, endPoint y: 273, distance: 23.7
click at [702, 274] on div at bounding box center [745, 186] width 266 height 322
click at [147, 191] on div "Samuel" at bounding box center [156, 187] width 50 height 8
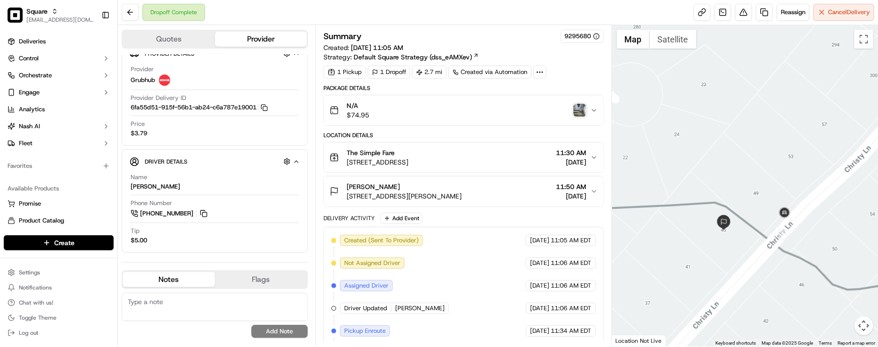
click at [447, 20] on div "Dropoff Complete Reassign Cancel Delivery" at bounding box center [498, 12] width 760 height 25
click at [203, 85] on div "Provider Grubhub" at bounding box center [215, 75] width 168 height 21
click at [506, 35] on div "Summary 9295680" at bounding box center [464, 36] width 281 height 13
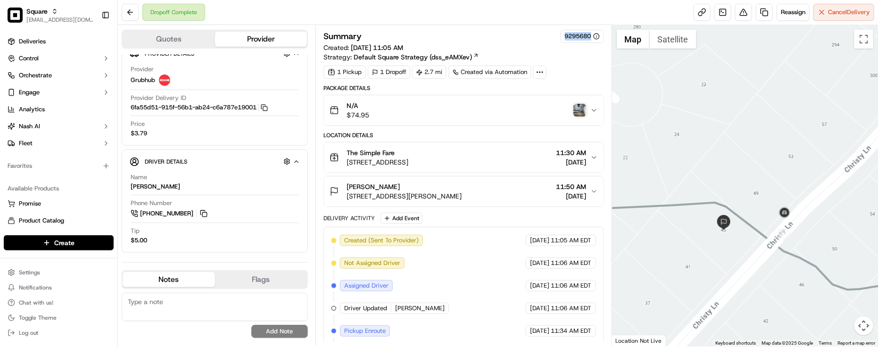
click at [506, 35] on div "Summary 9295680" at bounding box center [464, 36] width 281 height 13
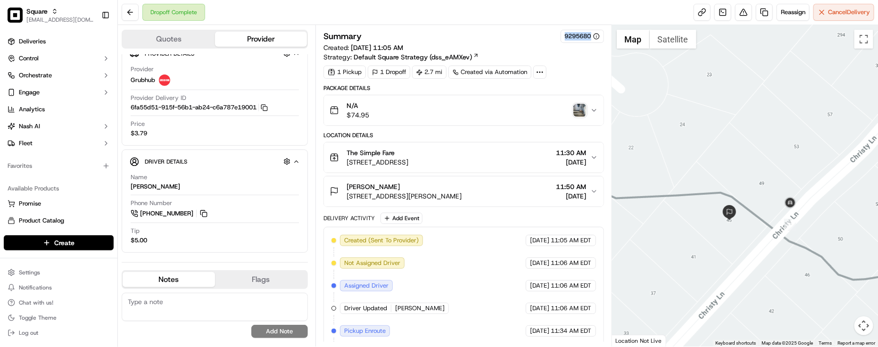
drag, startPoint x: 753, startPoint y: 216, endPoint x: 760, endPoint y: 205, distance: 12.8
click at [760, 205] on div at bounding box center [745, 186] width 266 height 322
click at [237, 68] on div "Provider Grubhub" at bounding box center [215, 75] width 168 height 21
click at [450, 135] on div "Location Details" at bounding box center [464, 136] width 281 height 8
click at [225, 17] on div "Dropoff Complete Reassign Cancel Delivery" at bounding box center [498, 12] width 760 height 25
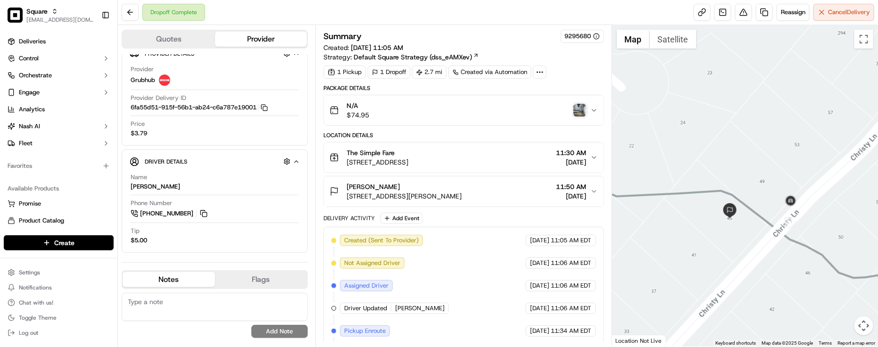
click at [225, 17] on div "Dropoff Complete Reassign Cancel Delivery" at bounding box center [498, 12] width 760 height 25
click at [231, 236] on div "Tip $5.00" at bounding box center [215, 236] width 168 height 18
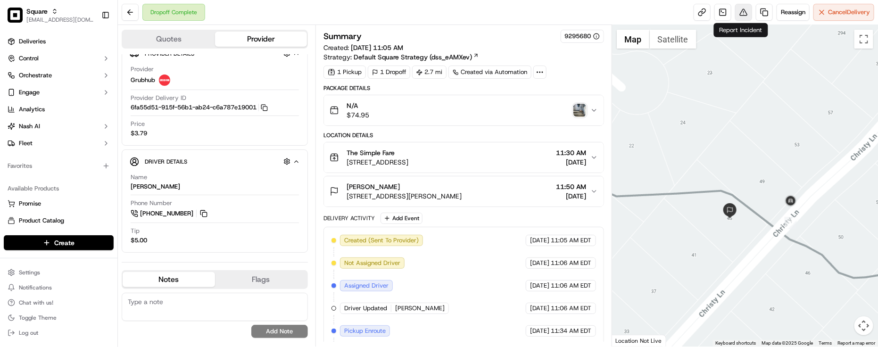
click at [746, 9] on button at bounding box center [743, 12] width 17 height 17
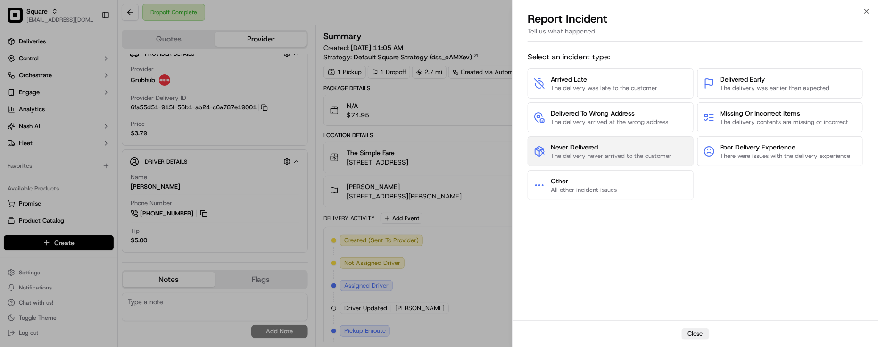
click at [665, 154] on span "The delivery never arrived to the customer" at bounding box center [611, 156] width 121 height 8
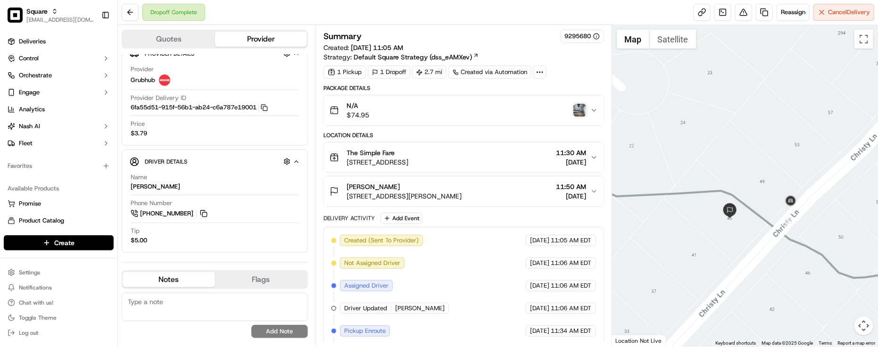
click at [227, 2] on div "Dropoff Complete Reassign Cancel Delivery" at bounding box center [498, 12] width 760 height 25
click at [213, 199] on div "Phone Number +1 845 689 6496" at bounding box center [215, 209] width 168 height 20
click at [737, 11] on button at bounding box center [743, 12] width 17 height 17
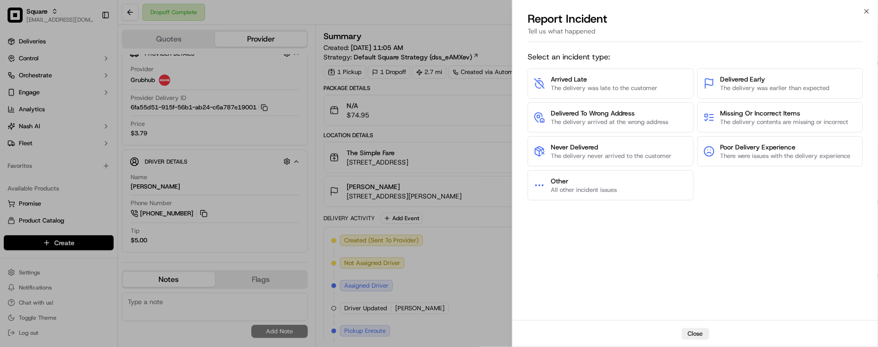
drag, startPoint x: 183, startPoint y: 181, endPoint x: 218, endPoint y: 179, distance: 35.4
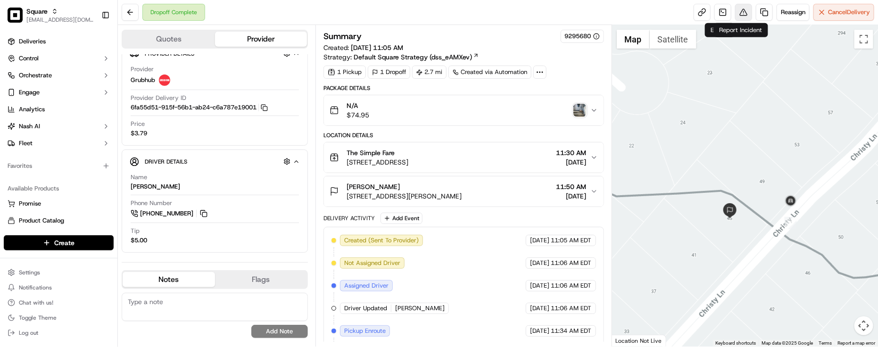
click at [739, 15] on button at bounding box center [743, 12] width 17 height 17
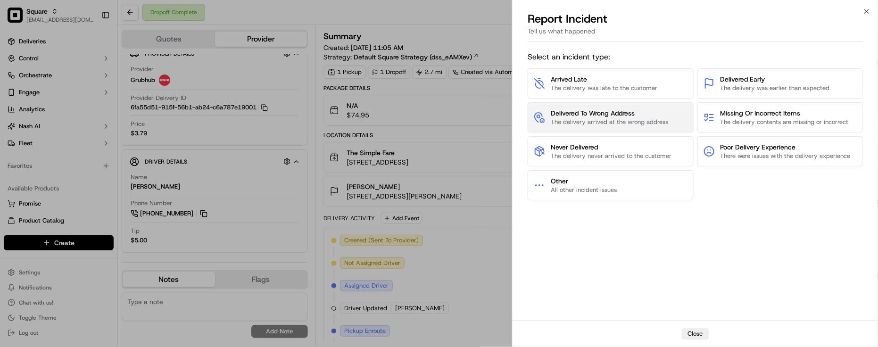
click at [669, 128] on button "Delivered To Wrong Address The delivery arrived at the wrong address" at bounding box center [611, 117] width 166 height 30
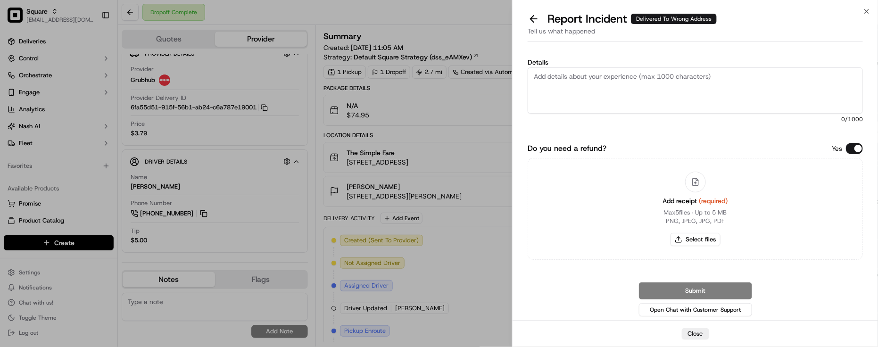
click at [849, 145] on button "Do you need a refund?" at bounding box center [854, 148] width 17 height 11
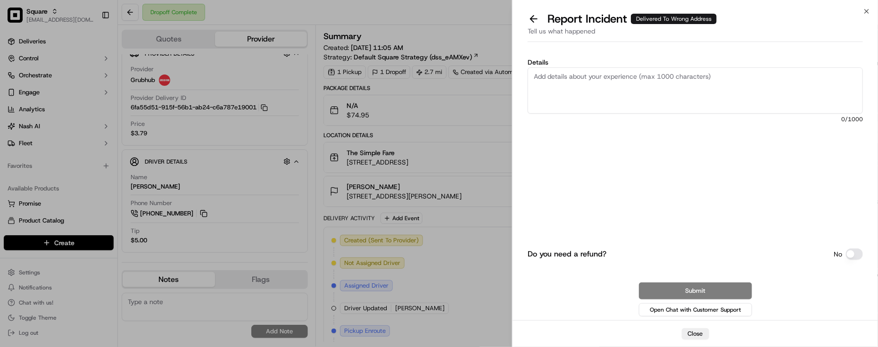
click at [745, 88] on textarea "Details" at bounding box center [695, 90] width 335 height 46
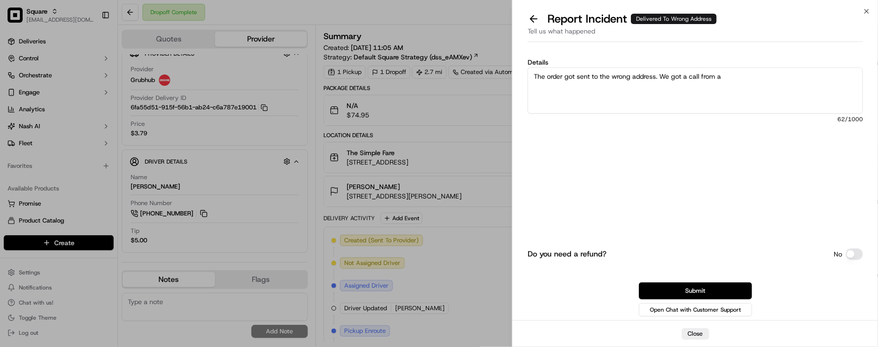
click at [603, 205] on div "Do you need a refund? No Submit Open Chat with Customer Support" at bounding box center [695, 245] width 335 height 146
click at [793, 85] on textarea "The order got sent to the wrong address. We got a call from a" at bounding box center [695, 90] width 335 height 46
paste textarea "Cardinal Nursery & Garden Center"
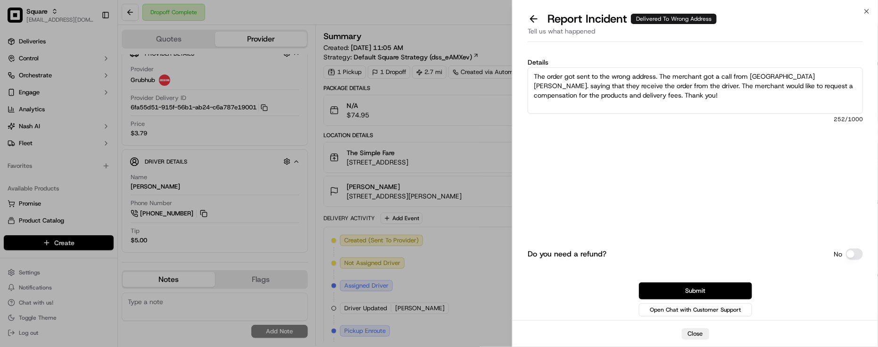
type textarea "The order got sent to the wrong address. The merchant got a call from Cardinal …"
click at [673, 284] on button "Submit" at bounding box center [695, 291] width 113 height 17
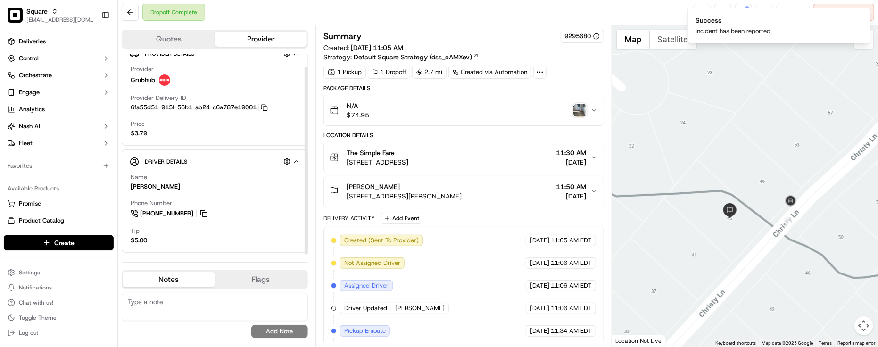
click at [196, 304] on textarea at bounding box center [215, 307] width 186 height 28
paste textarea "Caller Information: Merchant -"
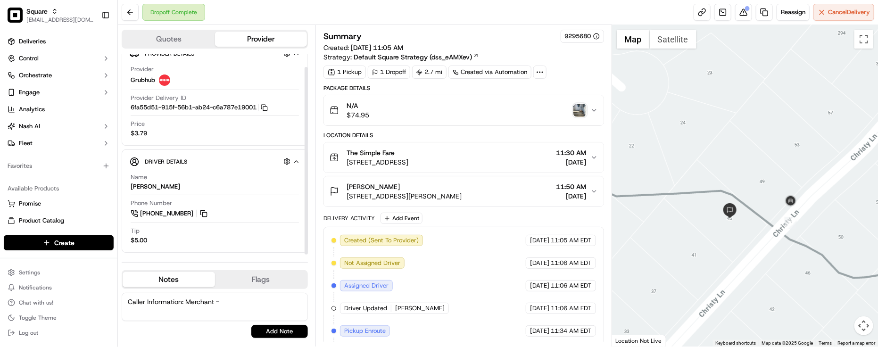
click at [246, 305] on textarea "Caller Information: Merchant -" at bounding box center [215, 307] width 186 height 28
paste textarea "Reason for call: Cancellation"
click at [274, 303] on textarea "Caller Information: Merchant - Reason for call:" at bounding box center [215, 307] width 186 height 28
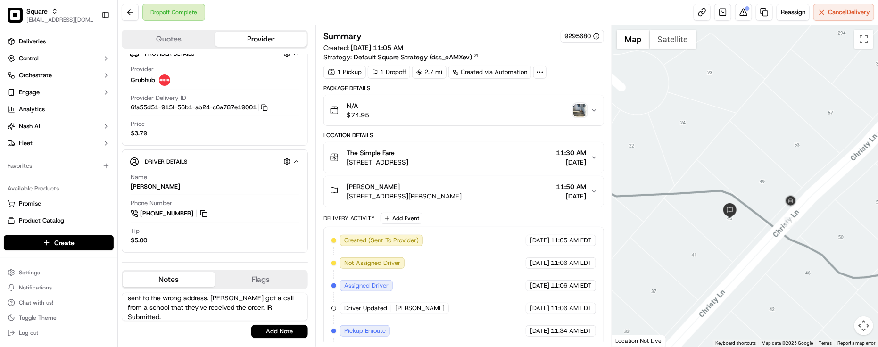
type textarea "Caller Information: Merchant - Reason for call: Order got sent to the wrong add…"
click at [289, 324] on div "Caller Information: Merchant - Reason for call: Order got sent to the wrong add…" at bounding box center [215, 315] width 186 height 45
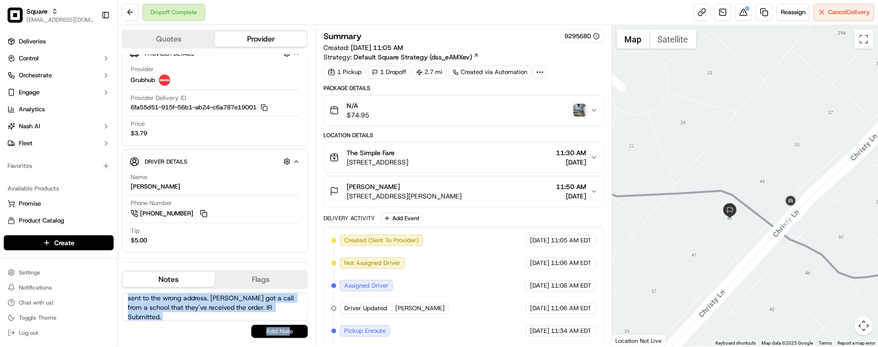
click at [289, 329] on button "Add Note" at bounding box center [279, 331] width 57 height 13
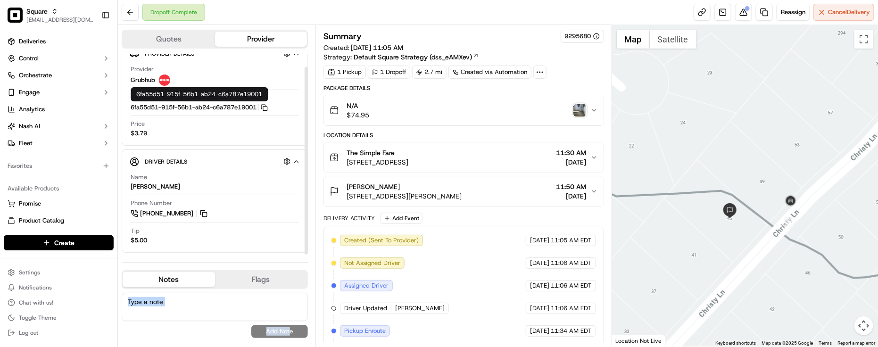
scroll to position [0, 0]
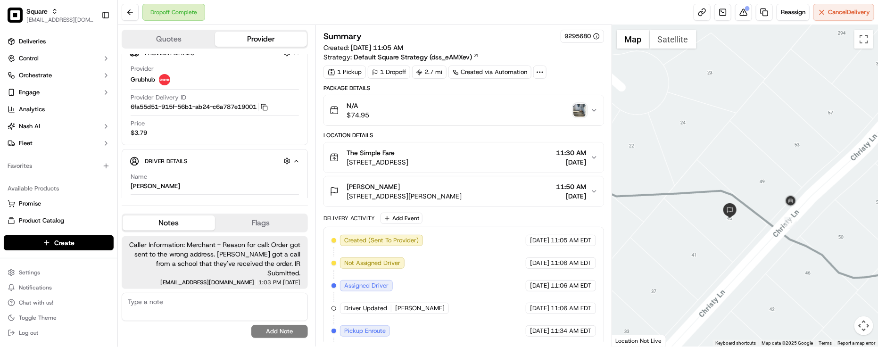
click at [218, 322] on div "No results found Add Note" at bounding box center [215, 315] width 186 height 45
click at [470, 224] on div "Delivery Activity Add Event" at bounding box center [464, 218] width 281 height 11
click at [211, 10] on div "Dropoff Complete Reassign Cancel Delivery" at bounding box center [498, 12] width 760 height 25
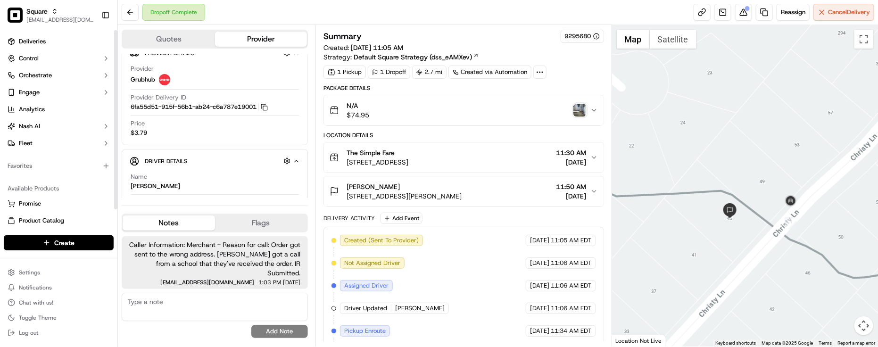
click at [310, 16] on div "Dropoff Complete Reassign Cancel Delivery" at bounding box center [498, 12] width 760 height 25
click at [505, 224] on div "Delivery Activity Add Event" at bounding box center [464, 218] width 281 height 11
click at [504, 197] on div "Patty Morano 45 Christy Ln, Springfield, NJ 07081, USA 11:50 AM 09/19/2025" at bounding box center [460, 191] width 261 height 19
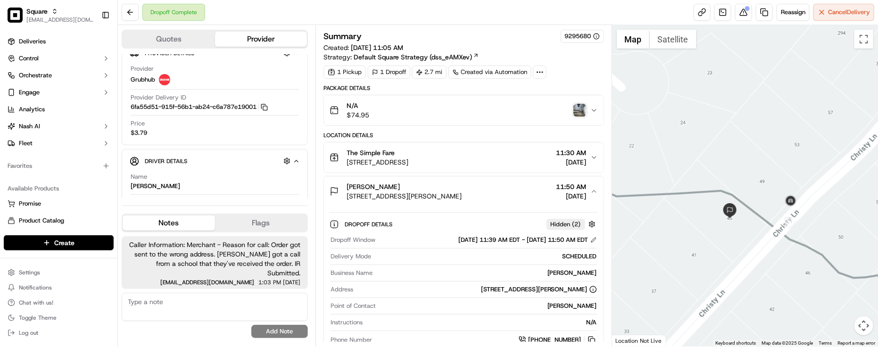
click at [508, 196] on div "Patty Morano 45 Christy Ln, Springfield, NJ 07081, USA 11:50 AM 09/19/2025" at bounding box center [460, 191] width 261 height 19
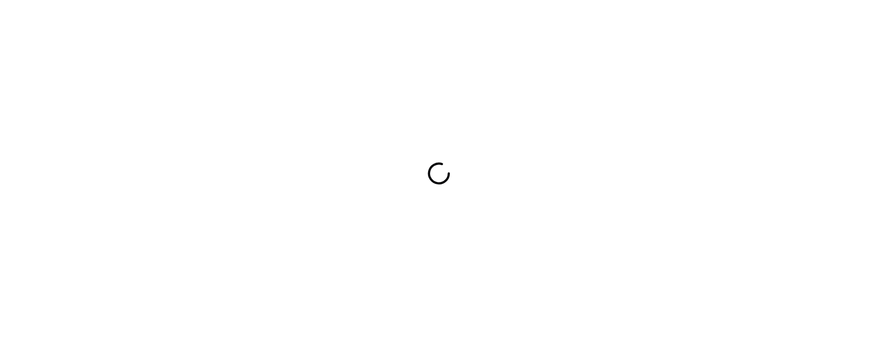
drag, startPoint x: 218, startPoint y: 144, endPoint x: 194, endPoint y: 111, distance: 40.6
click at [218, 144] on div at bounding box center [439, 173] width 878 height 347
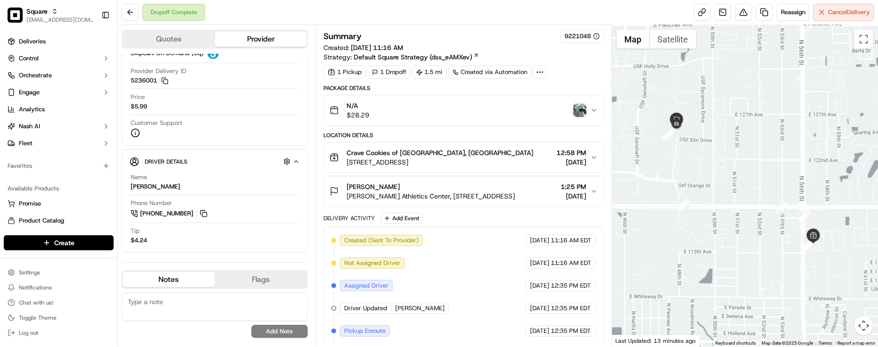
click at [583, 112] on img "button" at bounding box center [580, 110] width 13 height 13
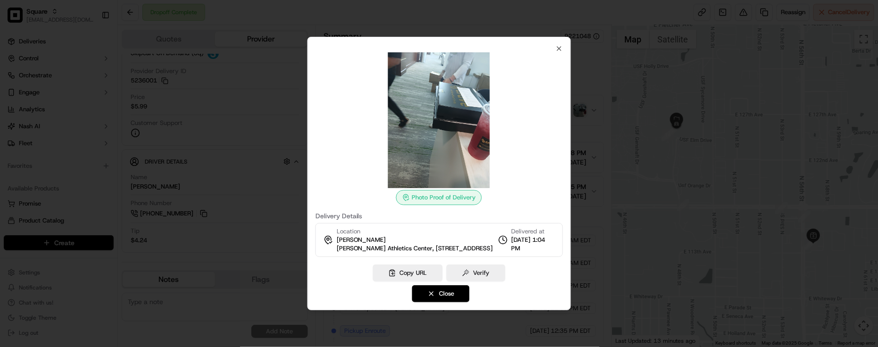
click at [583, 112] on div at bounding box center [439, 173] width 878 height 347
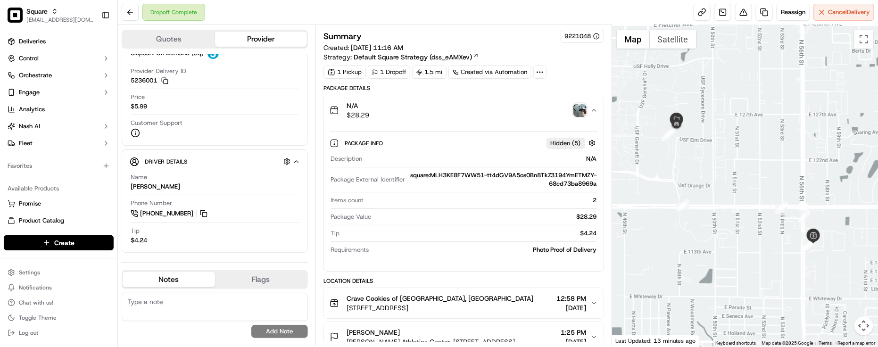
click at [577, 70] on div "1 Pickup 1 Dropoff 1.5 mi Created via Automation" at bounding box center [464, 72] width 281 height 13
click at [293, 24] on div "Dropoff Complete Reassign Cancel Delivery" at bounding box center [498, 12] width 760 height 25
click at [517, 109] on div "N/A $28.29" at bounding box center [460, 110] width 261 height 19
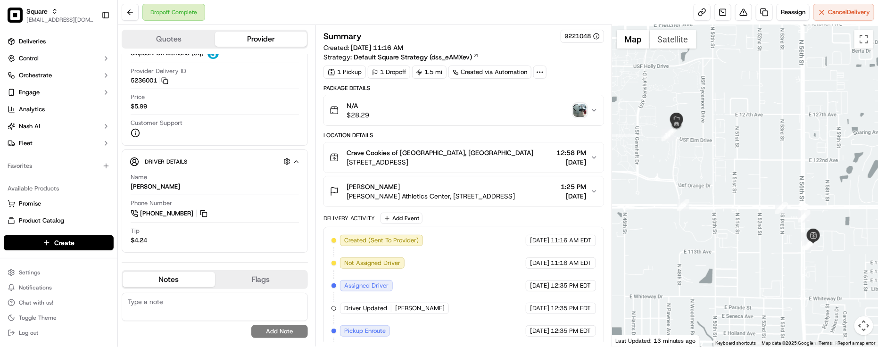
click at [517, 109] on div "N/A $28.29" at bounding box center [460, 110] width 261 height 19
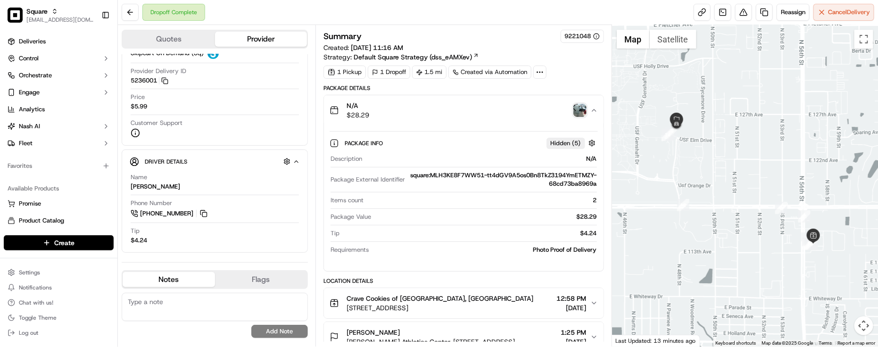
click at [524, 116] on div "N/A $28.29" at bounding box center [460, 110] width 261 height 19
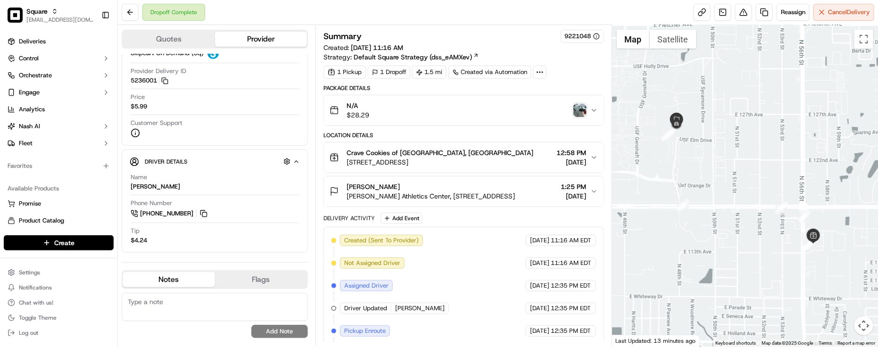
click at [434, 12] on div "Dropoff Complete Reassign Cancel Delivery" at bounding box center [498, 12] width 760 height 25
click at [458, 12] on div "Dropoff Complete Reassign Cancel Delivery" at bounding box center [498, 12] width 760 height 25
click at [500, 271] on div "Created (Sent To Provider) Skipcart On Demand (Sq) [DATE] 11:16 AM EDT Not Assi…" at bounding box center [464, 342] width 265 height 215
click at [508, 200] on span "[PERSON_NAME] Athletics Center, [STREET_ADDRESS]" at bounding box center [431, 196] width 168 height 9
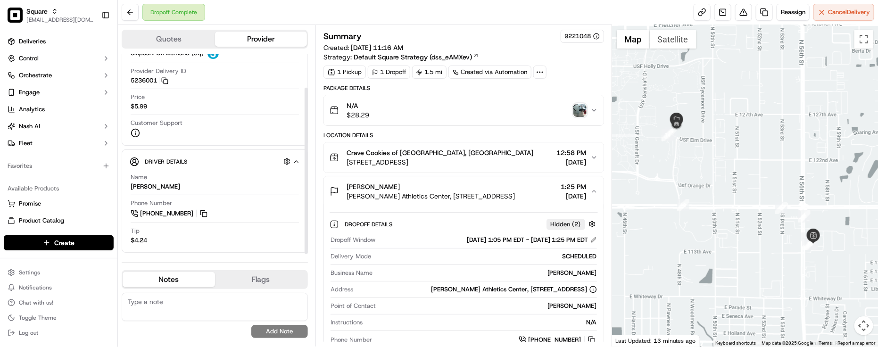
click at [463, 135] on div "Location Details" at bounding box center [464, 136] width 281 height 8
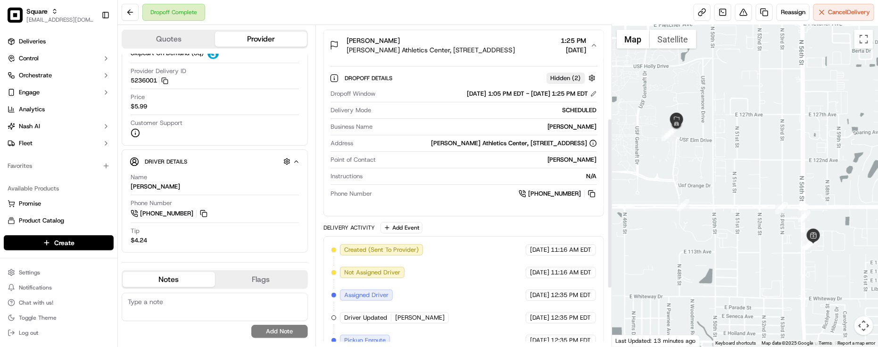
scroll to position [177, 0]
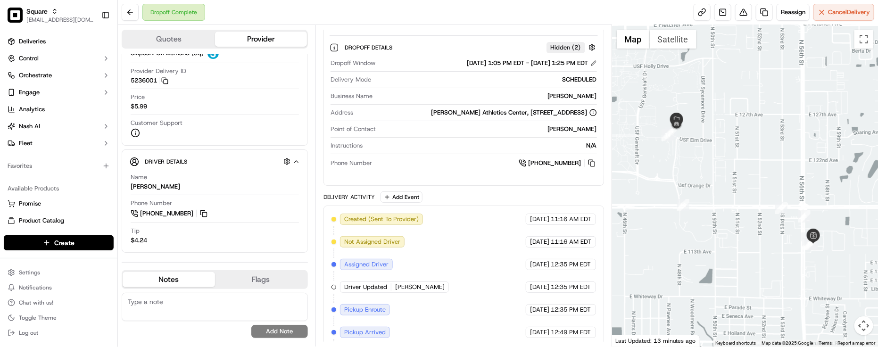
click at [494, 200] on div "Package Details N/A $28.29 Location Details Crave Cookies of [GEOGRAPHIC_DATA][…" at bounding box center [464, 172] width 281 height 529
click at [218, 251] on div "Driver Details Hidden ( 10 ) Name [PERSON_NAME] Phone Number [PHONE_NUMBER] Tip…" at bounding box center [215, 201] width 186 height 103
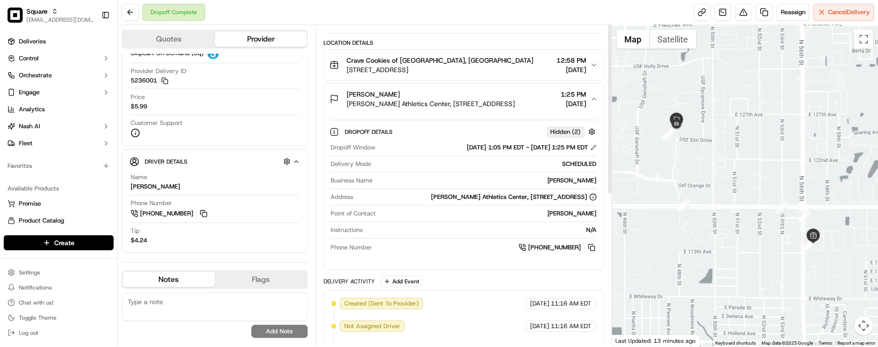
scroll to position [0, 0]
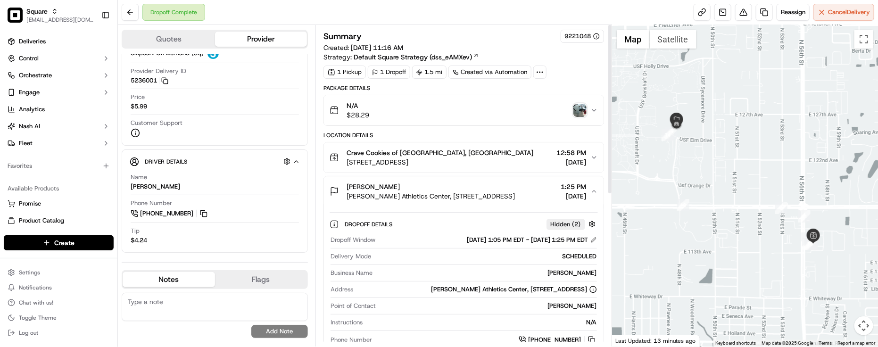
click at [453, 271] on div "[PERSON_NAME]" at bounding box center [486, 273] width 221 height 8
click at [429, 196] on span "[PERSON_NAME] Athletics Center, [STREET_ADDRESS]" at bounding box center [431, 196] width 168 height 9
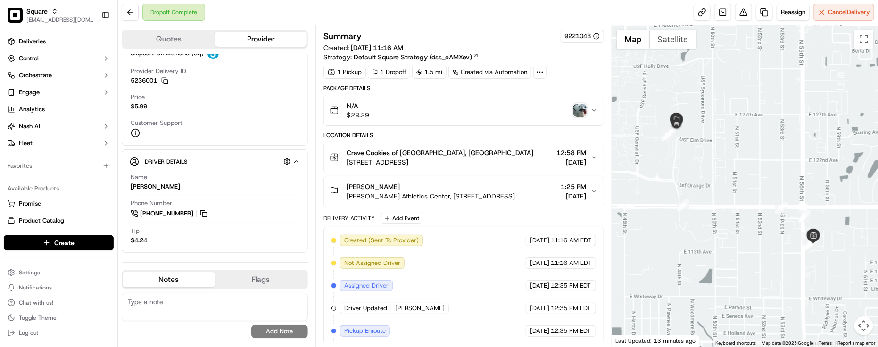
click at [429, 196] on span "[PERSON_NAME] Athletics Center, [STREET_ADDRESS]" at bounding box center [431, 196] width 168 height 9
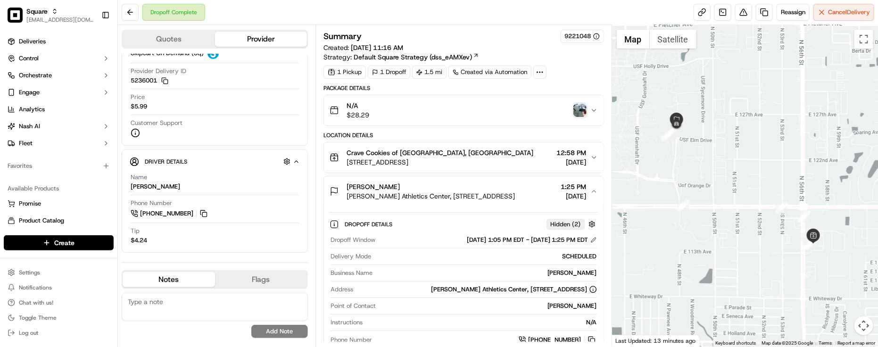
click at [429, 196] on span "[PERSON_NAME] Athletics Center, [STREET_ADDRESS]" at bounding box center [431, 196] width 168 height 9
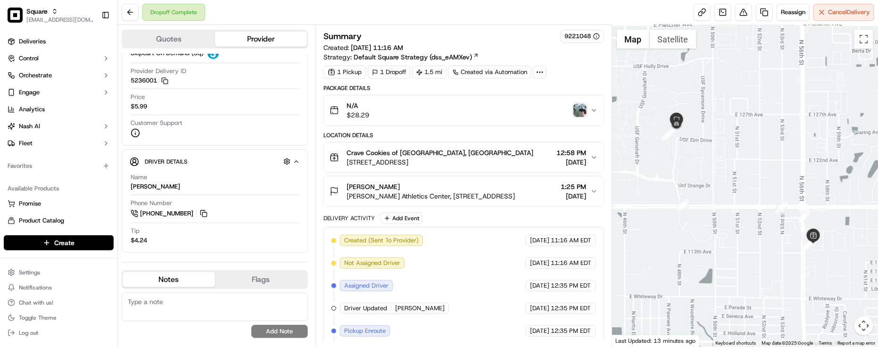
click at [429, 196] on span "[PERSON_NAME] Athletics Center, [STREET_ADDRESS]" at bounding box center [431, 196] width 168 height 9
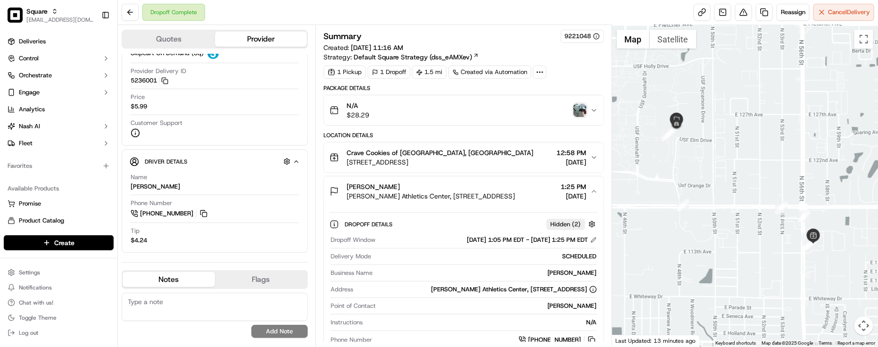
click at [429, 196] on span "[PERSON_NAME] Athletics Center, [STREET_ADDRESS]" at bounding box center [431, 196] width 168 height 9
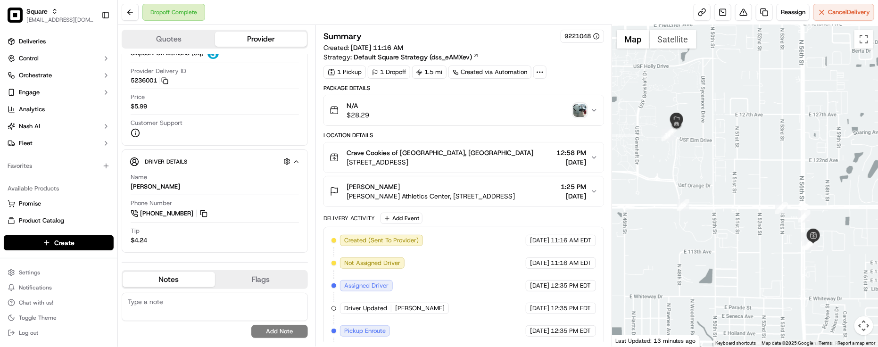
click at [429, 196] on span "[PERSON_NAME] Athletics Center, [STREET_ADDRESS]" at bounding box center [431, 196] width 168 height 9
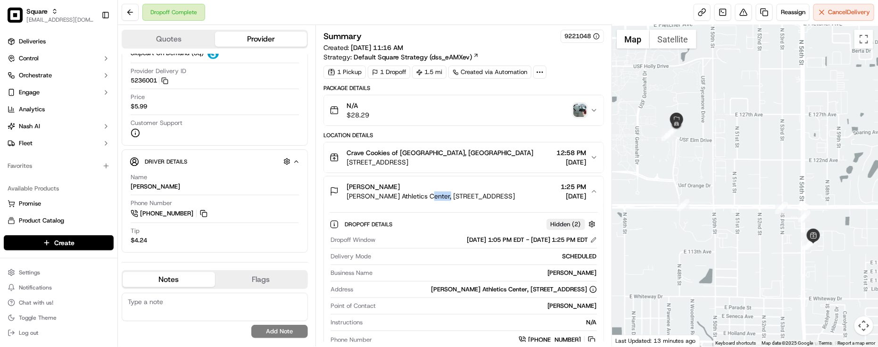
click at [429, 196] on span "[PERSON_NAME] Athletics Center, [STREET_ADDRESS]" at bounding box center [431, 196] width 168 height 9
click at [425, 196] on span "[PERSON_NAME] Athletics Center, [STREET_ADDRESS]" at bounding box center [431, 196] width 168 height 9
click at [477, 187] on div "[PERSON_NAME]" at bounding box center [431, 186] width 168 height 9
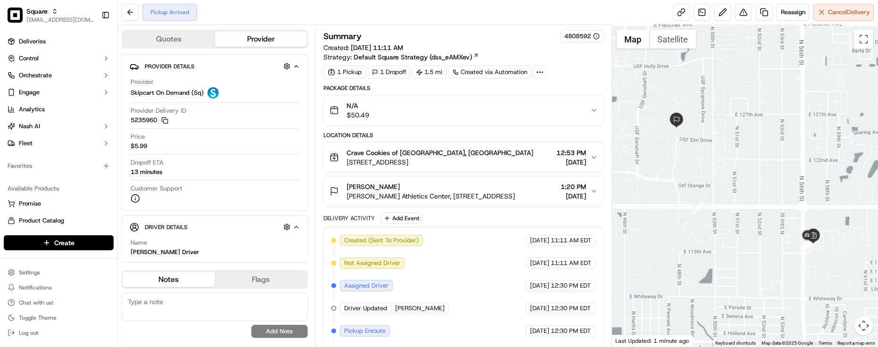
click at [746, 180] on div at bounding box center [745, 186] width 266 height 322
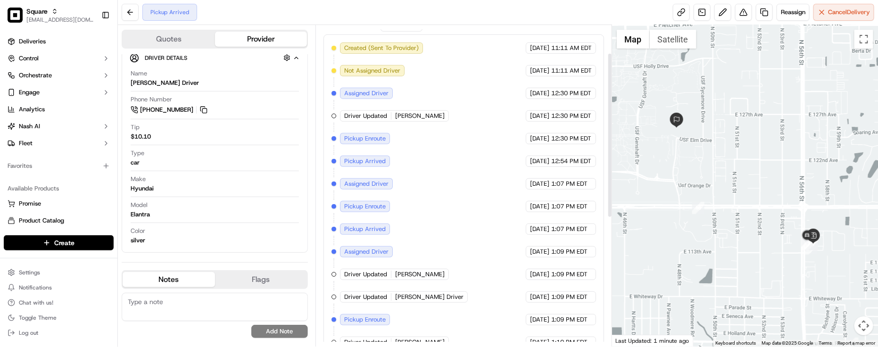
scroll to position [8, 0]
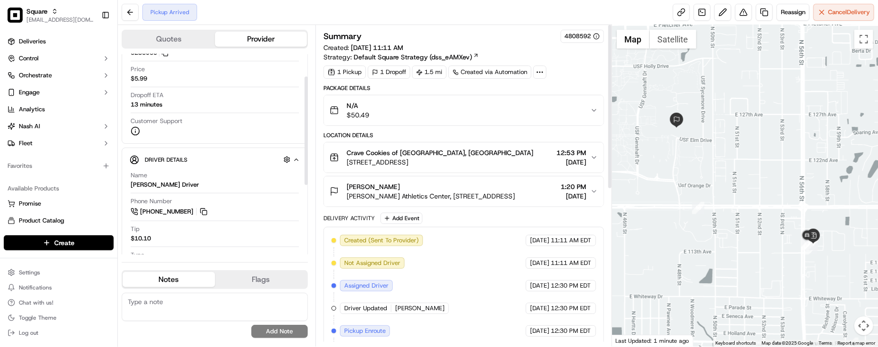
scroll to position [0, 0]
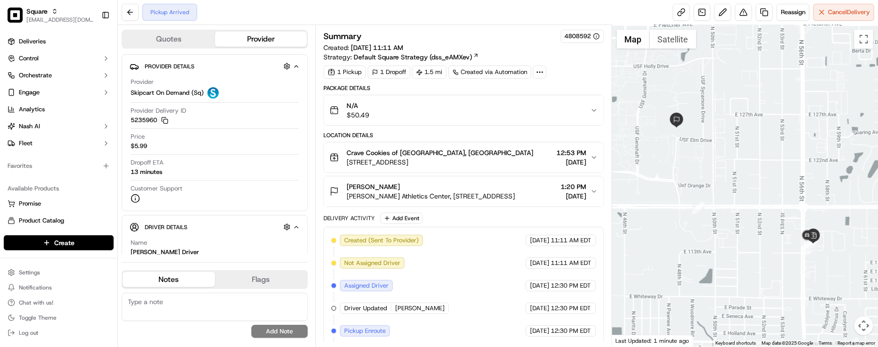
click at [570, 84] on div "Summary 4808592 Created: [DATE] 11:11 AM Strategy: Default Square Strategy (dss…" at bounding box center [464, 334] width 281 height 609
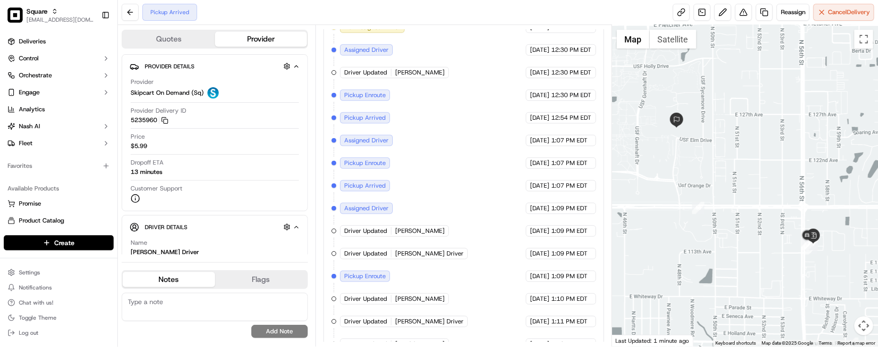
scroll to position [177, 0]
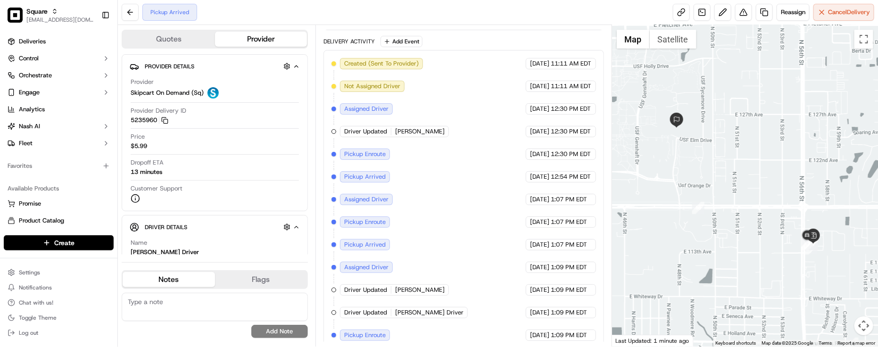
click at [454, 161] on div "Created (Sent To Provider) Skipcart On Demand (Sq) [DATE] 11:11 AM EDT Not Assi…" at bounding box center [464, 256] width 265 height 396
click at [455, 161] on div "Created (Sent To Provider) Skipcart On Demand (Sq) [DATE] 11:11 AM EDT Not Assi…" at bounding box center [464, 256] width 265 height 396
click at [440, 159] on div "Created (Sent To Provider) Skipcart On Demand (Sq) [DATE] 11:11 AM EDT Not Assi…" at bounding box center [464, 256] width 265 height 396
click at [437, 194] on div "Created (Sent To Provider) Skipcart On Demand (Sq) [DATE] 11:11 AM EDT Not Assi…" at bounding box center [464, 256] width 265 height 396
drag, startPoint x: 400, startPoint y: 133, endPoint x: 437, endPoint y: 141, distance: 37.9
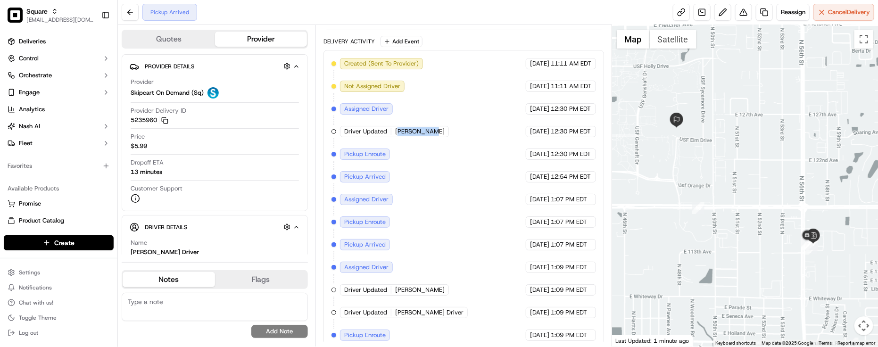
click at [430, 136] on span "[PERSON_NAME]" at bounding box center [420, 131] width 50 height 8
click at [439, 150] on div "Created (Sent To Provider) Skipcart On Demand (Sq) [DATE] 11:11 AM EDT Not Assi…" at bounding box center [464, 256] width 265 height 396
drag, startPoint x: 395, startPoint y: 133, endPoint x: 444, endPoint y: 145, distance: 50.5
click at [444, 145] on div "Created (Sent To Provider) Skipcart On Demand (Sq) [DATE] 11:11 AM EDT Not Assi…" at bounding box center [464, 256] width 265 height 396
click at [429, 149] on div "Created (Sent To Provider) Skipcart On Demand (Sq) [DATE] 11:11 AM EDT Not Assi…" at bounding box center [464, 256] width 265 height 396
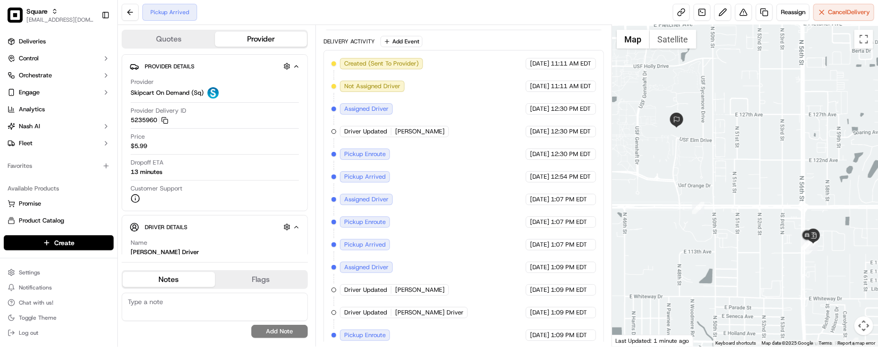
click at [428, 151] on div "Created (Sent To Provider) Skipcart On Demand (Sq) [DATE] 11:11 AM EDT Not Assi…" at bounding box center [464, 256] width 265 height 396
click at [480, 228] on div "Created (Sent To Provider) Skipcart On Demand (Sq) [DATE] 11:11 AM EDT Not Assi…" at bounding box center [464, 256] width 265 height 396
click at [404, 137] on div "Driver Updated [PERSON_NAME]" at bounding box center [394, 131] width 109 height 11
click at [403, 134] on span "[PERSON_NAME]" at bounding box center [420, 131] width 50 height 8
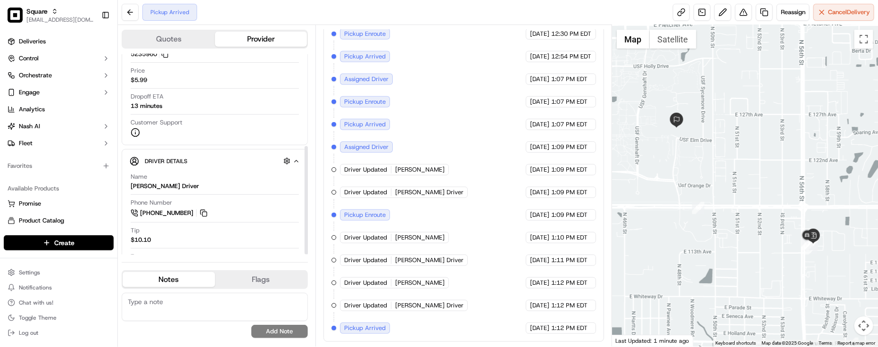
scroll to position [170, 0]
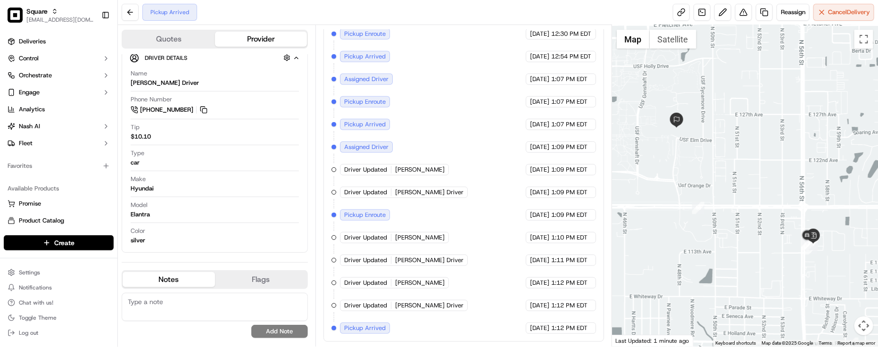
click at [491, 230] on div "Created (Sent To Provider) Skipcart On Demand (Sq) [DATE] 11:11 AM EDT Not Assi…" at bounding box center [464, 136] width 265 height 396
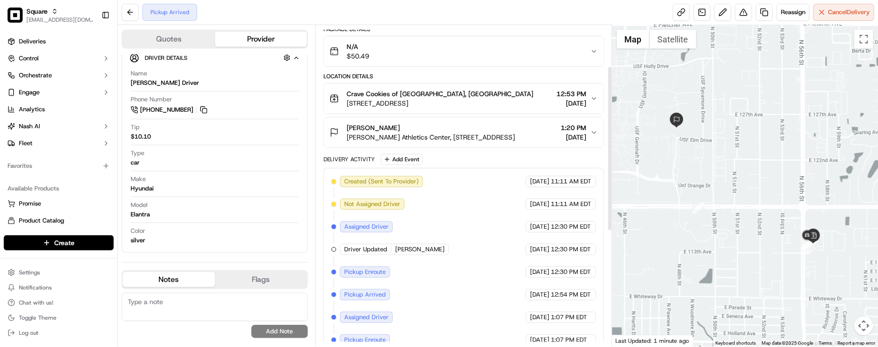
scroll to position [118, 0]
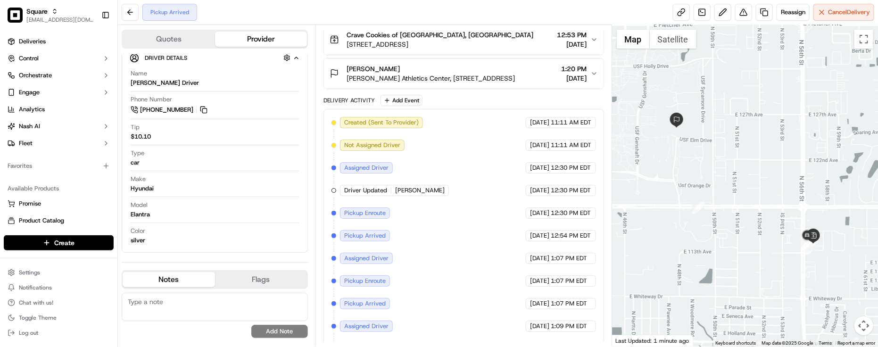
click at [402, 257] on div "Created (Sent To Provider) Skipcart On Demand (Sq) [DATE] 11:11 AM EDT Not Assi…" at bounding box center [464, 315] width 265 height 396
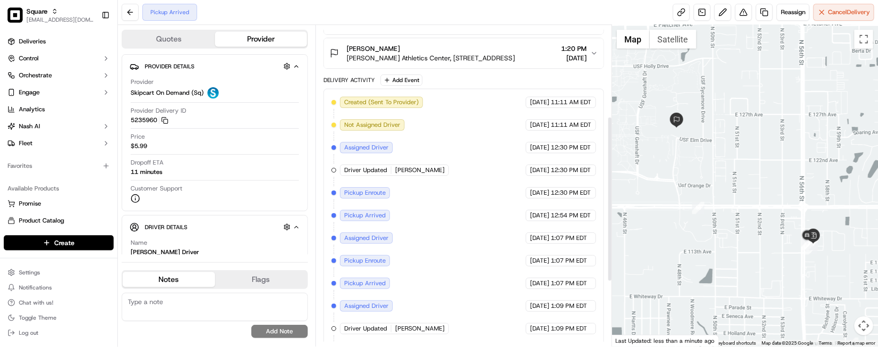
scroll to position [177, 0]
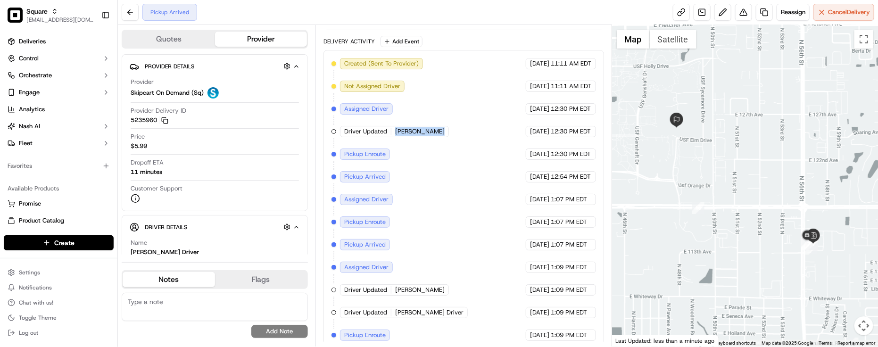
drag, startPoint x: 394, startPoint y: 135, endPoint x: 496, endPoint y: 137, distance: 101.4
click at [496, 137] on div "Created (Sent To Provider) Skipcart On Demand (Sq) [DATE] 11:11 AM EDT Not Assi…" at bounding box center [464, 256] width 265 height 396
click at [482, 156] on div "Created (Sent To Provider) Skipcart On Demand (Sq) [DATE] 11:11 AM EDT Not Assi…" at bounding box center [464, 256] width 265 height 396
click at [483, 137] on div "Created (Sent To Provider) Skipcart On Demand (Sq) [DATE] 11:11 AM EDT Not Assi…" at bounding box center [464, 256] width 265 height 396
click at [459, 284] on div "Created (Sent To Provider) Skipcart On Demand (Sq) [DATE] 11:11 AM EDT Not Assi…" at bounding box center [464, 256] width 265 height 396
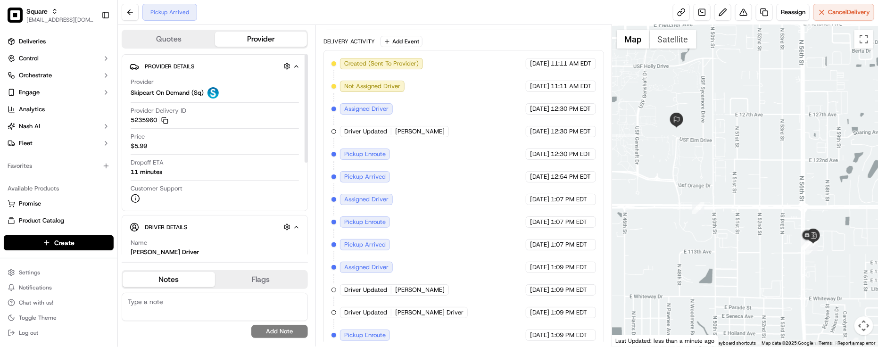
click at [225, 173] on div "Dropoff ETA 11 minutes" at bounding box center [215, 167] width 168 height 18
click at [497, 169] on div "Created (Sent To Provider) Skipcart On Demand (Sq) [DATE] 11:11 AM EDT Not Assi…" at bounding box center [464, 256] width 265 height 396
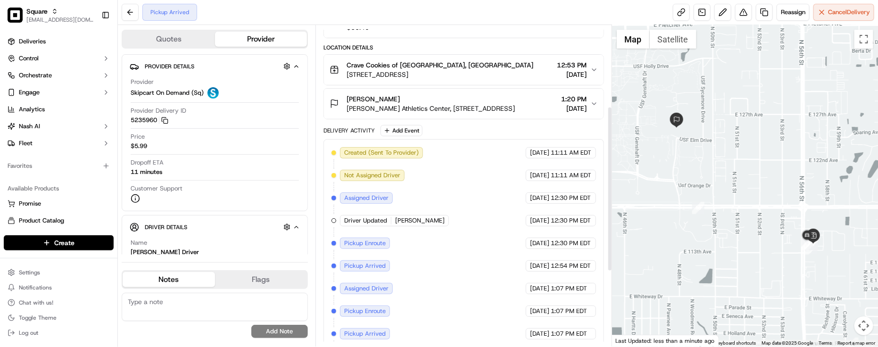
scroll to position [0, 0]
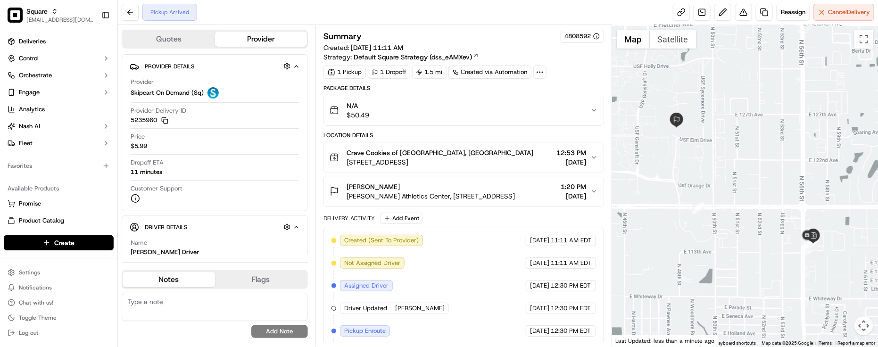
click at [507, 172] on button "Crave Cookies of [GEOGRAPHIC_DATA][STREET_ADDRESS][GEOGRAPHIC_DATA] 12:53 PM [D…" at bounding box center [464, 157] width 280 height 30
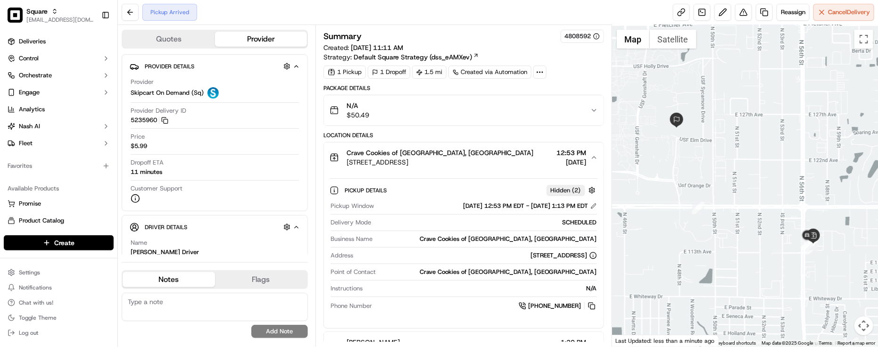
click at [508, 172] on button "Crave Cookies of [GEOGRAPHIC_DATA][STREET_ADDRESS][GEOGRAPHIC_DATA] 12:53 PM [D…" at bounding box center [464, 157] width 280 height 30
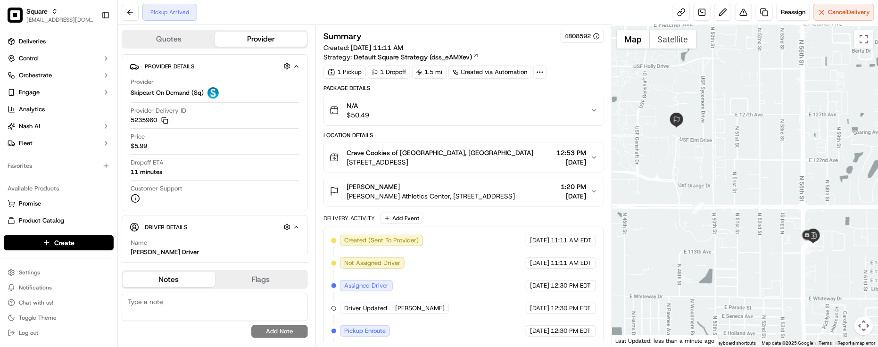
scroll to position [177, 0]
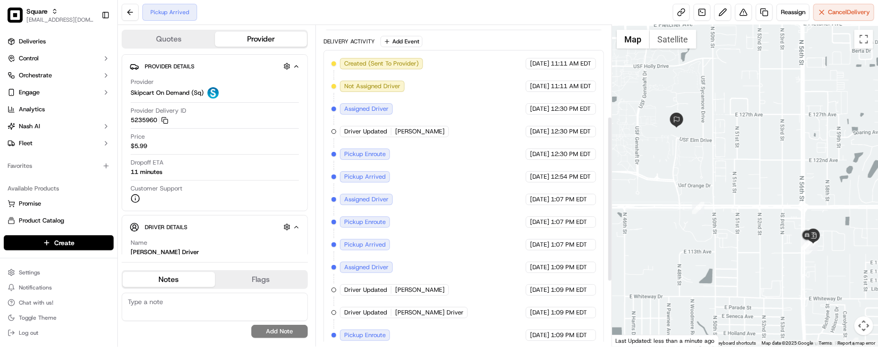
click at [417, 174] on div "Created (Sent To Provider) Skipcart On Demand (Sq) [DATE] 11:11 AM EDT Not Assi…" at bounding box center [464, 256] width 265 height 396
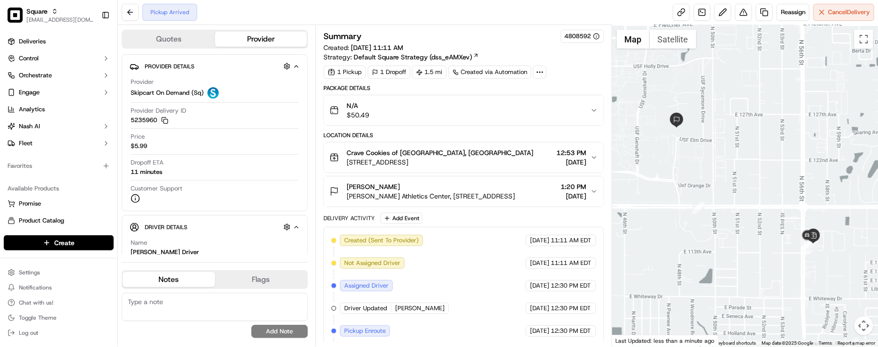
click at [430, 192] on span "[PERSON_NAME] Athletics Center, [STREET_ADDRESS]" at bounding box center [431, 196] width 168 height 9
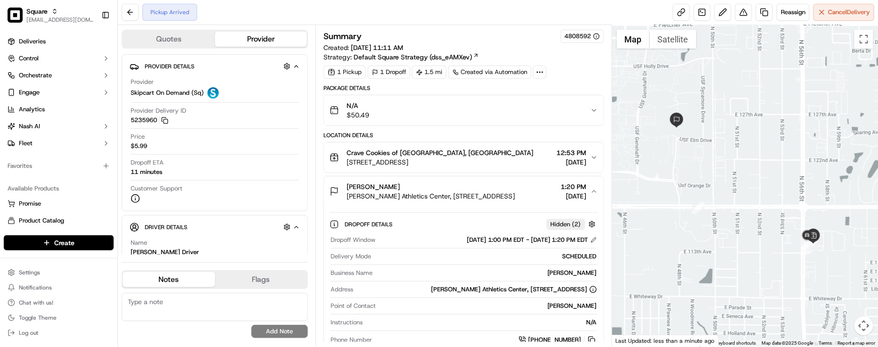
click at [430, 192] on span "[PERSON_NAME] Athletics Center, [STREET_ADDRESS]" at bounding box center [431, 196] width 168 height 9
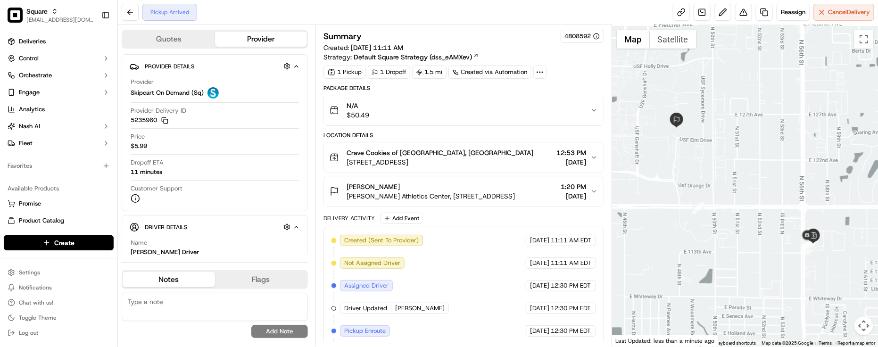
click at [272, 19] on div "Pickup Arrived Reassign Cancel Delivery" at bounding box center [498, 12] width 760 height 25
click at [561, 308] on span "12:30 PM EDT" at bounding box center [571, 308] width 40 height 8
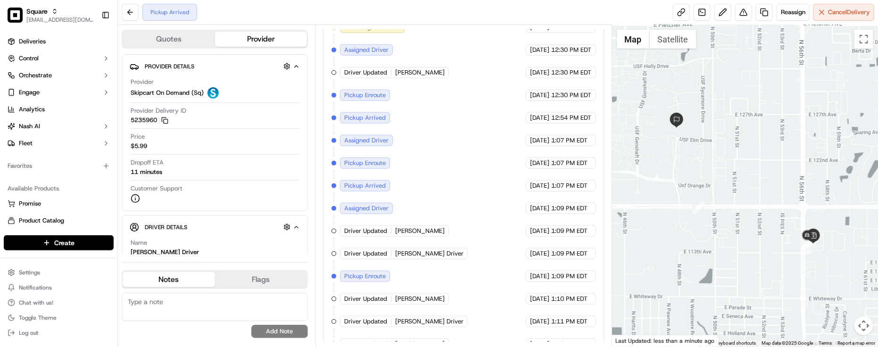
scroll to position [302, 0]
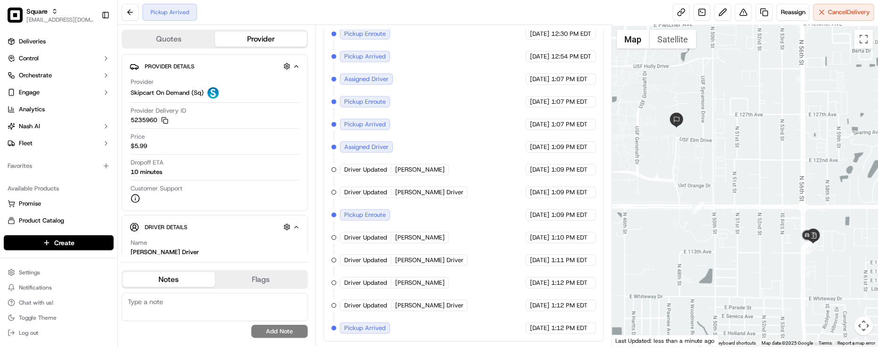
drag, startPoint x: 456, startPoint y: 201, endPoint x: 447, endPoint y: 202, distance: 9.0
click at [456, 201] on div "Created (Sent To Provider) Skipcart On Demand (Sq) [DATE] 11:11 AM EDT Not Assi…" at bounding box center [464, 136] width 265 height 396
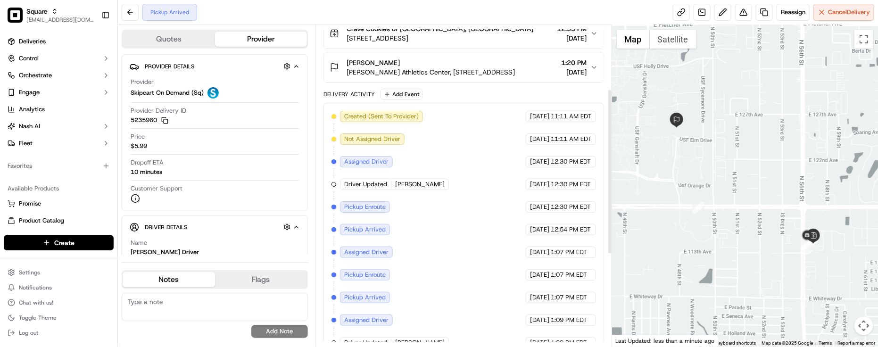
scroll to position [0, 0]
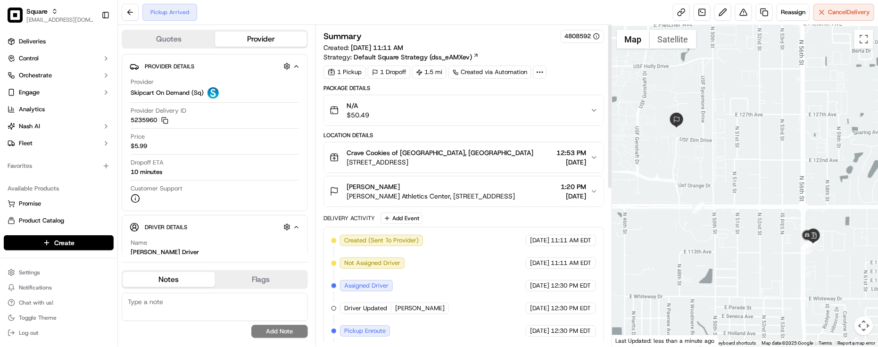
click at [434, 187] on div "[PERSON_NAME]" at bounding box center [431, 186] width 168 height 9
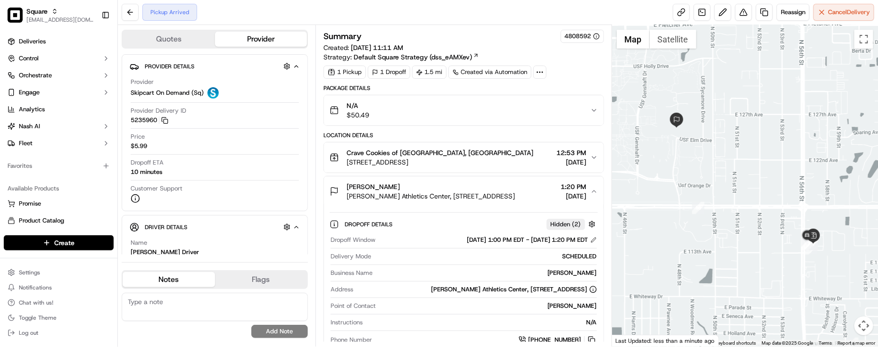
click at [434, 187] on div "[PERSON_NAME]" at bounding box center [431, 186] width 168 height 9
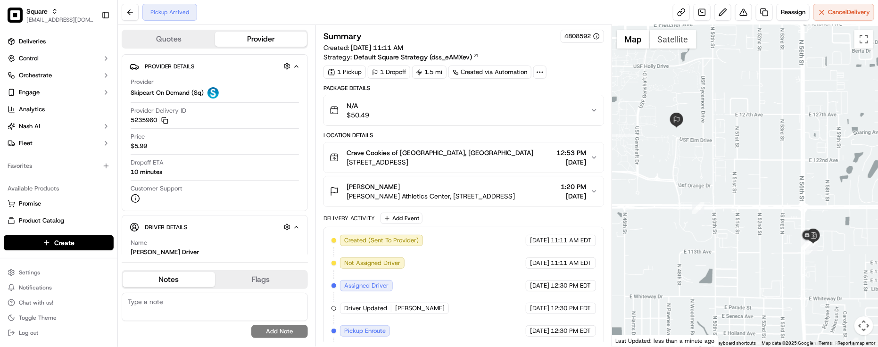
click at [448, 155] on span "Crave Cookies of [GEOGRAPHIC_DATA], [GEOGRAPHIC_DATA]" at bounding box center [440, 152] width 187 height 9
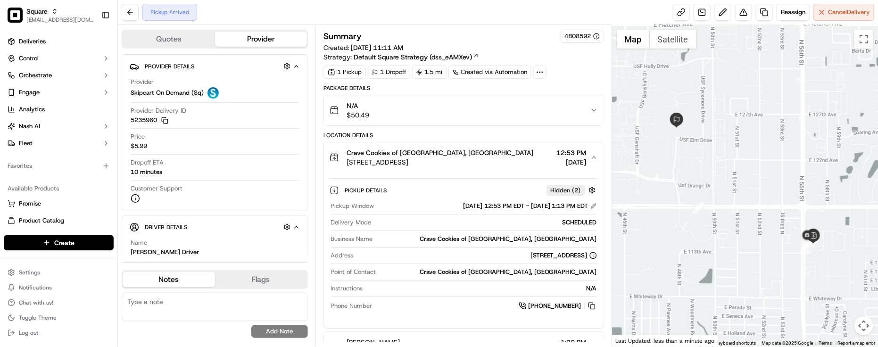
click at [448, 155] on span "Crave Cookies of [GEOGRAPHIC_DATA], [GEOGRAPHIC_DATA]" at bounding box center [440, 152] width 187 height 9
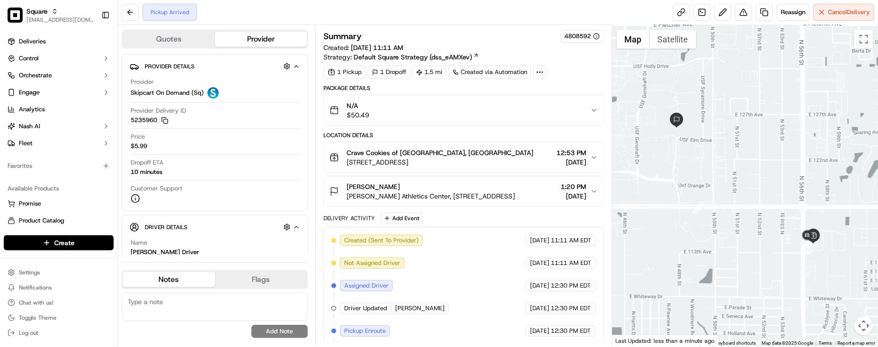
click at [564, 94] on div "Package Details N/A $50.49" at bounding box center [464, 105] width 281 height 42
drag, startPoint x: 830, startPoint y: 267, endPoint x: 835, endPoint y: 281, distance: 14.5
click at [835, 281] on div at bounding box center [745, 186] width 266 height 322
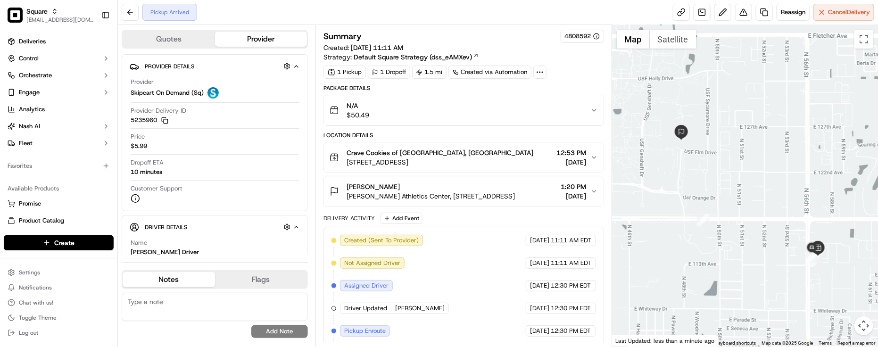
click at [449, 17] on div "Pickup Arrived Reassign Cancel Delivery" at bounding box center [498, 12] width 760 height 25
click at [363, 1] on div "Pickup Arrived Reassign Cancel Delivery" at bounding box center [498, 12] width 760 height 25
click at [520, 219] on div "Delivery Activity Add Event" at bounding box center [464, 218] width 281 height 11
click at [227, 242] on div "Name [PERSON_NAME] Driver" at bounding box center [215, 248] width 168 height 18
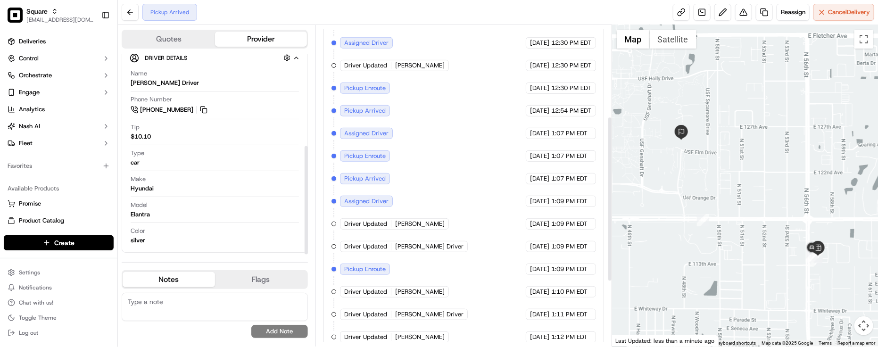
scroll to position [302, 0]
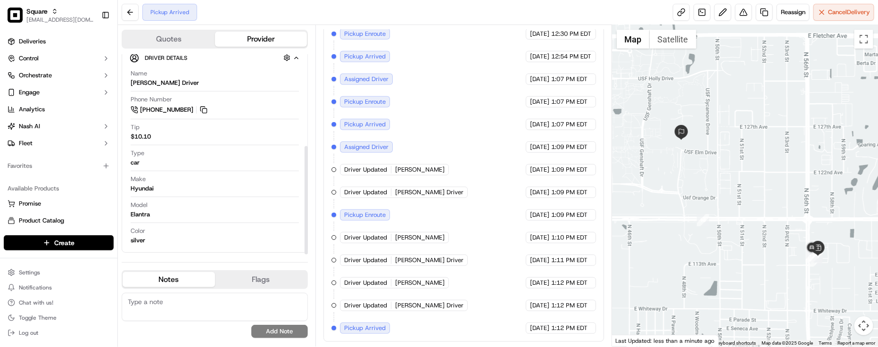
click at [220, 154] on div "Type car" at bounding box center [215, 158] width 168 height 18
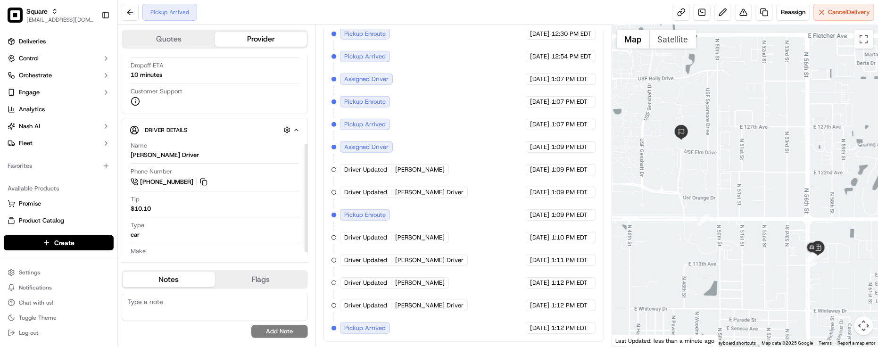
scroll to position [0, 0]
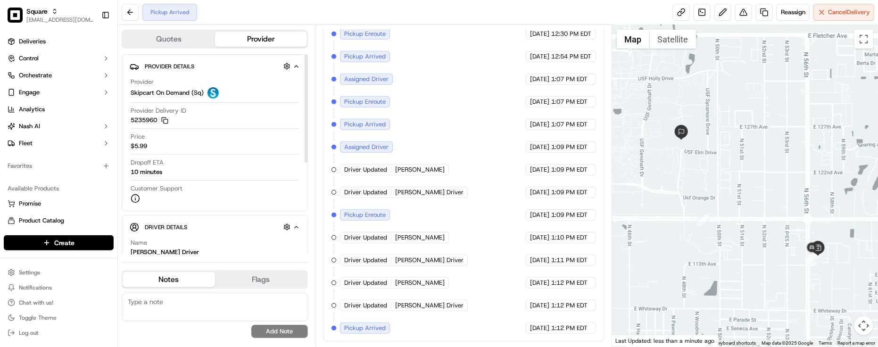
click at [258, 130] on div "Provider Skipcart On Demand (Sq) Provider Delivery ID 5235960 Copy 5235960 Pric…" at bounding box center [215, 140] width 170 height 133
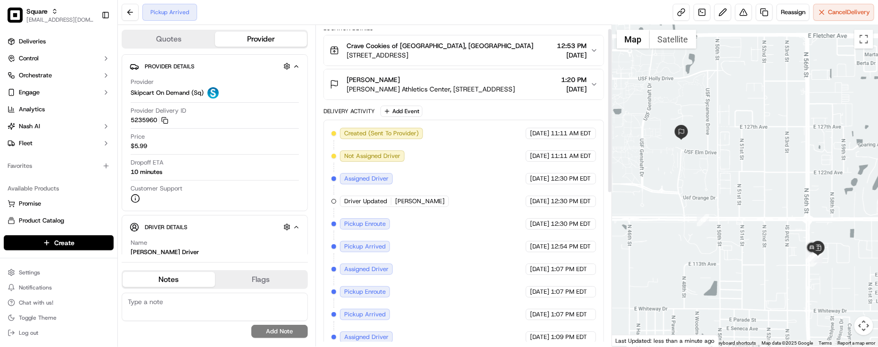
scroll to position [8, 0]
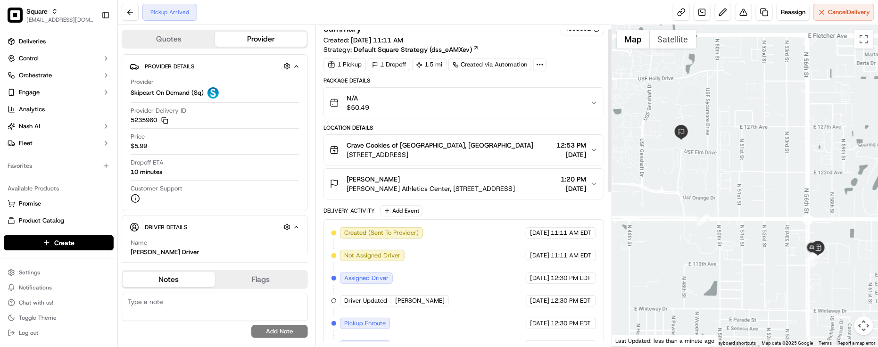
click at [453, 197] on button "[PERSON_NAME] [PERSON_NAME] Athletics Center, [STREET_ADDRESS] 1:20 PM [DATE]" at bounding box center [464, 184] width 280 height 30
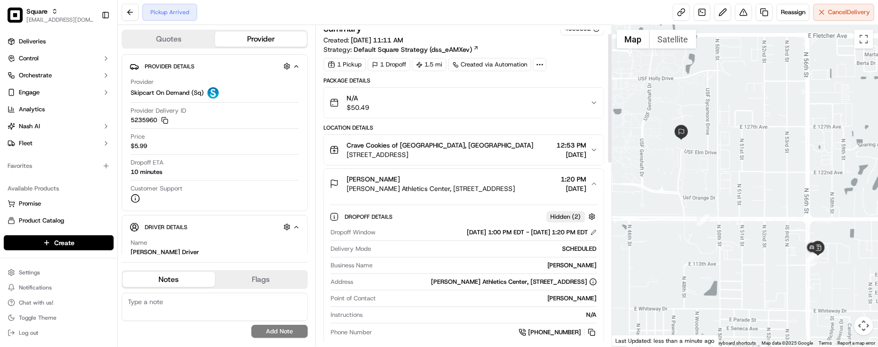
scroll to position [125, 0]
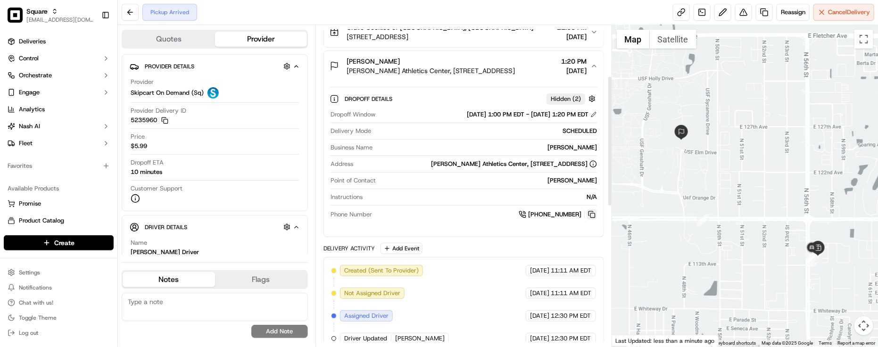
click at [593, 220] on button at bounding box center [592, 214] width 10 height 10
drag, startPoint x: 479, startPoint y: 213, endPoint x: 505, endPoint y: 203, distance: 27.9
click at [478, 206] on div "Instructions N/A" at bounding box center [464, 199] width 267 height 13
click at [207, 210] on div "Provider Details Hidden ( 3 ) Provider Skipcart On Demand (Sq) Provider Deliver…" at bounding box center [215, 132] width 186 height 157
click at [428, 220] on div "[PHONE_NUMBER]" at bounding box center [486, 214] width 221 height 10
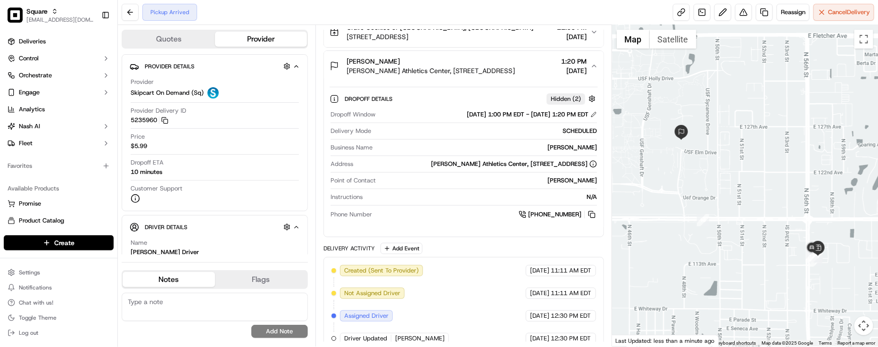
click at [433, 220] on div "[PHONE_NUMBER]" at bounding box center [486, 214] width 221 height 10
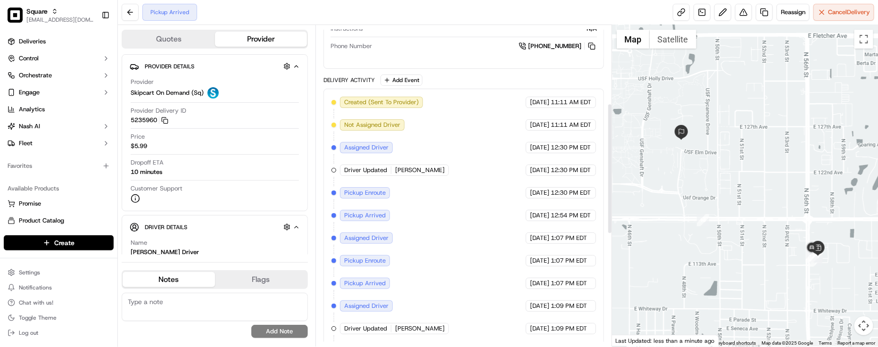
scroll to position [413, 0]
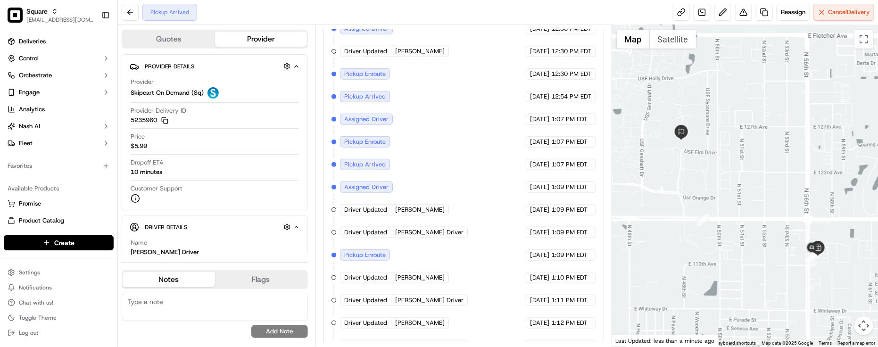
click at [490, 114] on div "Created (Sent To Provider) Skipcart On Demand (Sq) [DATE] 11:11 AM EDT Not Assi…" at bounding box center [464, 176] width 265 height 396
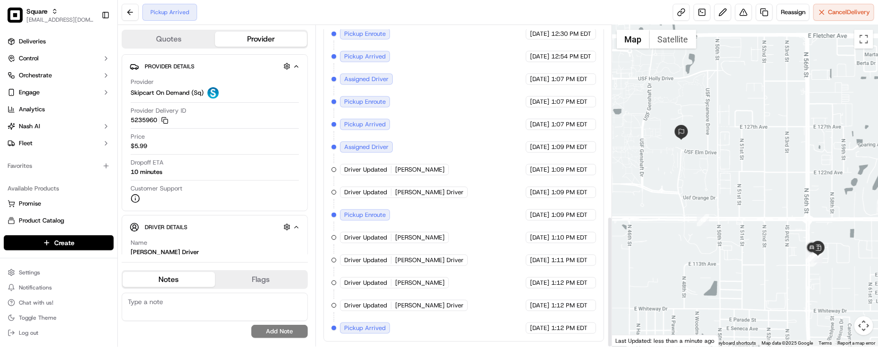
click at [478, 115] on div "Created (Sent To Provider) Skipcart On Demand (Sq) [DATE] 11:11 AM EDT Not Assi…" at bounding box center [464, 136] width 265 height 396
click at [403, 118] on div "Created (Sent To Provider) Skipcart On Demand (Sq) [DATE] 11:11 AM EDT Not Assi…" at bounding box center [464, 136] width 265 height 396
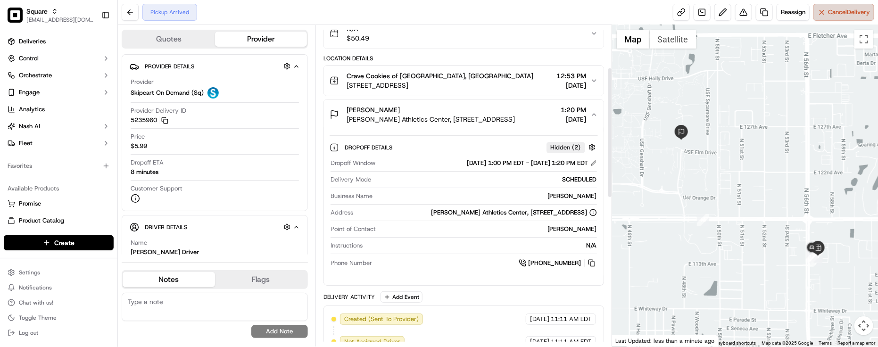
scroll to position [177, 0]
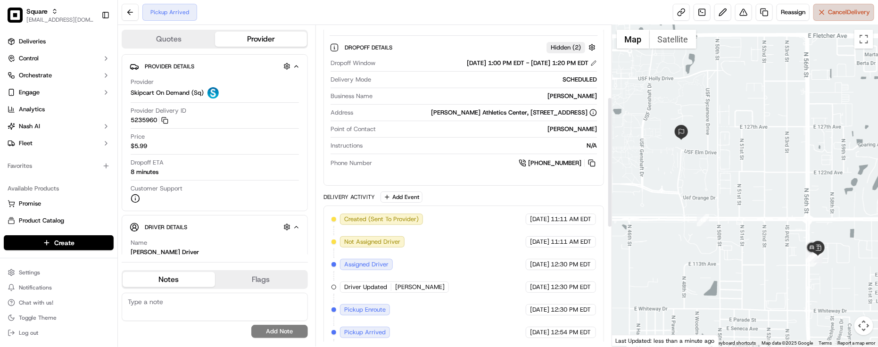
click at [841, 13] on span "Cancel Delivery" at bounding box center [849, 12] width 42 height 8
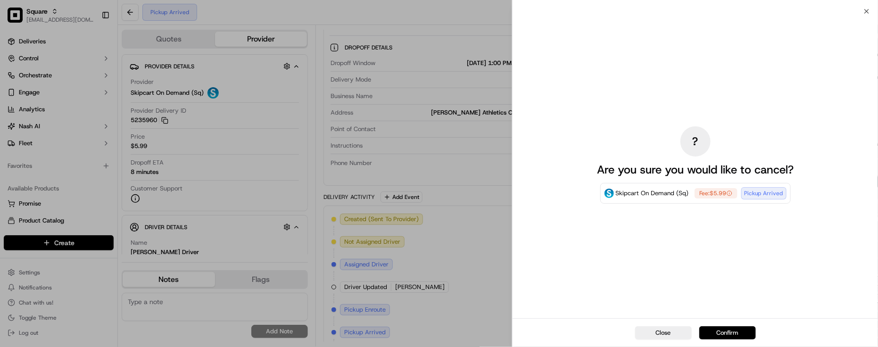
click at [733, 333] on button "Confirm" at bounding box center [728, 332] width 57 height 13
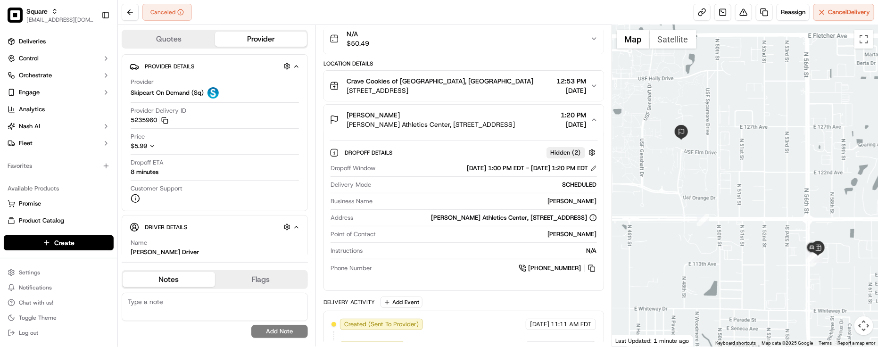
scroll to position [0, 0]
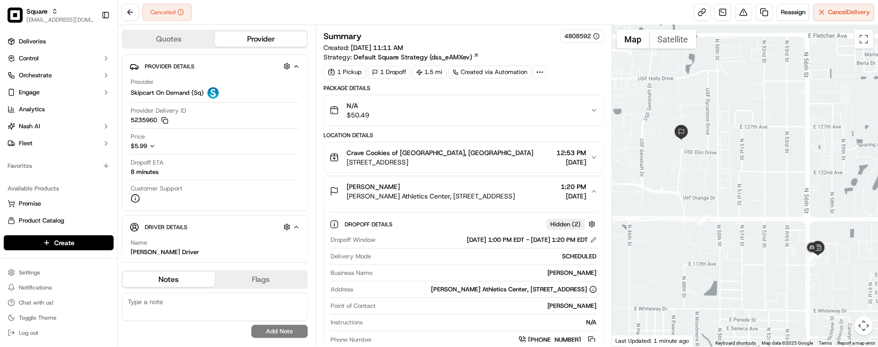
click at [494, 41] on div "Summary 4808592" at bounding box center [464, 36] width 281 height 13
click at [495, 41] on div "Summary 4808592" at bounding box center [464, 36] width 281 height 13
click at [496, 41] on div "Summary 4808592" at bounding box center [464, 36] width 281 height 13
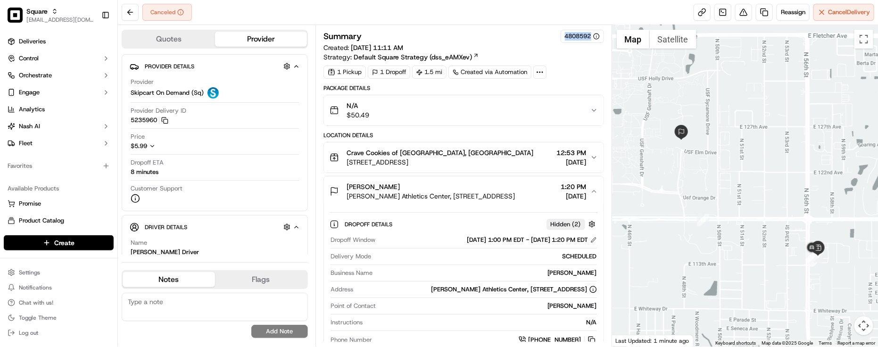
click at [498, 41] on div "Summary 4808592" at bounding box center [464, 36] width 281 height 13
click at [227, 10] on div "Canceled Reassign Cancel Delivery" at bounding box center [498, 12] width 760 height 25
click at [299, 5] on div "Canceled Reassign Cancel Delivery" at bounding box center [498, 12] width 760 height 25
click at [319, 17] on div "Canceled Reassign Cancel Delivery" at bounding box center [498, 12] width 760 height 25
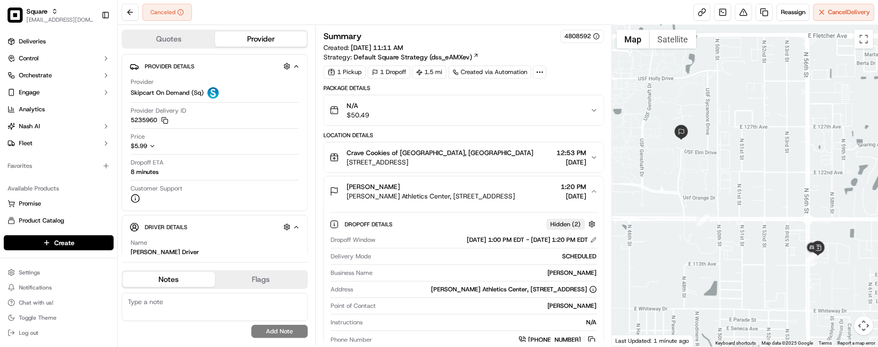
click at [560, 60] on div "Summary 4808592 Created: [DATE] 11:11 AM Strategy: Default Square Strategy (dss…" at bounding box center [464, 46] width 281 height 32
drag, startPoint x: 255, startPoint y: 245, endPoint x: 249, endPoint y: 249, distance: 6.6
click at [255, 245] on div "Name [PERSON_NAME] Driver" at bounding box center [215, 248] width 168 height 18
click at [197, 312] on textarea at bounding box center [215, 307] width 186 height 28
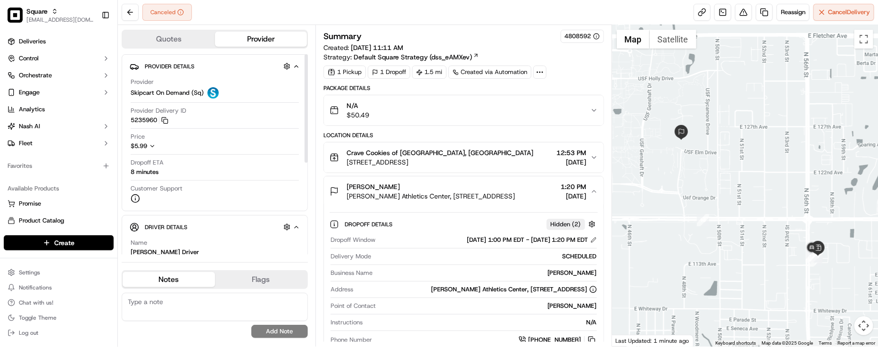
paste textarea "Caller Information: Merchant -"
click at [236, 317] on textarea "Caller Information: Merchant -" at bounding box center [215, 307] width 186 height 28
paste textarea "Reason for call: Cancellation"
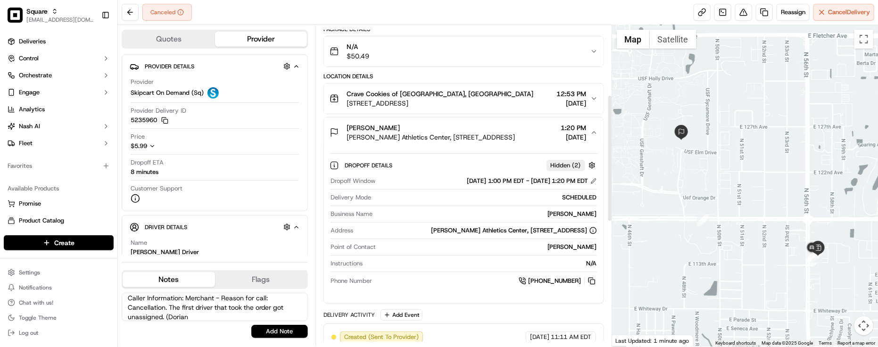
scroll to position [177, 0]
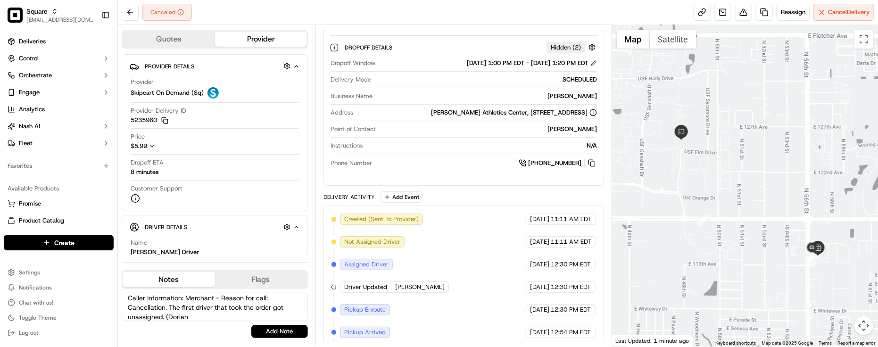
click at [424, 292] on span "[PERSON_NAME]" at bounding box center [420, 287] width 50 height 8
copy span "[PERSON_NAME]"
click at [239, 317] on textarea "Caller Information: Merchant - Reason for call: Cancellation. The first driver …" at bounding box center [215, 307] width 186 height 28
paste textarea "[PERSON_NAME]"
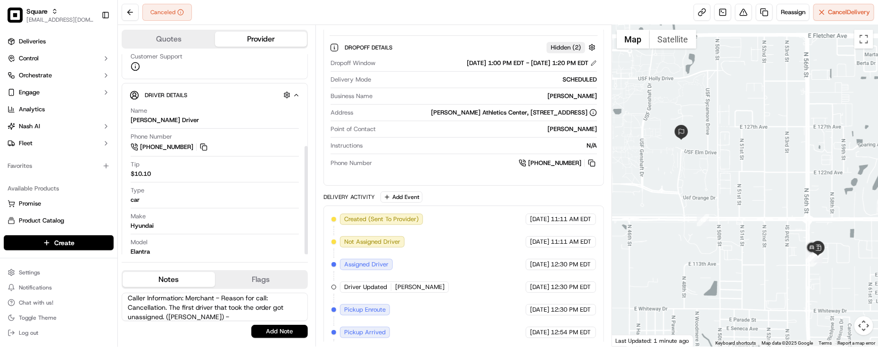
scroll to position [170, 0]
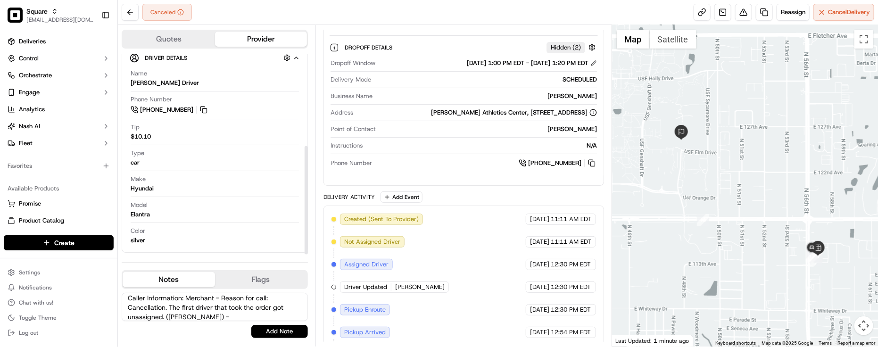
click at [230, 318] on textarea "Caller Information: Merchant - Reason for call: Cancellation. The first driver …" at bounding box center [215, 307] width 186 height 28
drag, startPoint x: 493, startPoint y: 267, endPoint x: 486, endPoint y: 262, distance: 9.4
click at [239, 313] on textarea "Caller Information: Merchant - Reason for call: Cancellation. The first driver …" at bounding box center [215, 307] width 186 height 28
click at [237, 314] on textarea "Caller Information: Merchant - Reason for call: Cancellation. The first driver …" at bounding box center [215, 307] width 186 height 28
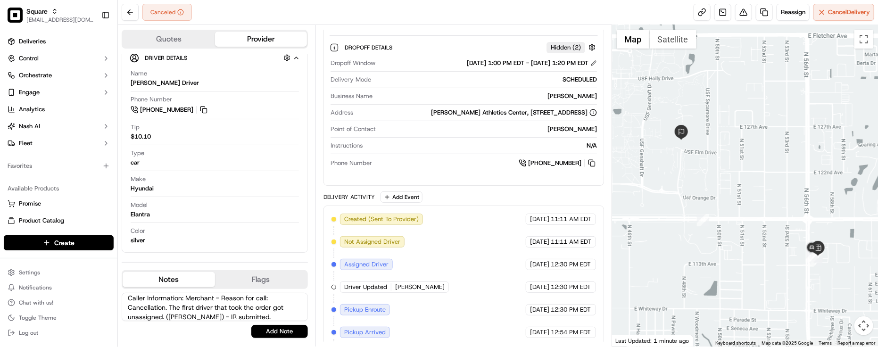
type textarea "Caller Information: Merchant - Reason for call: Cancellation. The first driver …"
click at [281, 342] on div "Caller Information: Merchant - Reason for call: Cancellation. The first driver …" at bounding box center [215, 315] width 186 height 53
click at [286, 337] on button "Add Note" at bounding box center [279, 331] width 57 height 13
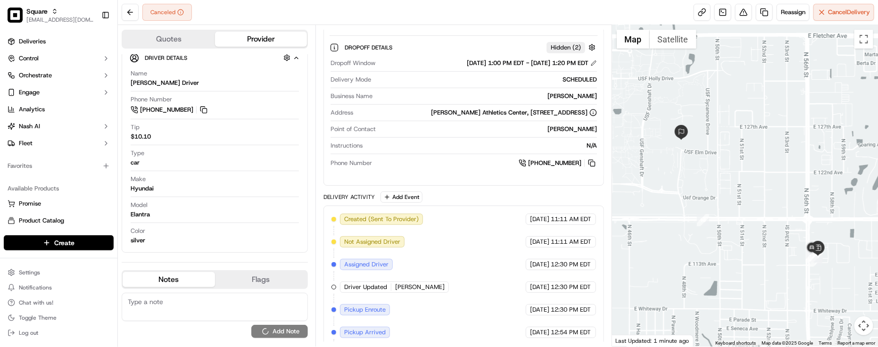
scroll to position [0, 0]
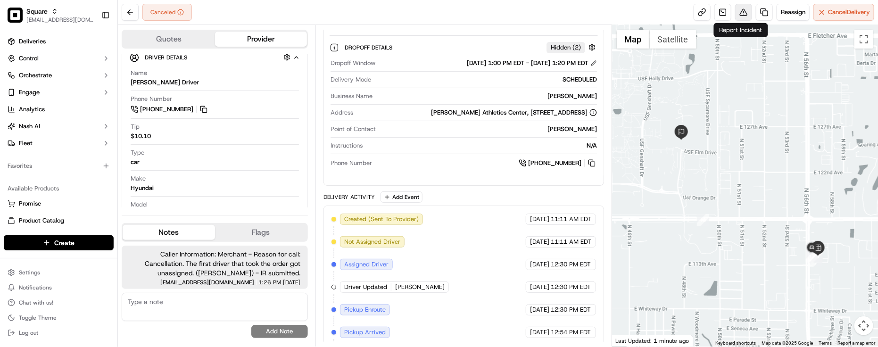
click at [737, 8] on button at bounding box center [743, 12] width 17 height 17
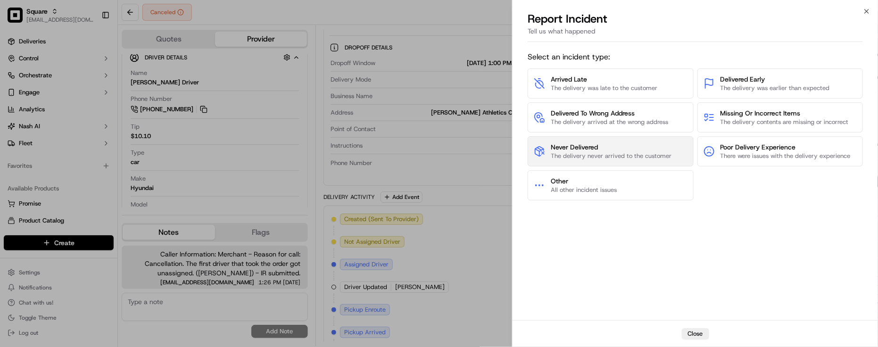
click at [643, 151] on span "Never Delivered" at bounding box center [611, 146] width 121 height 9
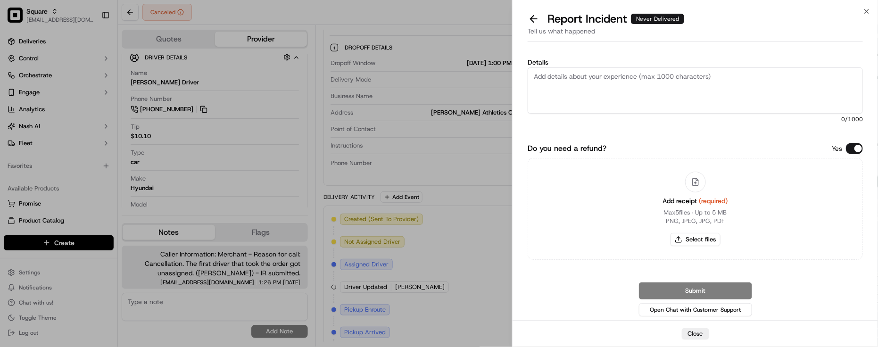
drag, startPoint x: 845, startPoint y: 149, endPoint x: 849, endPoint y: 152, distance: 5.4
click at [846, 150] on div "Yes" at bounding box center [847, 148] width 31 height 11
click at [851, 152] on button "Do you need a refund?" at bounding box center [854, 148] width 17 height 11
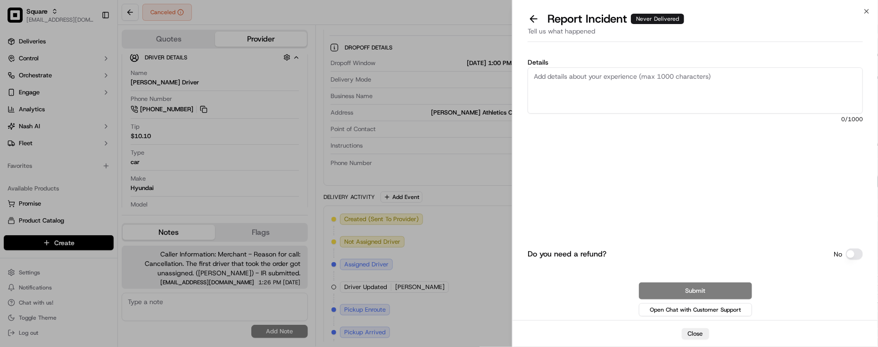
click at [790, 96] on textarea "Details" at bounding box center [695, 90] width 335 height 46
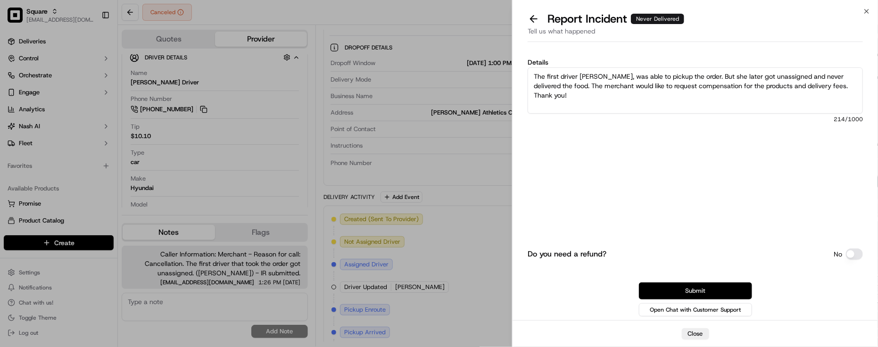
type textarea "The first driver [PERSON_NAME], was able to pickup the order. But she later got…"
click at [716, 283] on button "Submit" at bounding box center [695, 291] width 113 height 17
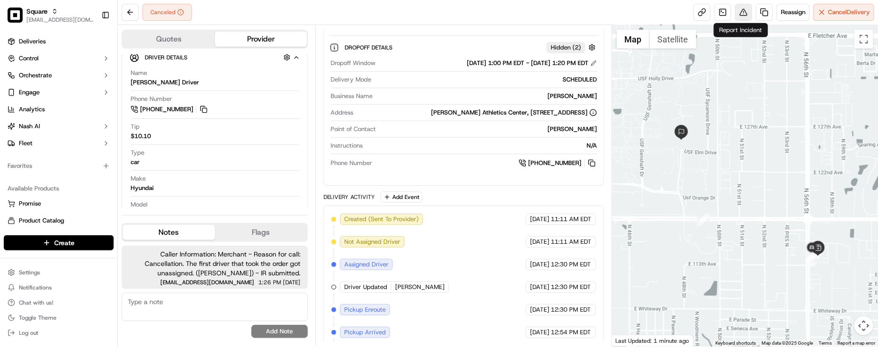
click at [741, 19] on button at bounding box center [743, 12] width 17 height 17
click at [282, 6] on div "Canceled Reassign Cancel Delivery" at bounding box center [498, 12] width 760 height 25
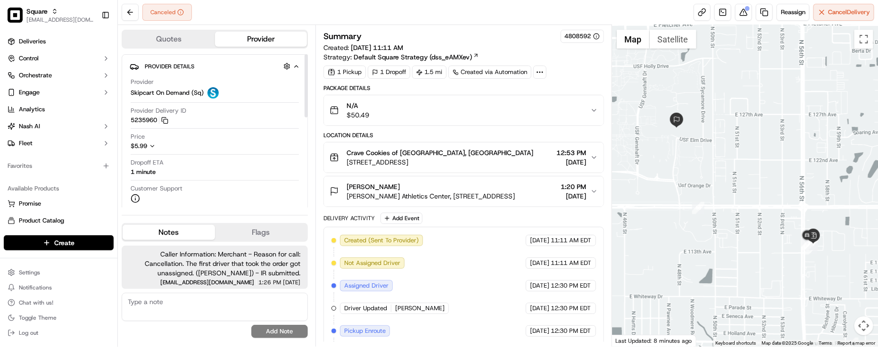
click at [220, 25] on div "Quotes Provider Provider Details Hidden ( 3 ) Provider Skipcart On Demand (Sq) …" at bounding box center [217, 186] width 198 height 322
click at [235, 314] on textarea at bounding box center [215, 307] width 186 height 28
click at [466, 189] on div "[PERSON_NAME]" at bounding box center [431, 186] width 168 height 9
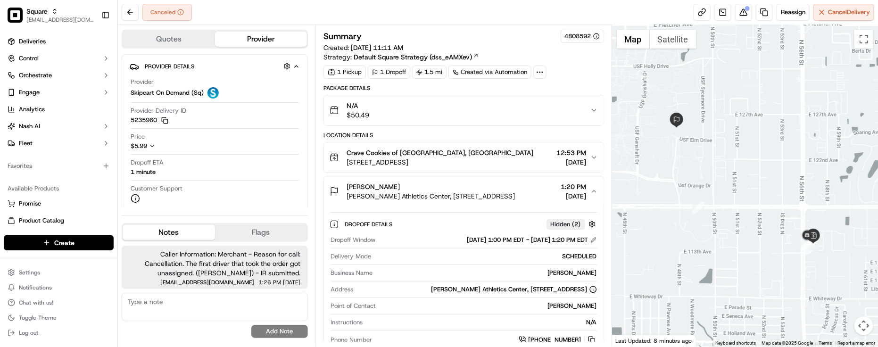
click at [466, 188] on div "[PERSON_NAME]" at bounding box center [431, 186] width 168 height 9
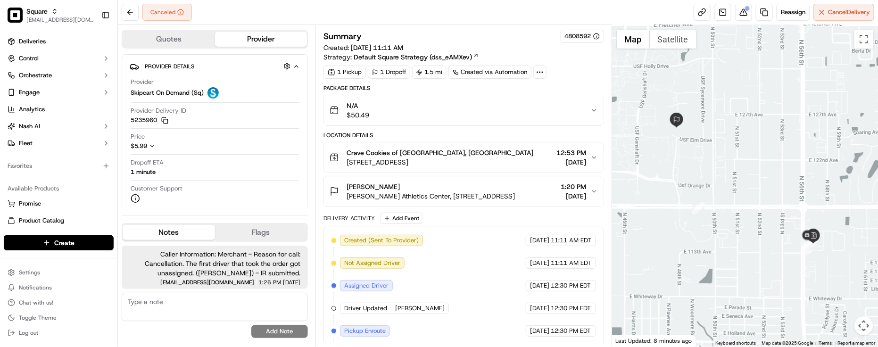
click at [266, 309] on textarea at bounding box center [215, 307] width 186 height 28
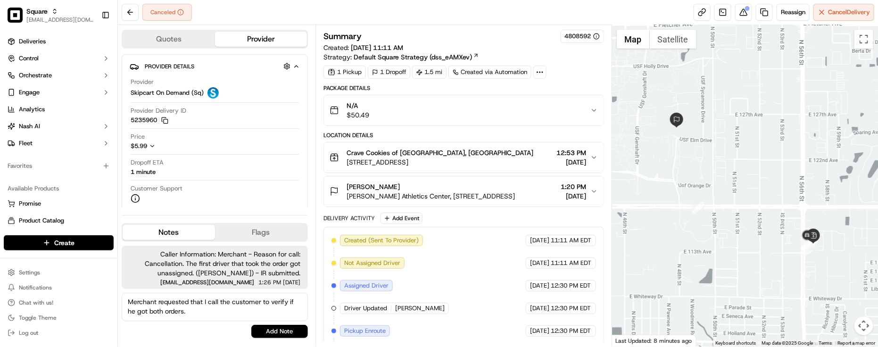
click at [236, 304] on textarea "Merchant requested that I call the customer to verify if he got both orders." at bounding box center [215, 307] width 186 height 28
click at [229, 312] on textarea "Merchant requested that I call the customer to verify if he got both orders." at bounding box center [215, 307] width 186 height 28
paste textarea "9221048"
click at [232, 312] on textarea "Merchant requested that I call the customer to verify if he got both orders. 92…" at bounding box center [215, 307] width 186 height 28
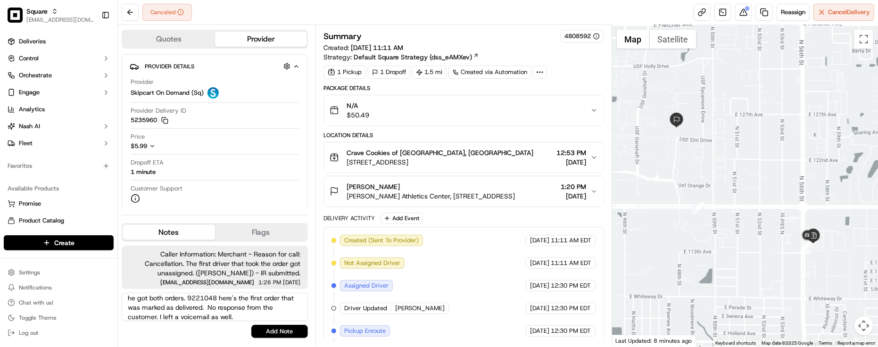
type textarea "Merchant requested that I call the customer to verify if he got both orders. 92…"
click at [298, 329] on button "Add Note" at bounding box center [279, 331] width 57 height 13
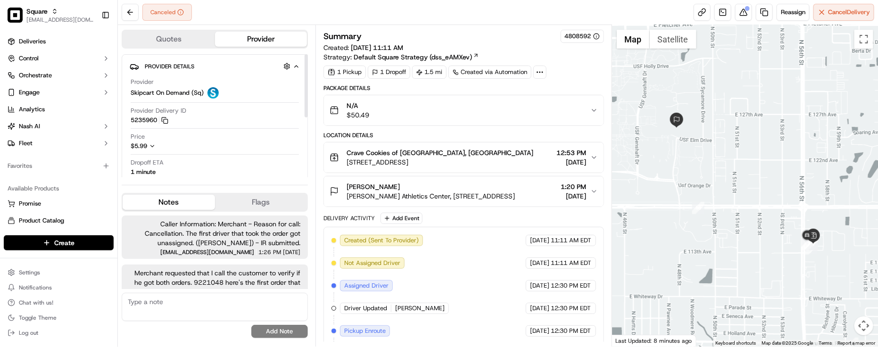
scroll to position [28, 0]
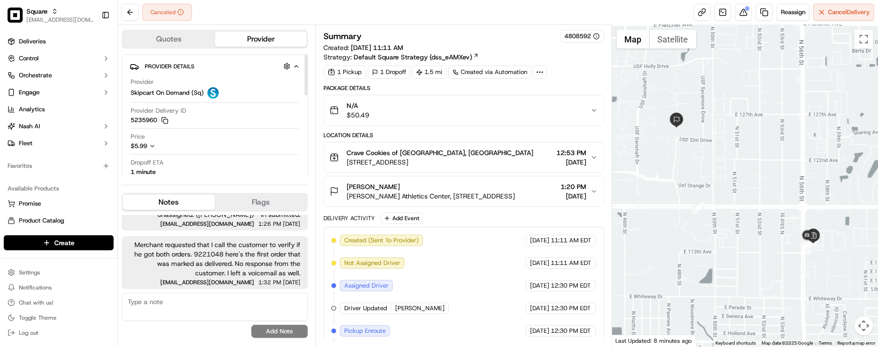
drag, startPoint x: 217, startPoint y: 185, endPoint x: 220, endPoint y: 181, distance: 5.1
click at [217, 185] on div at bounding box center [215, 185] width 186 height 0
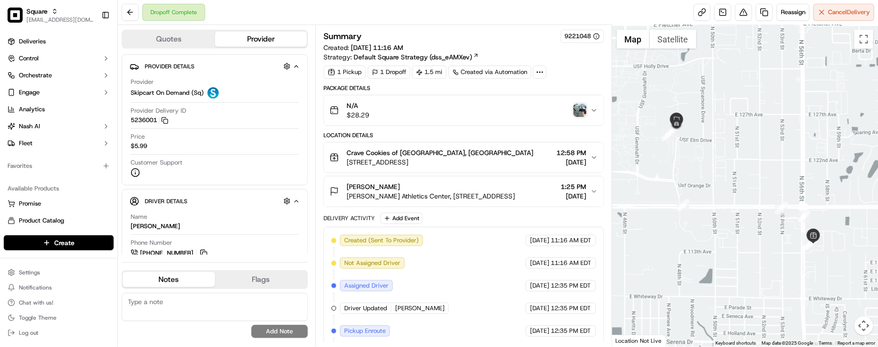
drag, startPoint x: 563, startPoint y: 35, endPoint x: 583, endPoint y: 36, distance: 19.8
click at [583, 36] on div "9221048" at bounding box center [582, 36] width 35 height 8
drag, startPoint x: 564, startPoint y: 41, endPoint x: 580, endPoint y: 43, distance: 16.7
click at [580, 43] on div "9221048" at bounding box center [582, 36] width 43 height 13
drag, startPoint x: 562, startPoint y: 36, endPoint x: 591, endPoint y: 39, distance: 28.9
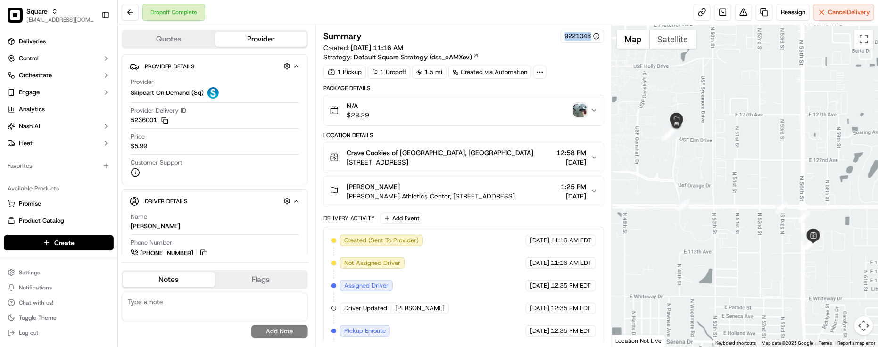
click at [591, 39] on div "9221048" at bounding box center [582, 36] width 43 height 13
copy div "9221048"
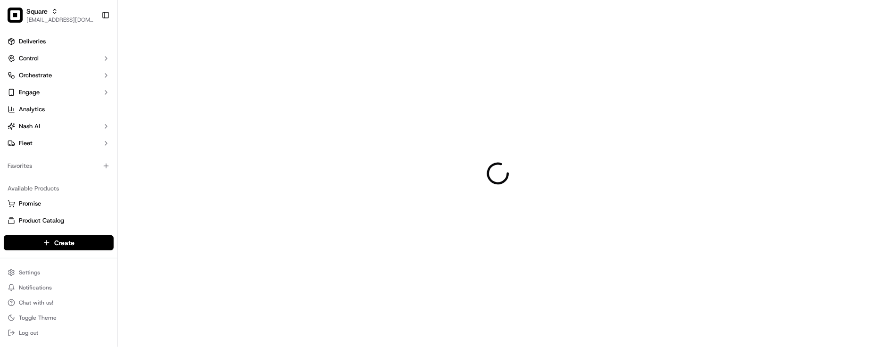
drag, startPoint x: 328, startPoint y: 214, endPoint x: 314, endPoint y: 140, distance: 75.4
click at [236, 238] on div at bounding box center [498, 173] width 760 height 347
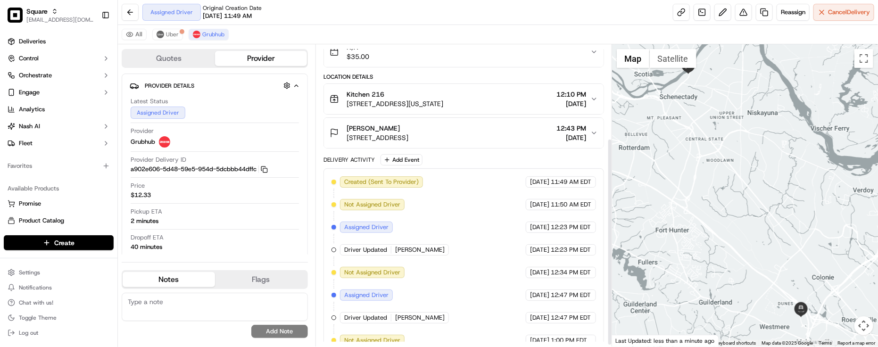
scroll to position [138, 0]
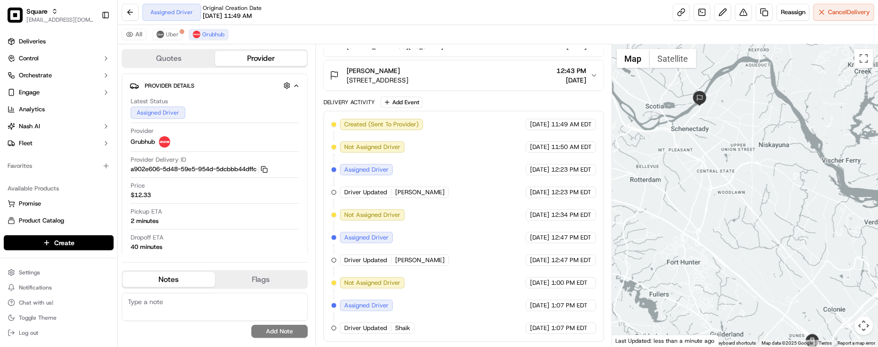
drag, startPoint x: 826, startPoint y: 286, endPoint x: 838, endPoint y: 323, distance: 38.6
click at [838, 323] on div at bounding box center [745, 195] width 266 height 302
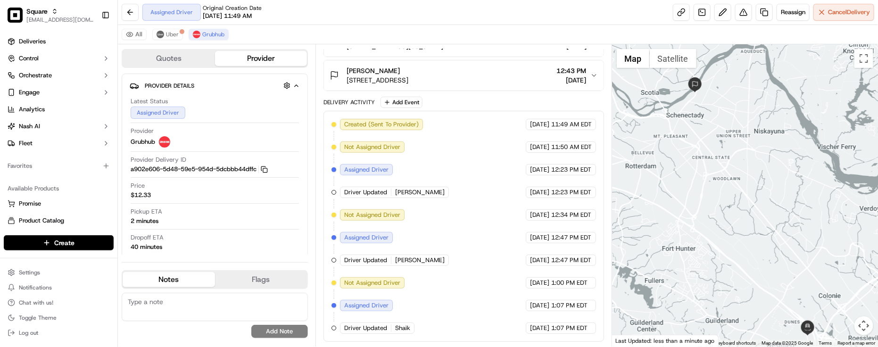
drag, startPoint x: 810, startPoint y: 263, endPoint x: 795, endPoint y: 203, distance: 61.4
click at [795, 203] on div at bounding box center [745, 195] width 266 height 302
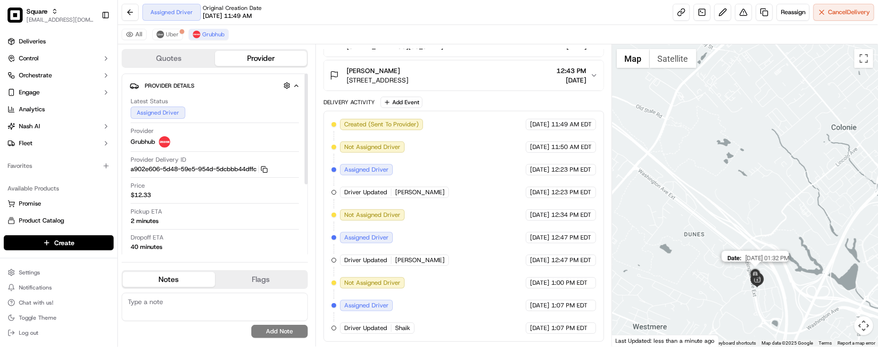
click at [737, 214] on div "Date : [DATE] 01:32 PM" at bounding box center [745, 195] width 266 height 302
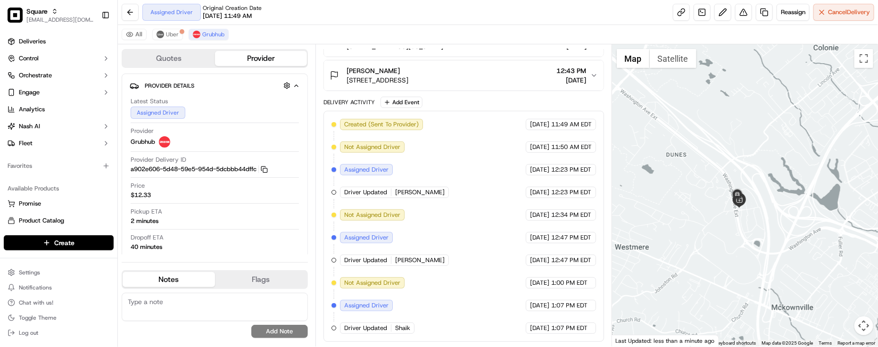
drag, startPoint x: 702, startPoint y: 226, endPoint x: 701, endPoint y: 208, distance: 18.4
click at [701, 208] on div "To navigate, press the arrow keys." at bounding box center [745, 195] width 266 height 302
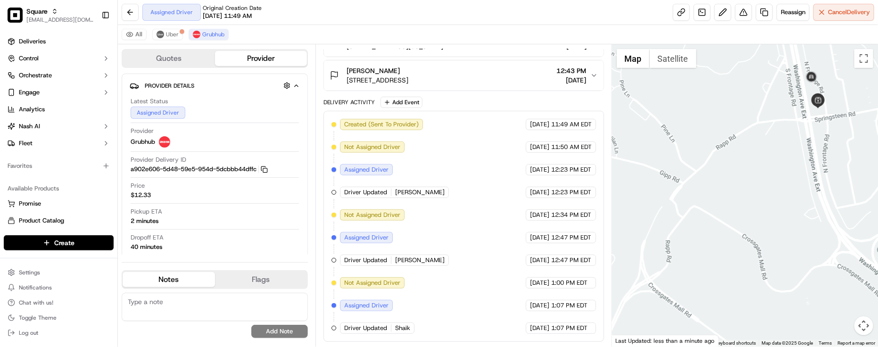
drag, startPoint x: 740, startPoint y: 171, endPoint x: 722, endPoint y: 185, distance: 22.5
click at [722, 185] on div at bounding box center [745, 195] width 266 height 302
drag, startPoint x: 799, startPoint y: 130, endPoint x: 803, endPoint y: 148, distance: 18.0
click at [803, 148] on div at bounding box center [745, 195] width 266 height 302
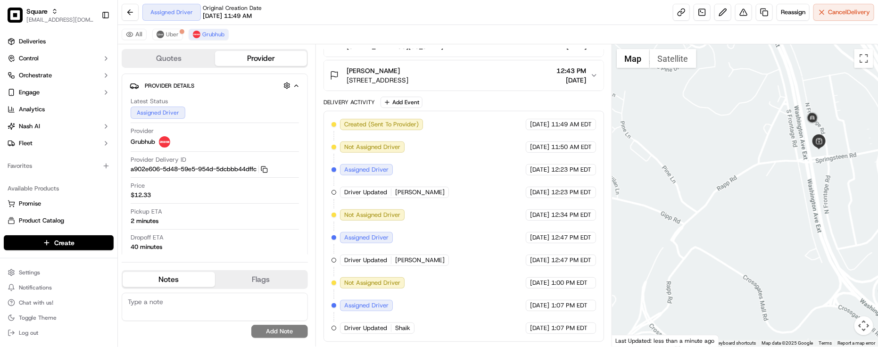
drag, startPoint x: 810, startPoint y: 178, endPoint x: 800, endPoint y: 164, distance: 17.3
click at [800, 164] on div at bounding box center [745, 195] width 266 height 302
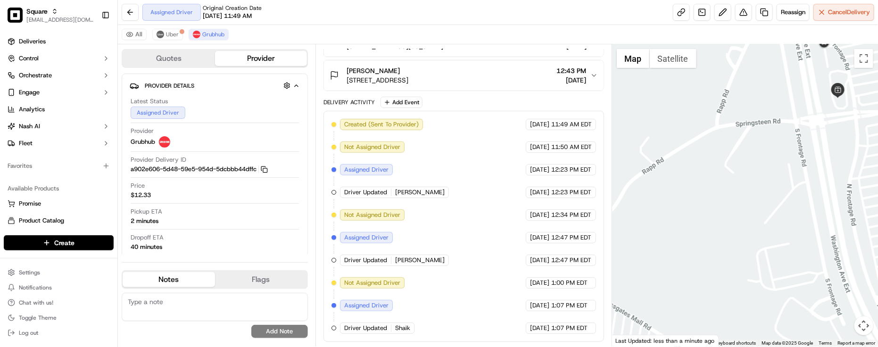
drag, startPoint x: 739, startPoint y: 216, endPoint x: 731, endPoint y: 232, distance: 17.7
click at [731, 232] on div at bounding box center [745, 195] width 266 height 302
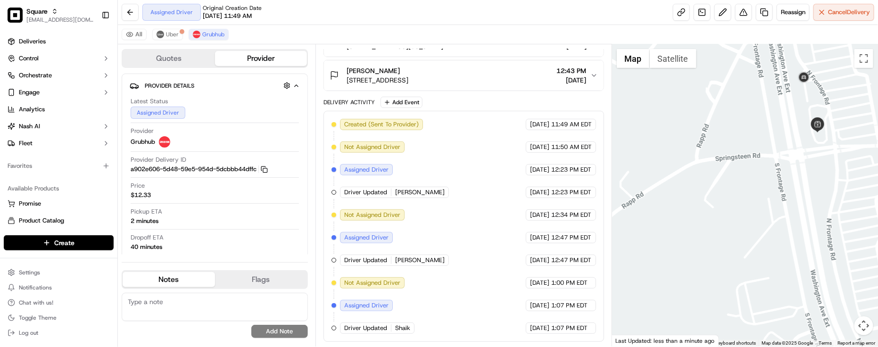
click at [736, 250] on div at bounding box center [745, 195] width 266 height 302
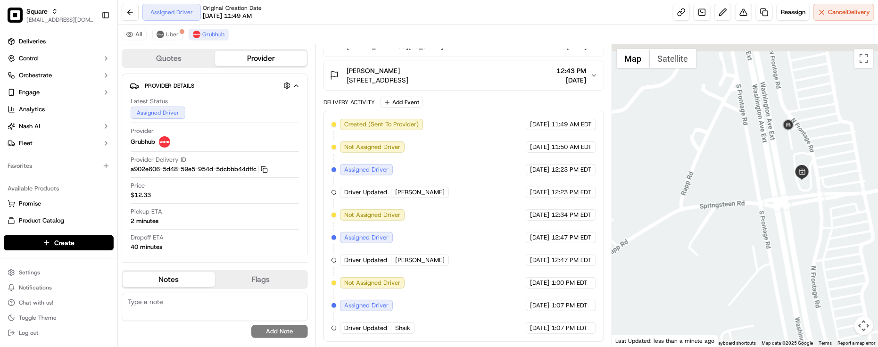
drag, startPoint x: 792, startPoint y: 194, endPoint x: 781, endPoint y: 242, distance: 49.5
click at [781, 242] on div at bounding box center [745, 195] width 266 height 302
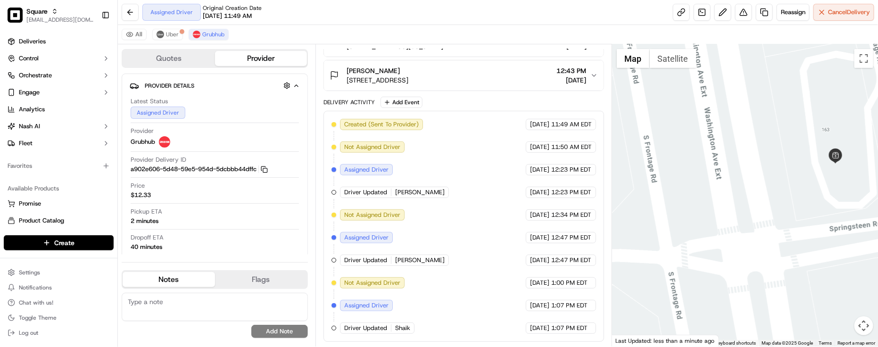
drag, startPoint x: 781, startPoint y: 234, endPoint x: 736, endPoint y: 315, distance: 92.3
click at [736, 315] on div at bounding box center [745, 195] width 266 height 302
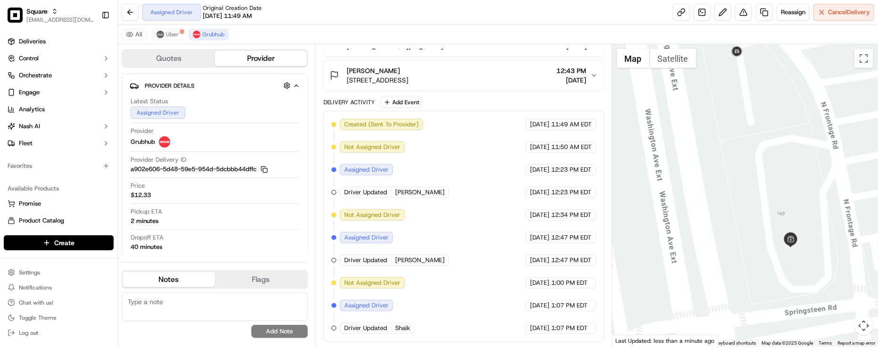
drag, startPoint x: 730, startPoint y: 232, endPoint x: 725, endPoint y: 283, distance: 51.3
click at [724, 283] on div at bounding box center [745, 195] width 266 height 302
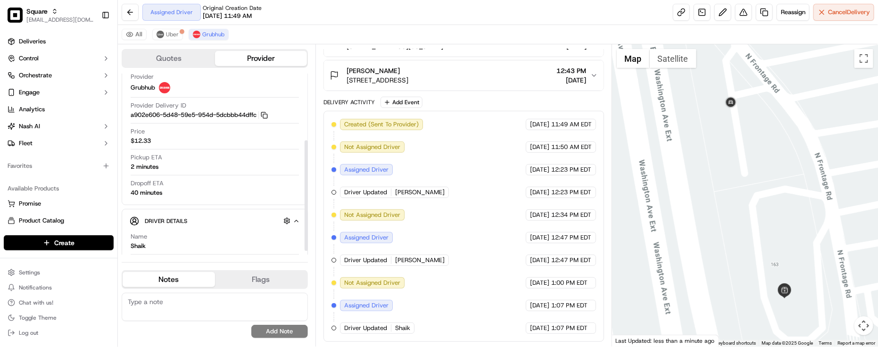
scroll to position [114, 0]
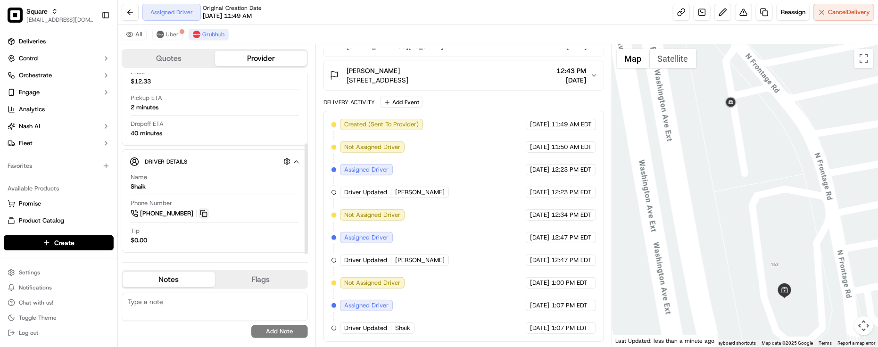
click at [202, 214] on button at bounding box center [204, 213] width 10 height 10
click at [390, 271] on div "Created (Sent To Provider) Grubhub [DATE] 11:49 AM EDT Not Assigned Driver Grub…" at bounding box center [464, 226] width 265 height 215
click at [550, 274] on div "Created (Sent To Provider) Grubhub [DATE] 11:49 AM EDT Not Assigned Driver Grub…" at bounding box center [464, 226] width 265 height 215
click at [529, 268] on div "Created (Sent To Provider) Grubhub [DATE] 11:49 AM EDT Not Assigned Driver Grub…" at bounding box center [464, 226] width 265 height 215
click at [276, 235] on div "Tip $0.00" at bounding box center [215, 236] width 168 height 18
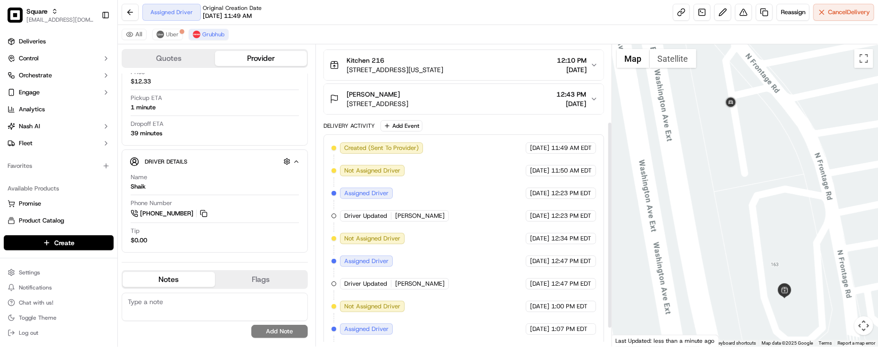
scroll to position [138, 0]
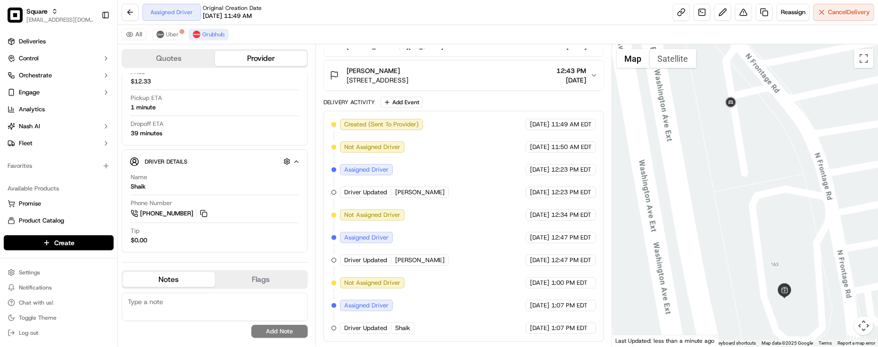
click at [472, 296] on div "Created (Sent To Provider) Grubhub [DATE] 11:49 AM EDT Not Assigned Driver Grub…" at bounding box center [464, 226] width 265 height 215
click at [792, 9] on span "Reassign" at bounding box center [793, 12] width 25 height 8
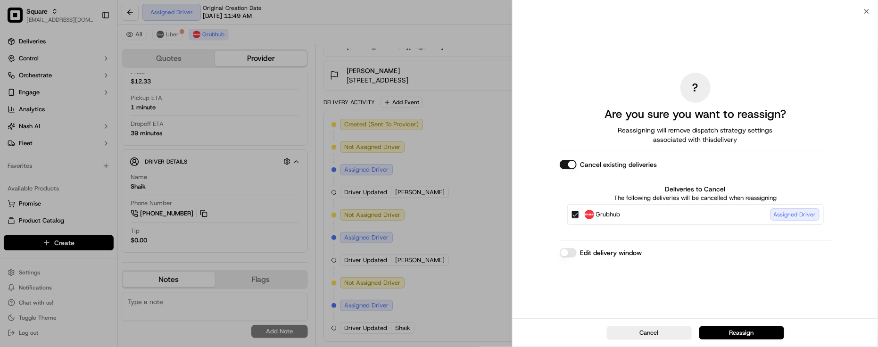
click at [568, 249] on button "Edit delivery window" at bounding box center [568, 252] width 17 height 9
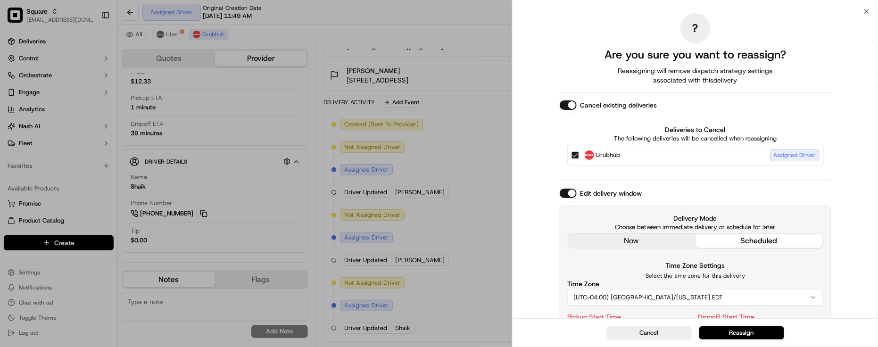
drag, startPoint x: 608, startPoint y: 229, endPoint x: 604, endPoint y: 233, distance: 5.0
click at [604, 229] on p "Choose between immediate delivery or schedule for later" at bounding box center [696, 227] width 256 height 8
click at [604, 233] on div "Delivery Mode Choose between immediate delivery or schedule for later now sched…" at bounding box center [696, 231] width 256 height 35
click at [641, 245] on div "Delivery Mode Choose between immediate delivery or schedule for later now sched…" at bounding box center [696, 231] width 256 height 35
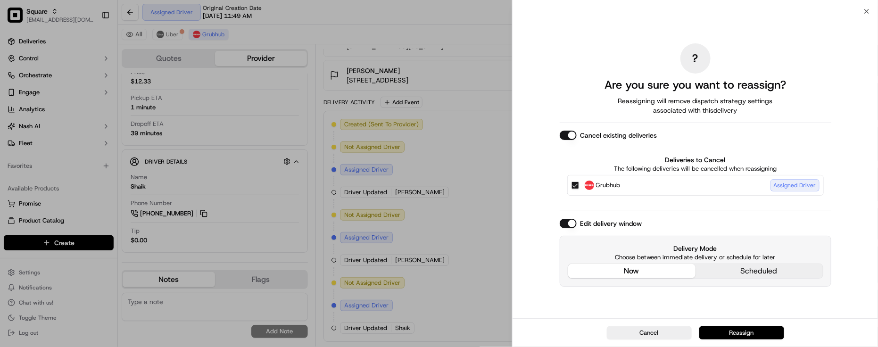
click at [766, 333] on button "Reassign" at bounding box center [742, 332] width 85 height 13
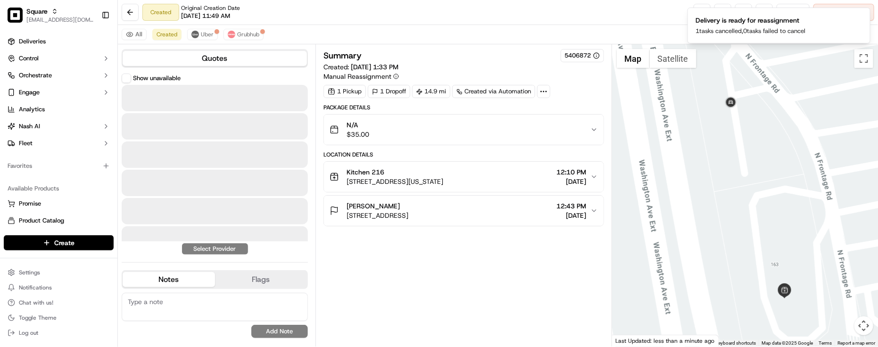
scroll to position [0, 0]
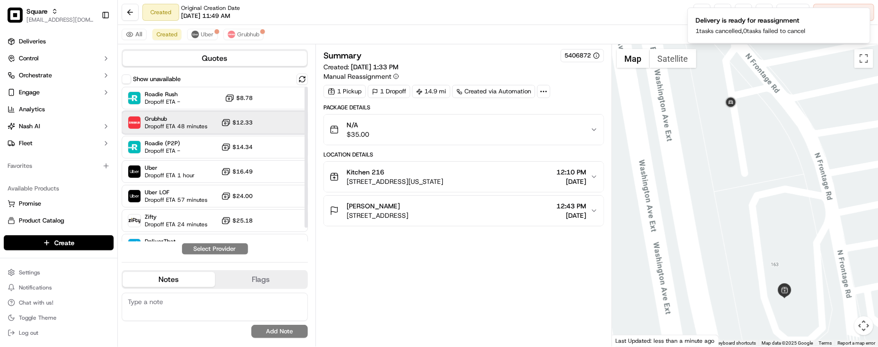
click at [171, 127] on span "Dropoff ETA 48 minutes" at bounding box center [176, 127] width 63 height 8
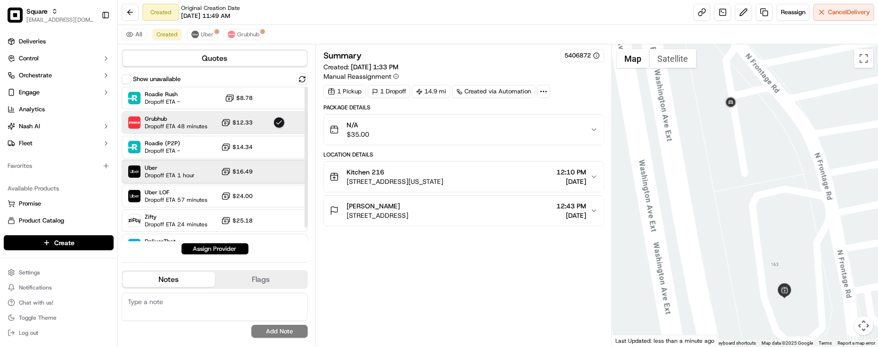
click at [168, 163] on div "Uber Dropoff ETA 1 hour $16.49" at bounding box center [215, 171] width 186 height 23
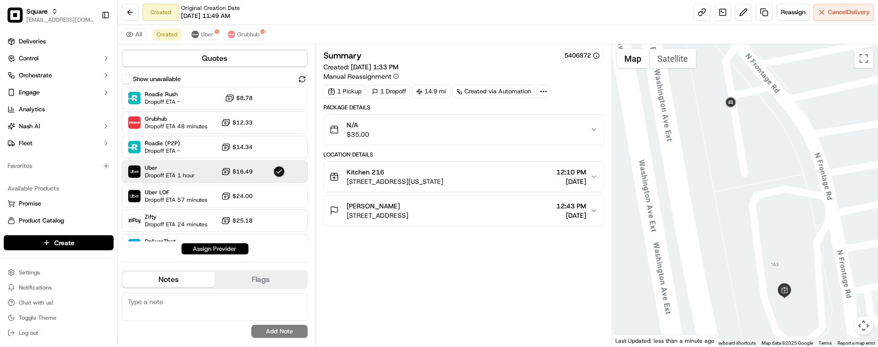
click at [208, 247] on button "Assign Provider" at bounding box center [215, 248] width 67 height 11
click at [451, 300] on div "Summary 5406872 Created: [DATE] 1:33 PM Manual Reassignment 1 Pickup 1 Dropoff …" at bounding box center [464, 195] width 281 height 293
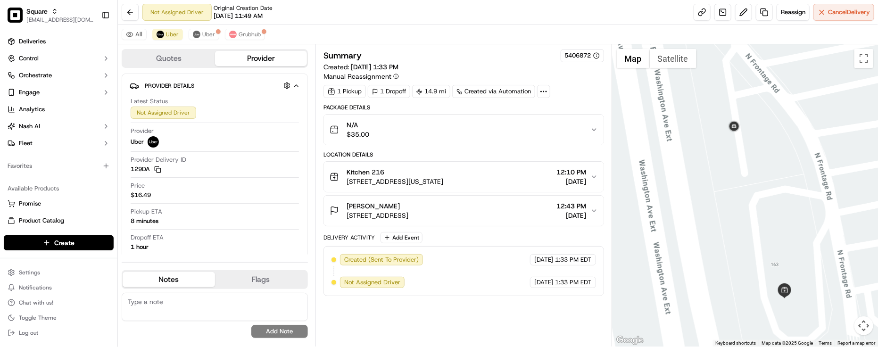
click at [475, 230] on div "Package Details N/A $35.00 Location Details Kitchen [STREET_ADDRESS][US_STATE] …" at bounding box center [464, 200] width 281 height 192
click at [240, 32] on span "Grubhub" at bounding box center [250, 35] width 22 height 8
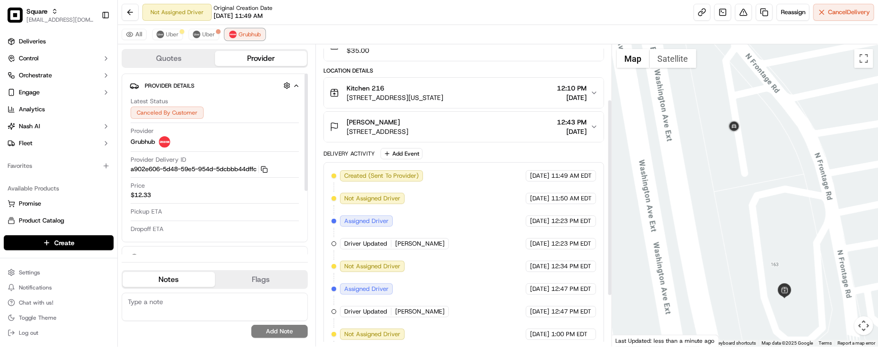
scroll to position [161, 0]
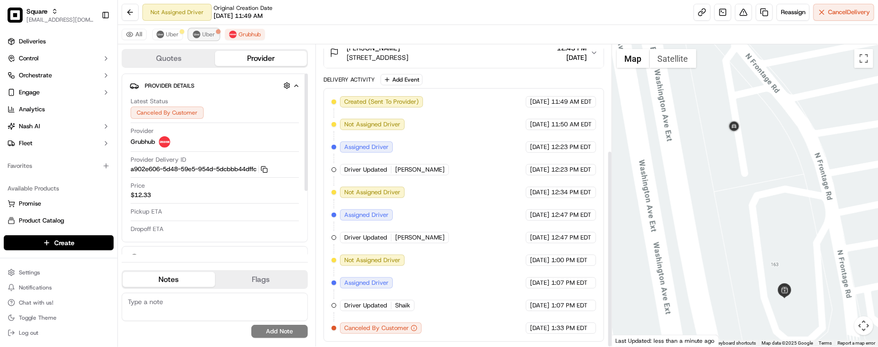
click at [206, 37] on span "Uber" at bounding box center [208, 35] width 13 height 8
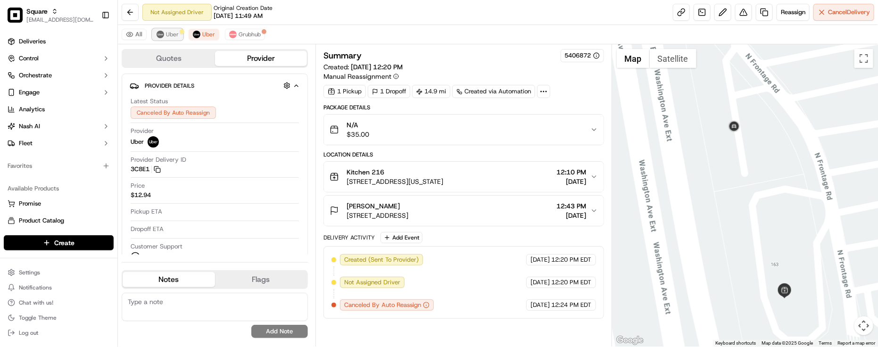
drag, startPoint x: 164, startPoint y: 38, endPoint x: 169, endPoint y: 38, distance: 5.2
click at [165, 38] on button "Uber" at bounding box center [167, 34] width 31 height 11
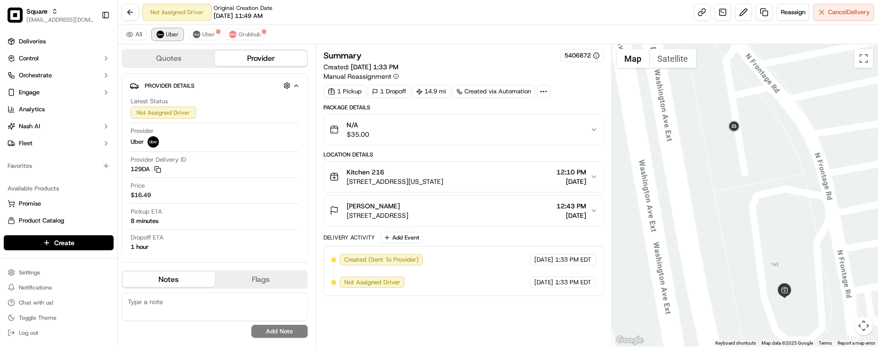
click at [173, 38] on span "Uber" at bounding box center [172, 35] width 13 height 8
click at [244, 33] on span "Grubhub" at bounding box center [250, 35] width 22 height 8
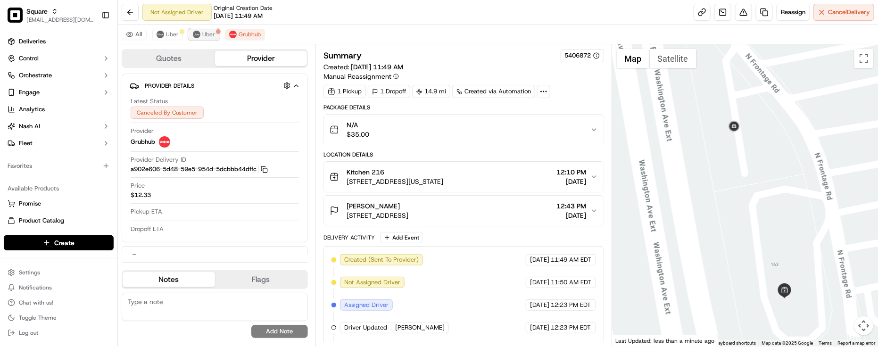
click at [207, 38] on span "Uber" at bounding box center [208, 35] width 13 height 8
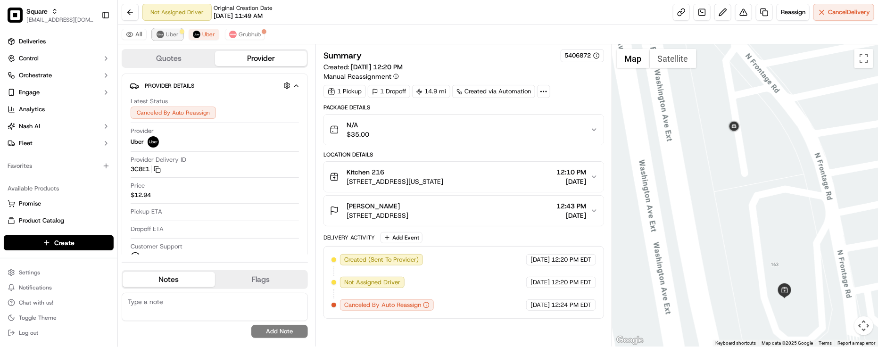
click at [164, 36] on button "Uber" at bounding box center [167, 34] width 31 height 11
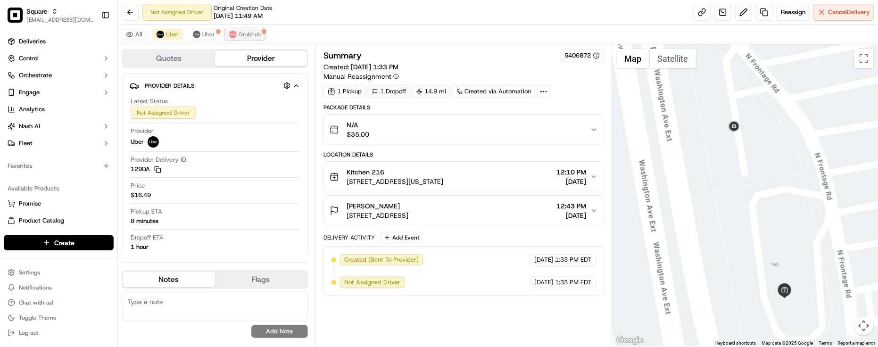
click at [232, 36] on img at bounding box center [233, 35] width 8 height 8
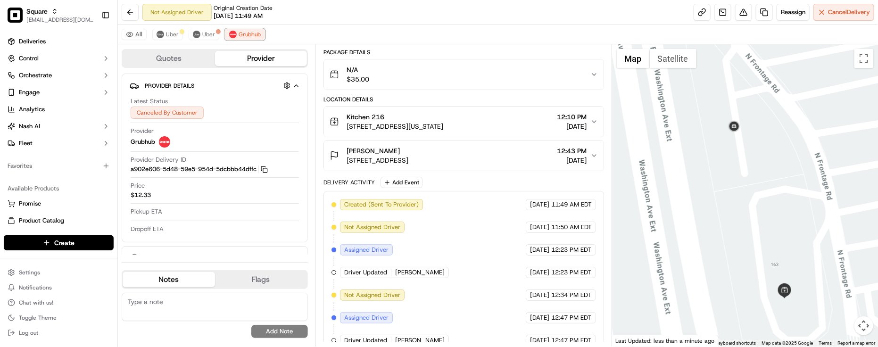
scroll to position [161, 0]
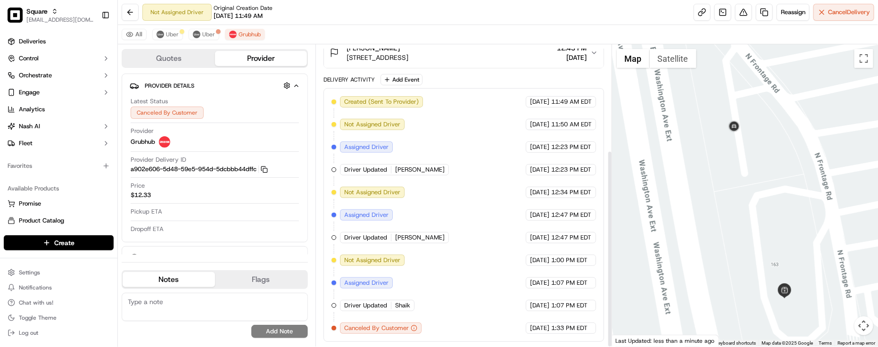
click at [423, 175] on div "Created (Sent To Provider) Grubhub [DATE] 11:49 AM EDT Not Assigned Driver Grub…" at bounding box center [464, 215] width 265 height 238
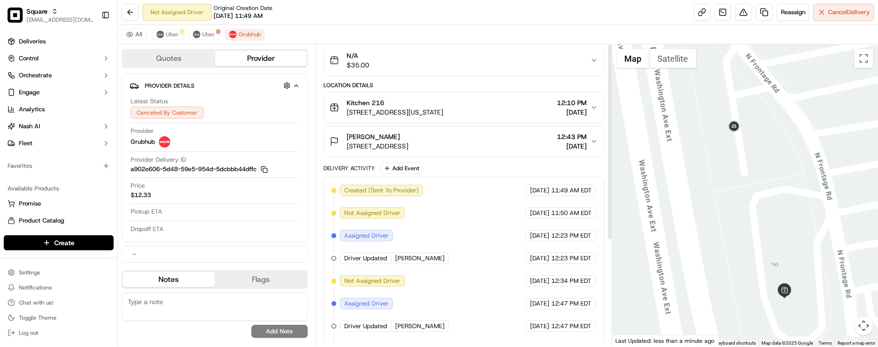
scroll to position [0, 0]
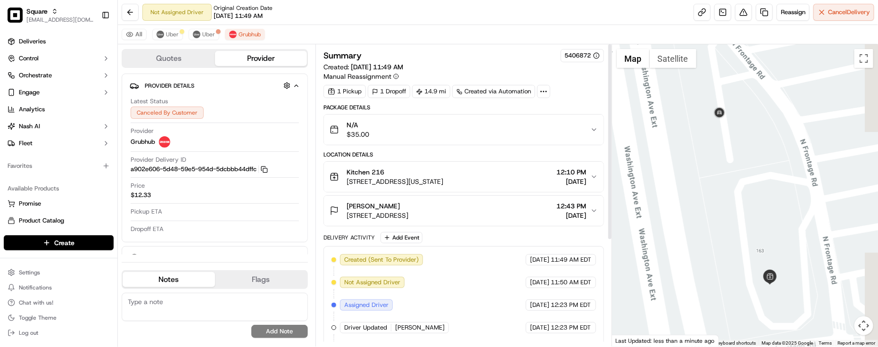
click at [763, 182] on div at bounding box center [745, 195] width 266 height 302
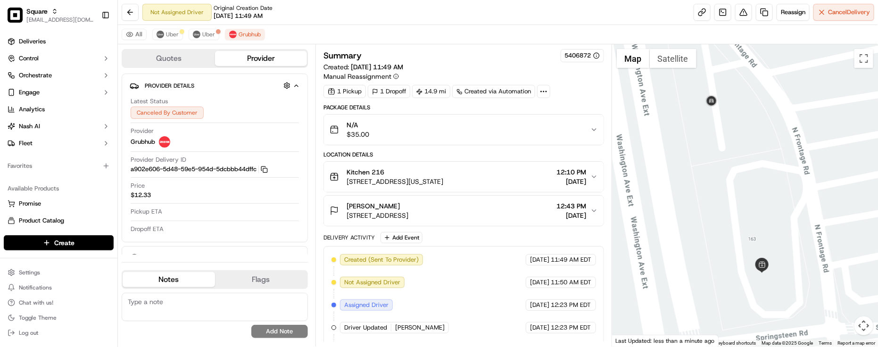
click at [443, 182] on span "[STREET_ADDRESS][US_STATE]" at bounding box center [395, 181] width 97 height 9
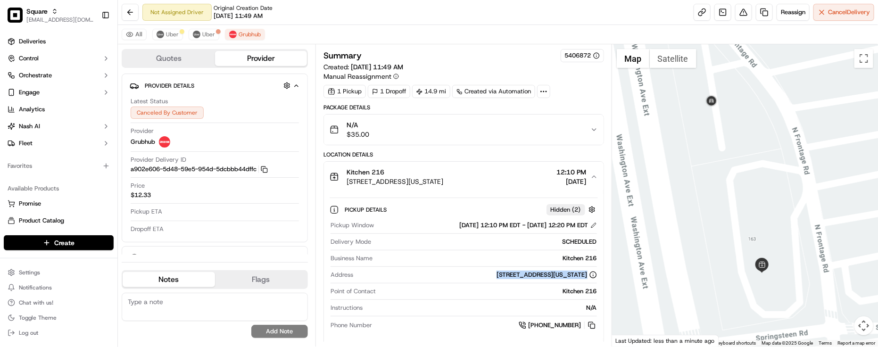
drag, startPoint x: 444, startPoint y: 275, endPoint x: 575, endPoint y: 275, distance: 131.1
click at [575, 282] on div "Address [STREET_ADDRESS][US_STATE]" at bounding box center [464, 277] width 267 height 13
copy div "[STREET_ADDRESS][US_STATE]"
drag, startPoint x: 491, startPoint y: 239, endPoint x: 487, endPoint y: 238, distance: 4.8
click at [490, 241] on div "SCHEDULED" at bounding box center [486, 242] width 222 height 8
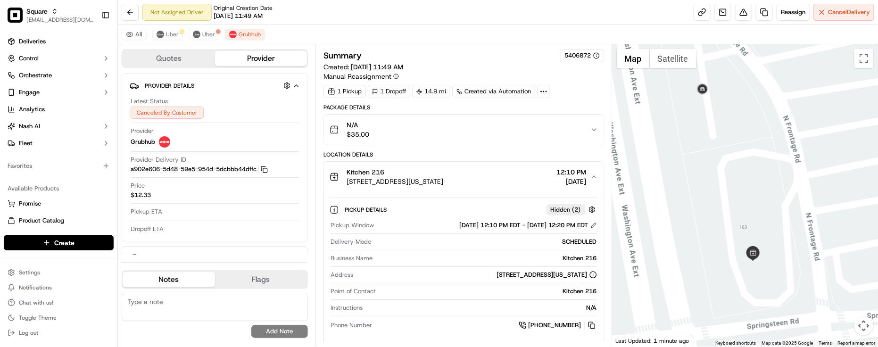
drag, startPoint x: 734, startPoint y: 202, endPoint x: 725, endPoint y: 189, distance: 16.0
click at [725, 189] on div at bounding box center [745, 195] width 266 height 302
click at [411, 322] on div "Pickup Window [DATE] 12:10 PM EDT - [DATE] 12:20 PM EDT Delivery Mode SCHEDULED…" at bounding box center [464, 275] width 268 height 117
click at [237, 225] on div "Latest Status Canceled By Customer Provider Grubhub Provider Delivery ID a902e6…" at bounding box center [215, 165] width 170 height 145
click at [470, 44] on div "Summary 5406872 Created: [DATE] 11:49 AM Manual Reassignment 1 Pickup 1 Dropoff…" at bounding box center [464, 195] width 297 height 302
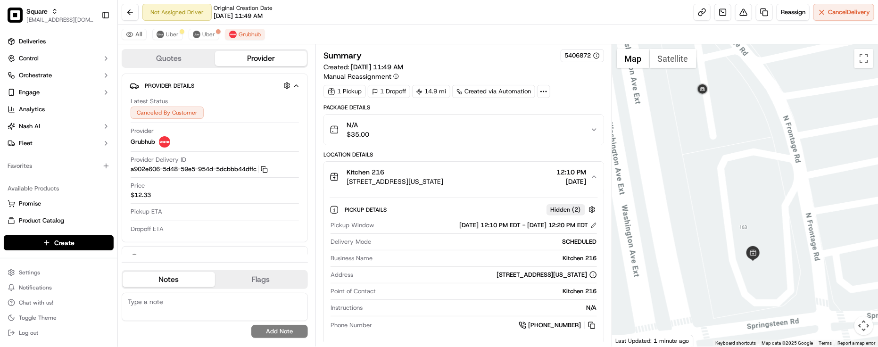
click at [463, 43] on div "All Uber [PERSON_NAME]" at bounding box center [498, 34] width 760 height 19
click at [456, 47] on div "Summary 5406872 Created: [DATE] 11:49 AM Manual Reassignment 1 Pickup 1 Dropoff…" at bounding box center [464, 195] width 297 height 302
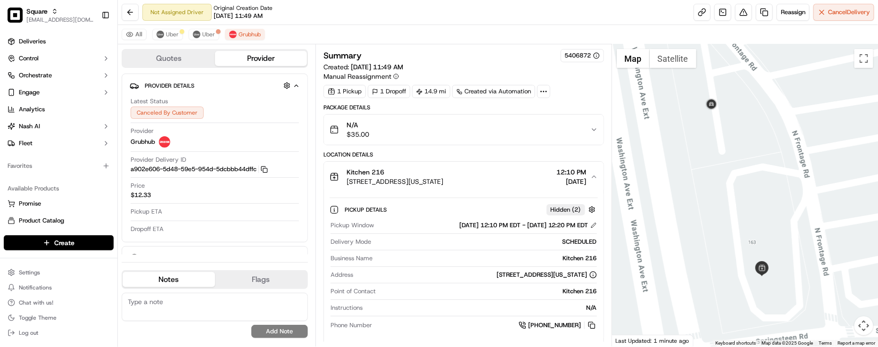
drag, startPoint x: 749, startPoint y: 216, endPoint x: 759, endPoint y: 233, distance: 19.9
click at [759, 233] on div at bounding box center [745, 195] width 266 height 302
click at [161, 33] on img at bounding box center [161, 35] width 8 height 8
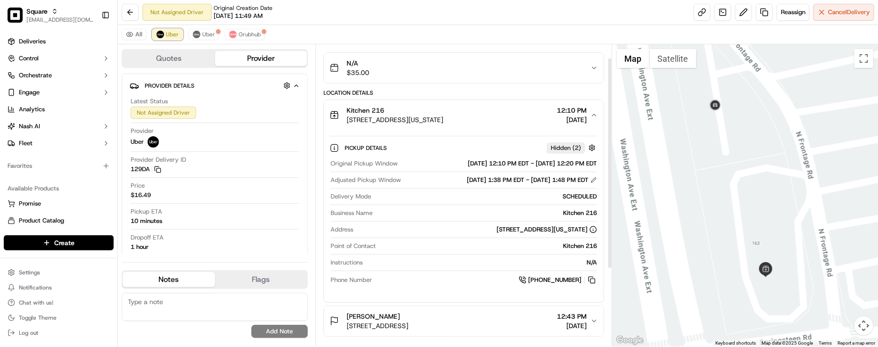
scroll to position [128, 0]
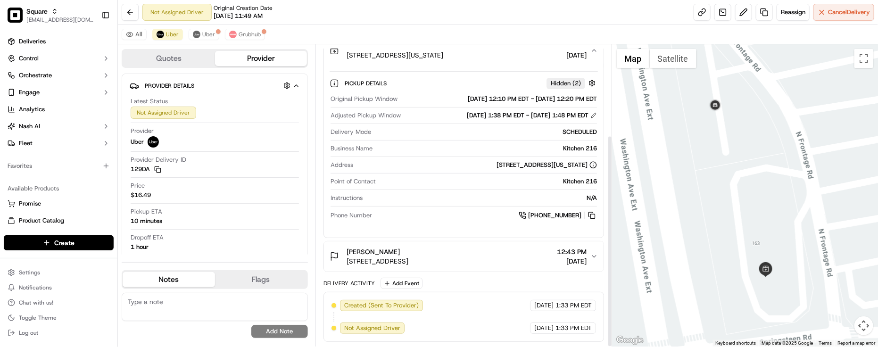
click at [408, 249] on div "[PERSON_NAME]" at bounding box center [378, 251] width 62 height 9
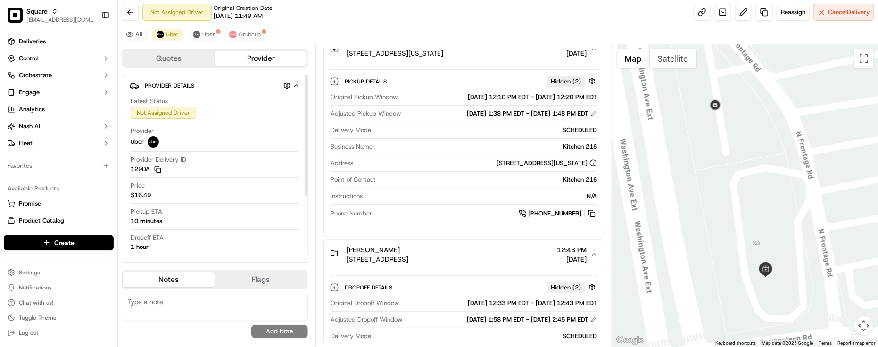
scroll to position [88, 0]
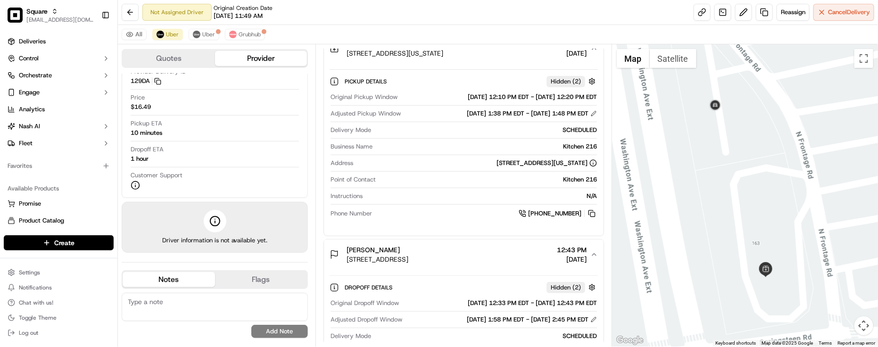
click at [456, 177] on div "Kitchen 216" at bounding box center [488, 179] width 217 height 8
click at [427, 191] on div "Original Pickup Window [DATE] 12:10 PM EDT - [DATE] 12:20 PM EDT Adjusted Picku…" at bounding box center [464, 155] width 268 height 133
click at [430, 221] on div "Original Pickup Window [DATE] 12:10 PM EDT - [DATE] 12:20 PM EDT Adjusted Picku…" at bounding box center [464, 155] width 268 height 133
click at [246, 32] on span "Grubhub" at bounding box center [250, 35] width 22 height 8
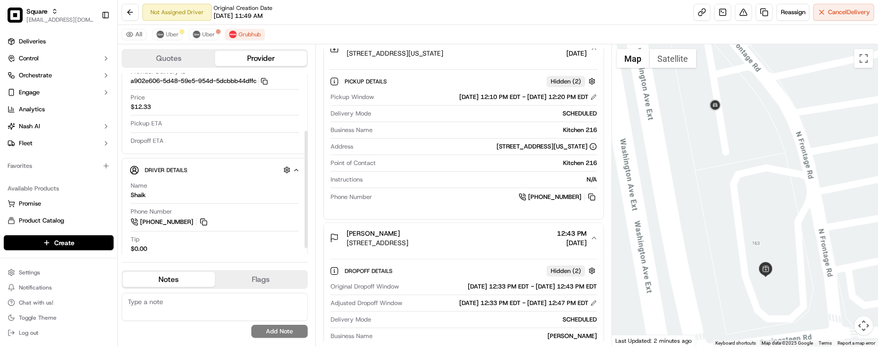
click at [193, 305] on textarea at bounding box center [215, 307] width 186 height 28
paste textarea "Caller Information: Merchant -"
click at [229, 295] on textarea "Caller Information: Merchant -" at bounding box center [215, 307] width 186 height 28
paste textarea "Reason for call: Cancellation"
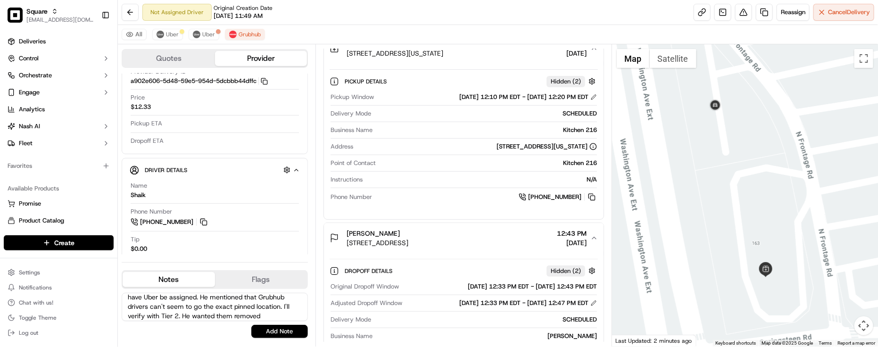
scroll to position [52, 0]
type textarea "Caller Information: Merchant - Reason for call: Driver location. Advised that t…"
click at [267, 328] on button "Add Note" at bounding box center [279, 331] width 57 height 13
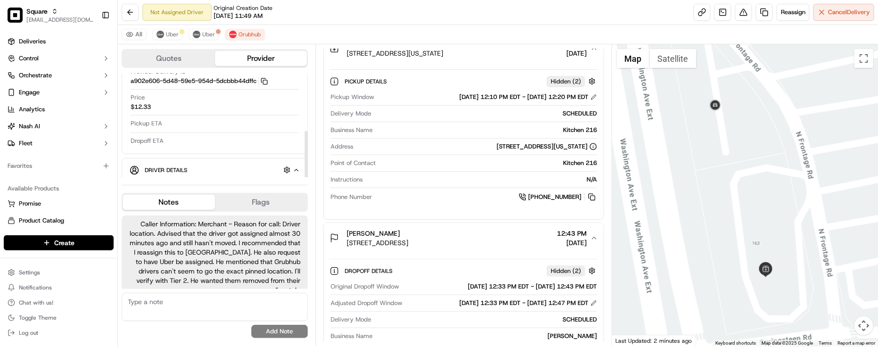
scroll to position [8, 0]
click at [356, 27] on div "All Uber [PERSON_NAME]" at bounding box center [498, 34] width 760 height 19
drag, startPoint x: 501, startPoint y: 262, endPoint x: 513, endPoint y: 253, distance: 14.8
click at [501, 262] on div "Dropoff Details Hidden ( 2 ) Original Dropoff Window [DATE] 12:33 PM EDT - [DAT…" at bounding box center [464, 335] width 268 height 153
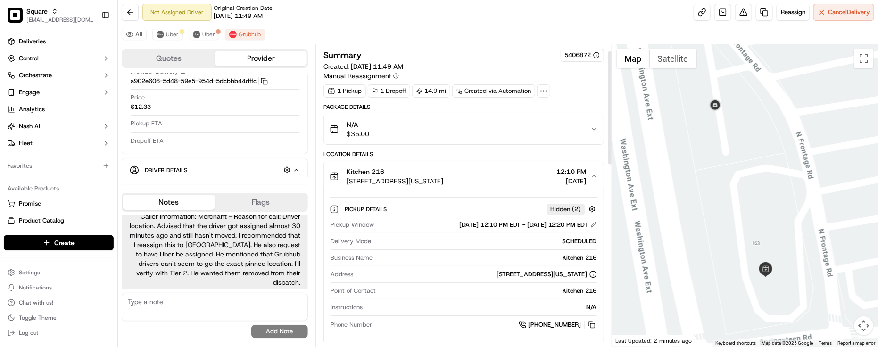
scroll to position [0, 0]
click at [407, 206] on div "Pickup Details Hidden ( 2 )" at bounding box center [471, 210] width 253 height 12
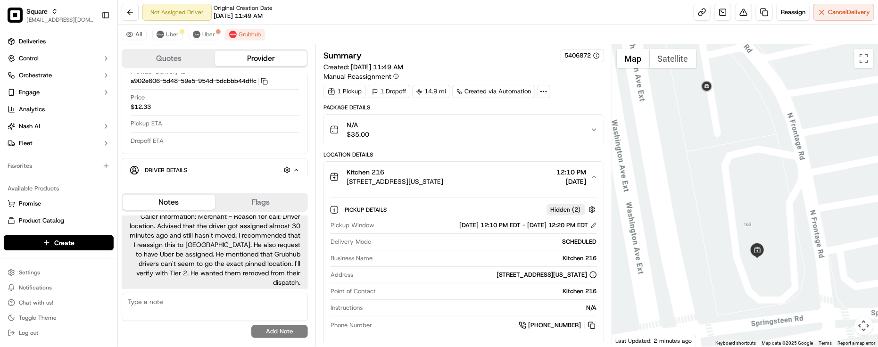
drag, startPoint x: 723, startPoint y: 279, endPoint x: 714, endPoint y: 252, distance: 28.3
click at [714, 252] on div at bounding box center [745, 195] width 266 height 302
drag, startPoint x: 490, startPoint y: 258, endPoint x: 496, endPoint y: 258, distance: 6.6
click at [496, 258] on div "Kitchen 216" at bounding box center [486, 258] width 221 height 8
click at [379, 279] on div "[STREET_ADDRESS][US_STATE]" at bounding box center [477, 275] width 240 height 8
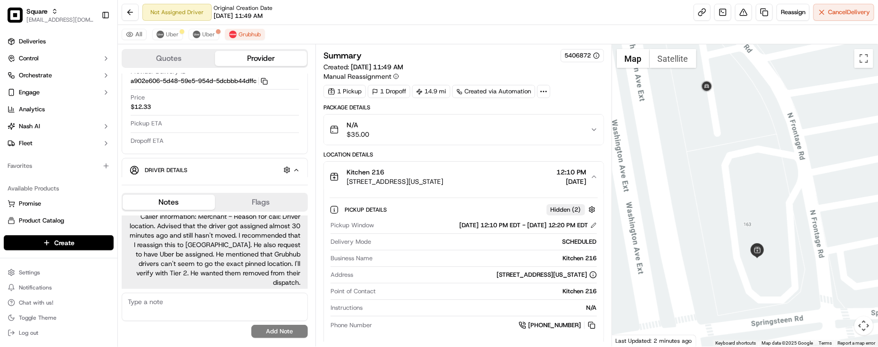
click at [213, 317] on textarea at bounding box center [215, 307] width 186 height 28
click at [174, 26] on div "All Uber [PERSON_NAME]" at bounding box center [498, 34] width 760 height 19
click at [171, 32] on span "Uber" at bounding box center [172, 35] width 13 height 8
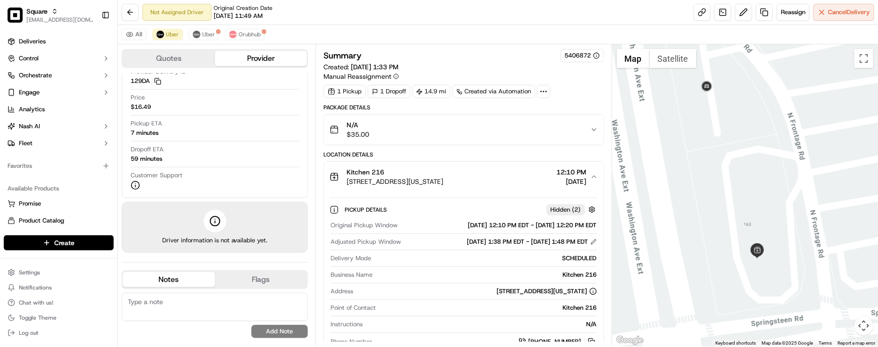
click at [418, 176] on div "Kitchen 216" at bounding box center [395, 171] width 97 height 9
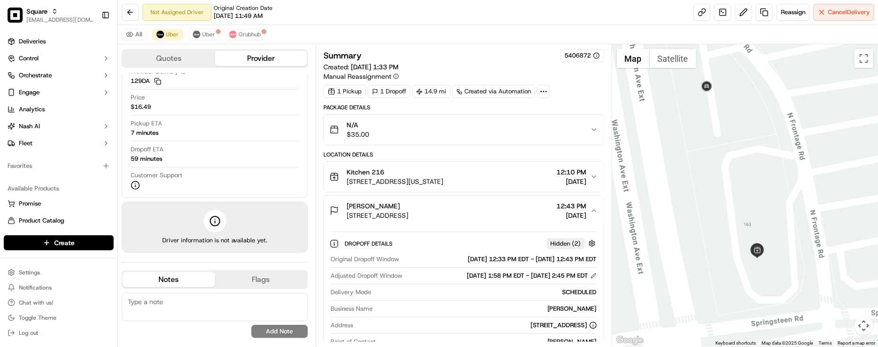
click at [417, 176] on div "Kitchen 216" at bounding box center [395, 171] width 97 height 9
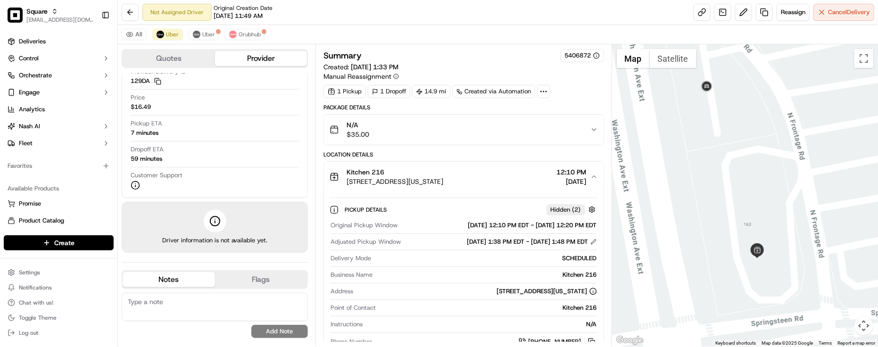
click at [417, 176] on div "Kitchen 216" at bounding box center [395, 171] width 97 height 9
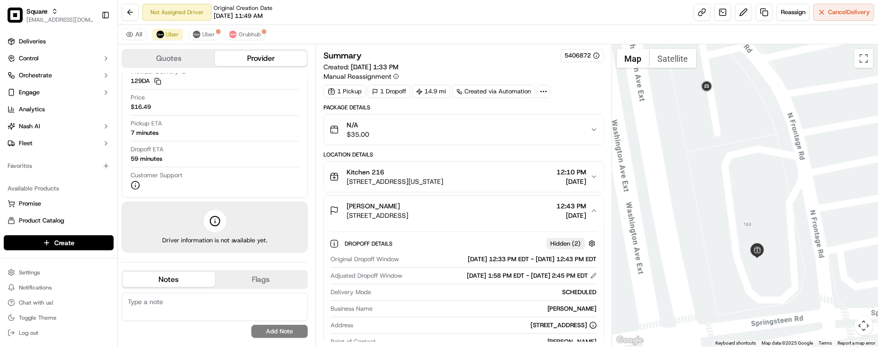
click at [406, 11] on div "Not Assigned Driver Original Creation Date [DATE] 11:49 AM Reassign Cancel Deli…" at bounding box center [498, 12] width 760 height 25
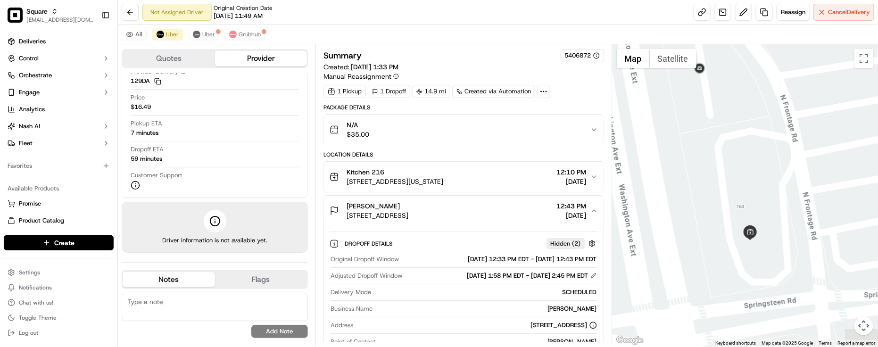
drag, startPoint x: 736, startPoint y: 205, endPoint x: 723, endPoint y: 179, distance: 29.1
click at [723, 179] on div at bounding box center [745, 195] width 266 height 302
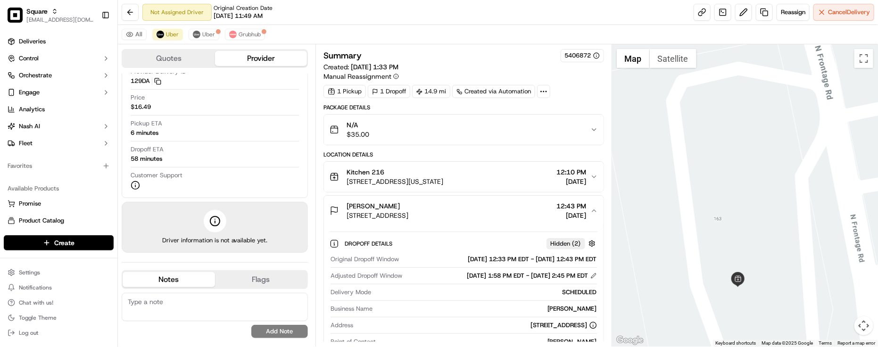
drag, startPoint x: 689, startPoint y: 217, endPoint x: 696, endPoint y: 253, distance: 36.1
click at [696, 253] on div at bounding box center [745, 195] width 266 height 302
click at [673, 56] on button "Satellite" at bounding box center [673, 58] width 47 height 19
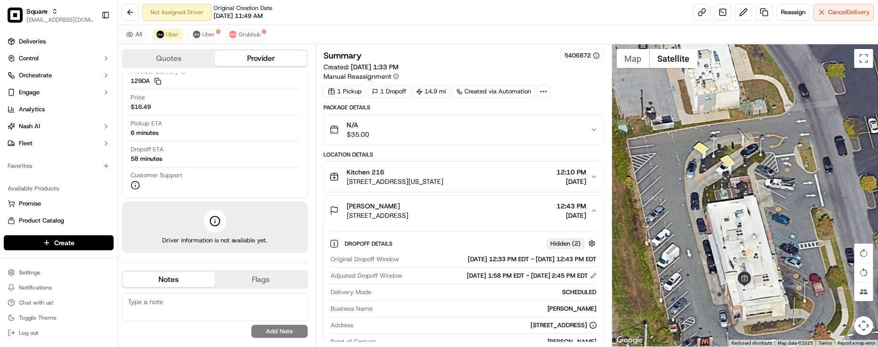
drag, startPoint x: 658, startPoint y: 154, endPoint x: 675, endPoint y: 251, distance: 98.2
click at [675, 251] on div at bounding box center [745, 195] width 266 height 302
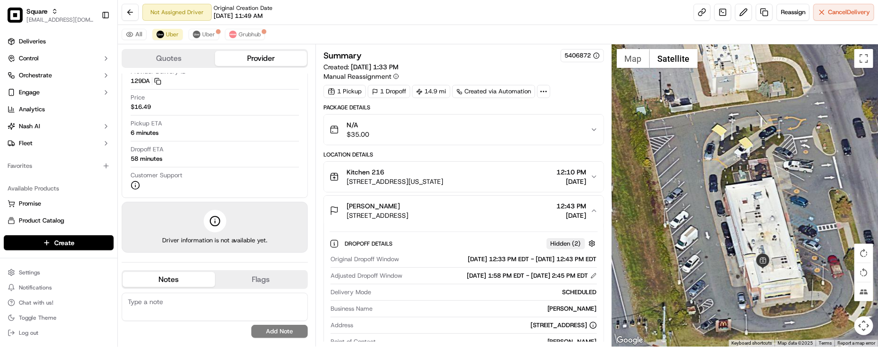
drag, startPoint x: 740, startPoint y: 318, endPoint x: 733, endPoint y: 250, distance: 68.8
click at [733, 250] on div at bounding box center [745, 195] width 266 height 302
click at [283, 175] on div "Customer Support" at bounding box center [215, 180] width 168 height 19
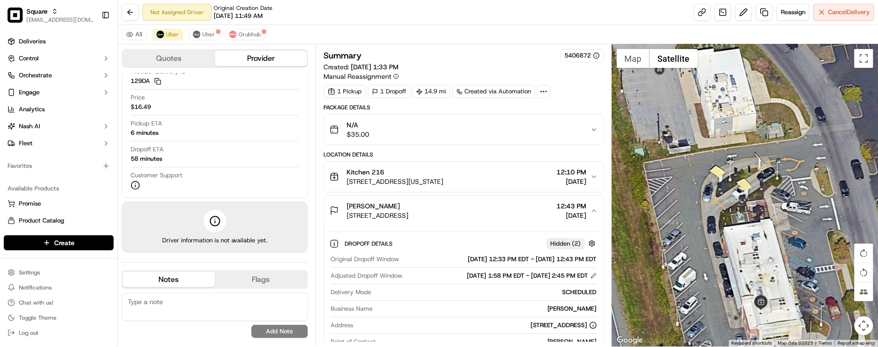
drag, startPoint x: 775, startPoint y: 249, endPoint x: 756, endPoint y: 276, distance: 32.8
click at [763, 307] on div at bounding box center [745, 195] width 266 height 302
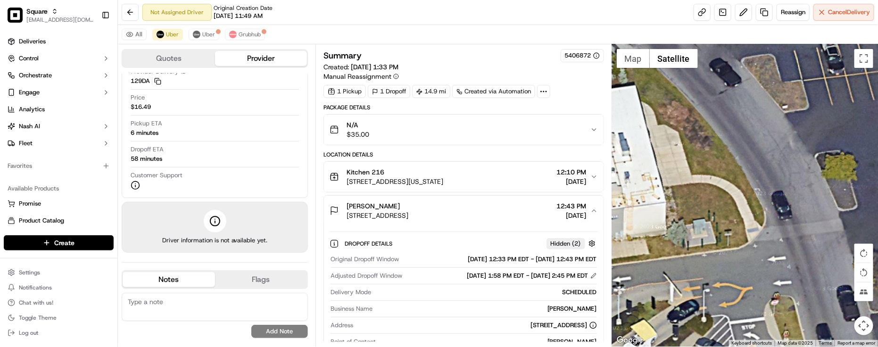
drag, startPoint x: 711, startPoint y: 256, endPoint x: 774, endPoint y: 283, distance: 68.4
click at [774, 283] on div at bounding box center [745, 195] width 266 height 302
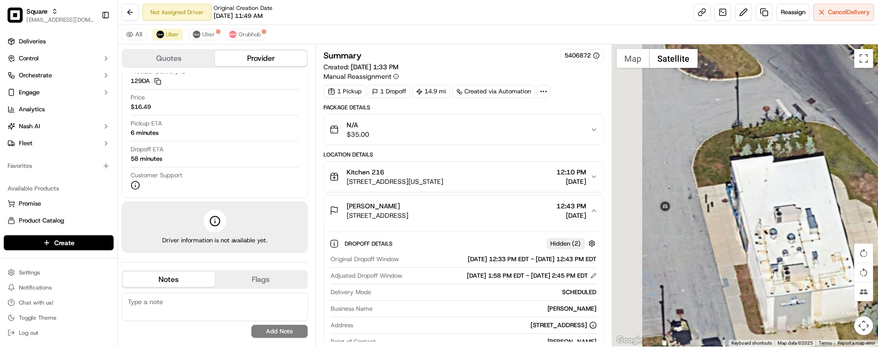
drag, startPoint x: 727, startPoint y: 232, endPoint x: 812, endPoint y: 258, distance: 88.3
click at [815, 259] on div at bounding box center [745, 195] width 266 height 302
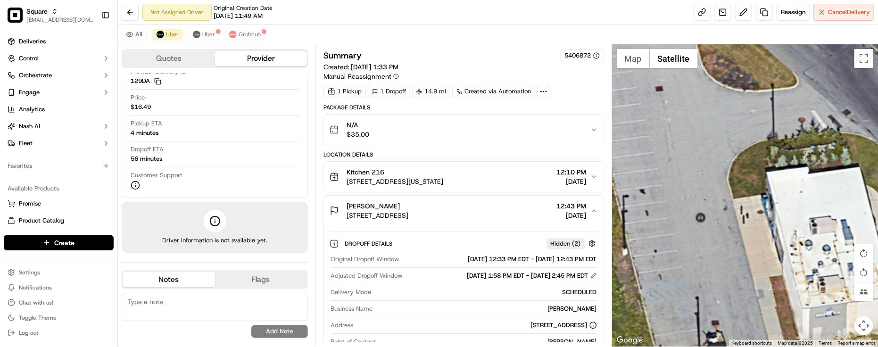
drag, startPoint x: 481, startPoint y: 291, endPoint x: 579, endPoint y: 257, distance: 103.2
click at [479, 291] on div "SCHEDULED" at bounding box center [486, 292] width 222 height 8
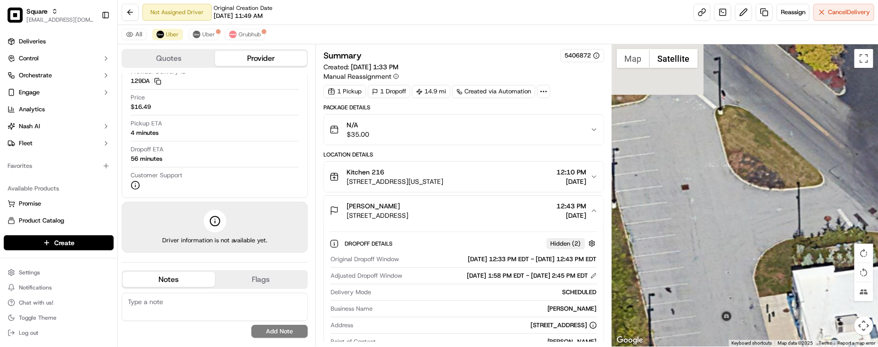
drag, startPoint x: 689, startPoint y: 256, endPoint x: 715, endPoint y: 355, distance: 101.9
click at [715, 347] on html "Square [EMAIL_ADDRESS][DOMAIN_NAME] Toggle Sidebar Deliveries Control Orchestra…" at bounding box center [439, 173] width 878 height 347
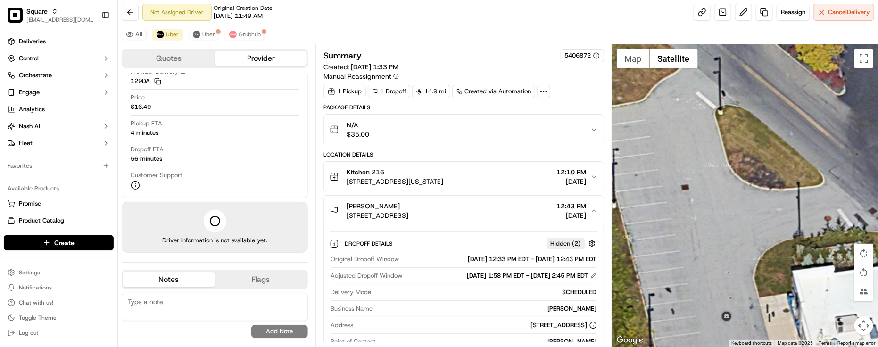
drag, startPoint x: 722, startPoint y: 255, endPoint x: 742, endPoint y: 346, distance: 93.2
click at [742, 346] on div "Map Satellite Keyboard shortcuts Map Data Map data ©2025 Map data ©2025 2 m Cli…" at bounding box center [745, 195] width 266 height 302
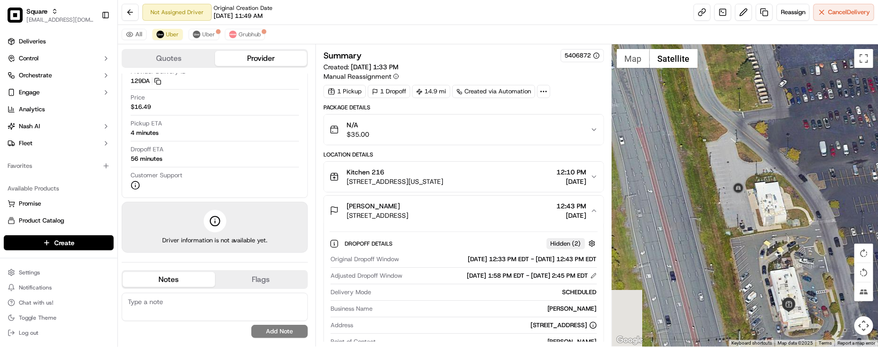
drag, startPoint x: 761, startPoint y: 190, endPoint x: 748, endPoint y: 117, distance: 74.7
click at [747, 117] on div at bounding box center [745, 195] width 266 height 302
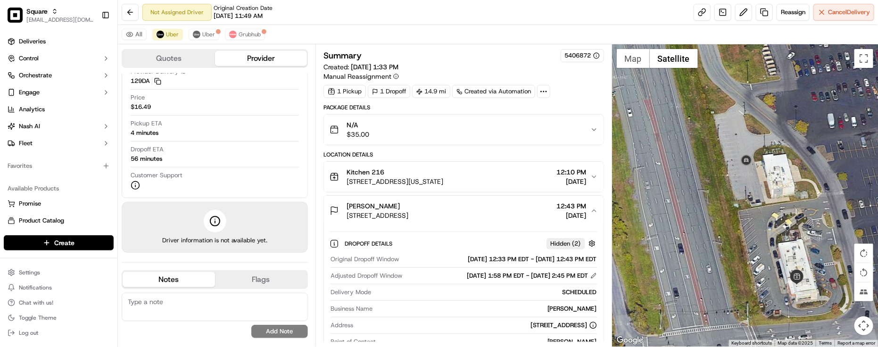
click at [454, 267] on div "Original Dropoff Window [DATE] 12:33 PM EDT - [DATE] 12:43 PM EDT" at bounding box center [464, 261] width 267 height 13
click at [249, 184] on div "Customer Support" at bounding box center [215, 180] width 168 height 19
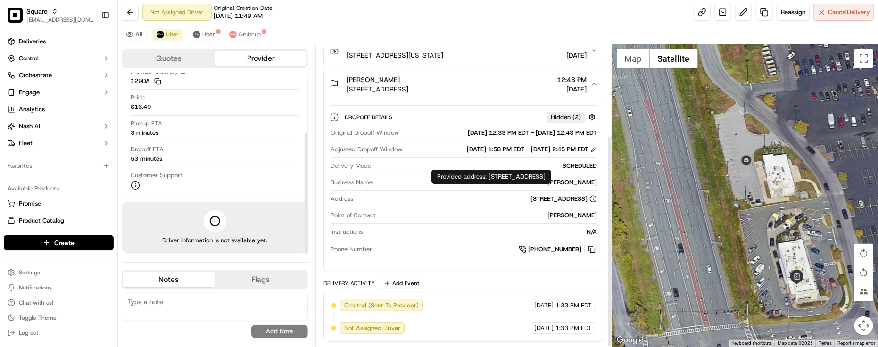
scroll to position [128, 0]
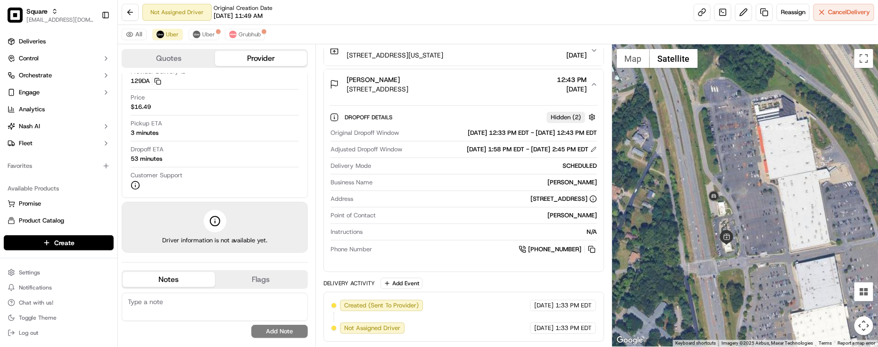
click at [531, 202] on div "[STREET_ADDRESS]" at bounding box center [564, 199] width 67 height 8
click at [258, 26] on div "All Uber [PERSON_NAME]" at bounding box center [498, 34] width 760 height 19
click at [254, 28] on div "All Uber [PERSON_NAME]" at bounding box center [498, 34] width 760 height 19
click at [252, 33] on span "Grubhub" at bounding box center [250, 35] width 22 height 8
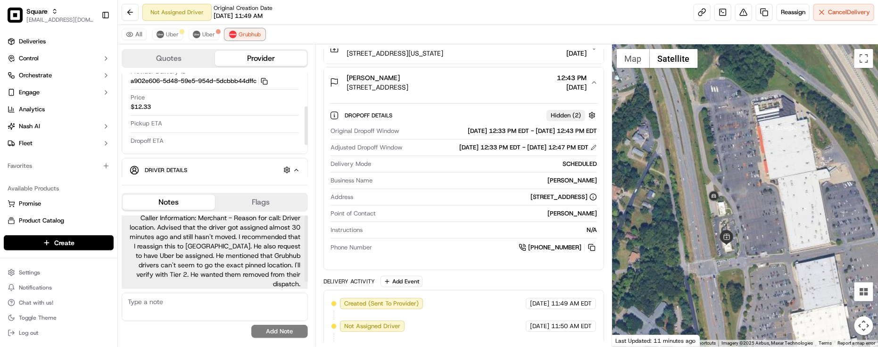
scroll to position [8, 0]
click at [371, 34] on div "All Uber [PERSON_NAME]" at bounding box center [498, 34] width 760 height 19
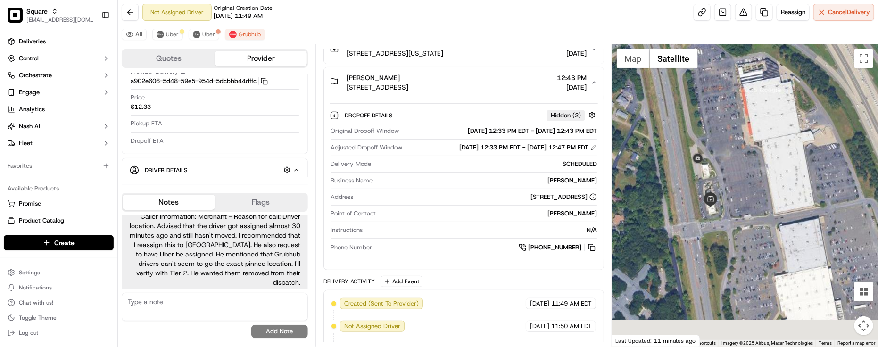
drag, startPoint x: 793, startPoint y: 147, endPoint x: 791, endPoint y: 142, distance: 5.5
click at [791, 142] on div at bounding box center [745, 195] width 266 height 302
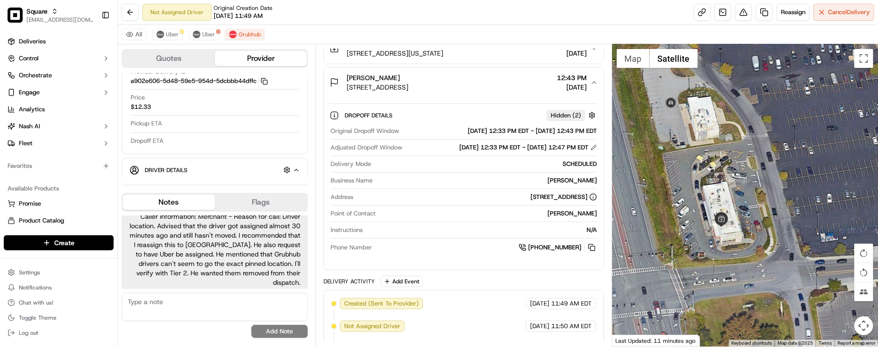
drag, startPoint x: 697, startPoint y: 151, endPoint x: 722, endPoint y: 185, distance: 42.3
click at [722, 185] on div at bounding box center [745, 195] width 266 height 302
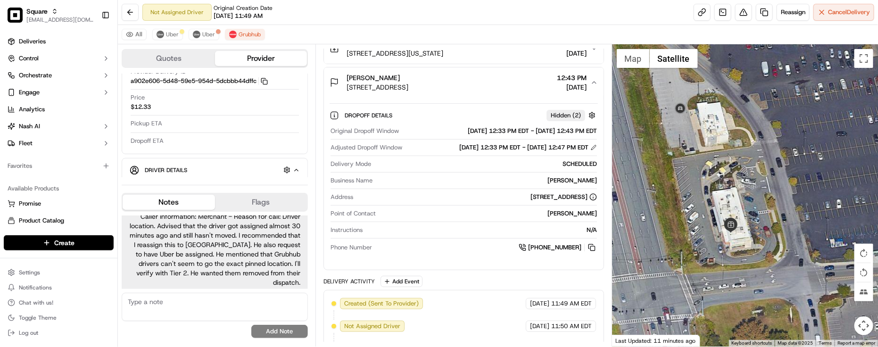
drag, startPoint x: 722, startPoint y: 178, endPoint x: 737, endPoint y: 208, distance: 33.1
click at [737, 208] on div at bounding box center [745, 195] width 266 height 302
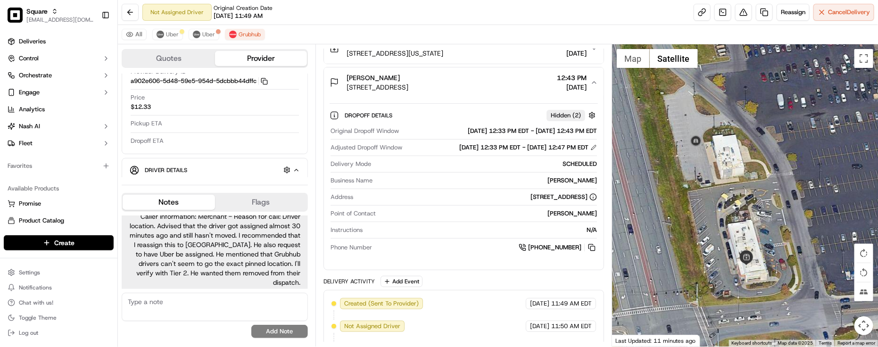
click at [421, 265] on div "Dropoff Details Hidden ( 2 ) Original Dropoff Window [DATE] 12:33 PM EDT - [DAT…" at bounding box center [464, 184] width 280 height 172
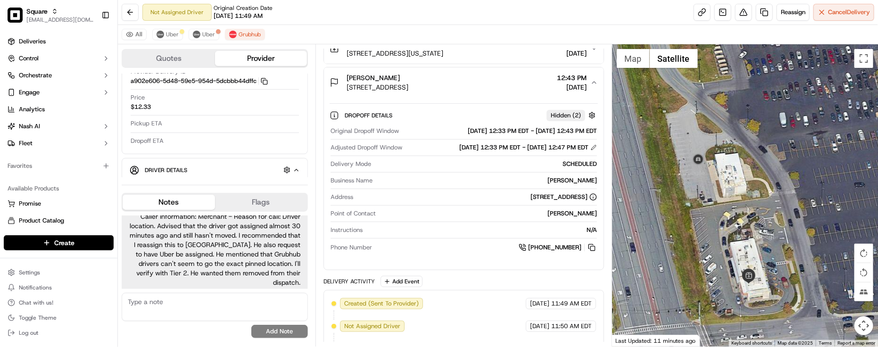
drag, startPoint x: 776, startPoint y: 308, endPoint x: 753, endPoint y: 235, distance: 76.1
click at [776, 326] on div at bounding box center [745, 195] width 266 height 302
drag, startPoint x: 755, startPoint y: 208, endPoint x: 762, endPoint y: 220, distance: 14.2
click at [762, 220] on div at bounding box center [745, 195] width 266 height 302
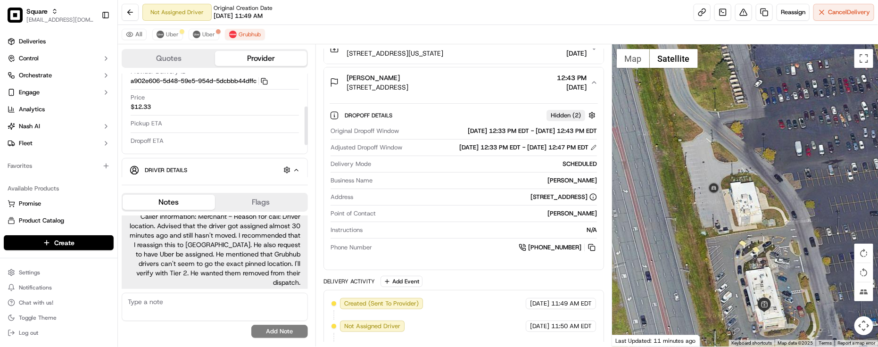
click at [246, 107] on div "Price $12.33" at bounding box center [215, 102] width 168 height 18
click at [185, 34] on div "All Uber [PERSON_NAME]" at bounding box center [498, 34] width 760 height 19
click at [176, 27] on div "All Uber [PERSON_NAME]" at bounding box center [498, 34] width 760 height 19
click at [173, 33] on span "Uber" at bounding box center [172, 35] width 13 height 8
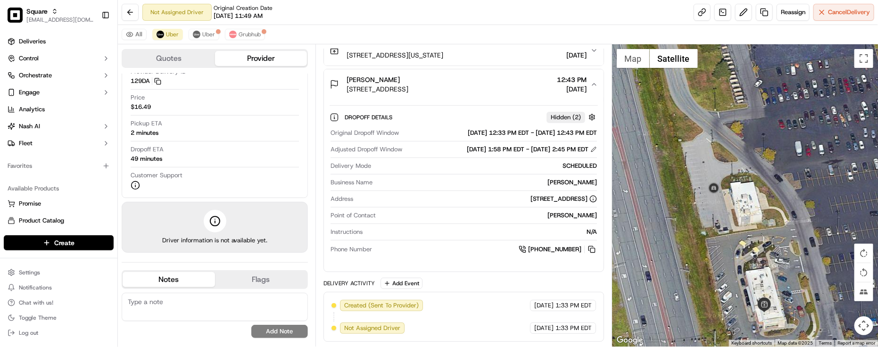
click at [344, 40] on div "All Uber [PERSON_NAME]" at bounding box center [498, 34] width 760 height 19
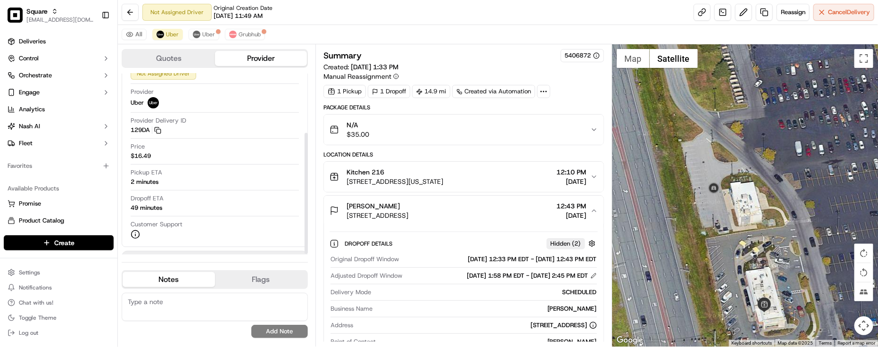
scroll to position [0, 0]
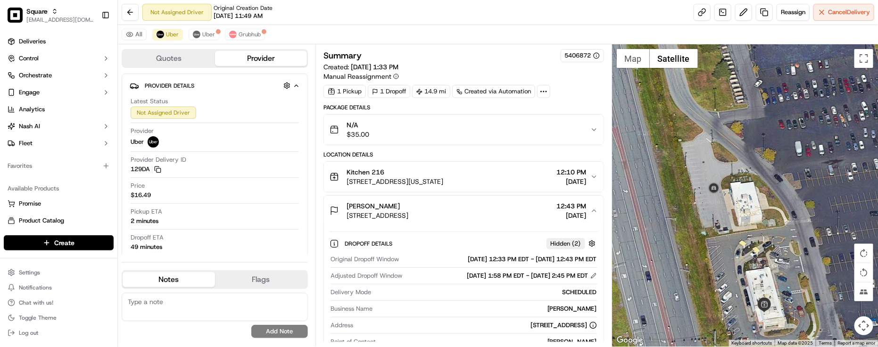
click at [449, 30] on div "All Uber [PERSON_NAME]" at bounding box center [498, 34] width 760 height 19
click at [189, 170] on div "Provider Delivery ID 129DA Copy del_1CRhVmsARP-z8WfZ_IEp2g 129DA" at bounding box center [215, 165] width 168 height 18
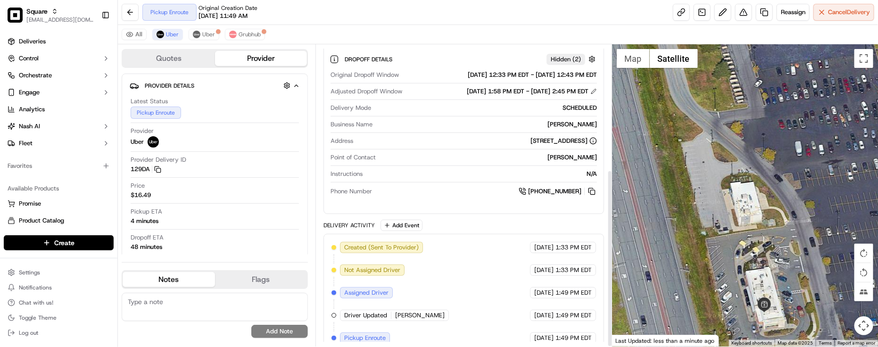
scroll to position [212, 0]
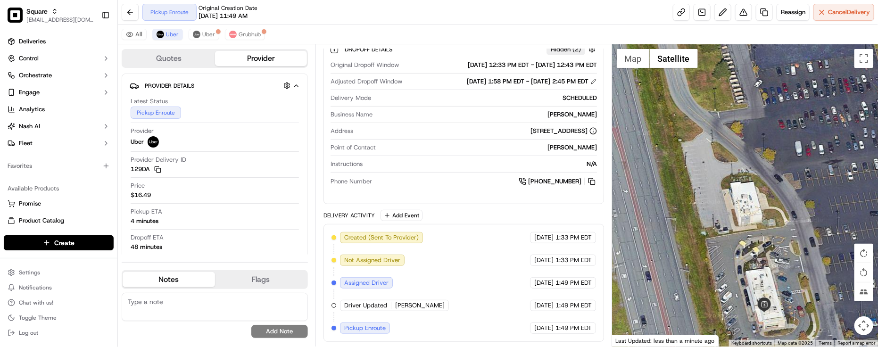
drag, startPoint x: 746, startPoint y: 208, endPoint x: 758, endPoint y: 161, distance: 48.3
click at [758, 161] on div at bounding box center [745, 195] width 266 height 302
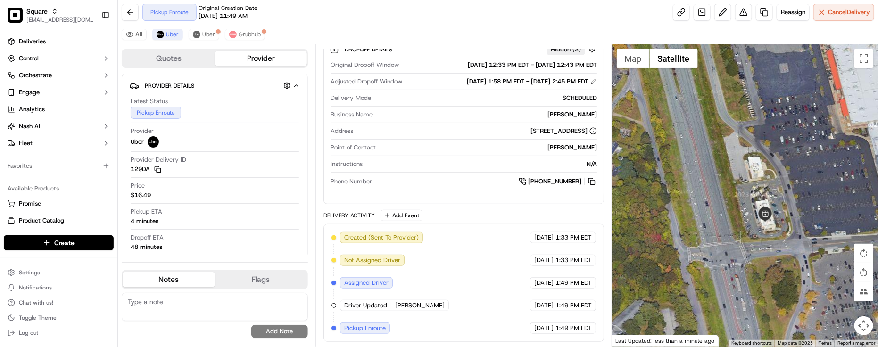
click at [407, 262] on div "Created (Sent To Provider) Uber [DATE] 1:33 PM EDT Not Assigned Driver Uber [DA…" at bounding box center [464, 283] width 265 height 102
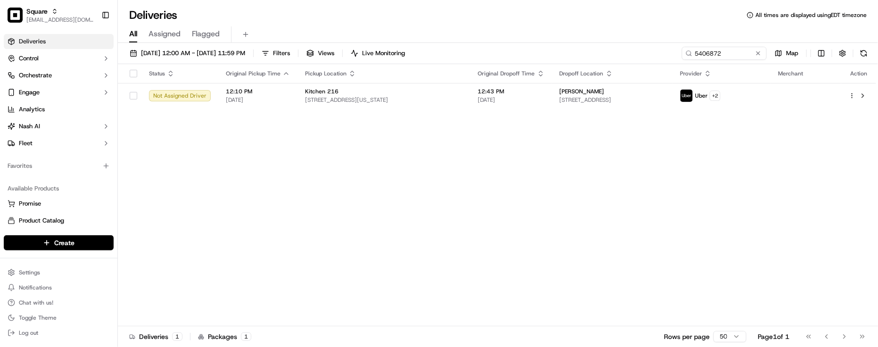
click at [392, 304] on div "Status Original Pickup Time Pickup Location Original Dropoff Time Dropoff Locat…" at bounding box center [497, 195] width 758 height 262
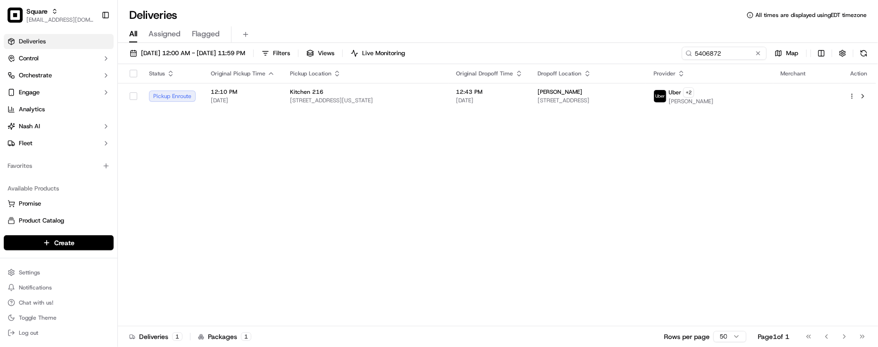
click at [554, 241] on div "Status Original Pickup Time Pickup Location Original Dropoff Time Dropoff Locat…" at bounding box center [497, 195] width 758 height 262
drag, startPoint x: 561, startPoint y: 188, endPoint x: 573, endPoint y: 195, distance: 13.8
click at [565, 191] on div "Status Original Pickup Time Pickup Location Original Dropoff Time Dropoff Locat…" at bounding box center [497, 195] width 758 height 262
click at [207, 164] on div "Status Original Pickup Time Pickup Location Original Dropoff Time Dropoff Locat…" at bounding box center [497, 195] width 758 height 262
drag, startPoint x: 385, startPoint y: 227, endPoint x: 398, endPoint y: 204, distance: 25.7
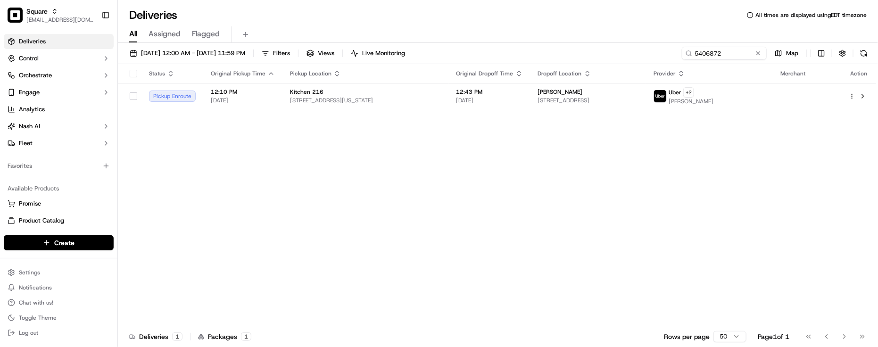
click at [387, 227] on div "Status Original Pickup Time Pickup Location Original Dropoff Time Dropoff Locat…" at bounding box center [497, 195] width 758 height 262
click at [761, 57] on button at bounding box center [758, 53] width 9 height 9
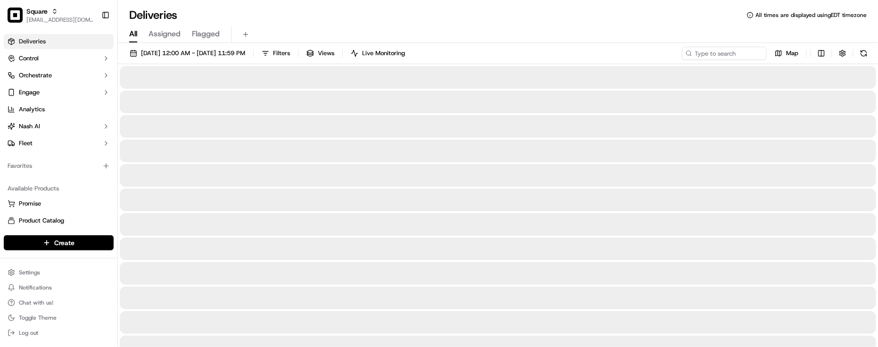
click at [711, 27] on div "All Assigned Flagged" at bounding box center [498, 34] width 760 height 17
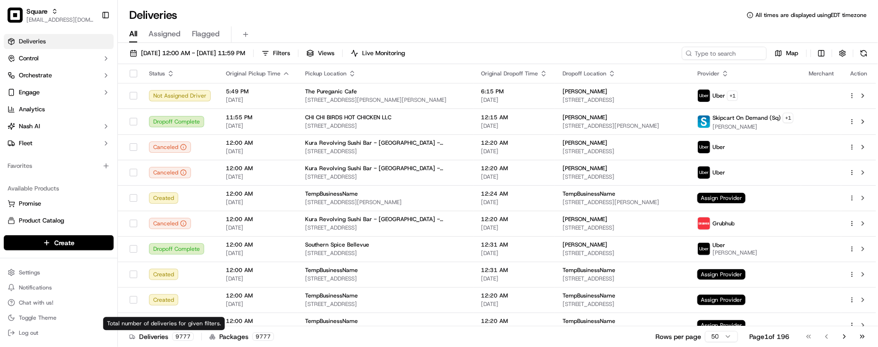
click at [130, 342] on div "Deliveries 9777 Packages 9777 Rows per page 50 Page 1 of 196 Go to first page G…" at bounding box center [498, 336] width 760 height 21
click at [213, 3] on div "Deliveries All times are displayed using EDT timezone All Assigned Flagged [DAT…" at bounding box center [498, 173] width 760 height 347
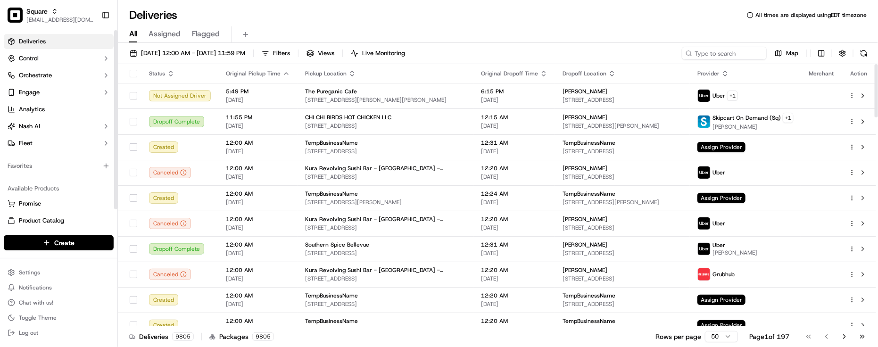
click at [111, 177] on div "Available Products Promise Product Catalog Returns" at bounding box center [58, 213] width 117 height 72
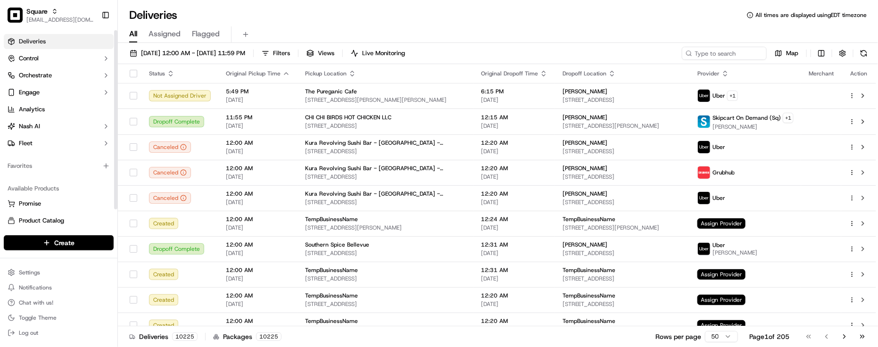
click at [5, 230] on div "Create Settings Notifications Chat with us! Toggle Theme Log out" at bounding box center [58, 287] width 117 height 119
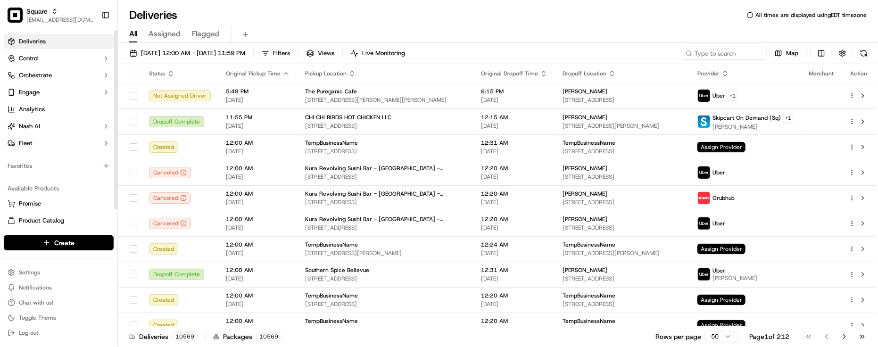
click at [48, 175] on div "Favorites" at bounding box center [58, 166] width 117 height 23
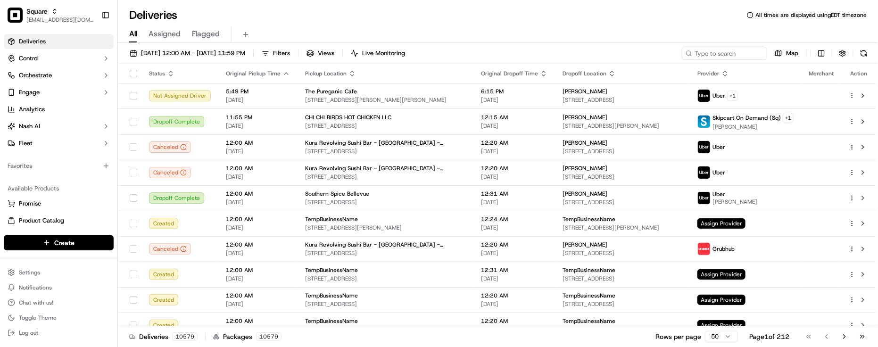
click at [749, 45] on div "[DATE] 12:00 AM - [DATE] 11:59 PM Filters Views Live Monitoring Map Status Orig…" at bounding box center [498, 196] width 760 height 306
click at [734, 48] on div "[DATE] 12:00 AM - [DATE] 11:59 PM Filters Views Live Monitoring Map Status Orig…" at bounding box center [498, 196] width 760 height 306
click at [734, 48] on input at bounding box center [710, 53] width 113 height 13
paste input "3826857"
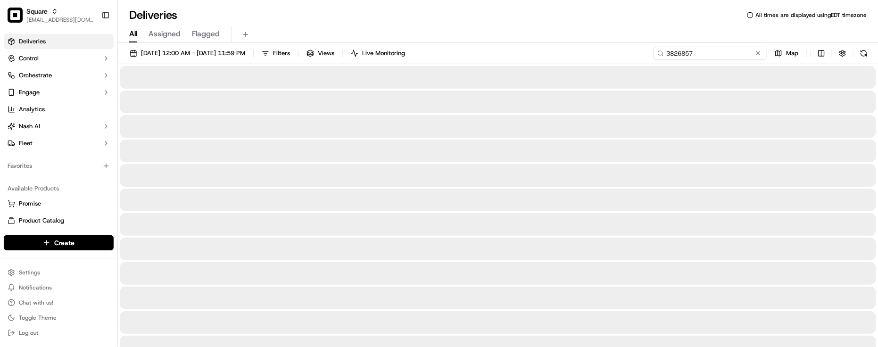
type input "3826857"
click at [510, 22] on div "Deliveries All times are displayed using EDT timezone" at bounding box center [498, 15] width 760 height 15
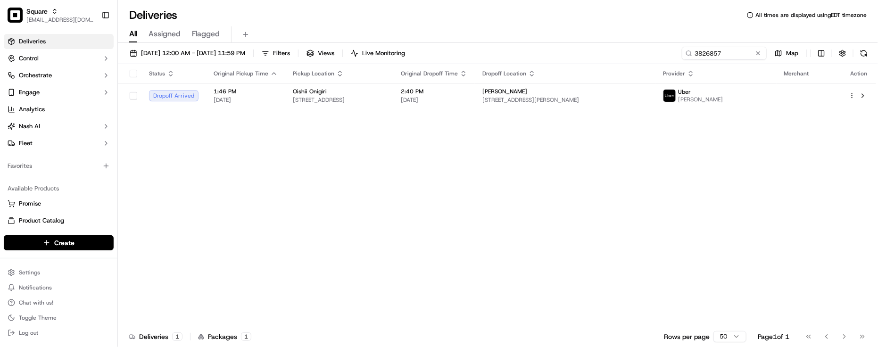
click at [537, 199] on div "Status Original Pickup Time Pickup Location Original Dropoff Time Dropoff Locat…" at bounding box center [497, 195] width 758 height 262
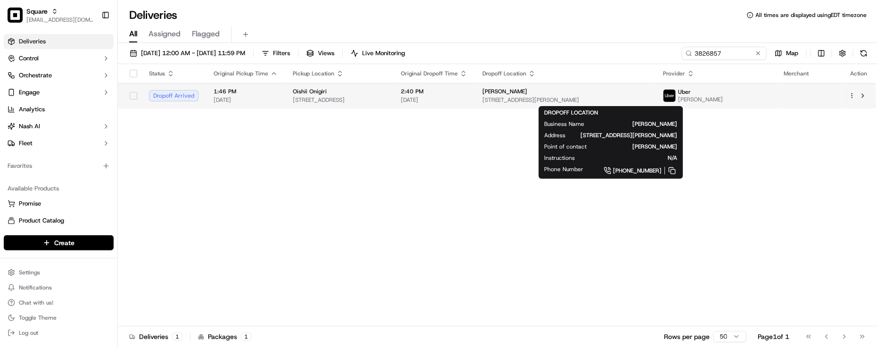
click at [552, 100] on span "[STREET_ADDRESS][PERSON_NAME]" at bounding box center [566, 100] width 166 height 8
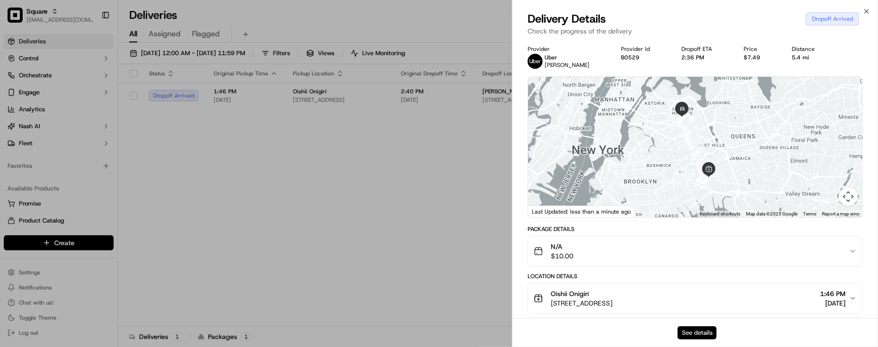
click at [697, 333] on button "See details" at bounding box center [697, 332] width 39 height 13
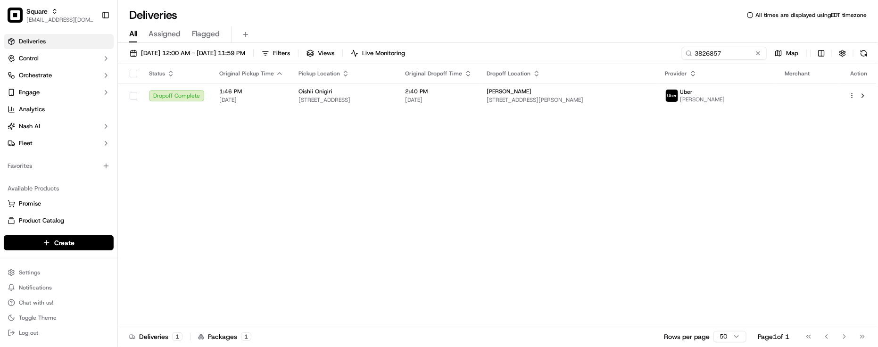
click at [341, 157] on div "Status Original Pickup Time Pickup Location Original Dropoff Time Dropoff Locat…" at bounding box center [497, 195] width 758 height 262
drag, startPoint x: 755, startPoint y: 58, endPoint x: 760, endPoint y: 56, distance: 5.1
click at [756, 58] on button at bounding box center [758, 53] width 9 height 9
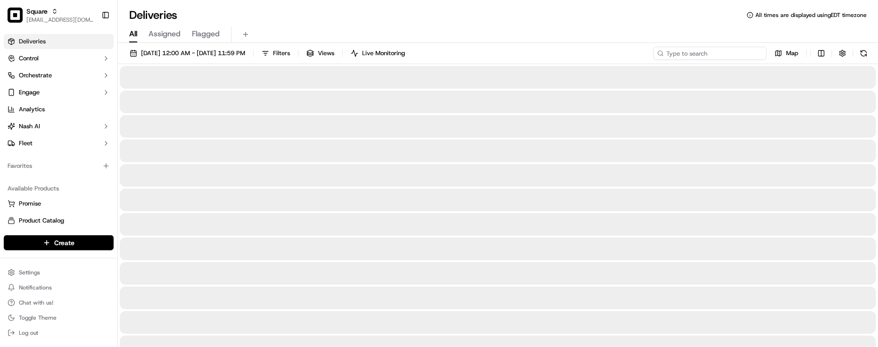
click at [760, 56] on input at bounding box center [710, 53] width 113 height 13
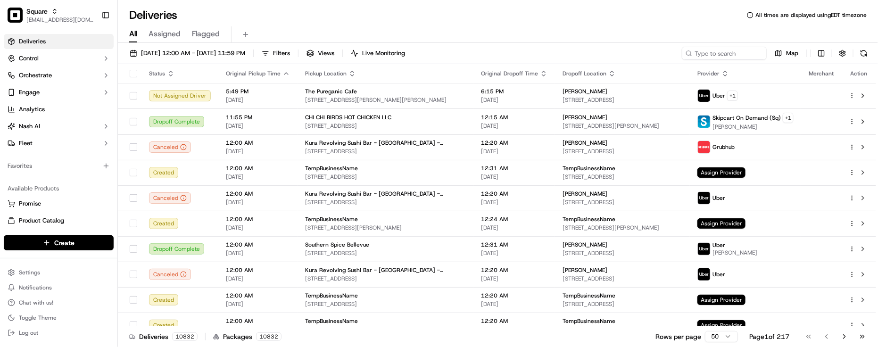
click at [441, 340] on div "Deliveries 10832 Packages 10832 Rows per page 50 Page 1 of 217 Go to first page…" at bounding box center [498, 336] width 760 height 21
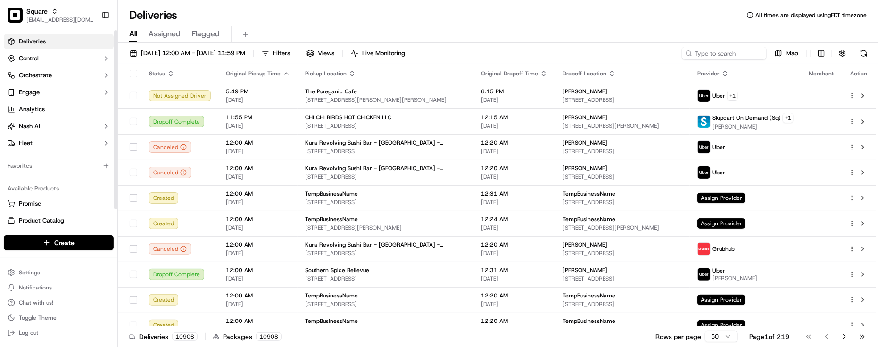
drag, startPoint x: 52, startPoint y: 181, endPoint x: 58, endPoint y: 176, distance: 7.4
click at [52, 181] on div "Available Products" at bounding box center [59, 188] width 110 height 15
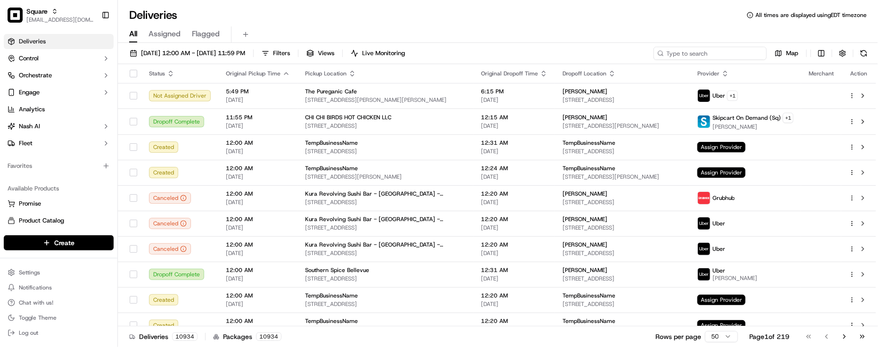
click at [753, 52] on input at bounding box center [710, 53] width 113 height 13
paste input "4350371"
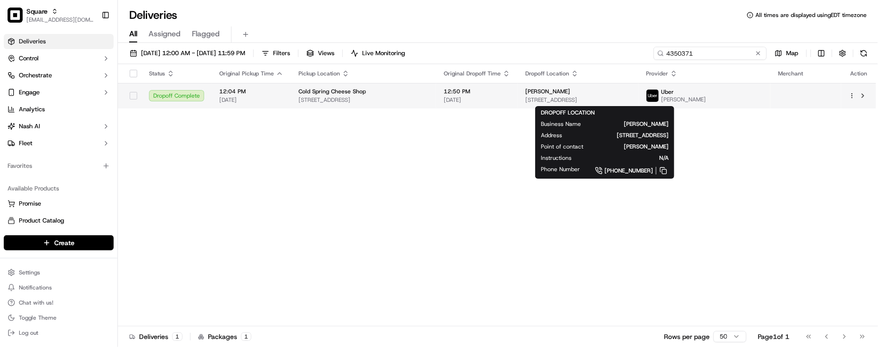
type input "4350371"
click at [535, 92] on span "[PERSON_NAME]" at bounding box center [547, 92] width 45 height 8
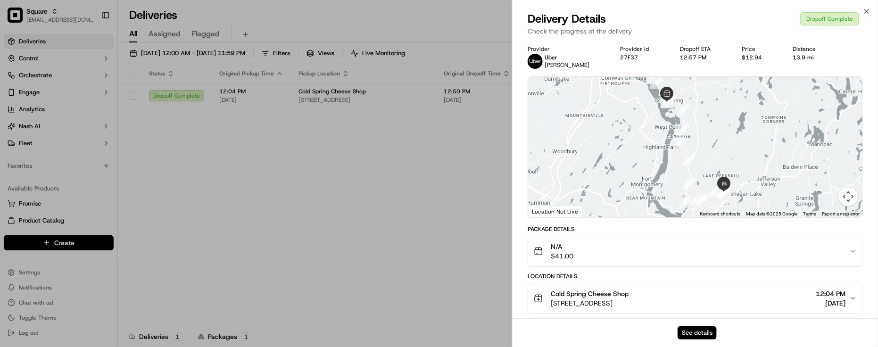
click at [693, 331] on button "See details" at bounding box center [697, 332] width 39 height 13
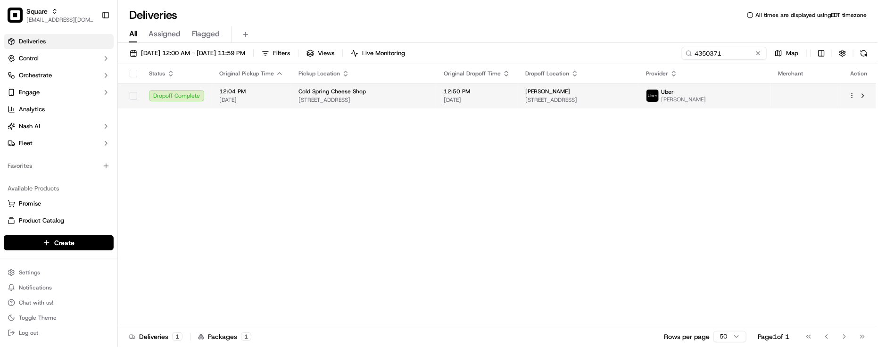
click at [402, 102] on span "[STREET_ADDRESS]" at bounding box center [364, 100] width 130 height 8
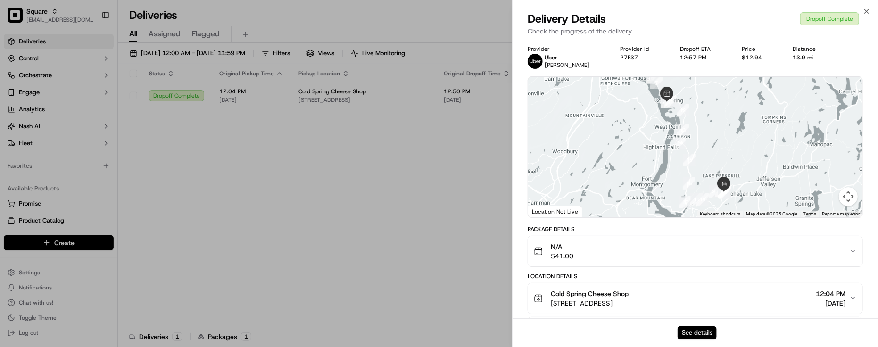
click at [708, 332] on button "See details" at bounding box center [697, 332] width 39 height 13
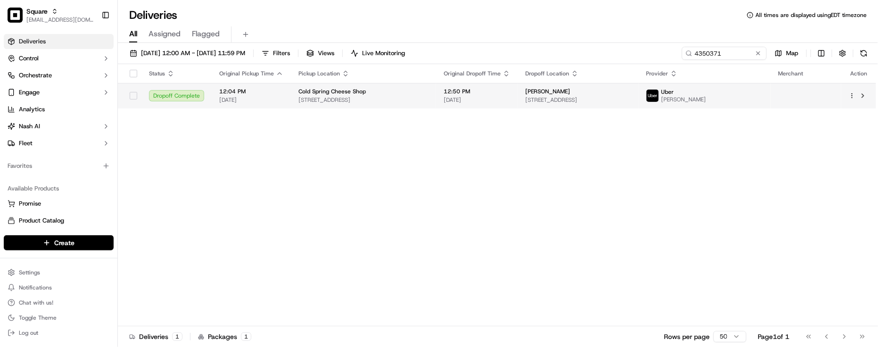
click at [352, 102] on span "104 Main St, Cold Spring, NY 10516, USA" at bounding box center [364, 100] width 130 height 8
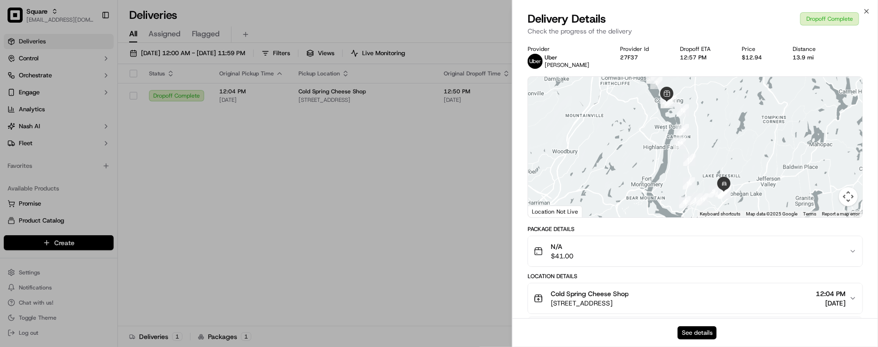
click at [697, 333] on button "See details" at bounding box center [697, 332] width 39 height 13
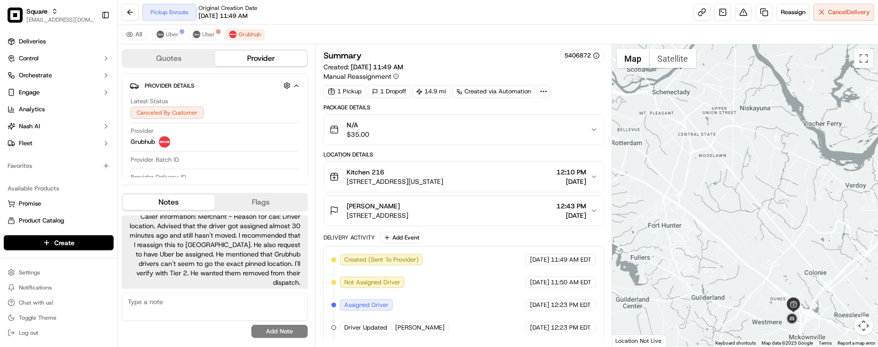
drag, startPoint x: 814, startPoint y: 254, endPoint x: 789, endPoint y: 213, distance: 48.1
click at [789, 213] on div at bounding box center [745, 195] width 266 height 302
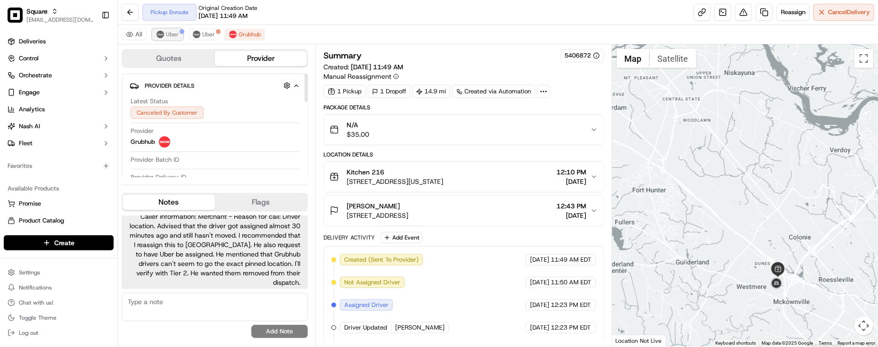
click at [172, 30] on button "Uber" at bounding box center [167, 34] width 31 height 11
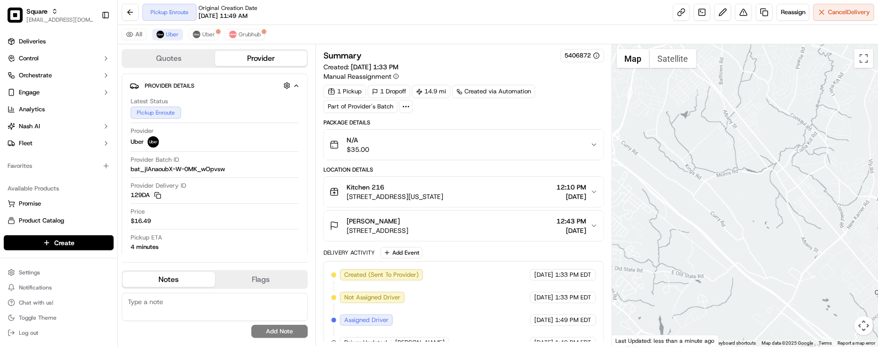
drag, startPoint x: 746, startPoint y: 149, endPoint x: 722, endPoint y: 45, distance: 106.2
click at [723, 46] on div at bounding box center [745, 195] width 266 height 302
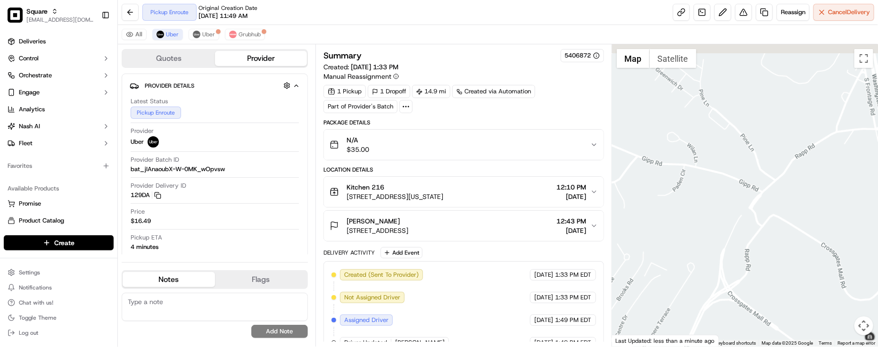
drag, startPoint x: 804, startPoint y: 200, endPoint x: 744, endPoint y: 245, distance: 74.8
click at [744, 244] on div at bounding box center [745, 195] width 266 height 302
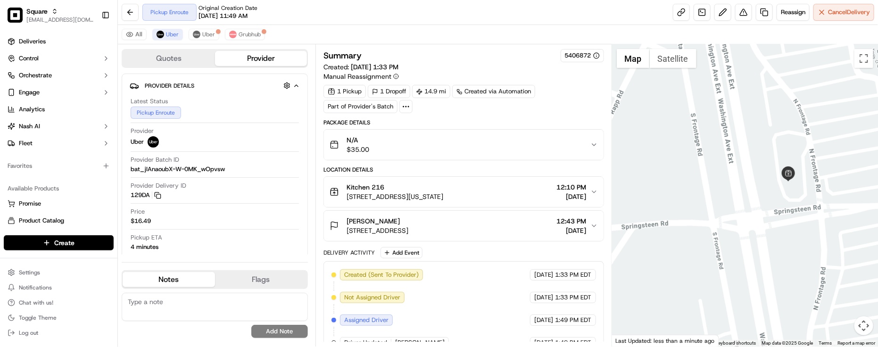
drag, startPoint x: 839, startPoint y: 173, endPoint x: 743, endPoint y: 300, distance: 159.3
click at [743, 300] on div at bounding box center [745, 195] width 266 height 302
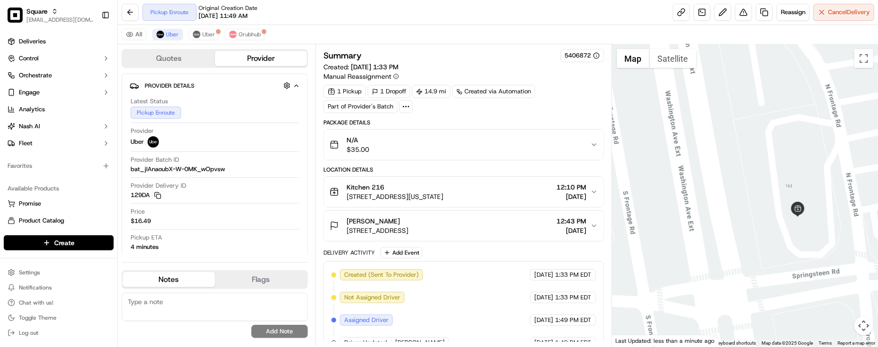
drag, startPoint x: 770, startPoint y: 208, endPoint x: 748, endPoint y: 284, distance: 79.1
click at [748, 284] on div at bounding box center [745, 195] width 266 height 302
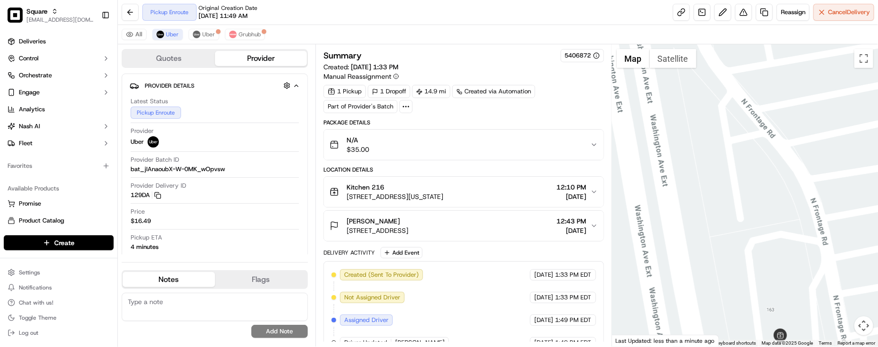
drag, startPoint x: 752, startPoint y: 192, endPoint x: 739, endPoint y: 291, distance: 99.5
click at [739, 291] on div at bounding box center [745, 195] width 266 height 302
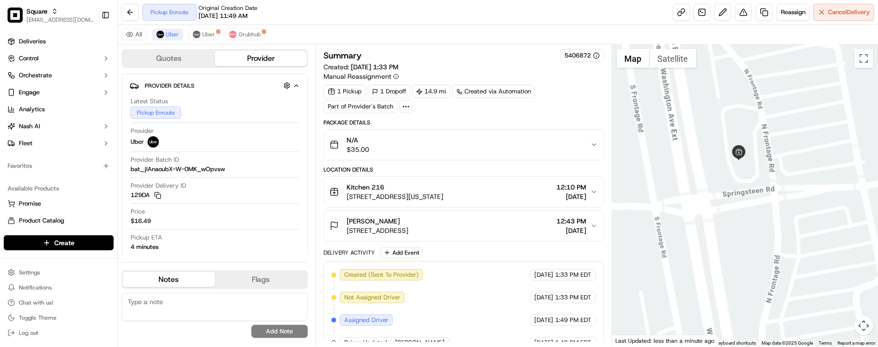
drag, startPoint x: 753, startPoint y: 249, endPoint x: 727, endPoint y: 70, distance: 181.1
click at [727, 70] on div at bounding box center [745, 195] width 266 height 302
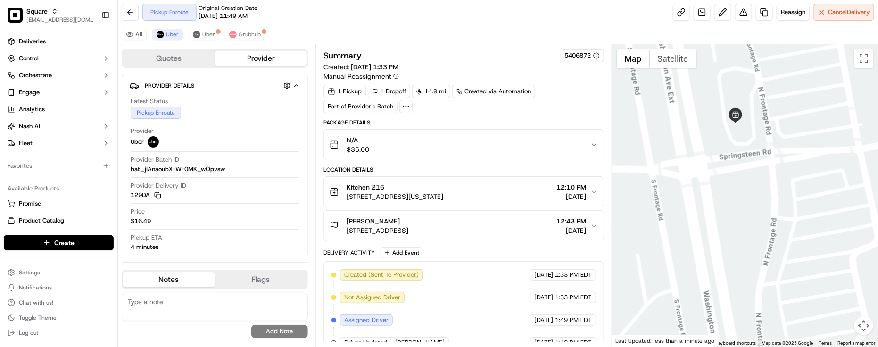
drag, startPoint x: 728, startPoint y: 152, endPoint x: 753, endPoint y: 263, distance: 113.6
click at [753, 263] on div at bounding box center [745, 195] width 266 height 302
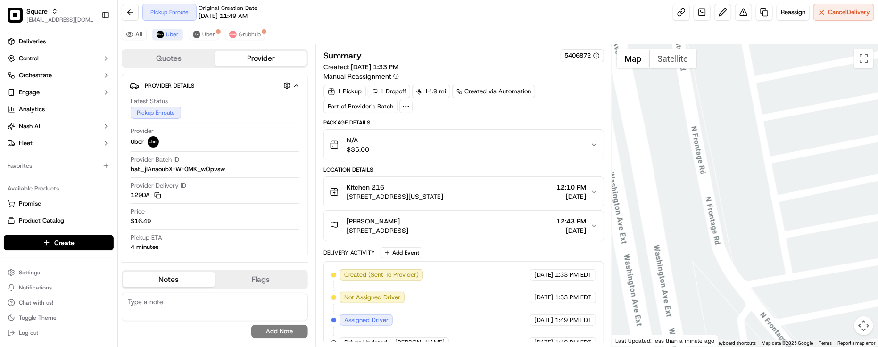
drag, startPoint x: 748, startPoint y: 207, endPoint x: 748, endPoint y: 97, distance: 109.9
click at [748, 97] on div at bounding box center [745, 195] width 266 height 302
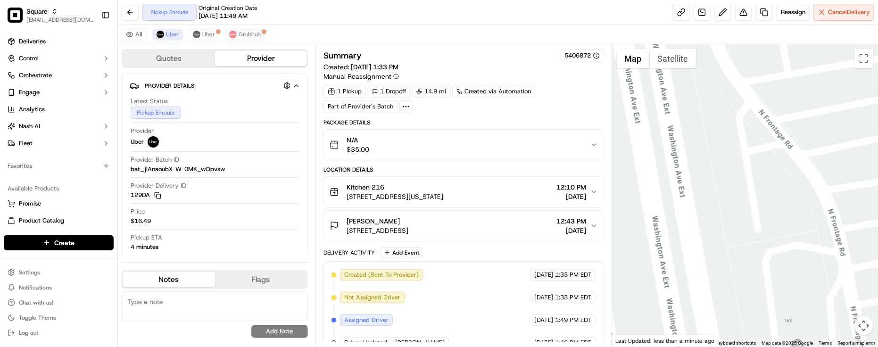
drag, startPoint x: 733, startPoint y: 175, endPoint x: 734, endPoint y: 166, distance: 10.1
click at [734, 166] on div at bounding box center [745, 195] width 266 height 302
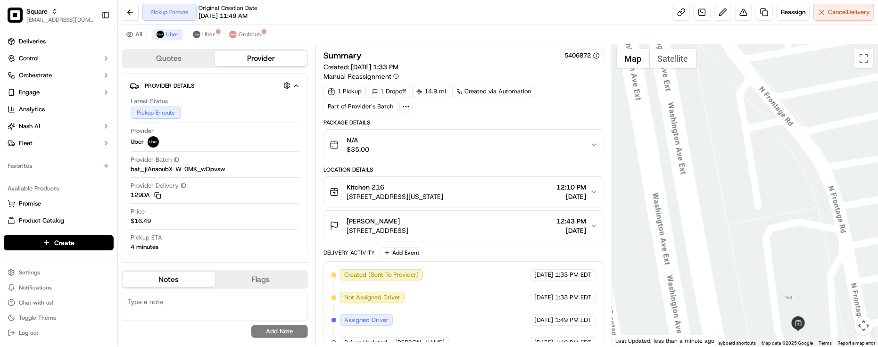
click at [670, 67] on button "Satellite" at bounding box center [673, 58] width 47 height 19
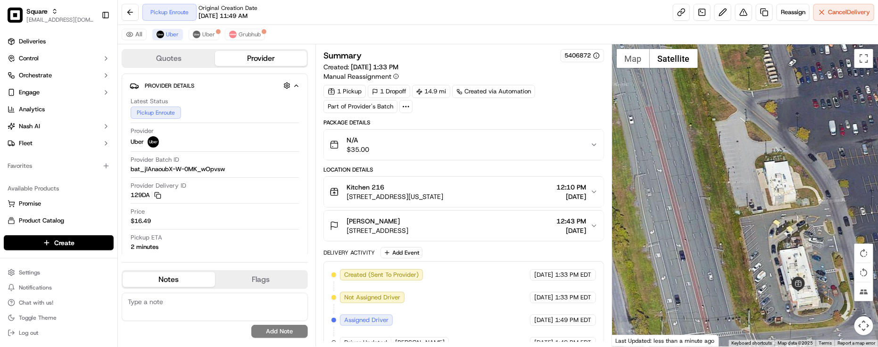
click at [479, 253] on div "Delivery Activity Add Event" at bounding box center [464, 252] width 281 height 11
drag, startPoint x: 715, startPoint y: 229, endPoint x: 703, endPoint y: 156, distance: 74.0
click at [703, 156] on div at bounding box center [745, 195] width 266 height 302
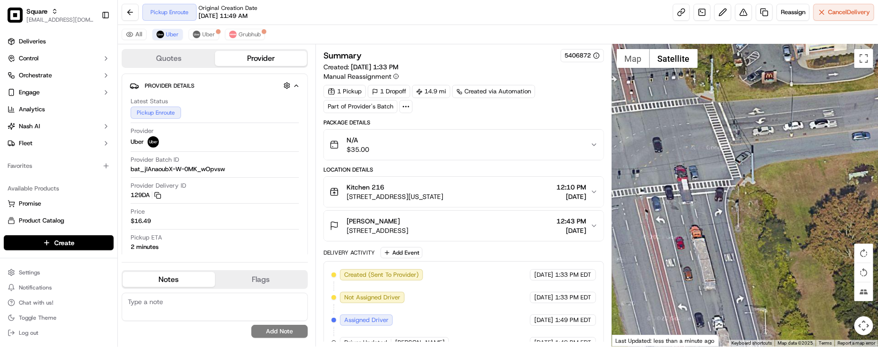
drag, startPoint x: 761, startPoint y: 158, endPoint x: 720, endPoint y: 251, distance: 101.0
click at [720, 251] on div at bounding box center [745, 195] width 266 height 302
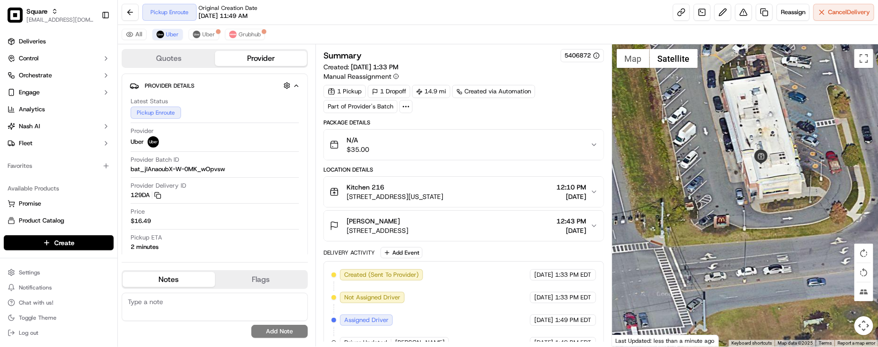
click at [740, 174] on div at bounding box center [745, 195] width 266 height 302
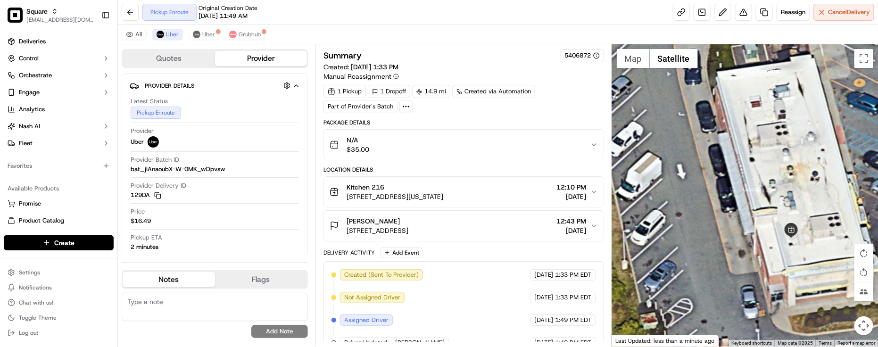
drag, startPoint x: 734, startPoint y: 169, endPoint x: 737, endPoint y: 213, distance: 44.0
click at [737, 213] on div at bounding box center [745, 195] width 266 height 302
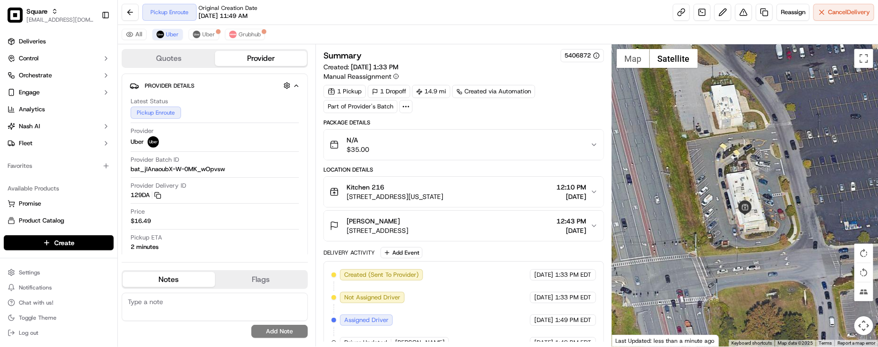
drag, startPoint x: 716, startPoint y: 177, endPoint x: 715, endPoint y: 208, distance: 31.6
click at [715, 208] on div at bounding box center [745, 195] width 266 height 302
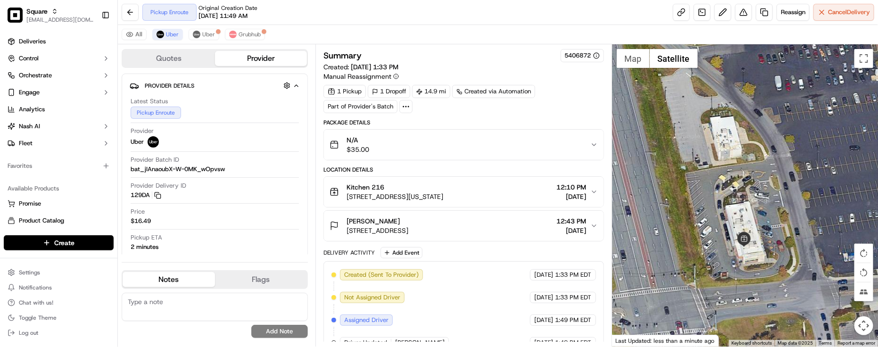
drag, startPoint x: 703, startPoint y: 171, endPoint x: 718, endPoint y: 214, distance: 44.9
click at [716, 215] on div at bounding box center [745, 195] width 266 height 302
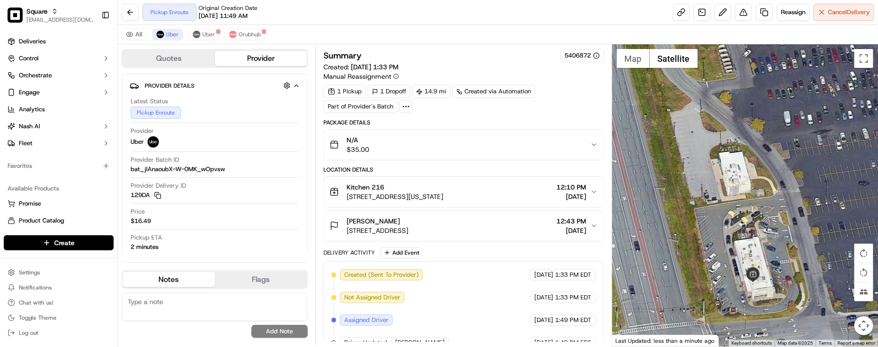
click at [505, 260] on div "Delivery Activity Add Event Created (Sent To Provider) Uber 09/19/2025 1:33 PM …" at bounding box center [464, 313] width 281 height 132
click at [633, 53] on button "Map" at bounding box center [633, 58] width 33 height 19
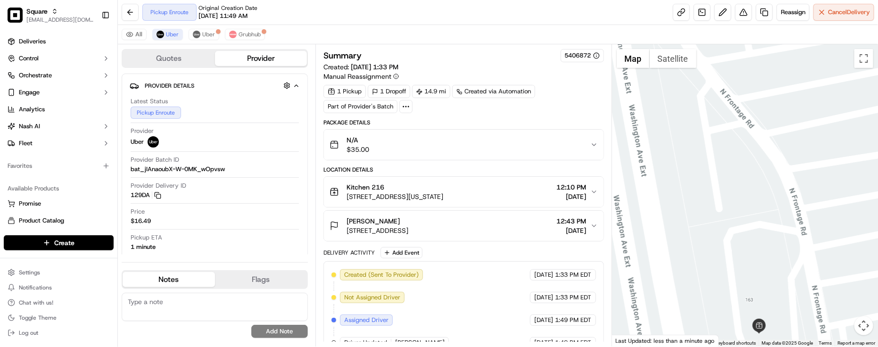
drag, startPoint x: 787, startPoint y: 232, endPoint x: 793, endPoint y: 244, distance: 13.3
click at [793, 244] on div at bounding box center [745, 195] width 266 height 302
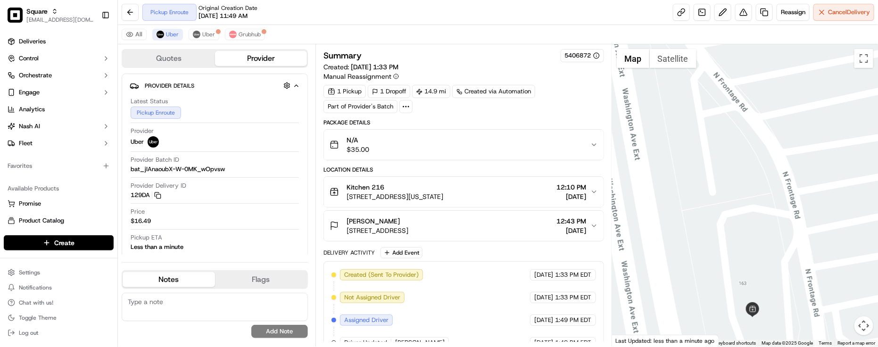
drag, startPoint x: 767, startPoint y: 233, endPoint x: 760, endPoint y: 216, distance: 18.2
click at [760, 216] on div at bounding box center [745, 195] width 266 height 302
click at [566, 279] on span "1:33 PM EDT" at bounding box center [574, 275] width 36 height 8
click at [247, 169] on div "Provider Batch ID bat_jIAnaoubX-W-0MK_wOpvsw" at bounding box center [215, 165] width 168 height 18
drag, startPoint x: 687, startPoint y: 236, endPoint x: 691, endPoint y: 137, distance: 98.7
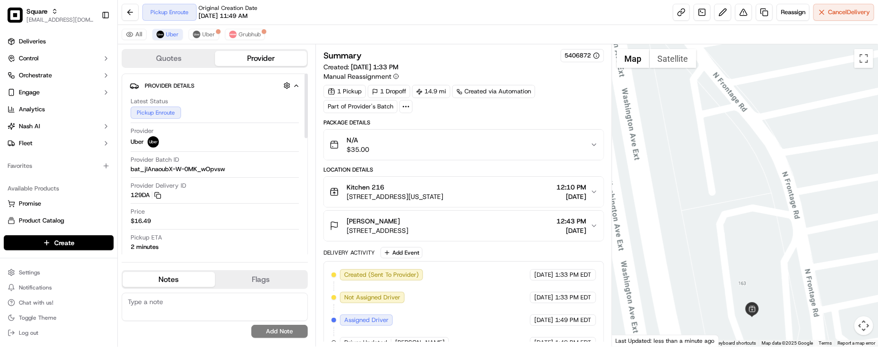
click at [691, 137] on div at bounding box center [745, 195] width 266 height 302
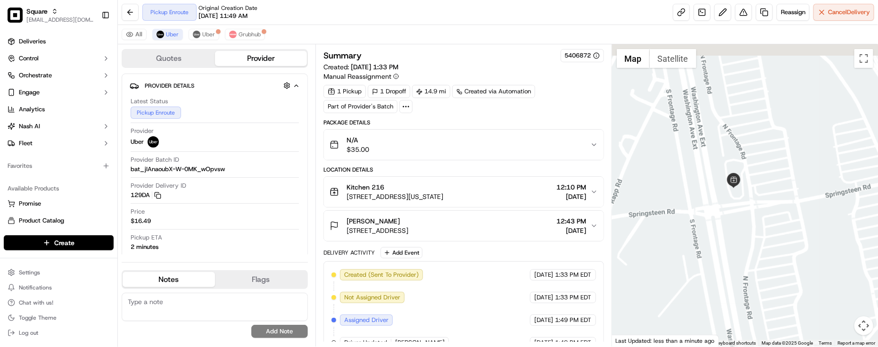
drag, startPoint x: 734, startPoint y: 160, endPoint x: 738, endPoint y: 225, distance: 64.7
click at [738, 225] on div at bounding box center [745, 195] width 266 height 302
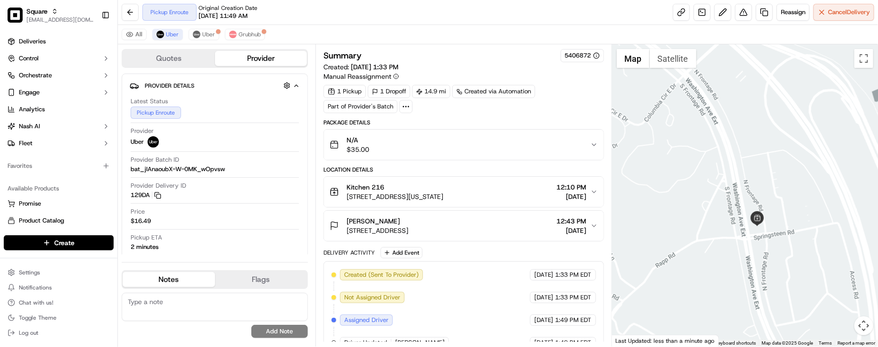
drag, startPoint x: 720, startPoint y: 203, endPoint x: 729, endPoint y: 185, distance: 19.8
click at [729, 187] on div at bounding box center [745, 195] width 266 height 302
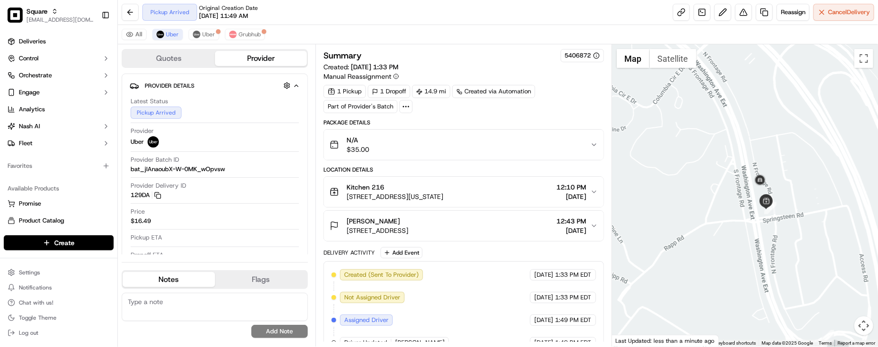
click at [341, 23] on div "Pickup Arrived Original Creation Date 09/19/2025 11:49 AM Reassign Cancel Deliv…" at bounding box center [498, 12] width 760 height 25
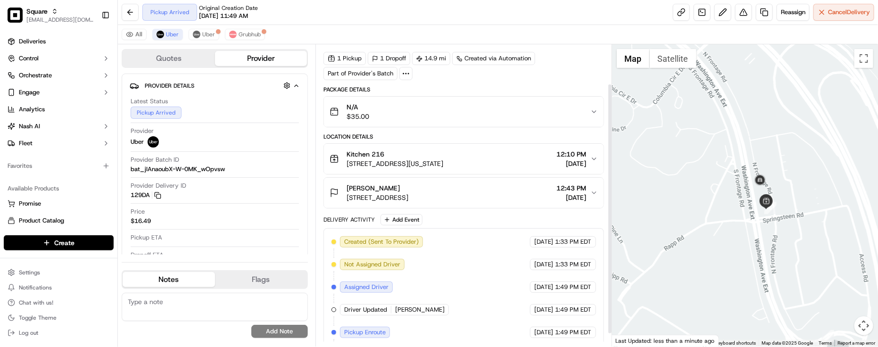
scroll to position [62, 0]
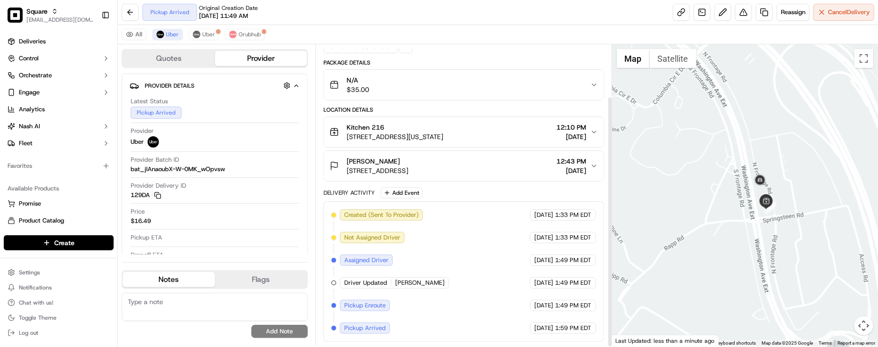
click at [461, 274] on div "Created (Sent To Provider) Uber 09/19/2025 1:33 PM EDT Not Assigned Driver Uber…" at bounding box center [464, 271] width 265 height 125
click at [461, 267] on div "Created (Sent To Provider) Uber 09/19/2025 1:33 PM EDT Not Assigned Driver Uber…" at bounding box center [464, 271] width 265 height 125
click at [397, 47] on div "Summary 5406872 Created: 09/19/2025 1:33 PM Manual Reassignment 1 Pickup 1 Drop…" at bounding box center [464, 195] width 297 height 302
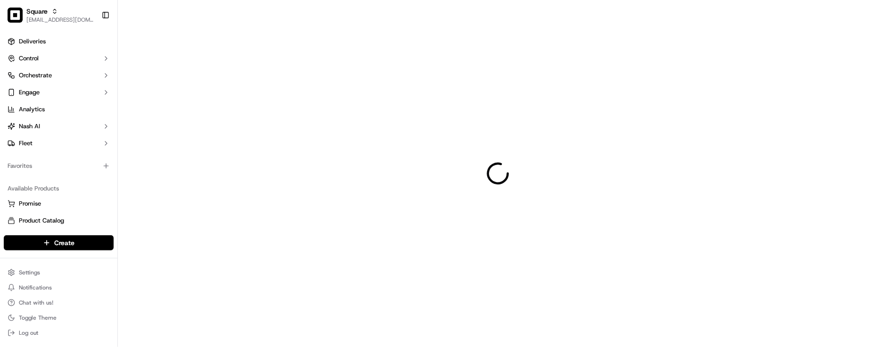
click at [196, 21] on div at bounding box center [498, 173] width 760 height 347
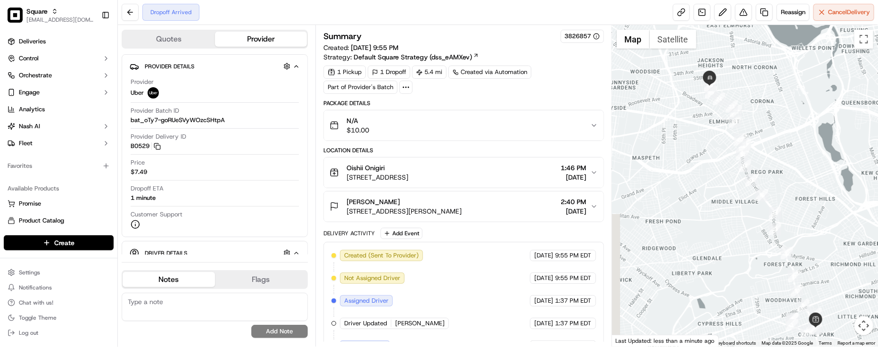
drag, startPoint x: 755, startPoint y: 229, endPoint x: 768, endPoint y: 248, distance: 22.6
click at [768, 248] on div at bounding box center [745, 186] width 266 height 322
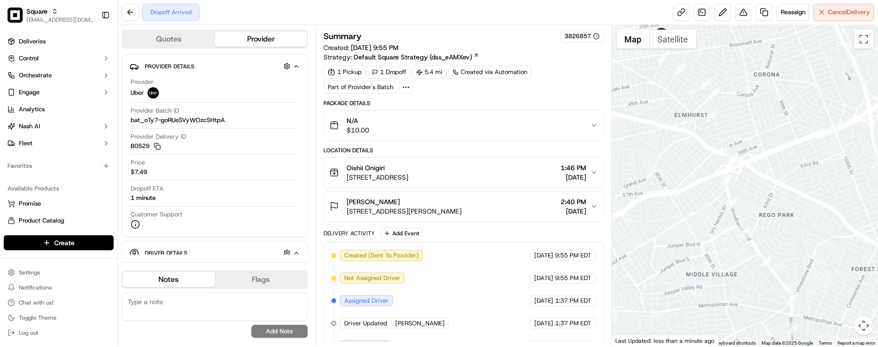
click at [682, 214] on div at bounding box center [745, 186] width 266 height 322
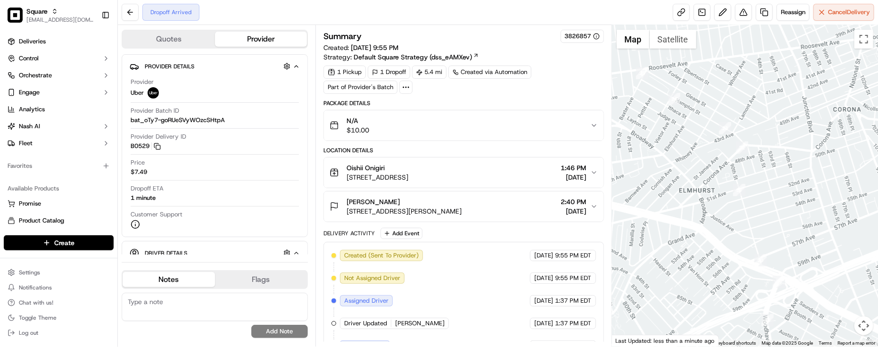
drag, startPoint x: 697, startPoint y: 156, endPoint x: 703, endPoint y: 195, distance: 39.7
click at [703, 195] on div at bounding box center [745, 186] width 266 height 322
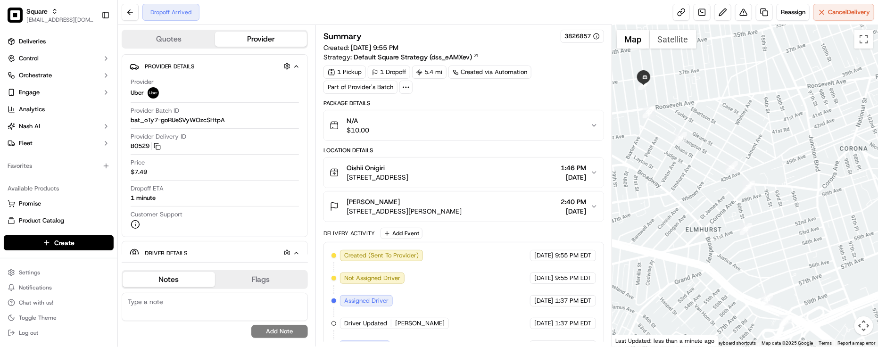
drag, startPoint x: 673, startPoint y: 107, endPoint x: 710, endPoint y: 172, distance: 75.2
click at [710, 172] on div at bounding box center [745, 186] width 266 height 322
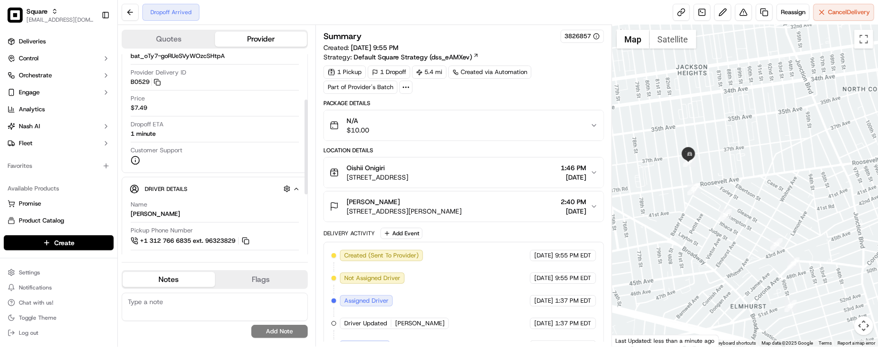
scroll to position [118, 0]
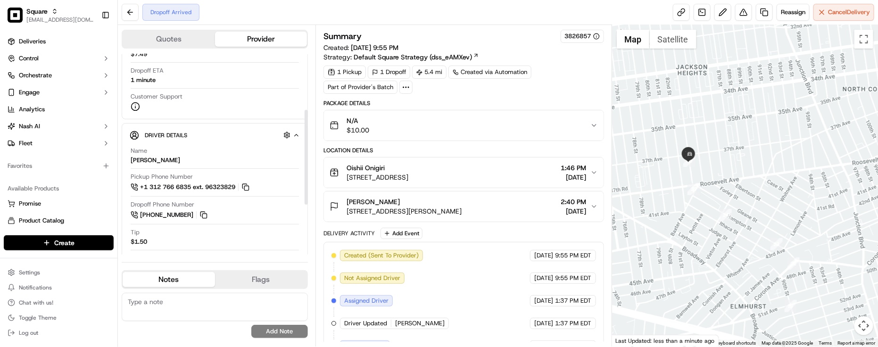
click at [671, 204] on div at bounding box center [745, 186] width 266 height 322
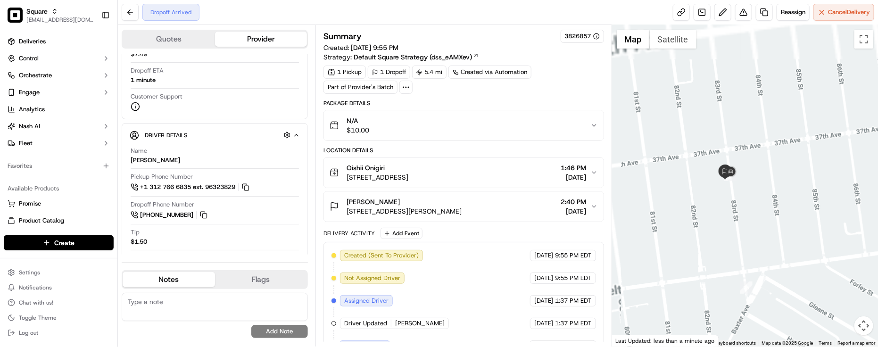
drag, startPoint x: 700, startPoint y: 186, endPoint x: 705, endPoint y: 210, distance: 24.5
click at [705, 210] on div at bounding box center [745, 186] width 266 height 322
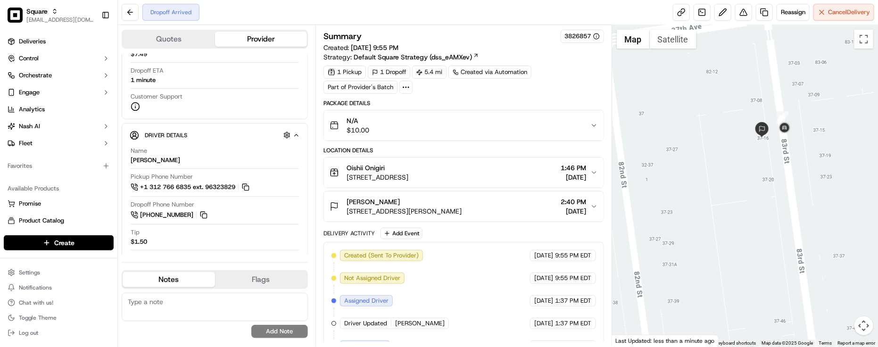
click at [475, 282] on div "Created (Sent To Provider) Uber 09/17/2025 9:55 PM EDT Not Assigned Driver Uber…" at bounding box center [464, 346] width 265 height 192
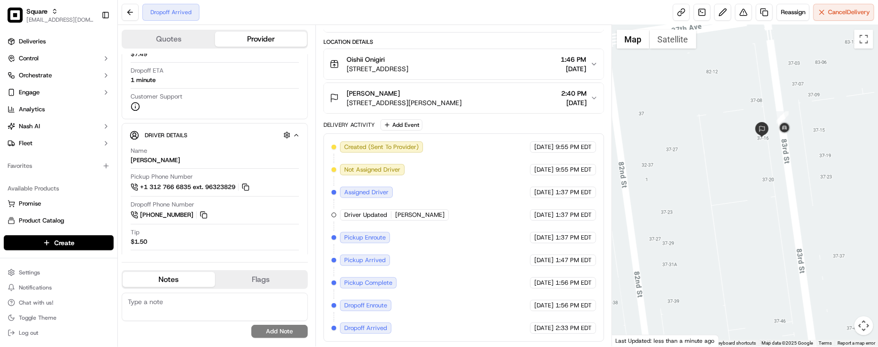
scroll to position [0, 0]
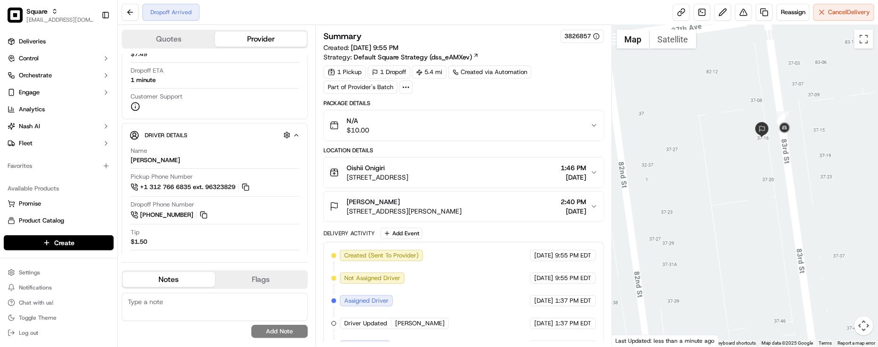
drag, startPoint x: 489, startPoint y: 25, endPoint x: 472, endPoint y: 5, distance: 26.4
click at [489, 25] on div "Summary 3826857 Created: 09/17/2025 9:55 PM Strategy: Default Square Strategy (…" at bounding box center [464, 186] width 297 height 322
click at [225, 304] on textarea at bounding box center [215, 307] width 186 height 28
paste textarea "Caller Information: End Customer -"
click at [274, 304] on textarea "Caller Information: End Customer -" at bounding box center [215, 307] width 186 height 28
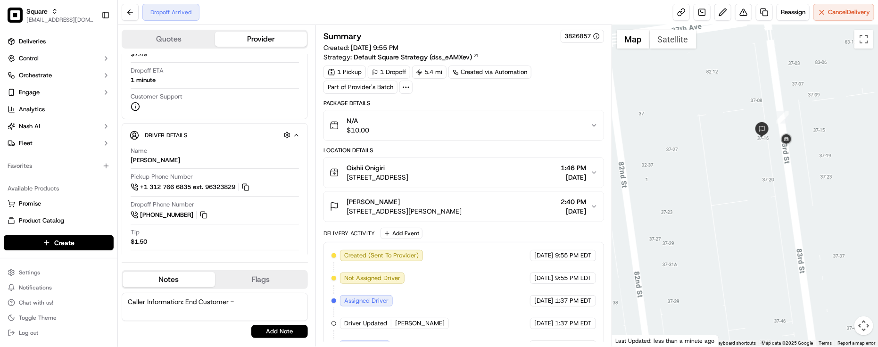
paste textarea "Reason for call: Driver Location"
type textarea "Caller Information: End Customer - Reason for call: Driver Location. Driver sta…"
click at [269, 333] on button "Add Note" at bounding box center [279, 331] width 57 height 13
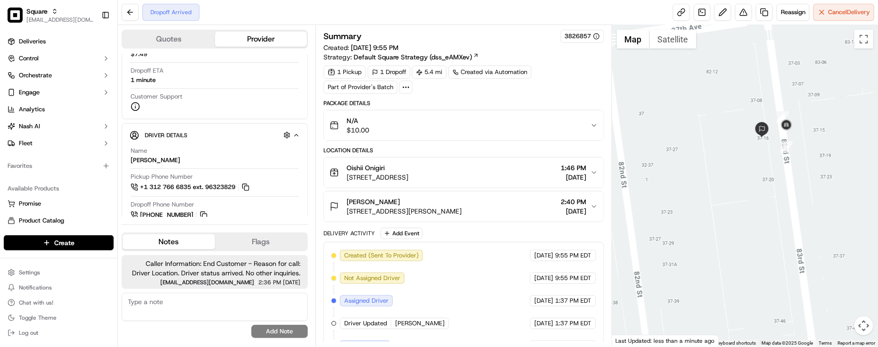
click at [510, 244] on div "Delivery Activity Add Event Created (Sent To Provider) Uber 09/17/2025 9:55 PM …" at bounding box center [464, 339] width 281 height 223
click at [232, 241] on button "Flags" at bounding box center [261, 241] width 92 height 15
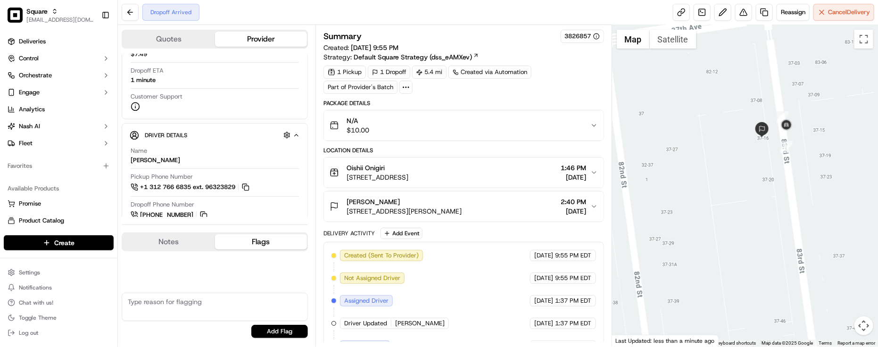
click at [187, 244] on button "Notes" at bounding box center [169, 241] width 92 height 15
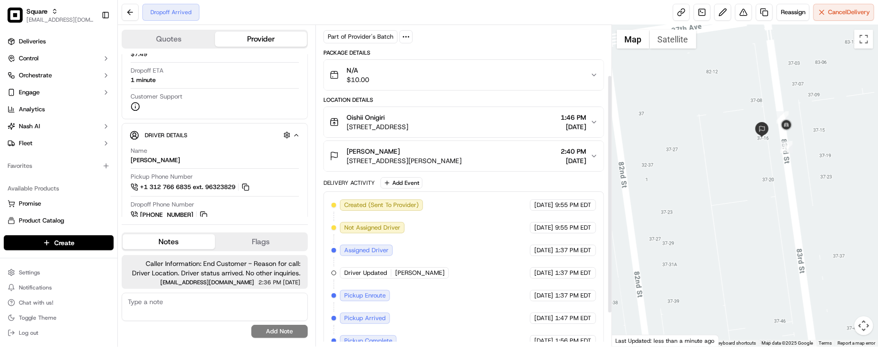
scroll to position [112, 0]
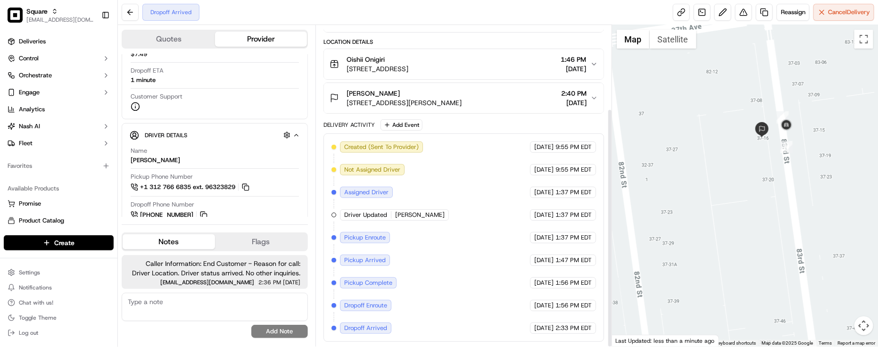
click at [465, 244] on div "Created (Sent To Provider) Uber 09/17/2025 9:55 PM EDT Not Assigned Driver Uber…" at bounding box center [464, 238] width 265 height 192
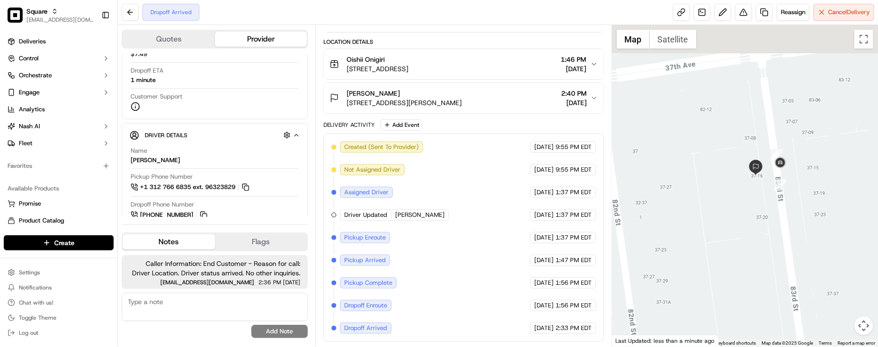
click at [751, 236] on div at bounding box center [745, 186] width 266 height 322
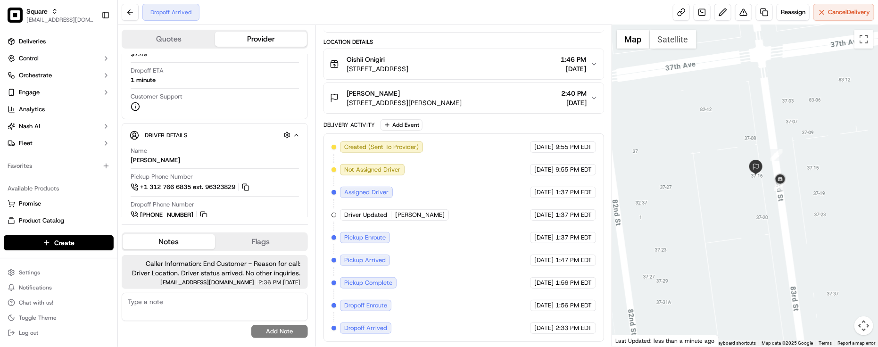
click at [475, 119] on div "Delivery Activity Add Event" at bounding box center [464, 124] width 281 height 11
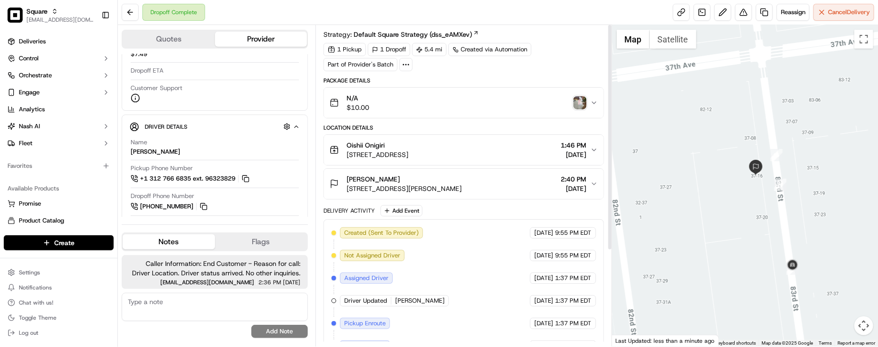
scroll to position [0, 0]
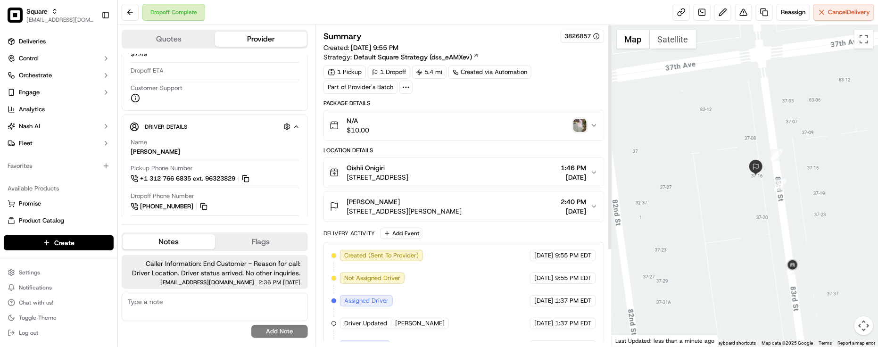
click at [576, 124] on img "button" at bounding box center [580, 125] width 13 height 13
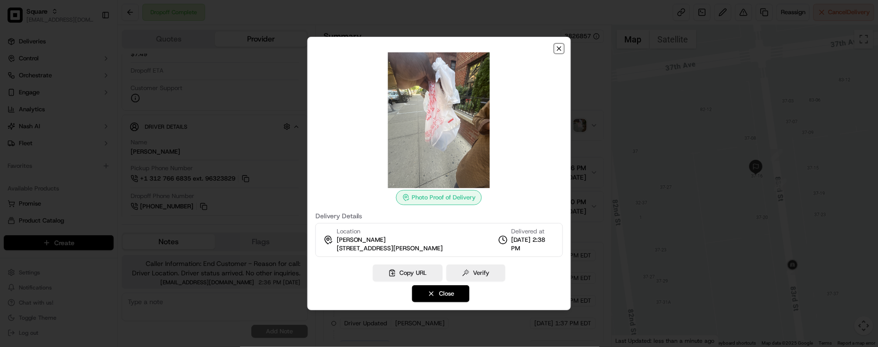
click at [555, 47] on icon "button" at bounding box center [559, 49] width 8 height 8
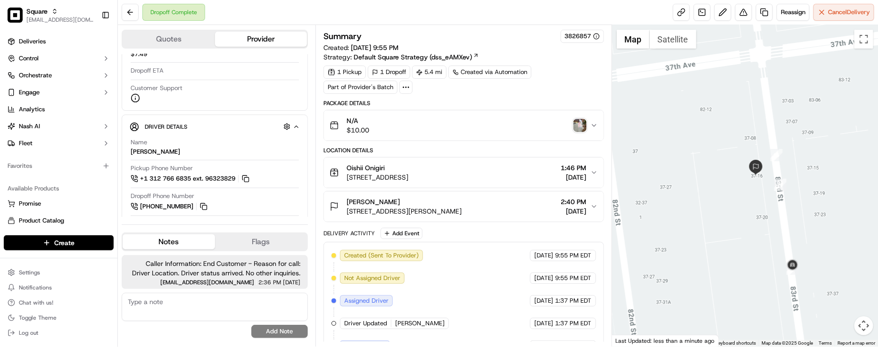
click at [580, 124] on img "button" at bounding box center [580, 125] width 13 height 13
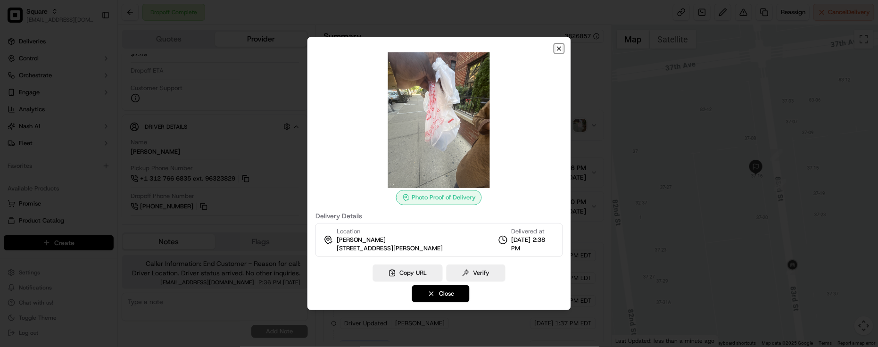
click at [560, 46] on icon "button" at bounding box center [559, 49] width 8 height 8
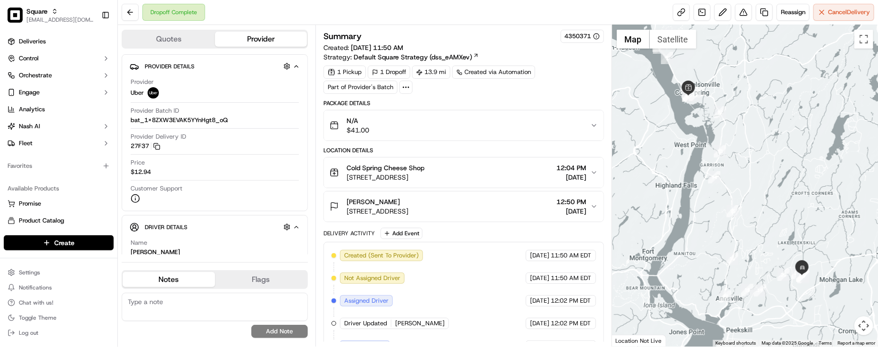
click at [584, 92] on div "1 Pickup 1 Dropoff 13.9 mi Created via Automation Part of Provider's Batch" at bounding box center [464, 80] width 281 height 28
drag, startPoint x: 753, startPoint y: 226, endPoint x: 732, endPoint y: 188, distance: 44.1
click at [732, 188] on div at bounding box center [745, 186] width 266 height 322
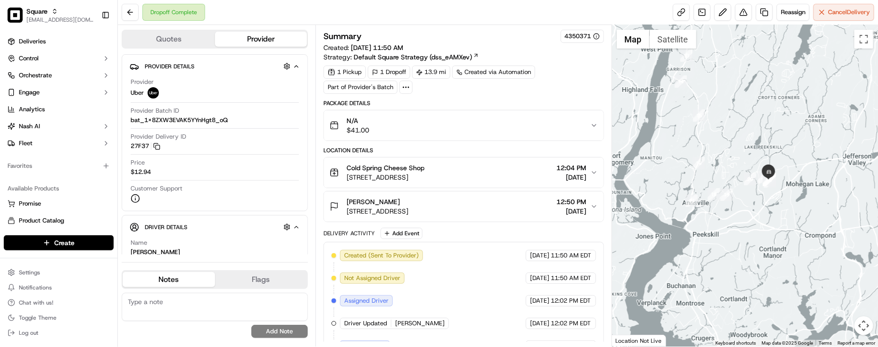
click at [572, 128] on div "N/A $41.00" at bounding box center [460, 125] width 261 height 19
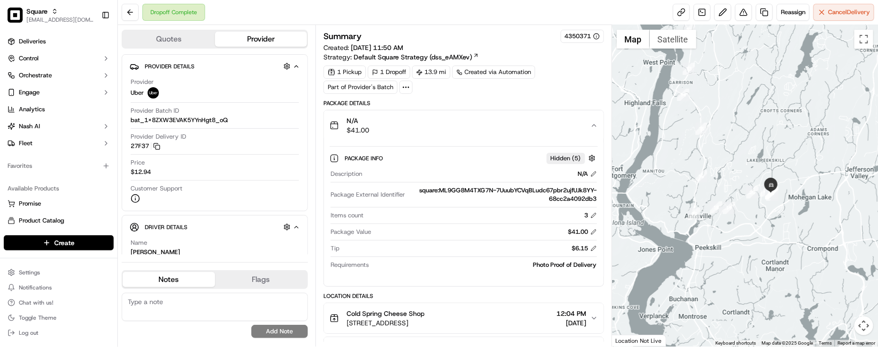
drag, startPoint x: 761, startPoint y: 204, endPoint x: 765, endPoint y: 223, distance: 19.2
click at [763, 222] on div at bounding box center [745, 186] width 266 height 322
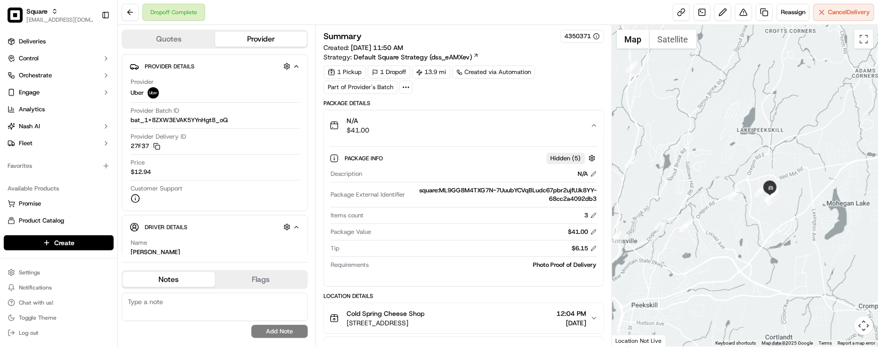
drag, startPoint x: 767, startPoint y: 199, endPoint x: 766, endPoint y: 216, distance: 17.1
click at [766, 216] on div at bounding box center [745, 186] width 266 height 322
click at [522, 129] on div "N/A $41.00" at bounding box center [460, 125] width 261 height 19
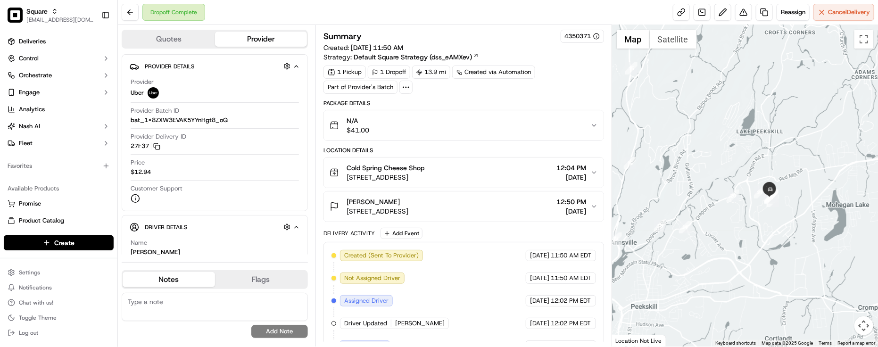
click at [550, 97] on div "Summary 4350371 Created: [DATE] 11:50 AM Strategy: Default Square Strategy (dss…" at bounding box center [464, 263] width 281 height 467
click at [226, 8] on div "Dropoff Complete Reassign Cancel Delivery" at bounding box center [498, 12] width 760 height 25
click at [537, 135] on div "N/A $41.00" at bounding box center [460, 125] width 261 height 19
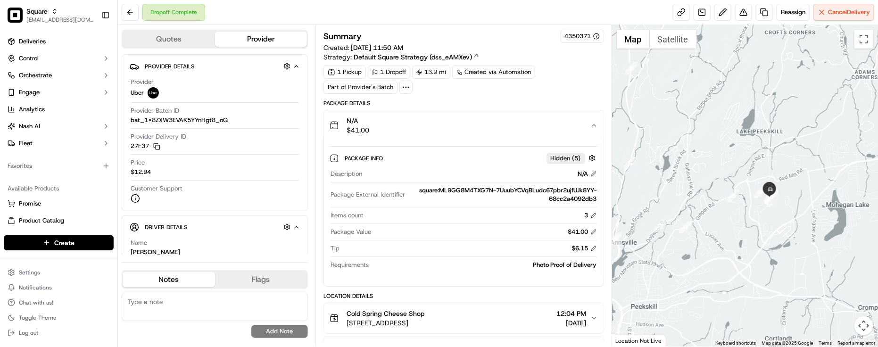
click at [534, 135] on div "N/A $41.00" at bounding box center [460, 125] width 261 height 19
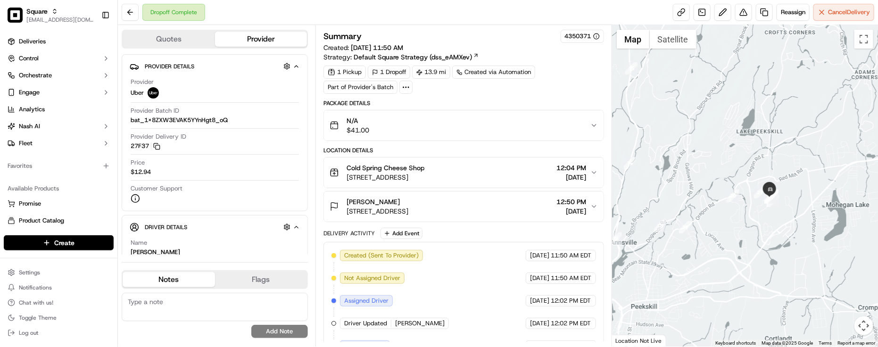
click at [571, 85] on div "1 Pickup 1 Dropoff 13.9 mi Created via Automation Part of Provider's Batch" at bounding box center [464, 80] width 281 height 28
click at [534, 91] on div "1 Pickup 1 Dropoff 13.9 mi Created via Automation Part of Provider's Batch" at bounding box center [464, 80] width 281 height 28
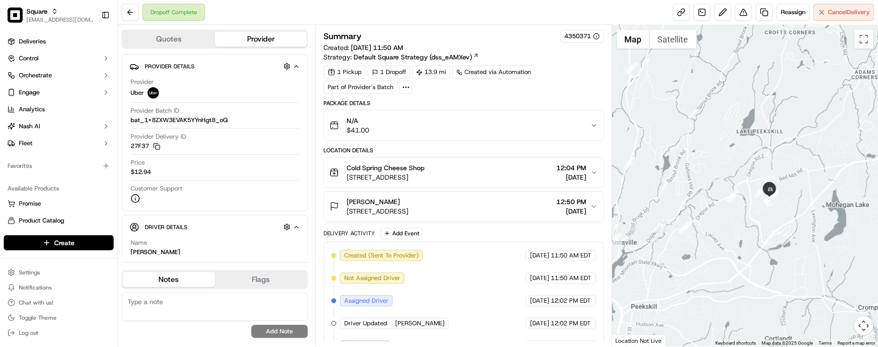
click at [534, 91] on div "1 Pickup 1 Dropoff 13.9 mi Created via Automation Part of Provider's Batch" at bounding box center [464, 80] width 281 height 28
click at [533, 92] on div "1 Pickup 1 Dropoff 13.9 mi Created via Automation Part of Provider's Batch" at bounding box center [464, 80] width 281 height 28
click at [564, 99] on div "Summary 4350371 Created: [DATE] 11:50 AM Strategy: Default Square Strategy (dss…" at bounding box center [464, 263] width 281 height 467
click at [408, 206] on div "[PERSON_NAME]" at bounding box center [378, 201] width 62 height 9
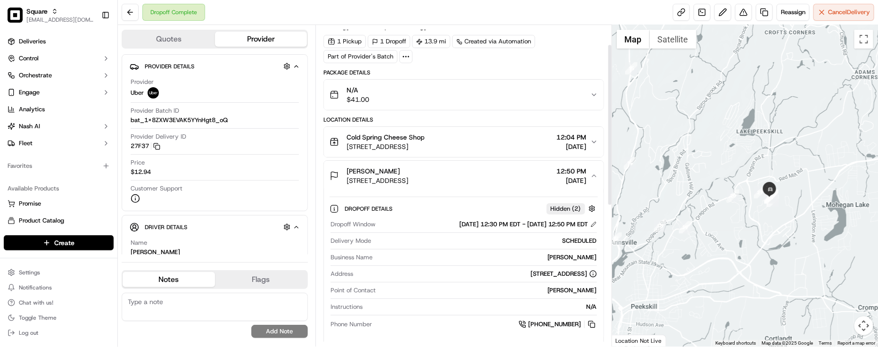
scroll to position [59, 0]
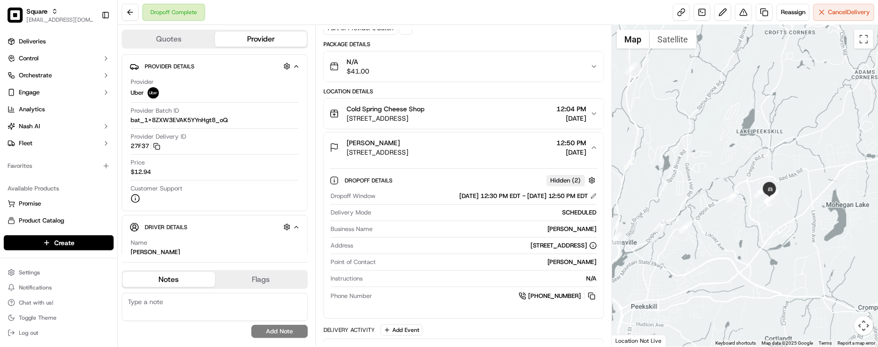
drag, startPoint x: 462, startPoint y: 144, endPoint x: 466, endPoint y: 148, distance: 5.0
click at [408, 145] on div "[PERSON_NAME]" at bounding box center [378, 142] width 62 height 9
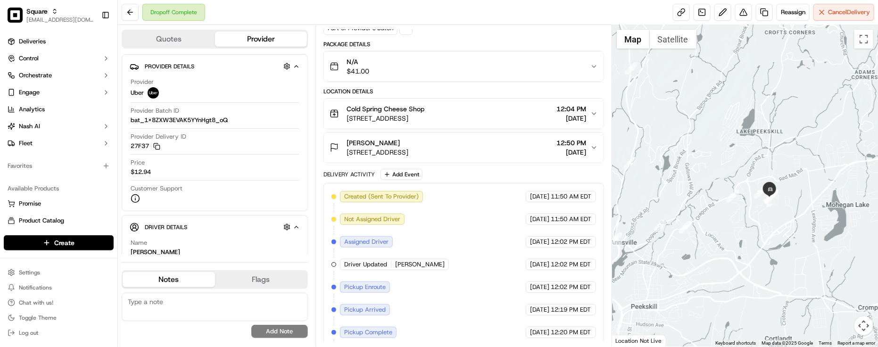
click at [425, 117] on span "[STREET_ADDRESS]" at bounding box center [386, 118] width 78 height 9
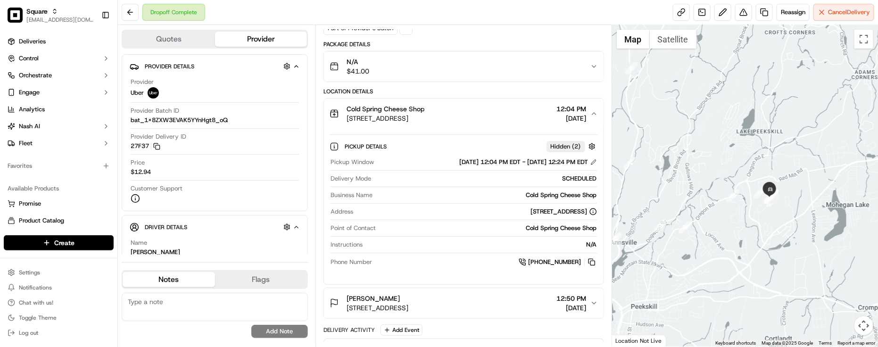
click at [380, 194] on div "Cold Spring Cheese Shop" at bounding box center [486, 195] width 221 height 8
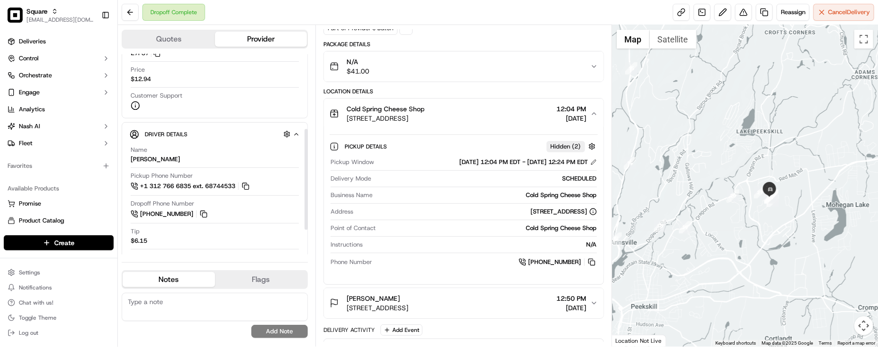
scroll to position [0, 0]
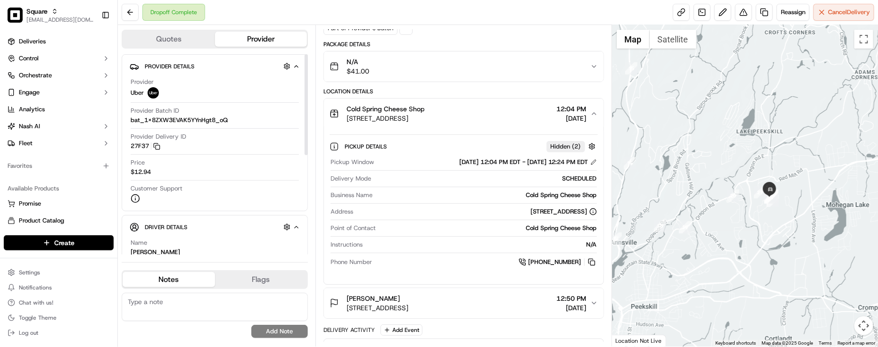
click at [416, 189] on div "Pickup Window [DATE] 12:04 PM EDT - [DATE] 12:24 PM EDT Delivery Mode SCHEDULED…" at bounding box center [464, 212] width 268 height 117
click at [454, 46] on div "Package Details" at bounding box center [464, 45] width 281 height 8
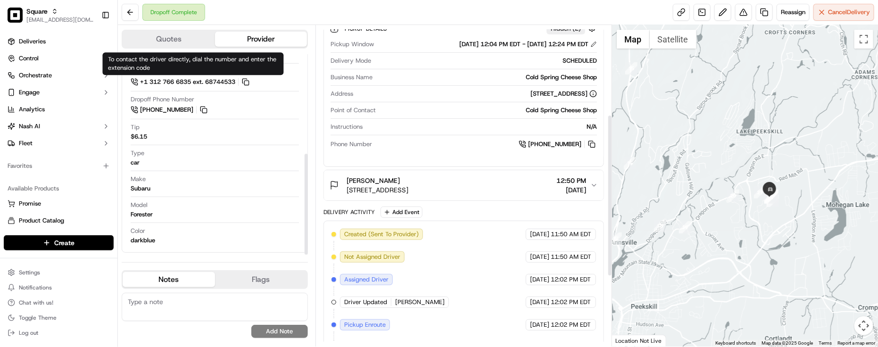
scroll to position [198, 0]
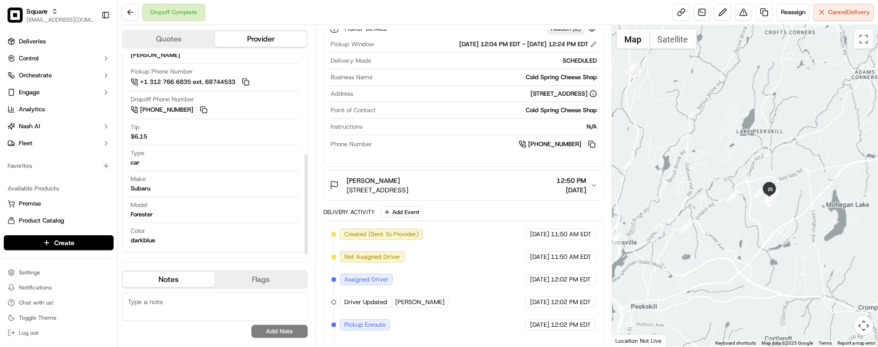
click at [180, 316] on textarea at bounding box center [215, 307] width 186 height 28
paste textarea "Caller Information: Merchant -"
click at [242, 302] on textarea "Caller Information: Merchant -" at bounding box center [215, 307] width 186 height 28
paste textarea "Reason for call: Cancellation"
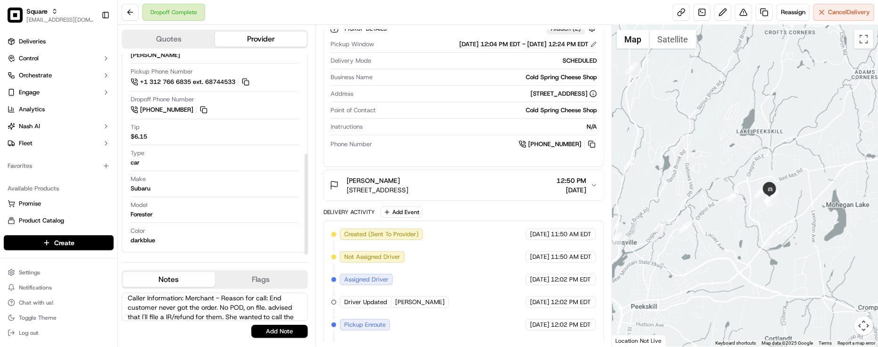
scroll to position [13, 0]
click at [408, 178] on div "[PERSON_NAME]" at bounding box center [378, 180] width 62 height 9
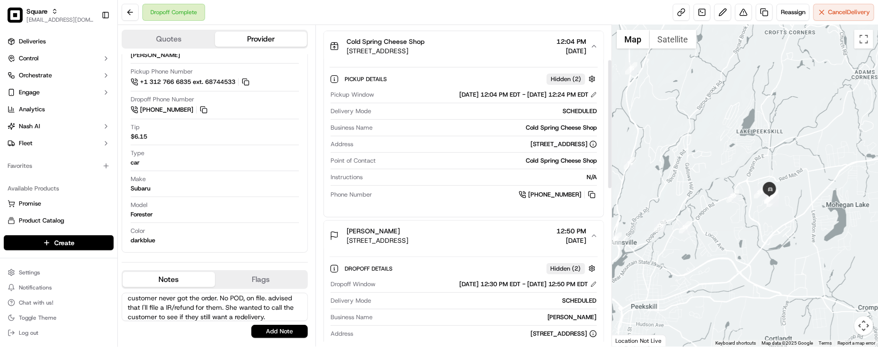
scroll to position [0, 0]
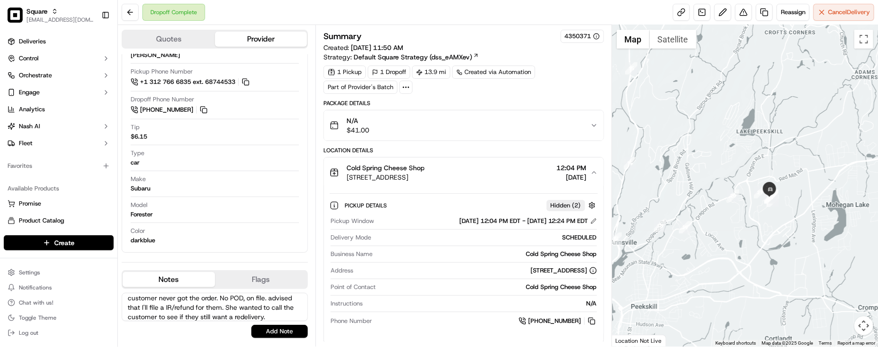
click at [291, 318] on textarea "Caller Information: Merchant - Reason for call: End customer never got the orde…" at bounding box center [215, 307] width 186 height 28
type textarea "Caller Information: Merchant - Reason for call: End customer never got the orde…"
click at [294, 331] on button "Add Note" at bounding box center [279, 331] width 57 height 13
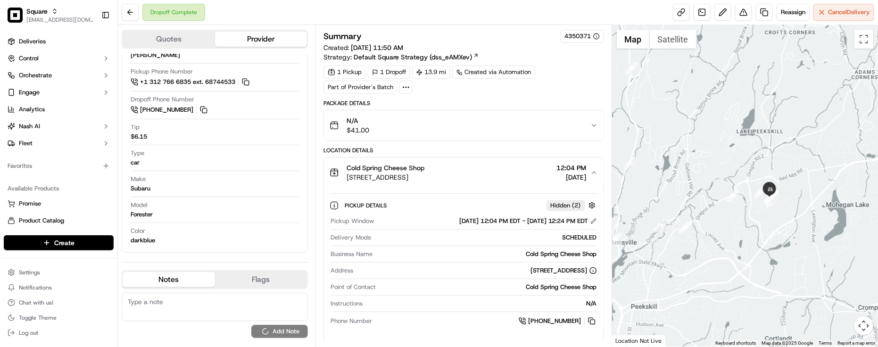
scroll to position [0, 0]
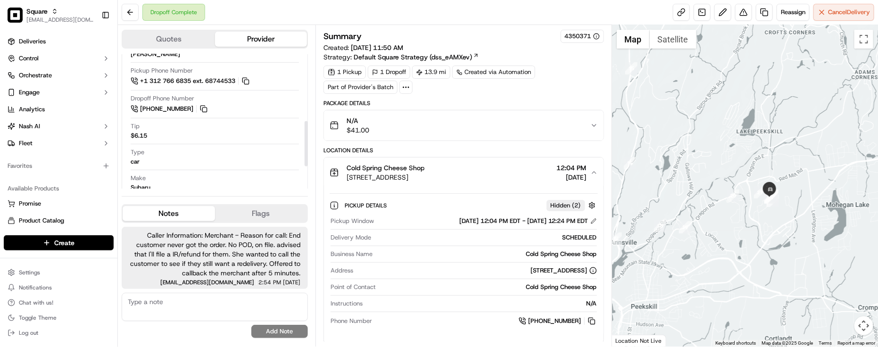
click at [207, 152] on div "Type car" at bounding box center [215, 157] width 168 height 18
click at [208, 168] on div "Type car" at bounding box center [215, 159] width 168 height 22
click at [476, 182] on div "Cold Spring Cheese Shop [STREET_ADDRESS] 12:04 PM [DATE]" at bounding box center [460, 172] width 261 height 19
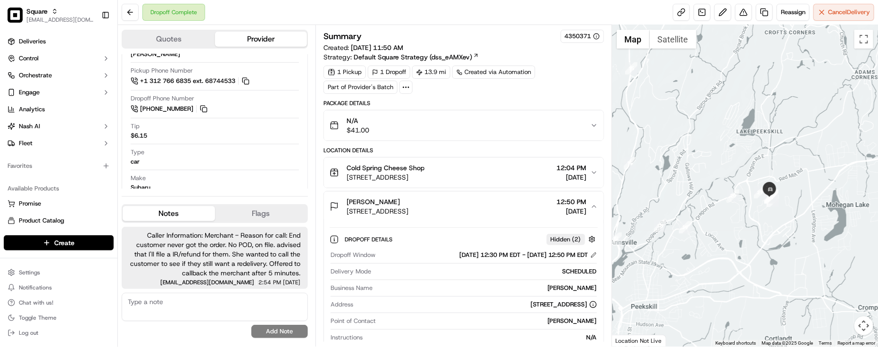
click at [408, 215] on span "[STREET_ADDRESS]" at bounding box center [378, 211] width 62 height 9
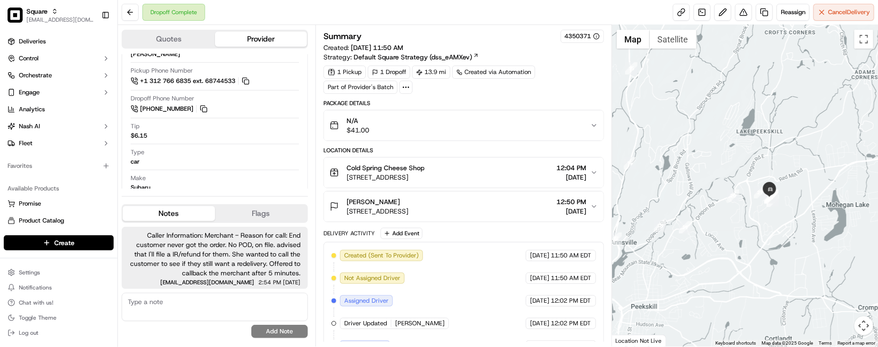
click at [578, 98] on div "Summary 4350371 Created: [DATE] 11:50 AM Strategy: Default Square Strategy (dss…" at bounding box center [464, 263] width 281 height 467
click at [366, 25] on div "Summary 4350371 Created: [DATE] 11:50 AM Strategy: Default Square Strategy (dss…" at bounding box center [464, 186] width 297 height 322
click at [222, 303] on textarea at bounding box center [215, 307] width 186 height 28
click at [566, 98] on div "Summary 4350371 Created: [DATE] 11:50 AM Strategy: Default Square Strategy (dss…" at bounding box center [464, 263] width 281 height 467
click at [442, 104] on div "Package Details" at bounding box center [464, 104] width 281 height 8
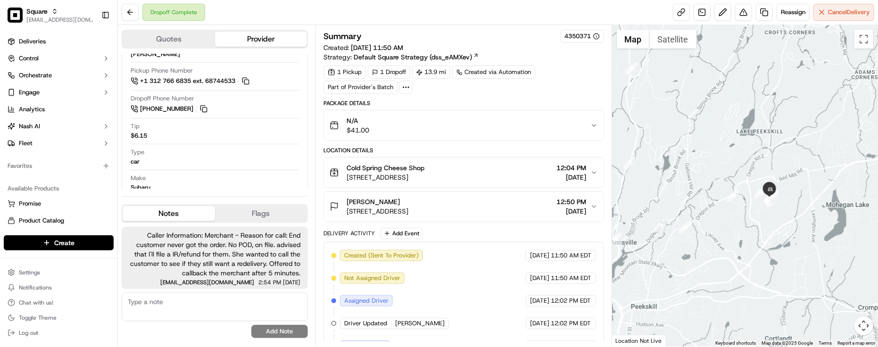
click at [451, 124] on div "N/A $41.00" at bounding box center [460, 125] width 261 height 19
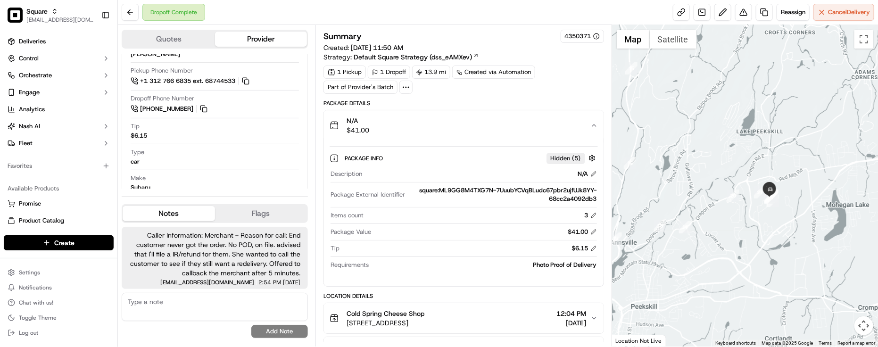
click at [451, 124] on div "N/A $41.00" at bounding box center [460, 125] width 261 height 19
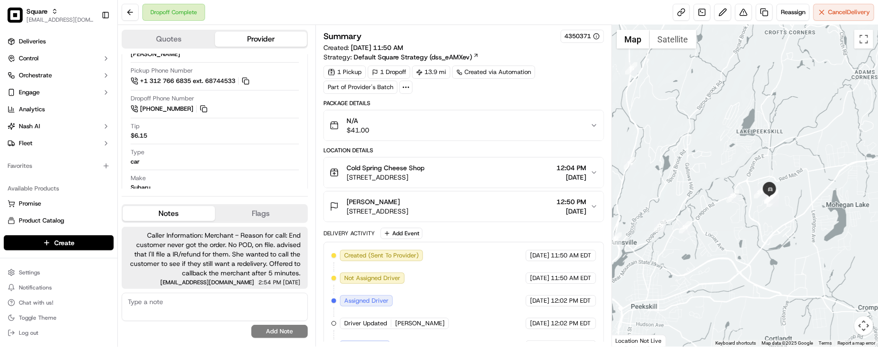
click at [201, 269] on span "Caller Information: Merchant - Reason for call: End customer never got the orde…" at bounding box center [214, 254] width 171 height 47
click at [220, 150] on div "Type car" at bounding box center [215, 157] width 168 height 18
click at [163, 237] on span "Caller Information: Merchant - Reason for call: End customer never got the orde…" at bounding box center [214, 254] width 171 height 47
click at [206, 177] on div "Make Subaru" at bounding box center [215, 183] width 168 height 18
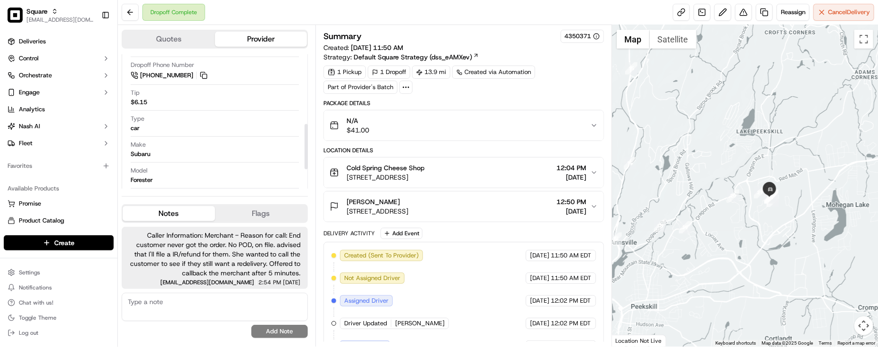
scroll to position [264, 0]
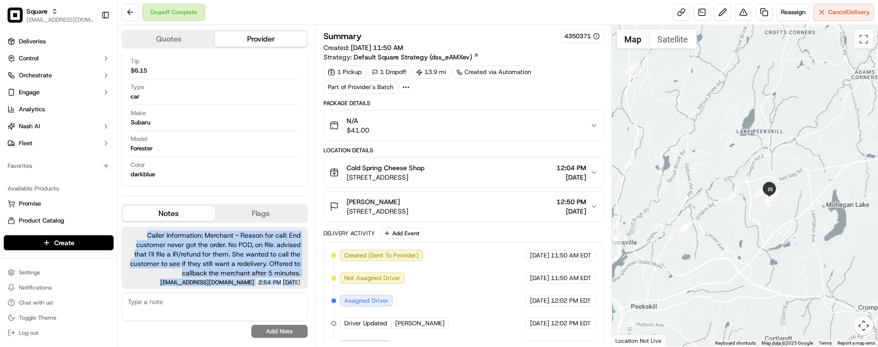
drag, startPoint x: 149, startPoint y: 234, endPoint x: 279, endPoint y: 283, distance: 139.0
click at [279, 283] on div "Caller Information: Merchant - Reason for call: End customer never got the orde…" at bounding box center [215, 258] width 186 height 62
click at [282, 276] on span "Caller Information: Merchant - Reason for call: End customer never got the orde…" at bounding box center [214, 254] width 171 height 47
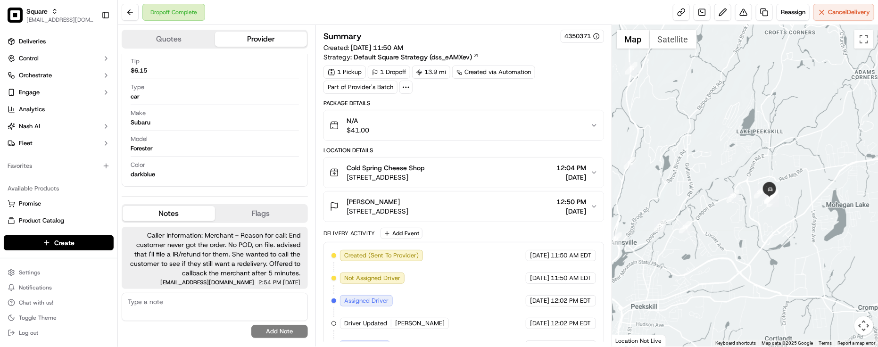
click at [532, 115] on button "N/A $41.00" at bounding box center [464, 125] width 280 height 30
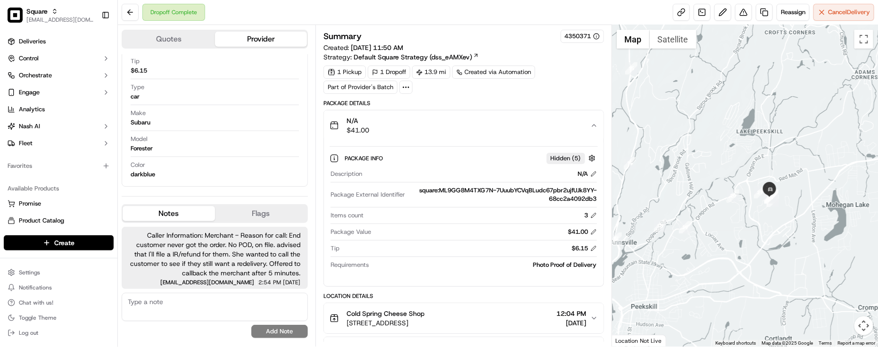
click at [532, 115] on button "N/A $41.00" at bounding box center [464, 125] width 280 height 30
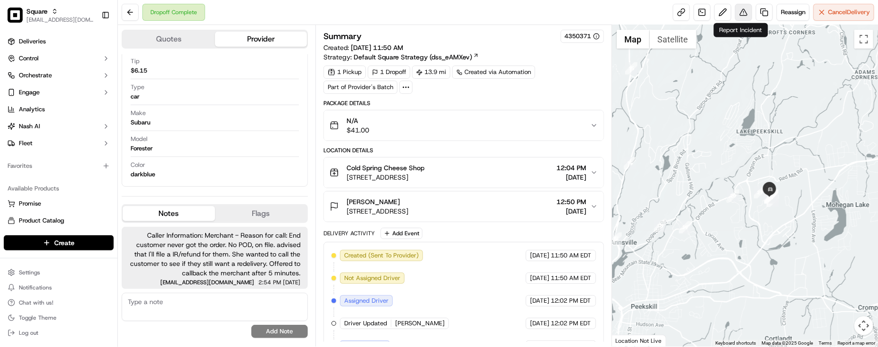
click at [741, 8] on button at bounding box center [743, 12] width 17 height 17
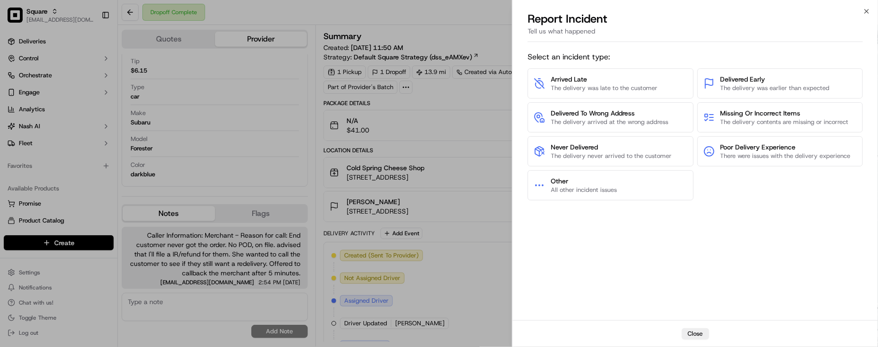
click at [755, 192] on div "Arrived Late The delivery was late to the customer Delivered Early The delivery…" at bounding box center [695, 134] width 335 height 132
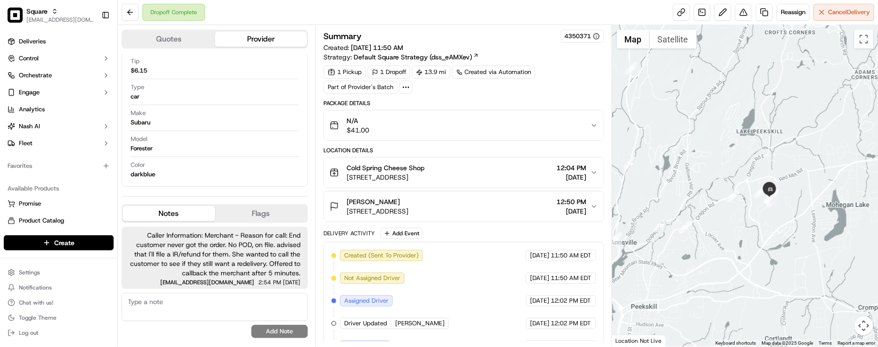
click at [402, 38] on div "Summary 4350371" at bounding box center [464, 36] width 281 height 13
click at [515, 100] on div "Summary 4350371 Created: [DATE] 11:50 AM Strategy: Default Square Strategy (dss…" at bounding box center [464, 263] width 281 height 467
click at [562, 69] on div "1 Pickup 1 Dropoff 13.9 mi Created via Automation Part of Provider's Batch" at bounding box center [464, 80] width 281 height 28
click at [530, 257] on span "[DATE]" at bounding box center [539, 255] width 19 height 8
click at [250, 162] on div "Color darkblue" at bounding box center [215, 170] width 168 height 18
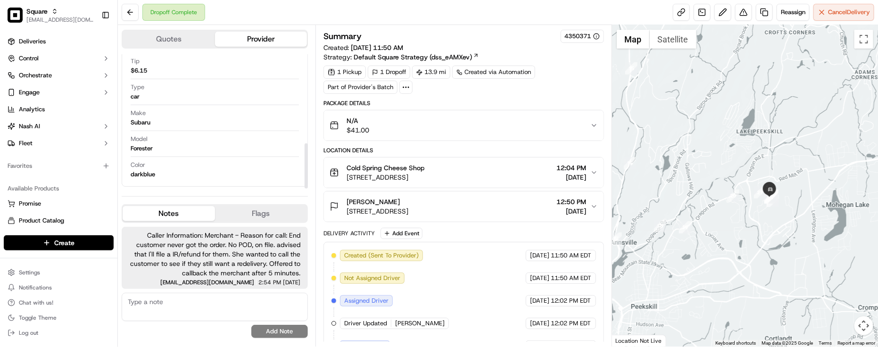
click at [492, 119] on div "N/A $41.00" at bounding box center [460, 125] width 261 height 19
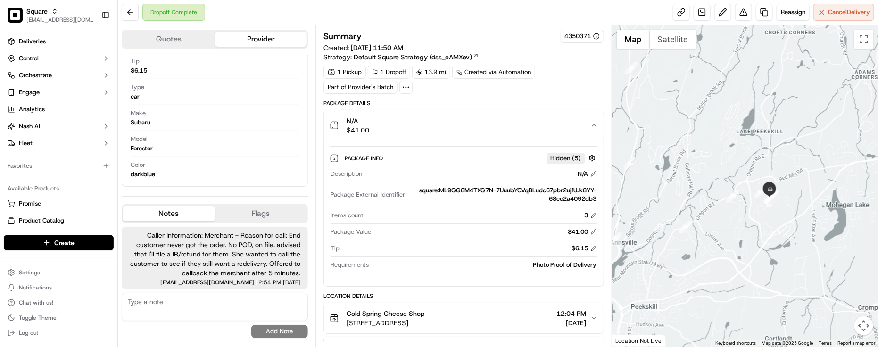
click at [493, 119] on div "N/A $41.00" at bounding box center [460, 125] width 261 height 19
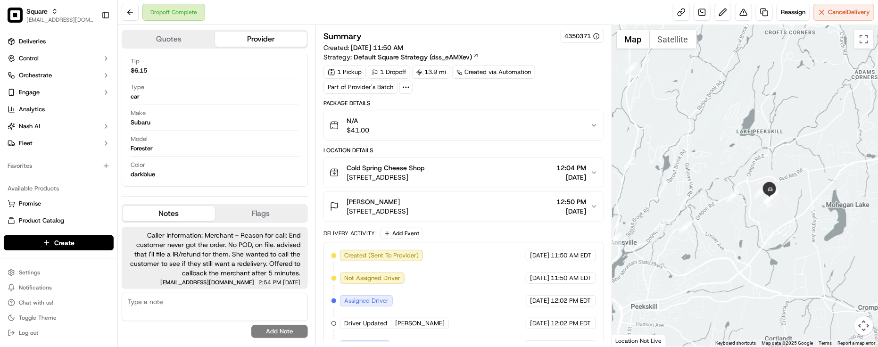
click at [500, 151] on div "Location Details" at bounding box center [464, 151] width 281 height 8
click at [190, 181] on div "Name [PERSON_NAME] Pickup Phone Number +1 312 766 6835 ext. 68744533 Dropoff Ph…" at bounding box center [215, 77] width 170 height 211
click at [194, 90] on div "Type car" at bounding box center [215, 92] width 168 height 18
click at [408, 201] on div "[PERSON_NAME]" at bounding box center [378, 201] width 62 height 9
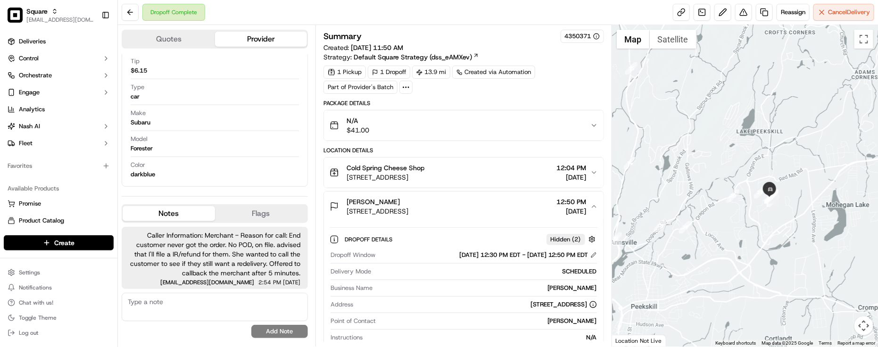
click at [408, 208] on span "[STREET_ADDRESS]" at bounding box center [378, 211] width 62 height 9
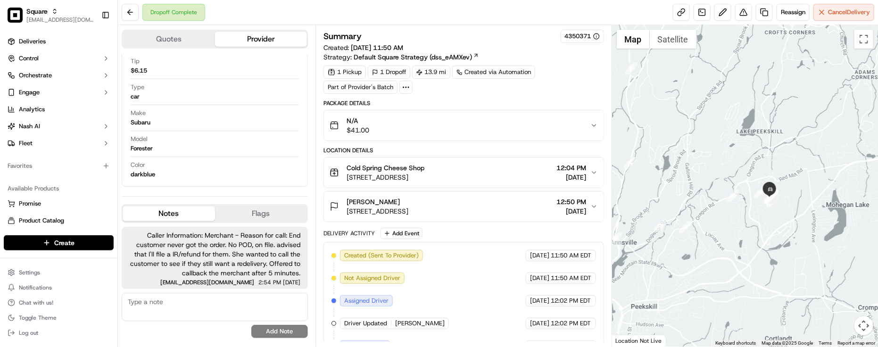
click at [507, 239] on div "Delivery Activity Add Event" at bounding box center [464, 233] width 281 height 11
click at [508, 239] on div "Delivery Activity Add Event" at bounding box center [464, 233] width 281 height 11
click at [744, 8] on button at bounding box center [743, 12] width 17 height 17
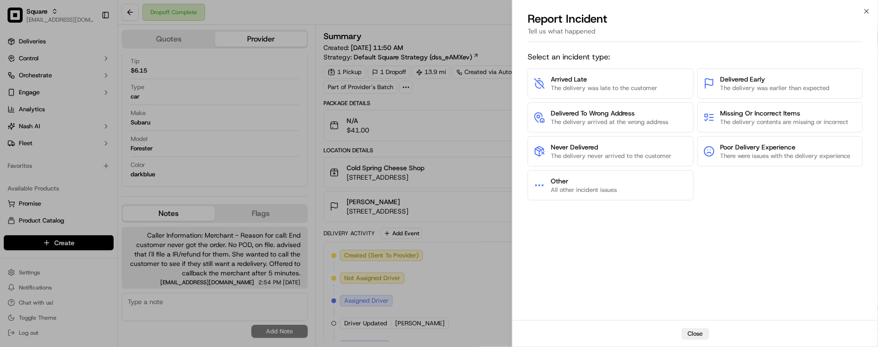
click at [650, 270] on div "Select an incident type: Arrived Late The delivery was late to the customer Del…" at bounding box center [695, 183] width 335 height 271
click at [696, 335] on button "Close" at bounding box center [695, 333] width 27 height 11
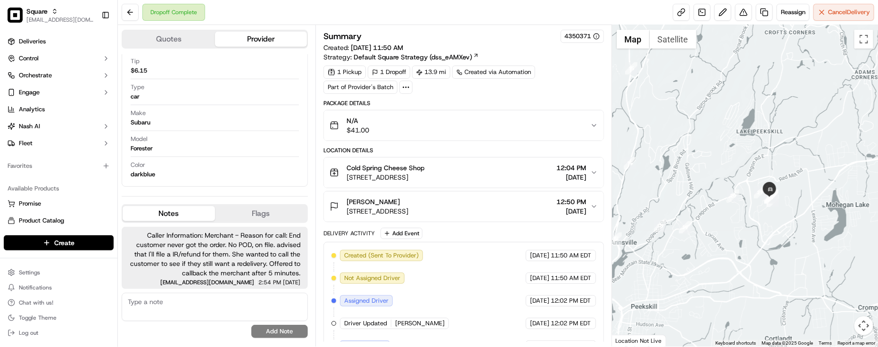
click at [468, 236] on div "Delivery Activity Add Event" at bounding box center [464, 233] width 281 height 11
click at [470, 236] on div "Delivery Activity Add Event" at bounding box center [464, 233] width 281 height 11
click at [481, 233] on div "Delivery Activity Add Event" at bounding box center [464, 233] width 281 height 11
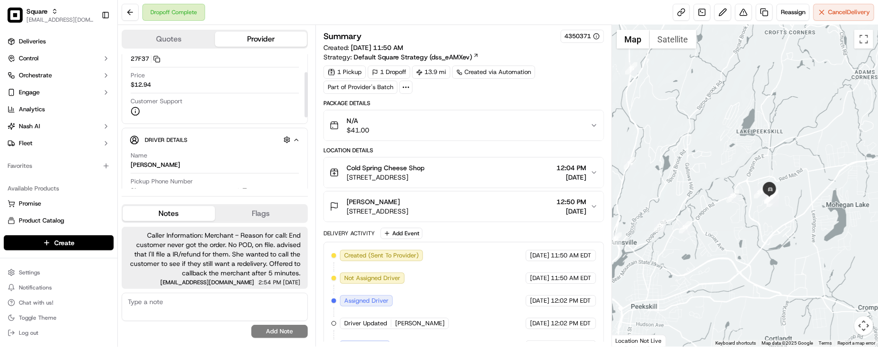
scroll to position [0, 0]
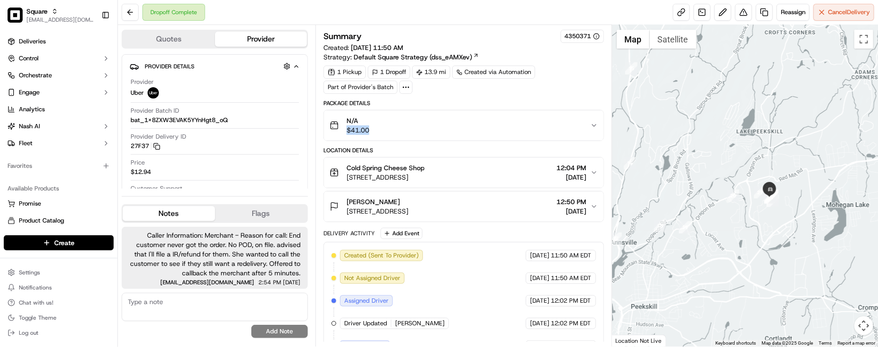
drag, startPoint x: 343, startPoint y: 129, endPoint x: 369, endPoint y: 138, distance: 27.9
click at [369, 138] on button "N/A $41.00" at bounding box center [464, 125] width 280 height 30
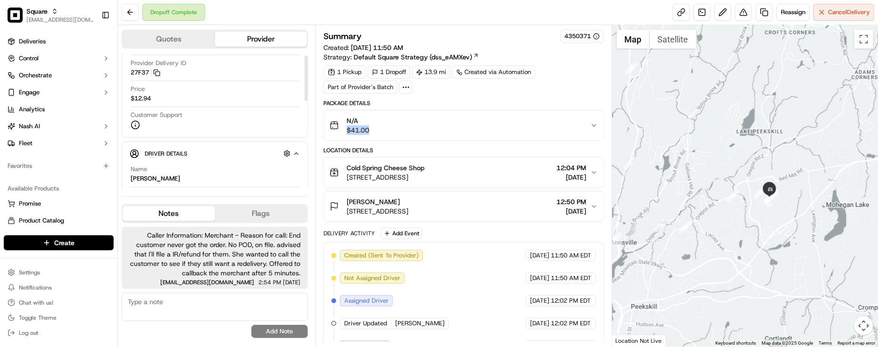
scroll to position [177, 0]
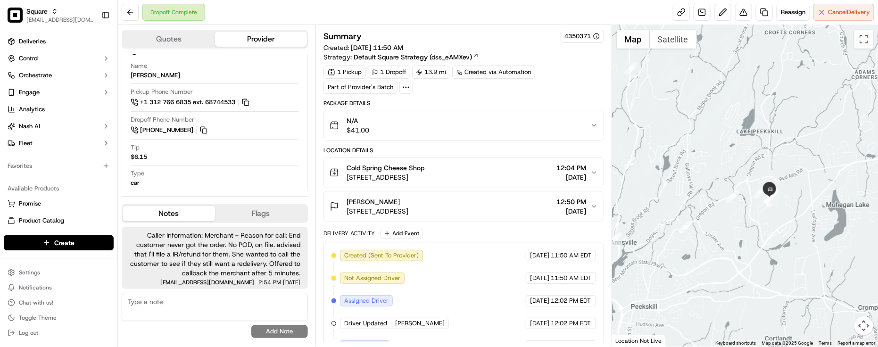
click at [530, 256] on span "[DATE]" at bounding box center [539, 255] width 19 height 8
click at [529, 151] on div "Location Details" at bounding box center [464, 151] width 281 height 8
click at [569, 66] on div "1 Pickup 1 Dropoff 13.9 mi Created via Automation Part of Provider's Batch" at bounding box center [464, 80] width 281 height 28
click at [499, 17] on div "Dropoff Complete Reassign Cancel Delivery" at bounding box center [498, 12] width 760 height 25
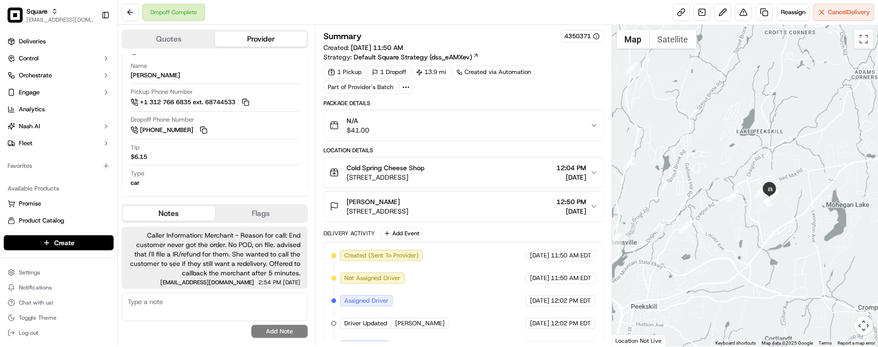
click at [501, 32] on div "Summary 4350371" at bounding box center [464, 36] width 281 height 13
click at [496, 20] on div "Dropoff Complete Reassign Cancel Delivery" at bounding box center [498, 12] width 760 height 25
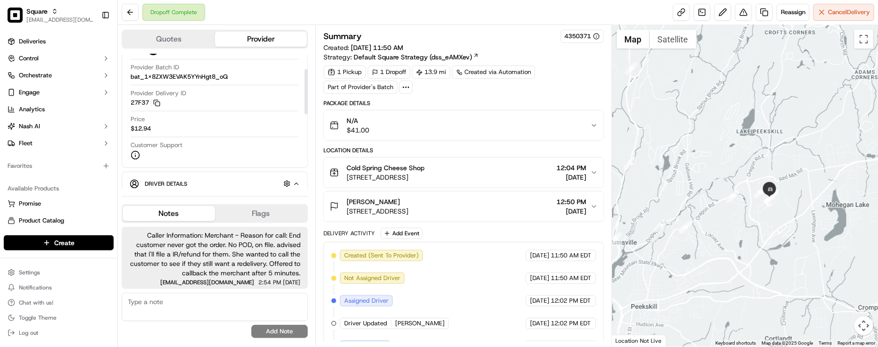
scroll to position [0, 0]
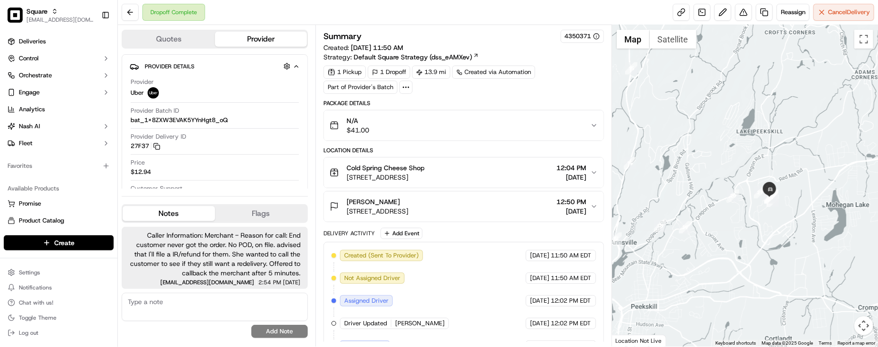
click at [490, 36] on div "Summary 4350371" at bounding box center [464, 36] width 281 height 13
click at [477, 17] on div "Dropoff Complete Reassign Cancel Delivery" at bounding box center [498, 12] width 760 height 25
click at [756, 10] on link at bounding box center [764, 12] width 17 height 17
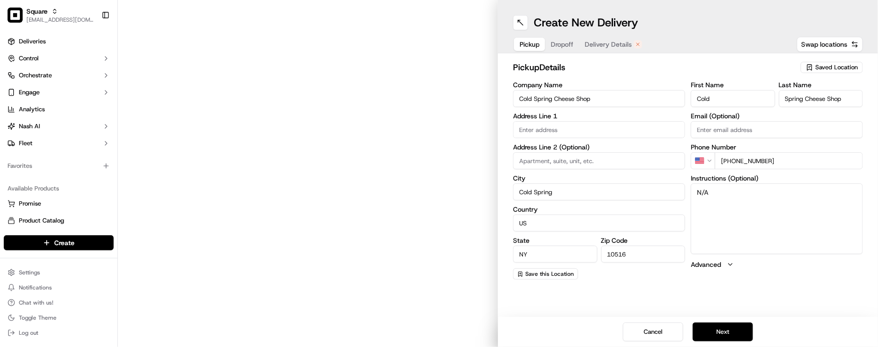
type input "[STREET_ADDRESS]"
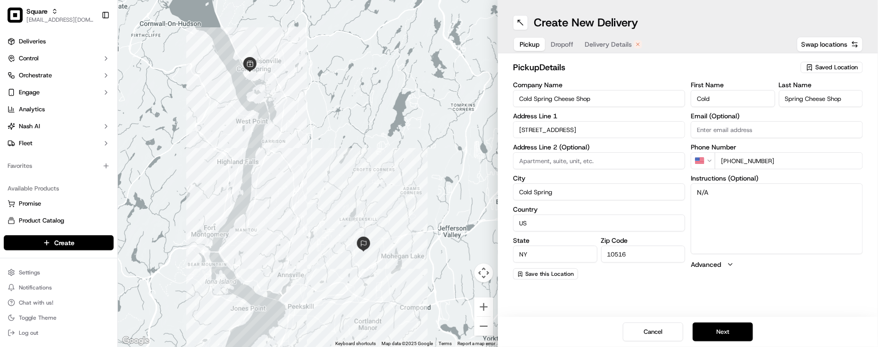
click at [601, 52] on div "Pickup Dropoff Delivery Details" at bounding box center [581, 44] width 136 height 17
click at [608, 45] on span "Delivery Details" at bounding box center [608, 44] width 47 height 9
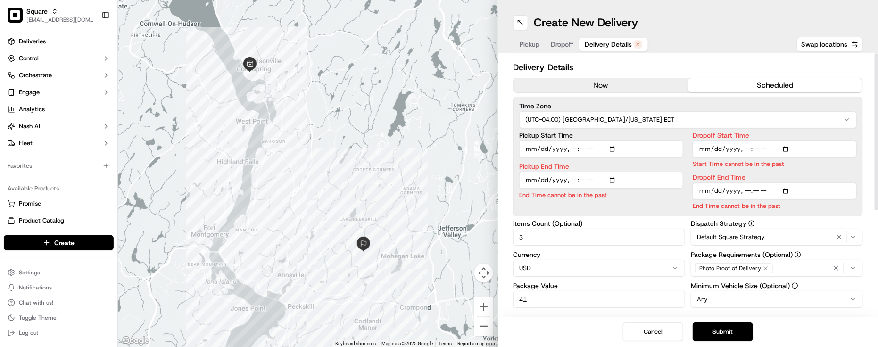
click at [608, 85] on button "now" at bounding box center [601, 85] width 175 height 14
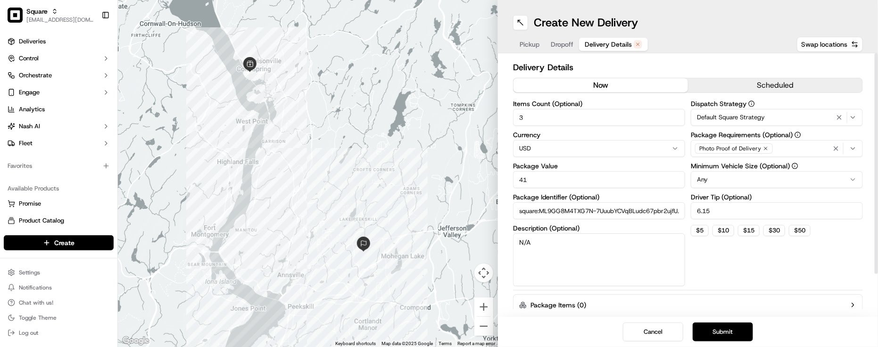
click at [781, 152] on div "Photo Proof of Delivery" at bounding box center [776, 149] width 167 height 14
type input "mee"
click at [725, 190] on span "Meet on Delivery" at bounding box center [765, 186] width 116 height 8
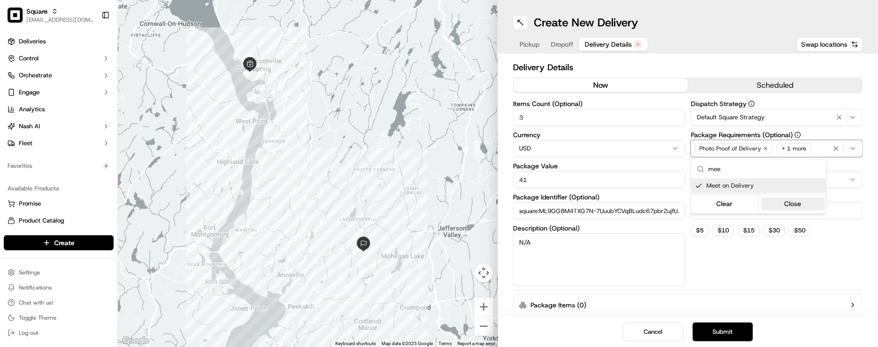
click at [786, 206] on button "Close" at bounding box center [793, 204] width 65 height 13
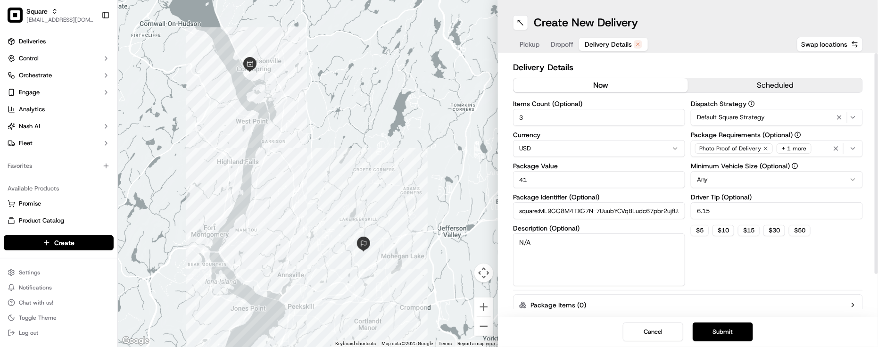
click at [803, 276] on div "Dispatch Strategy Default Square Strategy Package Requirements (Optional) Photo…" at bounding box center [777, 193] width 172 height 186
click at [738, 328] on button "Submit" at bounding box center [723, 332] width 60 height 19
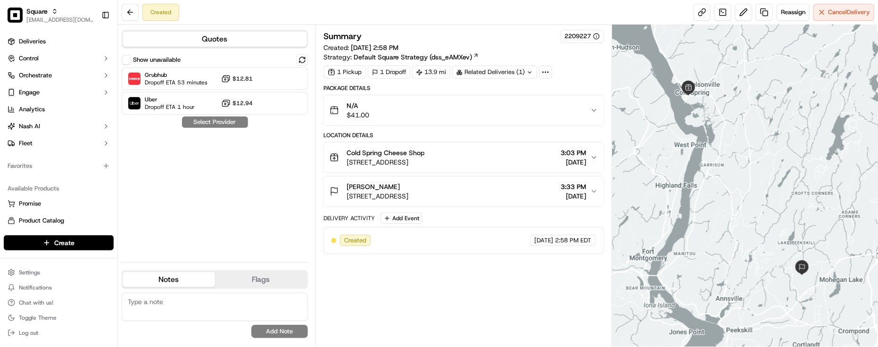
click at [491, 161] on div "Cold Spring Cheese Shop [STREET_ADDRESS] 3:03 PM [DATE]" at bounding box center [460, 157] width 261 height 19
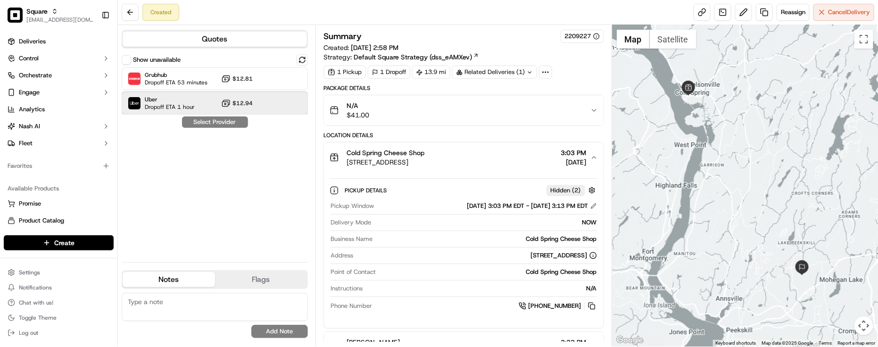
click at [288, 109] on div "Uber Dropoff ETA 1 hour $12.94" at bounding box center [215, 103] width 186 height 23
click at [217, 125] on button "Assign Provider" at bounding box center [215, 122] width 67 height 11
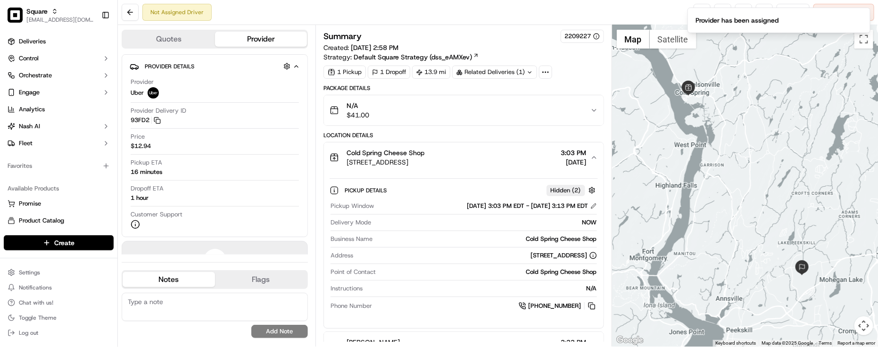
click at [564, 109] on div "N/A $41.00" at bounding box center [460, 110] width 261 height 19
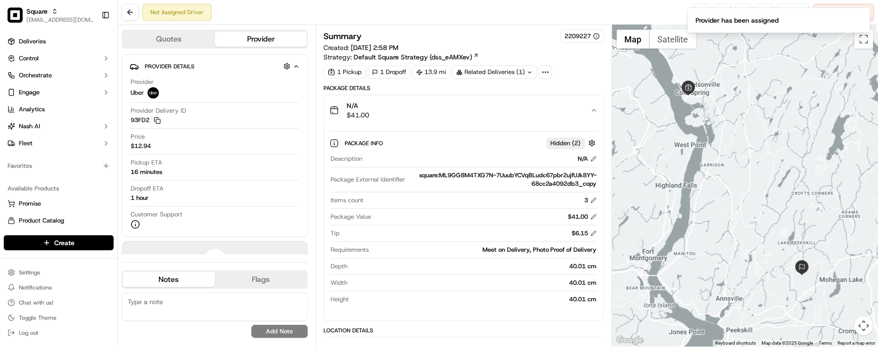
click at [564, 109] on div "N/A $41.00" at bounding box center [460, 110] width 261 height 19
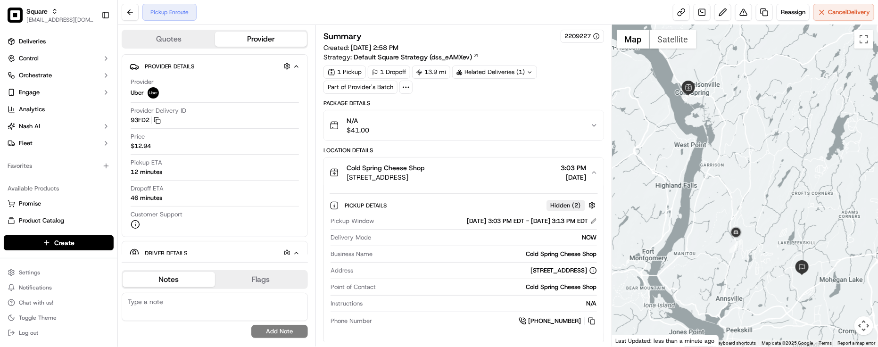
click at [328, 3] on div "Pickup Enroute Reassign Cancel Delivery" at bounding box center [498, 12] width 760 height 25
drag, startPoint x: 751, startPoint y: 242, endPoint x: 725, endPoint y: 204, distance: 46.2
click at [725, 204] on div at bounding box center [745, 186] width 266 height 322
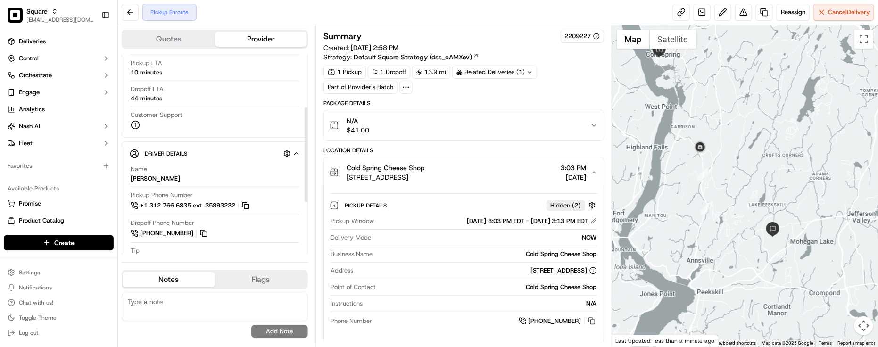
scroll to position [118, 0]
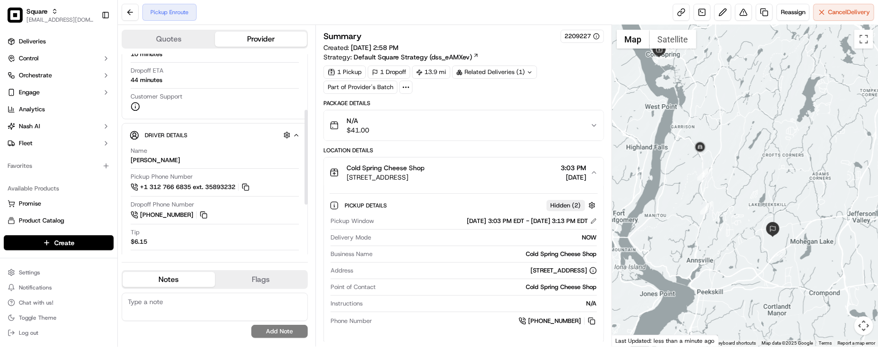
click at [180, 164] on div "Name [PERSON_NAME]" at bounding box center [215, 156] width 168 height 18
click at [531, 275] on div "[STREET_ADDRESS]" at bounding box center [564, 271] width 67 height 8
click at [479, 293] on div "Point of Contact Cold Spring Cheese Shop" at bounding box center [464, 289] width 267 height 13
click at [352, 288] on span "Point of Contact" at bounding box center [353, 287] width 45 height 8
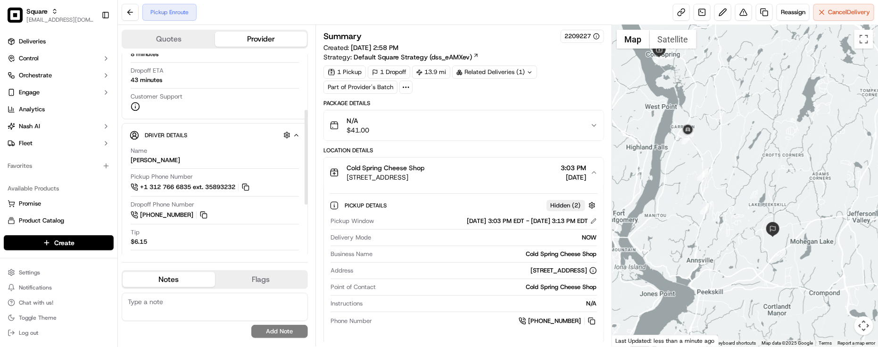
click at [181, 230] on div "Tip $6.15" at bounding box center [215, 237] width 168 height 18
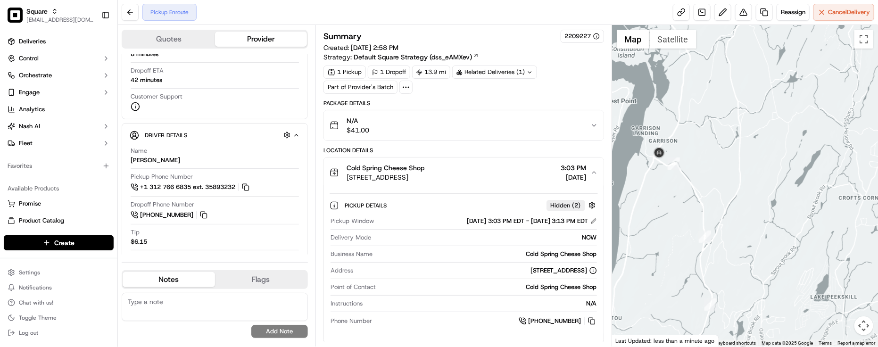
drag, startPoint x: 734, startPoint y: 140, endPoint x: 780, endPoint y: 177, distance: 59.3
click at [780, 177] on div at bounding box center [745, 186] width 266 height 322
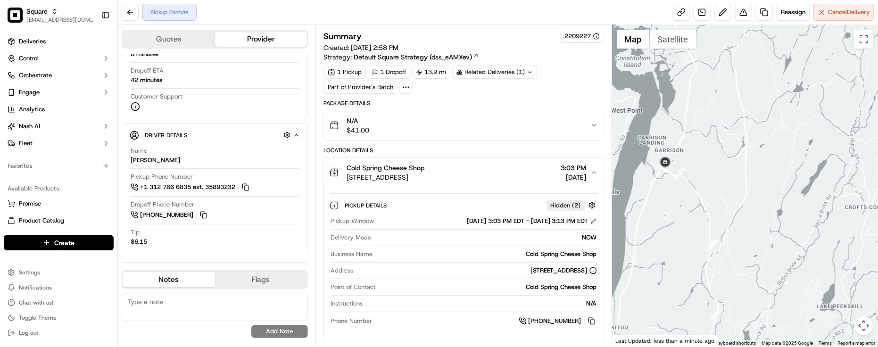
click at [157, 314] on textarea at bounding box center [215, 307] width 186 height 28
click at [437, 31] on div "Summary 2209227" at bounding box center [464, 36] width 281 height 13
click at [211, 109] on div "Customer Support" at bounding box center [215, 101] width 168 height 19
click at [482, 71] on div "Related Deliveries (1)" at bounding box center [494, 72] width 85 height 13
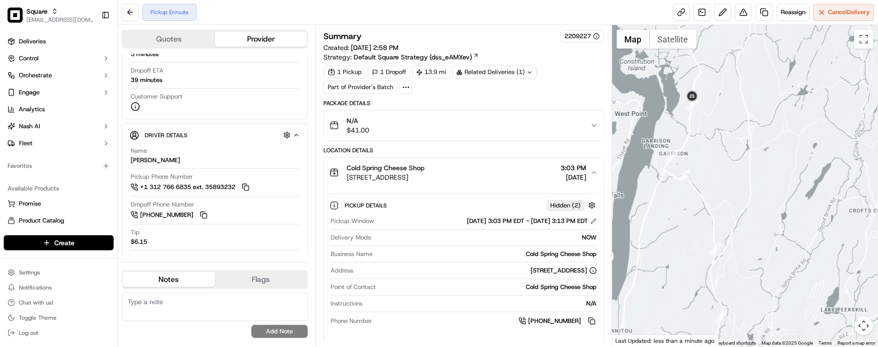
drag, startPoint x: 663, startPoint y: 176, endPoint x: 673, endPoint y: 193, distance: 20.3
click at [673, 193] on div at bounding box center [745, 186] width 266 height 322
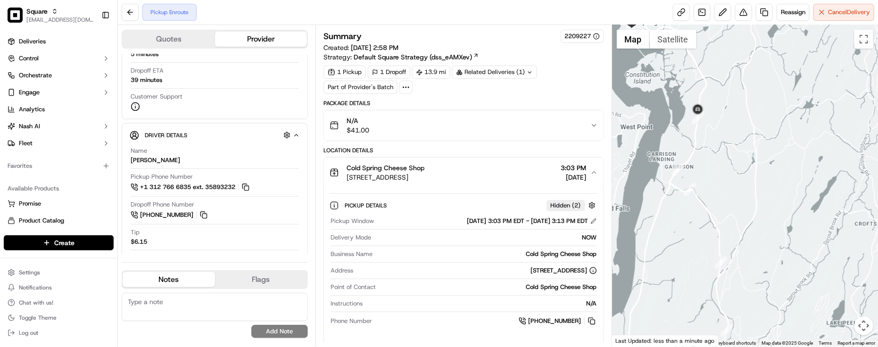
drag, startPoint x: 673, startPoint y: 193, endPoint x: 700, endPoint y: 270, distance: 81.3
click at [700, 270] on div at bounding box center [745, 186] width 266 height 322
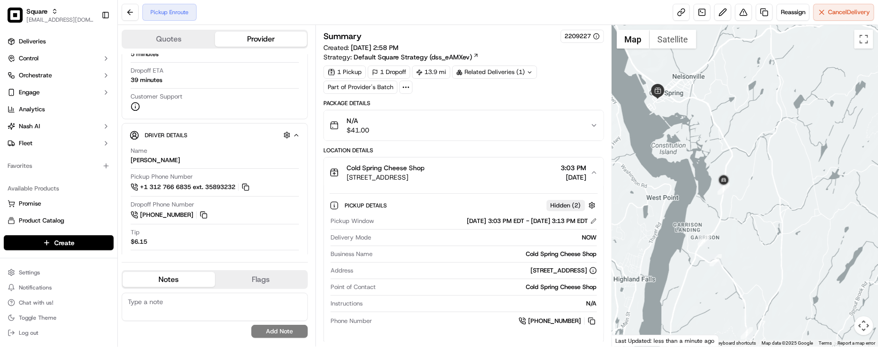
drag, startPoint x: 673, startPoint y: 157, endPoint x: 689, endPoint y: 181, distance: 28.8
click at [689, 181] on div at bounding box center [745, 186] width 266 height 322
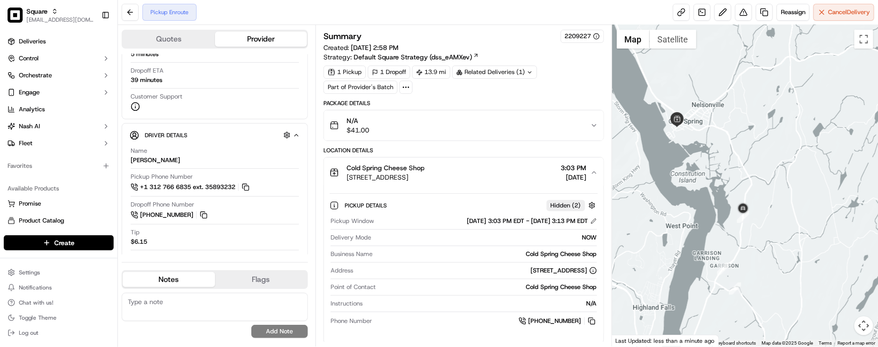
drag, startPoint x: 687, startPoint y: 131, endPoint x: 701, endPoint y: 157, distance: 29.3
click at [701, 157] on div at bounding box center [745, 186] width 266 height 322
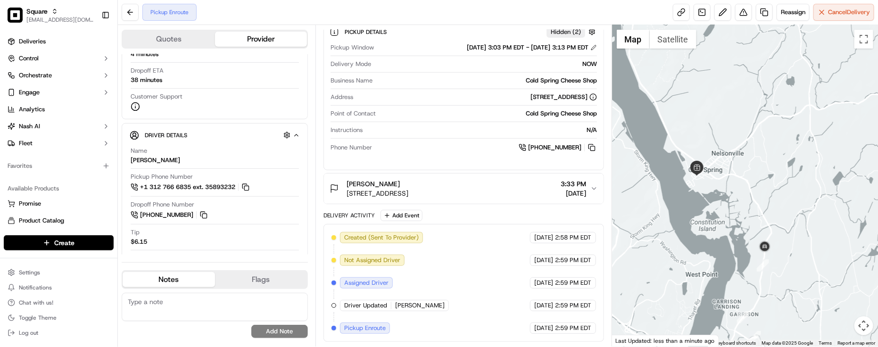
scroll to position [58, 0]
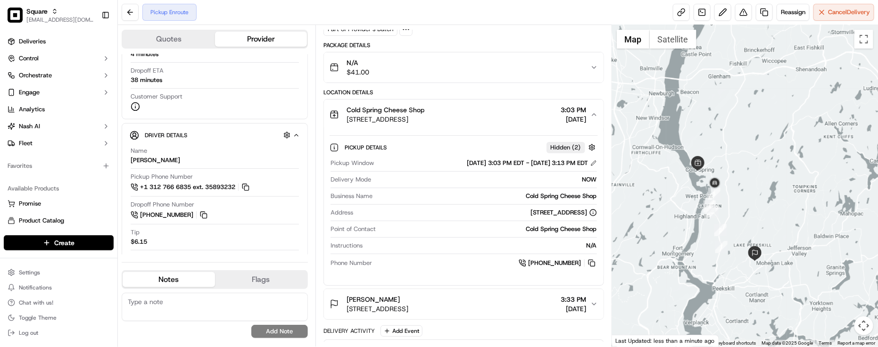
click at [385, 12] on div "Pickup Enroute Reassign Cancel Delivery" at bounding box center [498, 12] width 760 height 25
click at [446, 104] on button "Cold Spring Cheese Shop 104 Main St, Cold Spring, NY 10516, USA 3:03 PM 09/19/2…" at bounding box center [464, 115] width 280 height 30
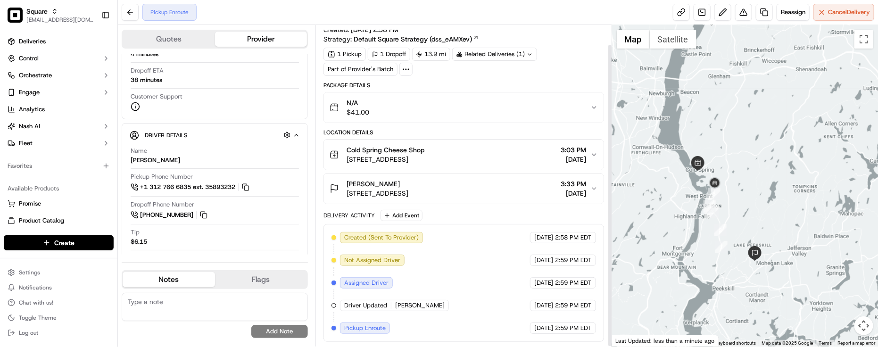
click at [465, 67] on div "1 Pickup 1 Dropoff 13.9 mi Related Deliveries (1) Part of Provider's Batch" at bounding box center [464, 62] width 281 height 28
click at [465, 103] on div "N/A $41.00" at bounding box center [460, 107] width 261 height 19
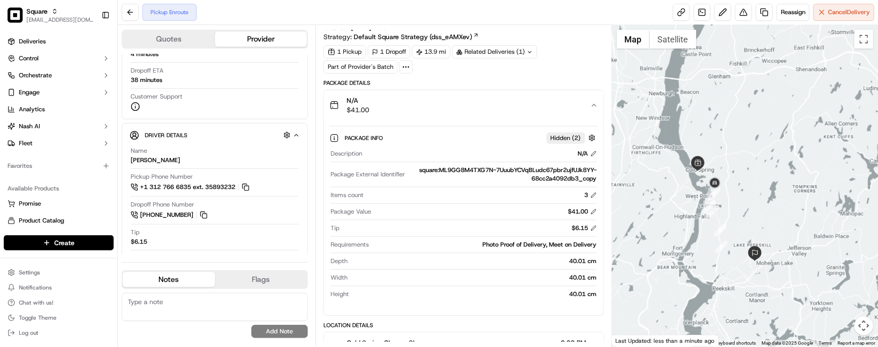
click at [465, 103] on div "N/A $41.00" at bounding box center [460, 105] width 261 height 19
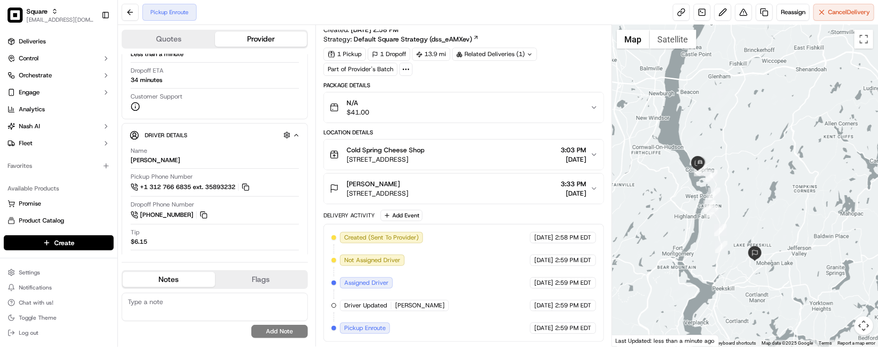
click at [315, 19] on div "Pickup Enroute Reassign Cancel Delivery" at bounding box center [498, 12] width 760 height 25
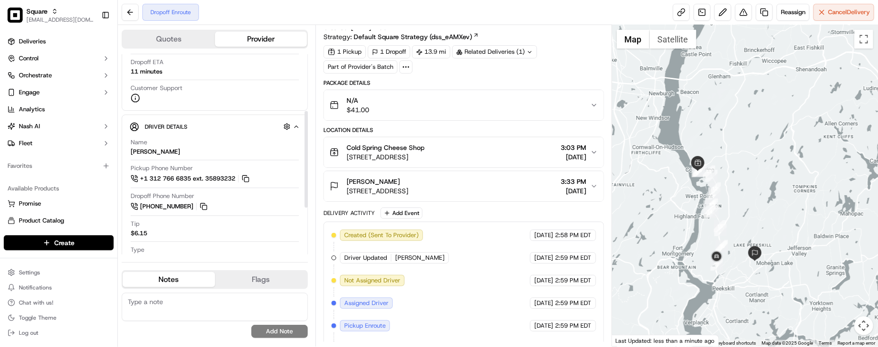
click at [230, 238] on div "Tip $6.15" at bounding box center [215, 229] width 168 height 18
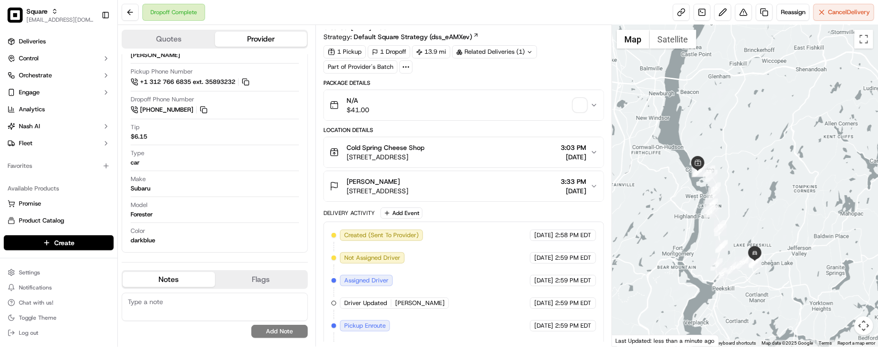
scroll to position [207, 0]
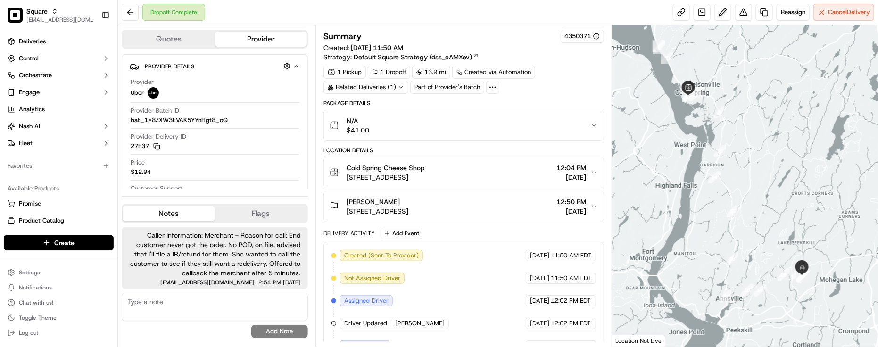
click at [172, 135] on div "Provider Delivery ID 27F37 Copy del_jkCKsqsjR3KKLfbjxDJ_Nw 27F37" at bounding box center [215, 142] width 168 height 18
click at [157, 296] on textarea at bounding box center [215, 307] width 186 height 28
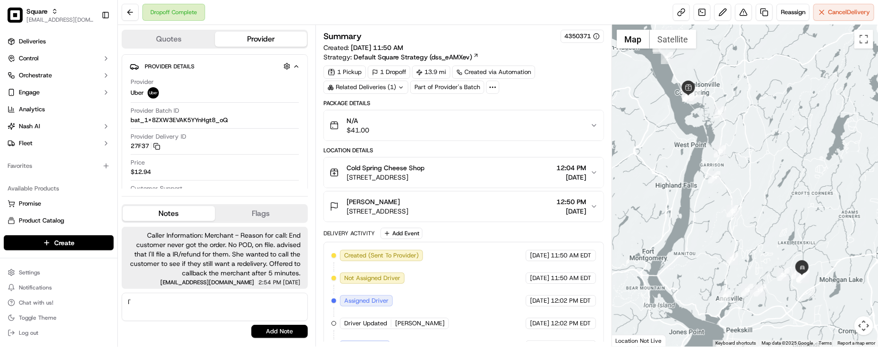
type textarea "I"
type textarea "Wants a redelivery. I created a duplicate delivery for this for me to add the m…"
click at [286, 335] on button "Add Note" at bounding box center [279, 331] width 57 height 13
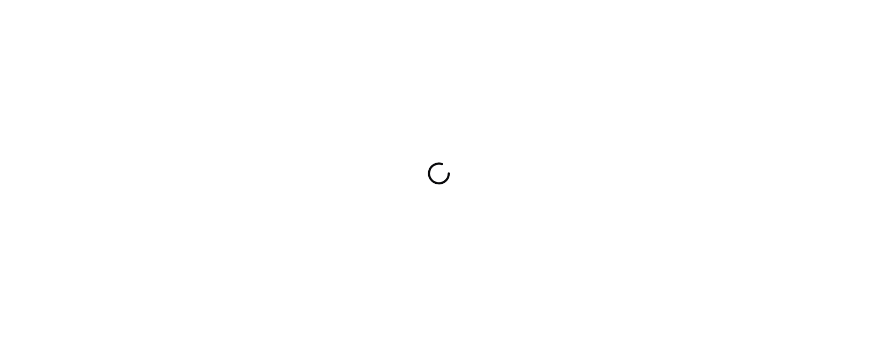
click at [441, 64] on div at bounding box center [439, 173] width 878 height 347
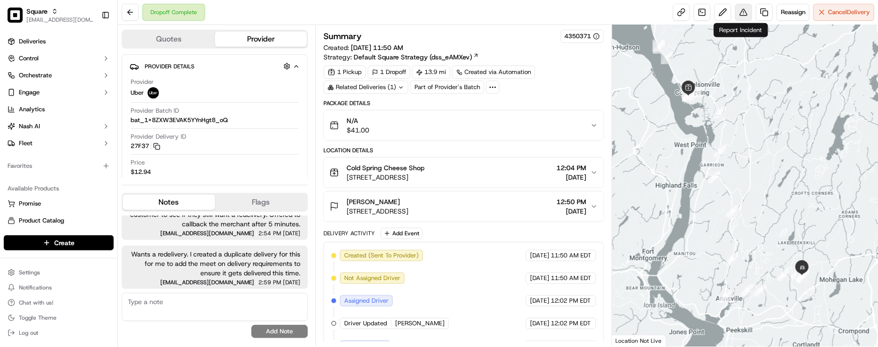
click at [741, 15] on button at bounding box center [743, 12] width 17 height 17
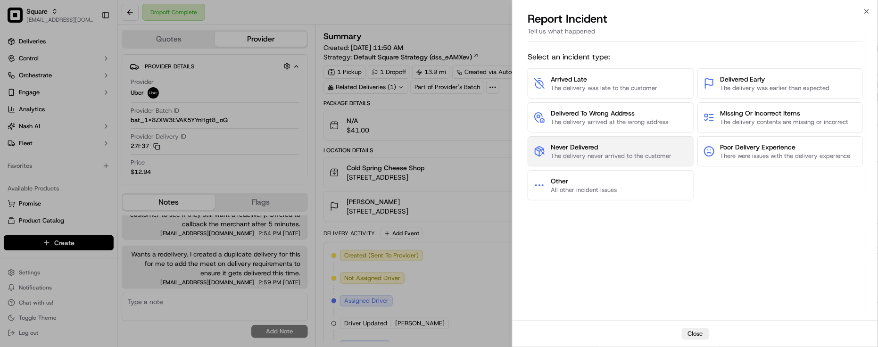
click at [663, 158] on span "The delivery never arrived to the customer" at bounding box center [611, 156] width 121 height 8
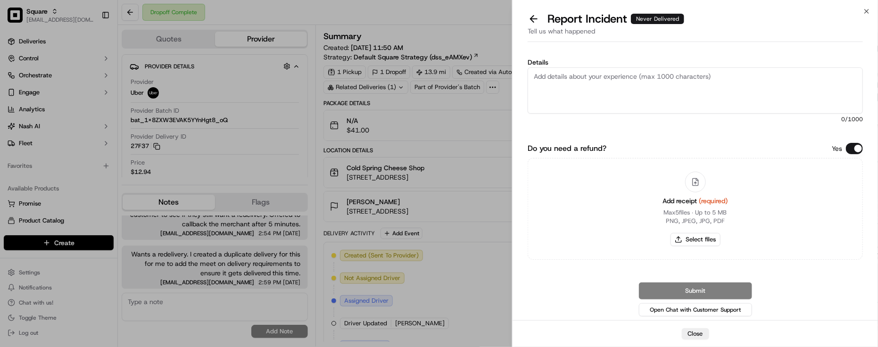
click at [847, 152] on div "Yes" at bounding box center [847, 148] width 31 height 11
click at [849, 151] on button "Do you need a refund?" at bounding box center [854, 148] width 17 height 11
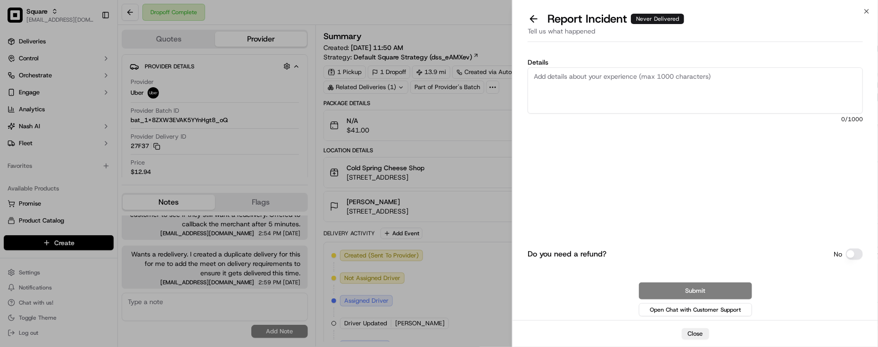
click at [757, 77] on textarea "Details" at bounding box center [695, 90] width 335 height 46
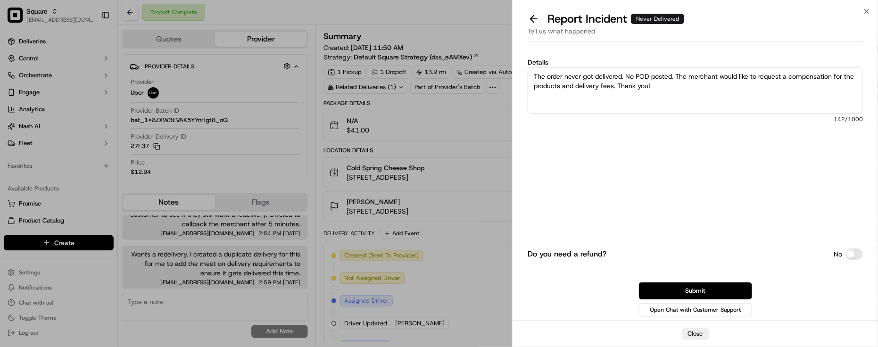
type textarea "The order never got delivered. No POD posted. The merchant would like to reques…"
click at [677, 282] on div "Do you need a refund? No Submit Open Chat with Customer Support" at bounding box center [695, 245] width 335 height 146
click at [678, 283] on button "Submit" at bounding box center [695, 291] width 113 height 17
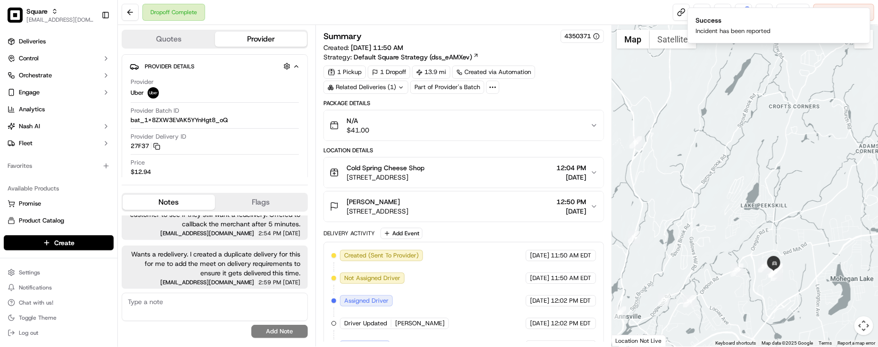
drag, startPoint x: 773, startPoint y: 200, endPoint x: 773, endPoint y: 145, distance: 54.2
click at [772, 158] on div at bounding box center [745, 186] width 266 height 322
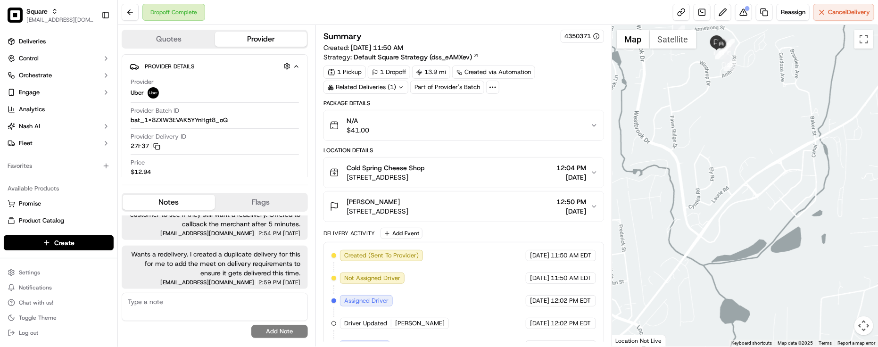
drag, startPoint x: 748, startPoint y: 109, endPoint x: 763, endPoint y: 175, distance: 66.8
click at [763, 175] on div at bounding box center [745, 186] width 266 height 322
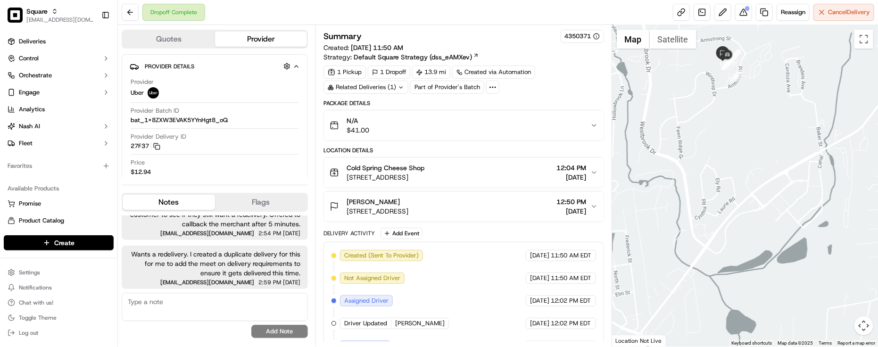
drag, startPoint x: 745, startPoint y: 98, endPoint x: 764, endPoint y: 171, distance: 76.0
click at [764, 171] on div at bounding box center [745, 186] width 266 height 322
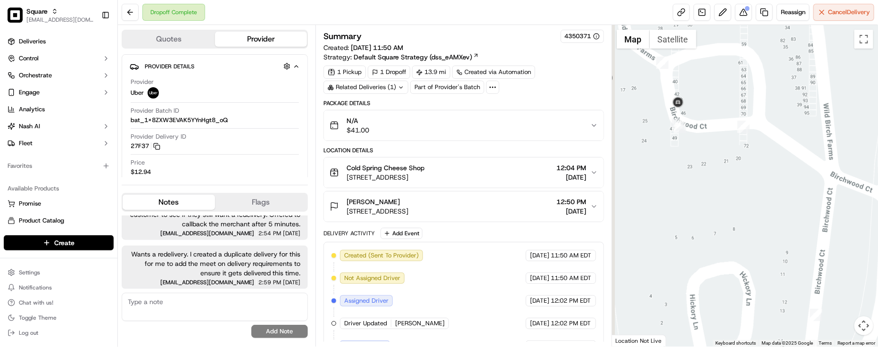
drag, startPoint x: 713, startPoint y: 190, endPoint x: 698, endPoint y: 173, distance: 22.1
click at [725, 206] on div at bounding box center [745, 186] width 266 height 322
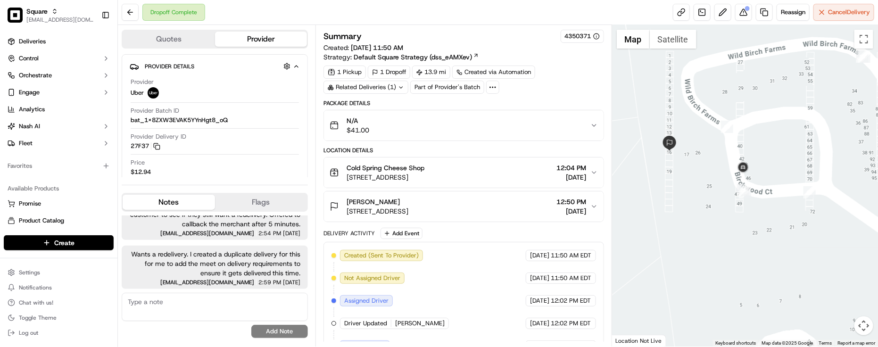
drag, startPoint x: 723, startPoint y: 178, endPoint x: 762, endPoint y: 233, distance: 68.3
click at [762, 233] on div at bounding box center [745, 186] width 266 height 322
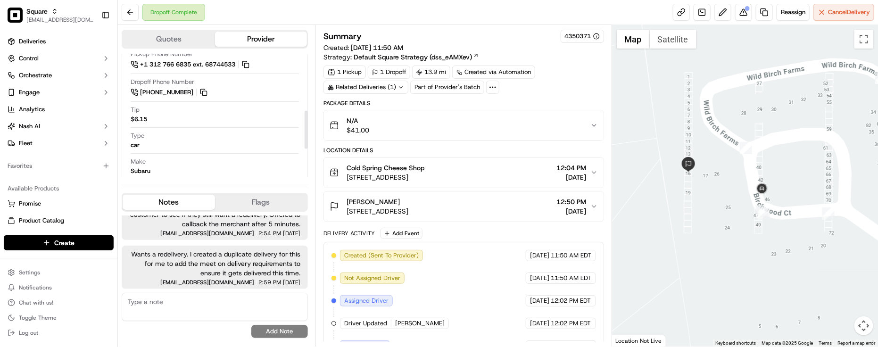
scroll to position [157, 0]
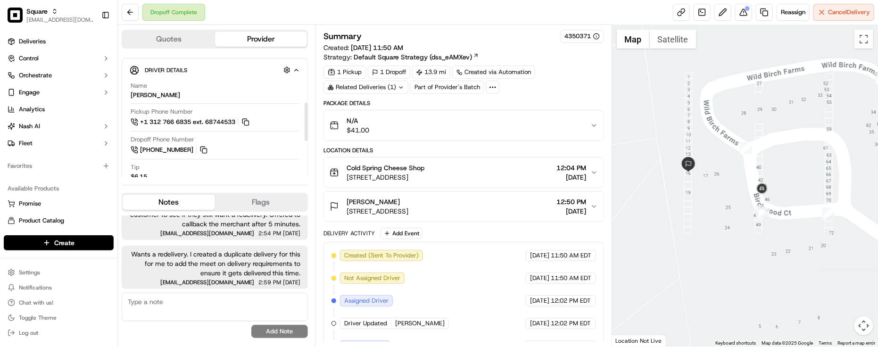
click at [237, 158] on div "Dropoff Phone Number [PHONE_NUMBER]" at bounding box center [215, 147] width 168 height 24
drag, startPoint x: 318, startPoint y: 17, endPoint x: 345, endPoint y: 22, distance: 27.4
click at [318, 18] on div "Dropoff Complete Reassign Cancel Delivery" at bounding box center [498, 12] width 760 height 25
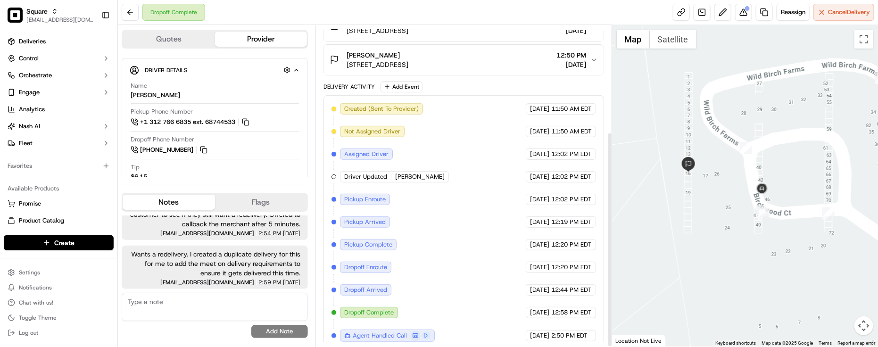
scroll to position [158, 0]
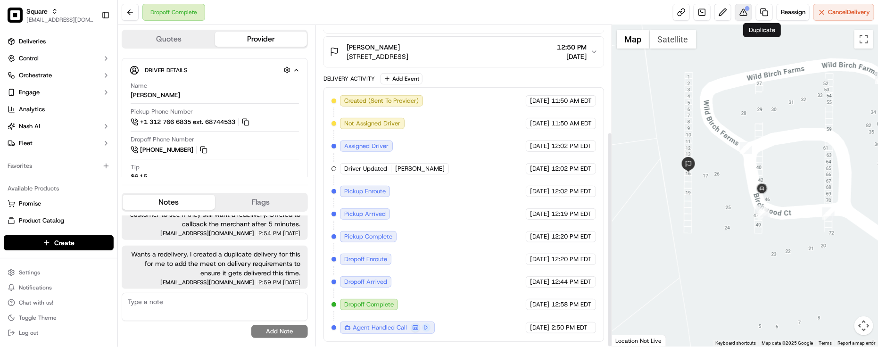
click at [745, 5] on button at bounding box center [743, 12] width 17 height 17
click at [186, 243] on div "Caller Information: Merchant - Reason for call: End customer never got the orde…" at bounding box center [215, 233] width 186 height 111
